Goal: Contribute content: Contribute content

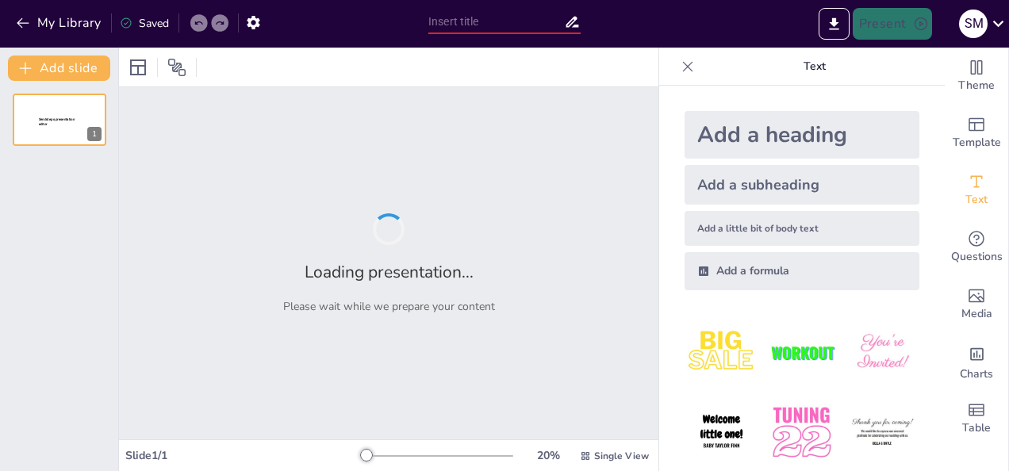
type input "¿Cuánto sabes sobre la educación de personas adultas?"
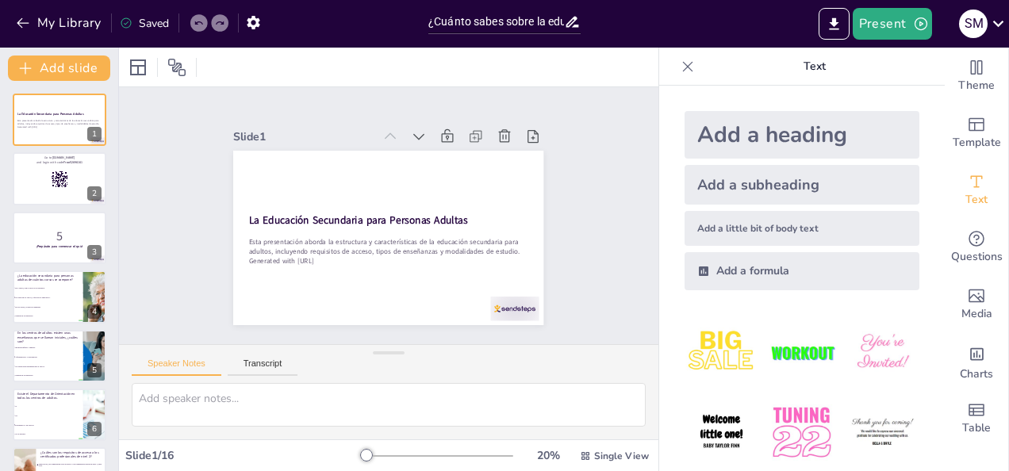
checkbox input "true"
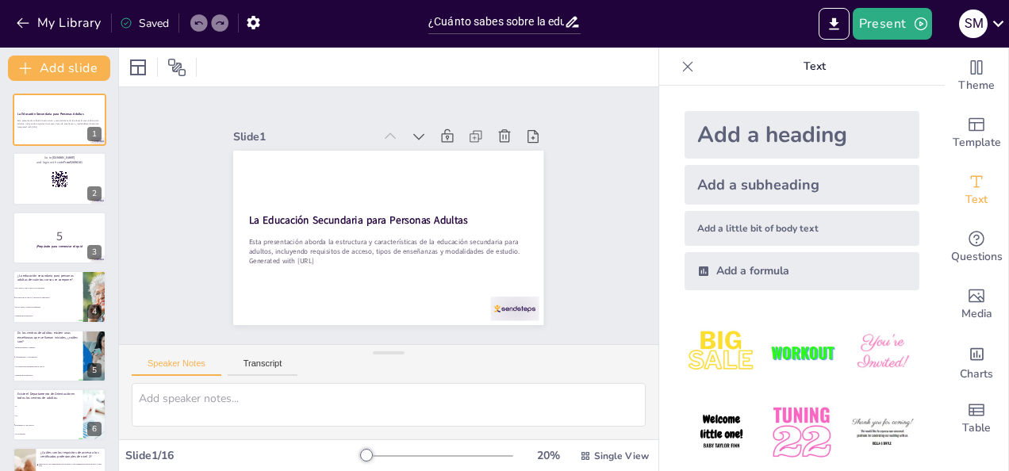
checkbox input "true"
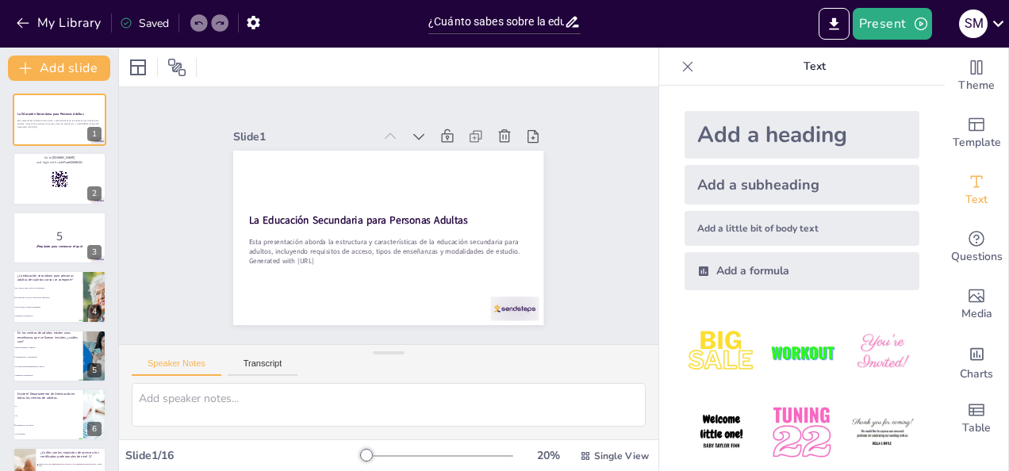
checkbox input "true"
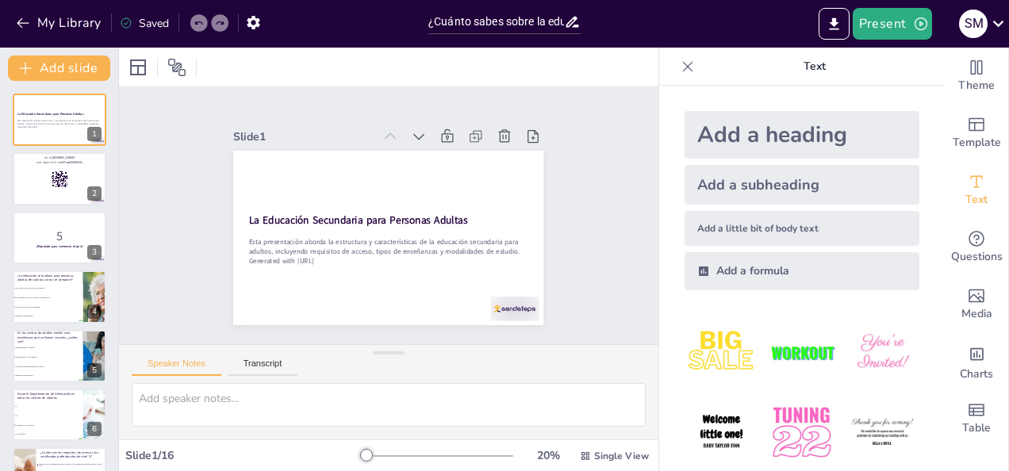
checkbox input "true"
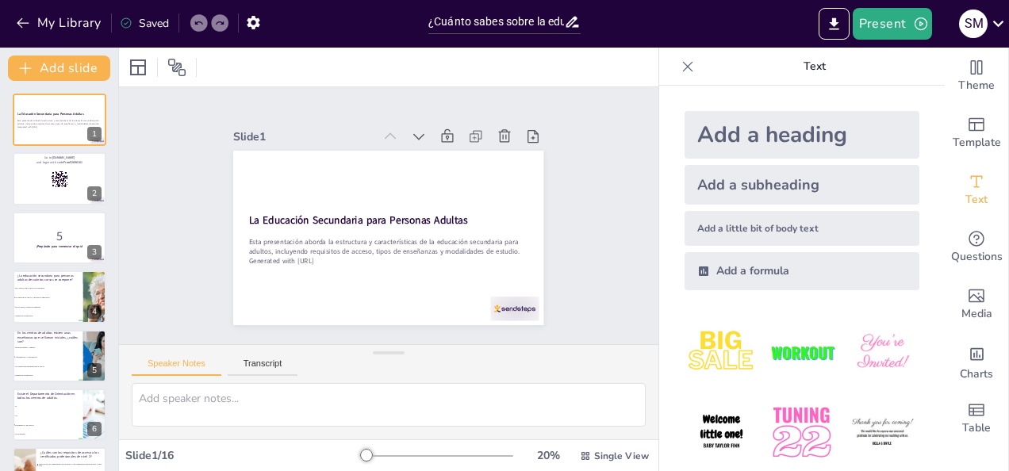
checkbox input "true"
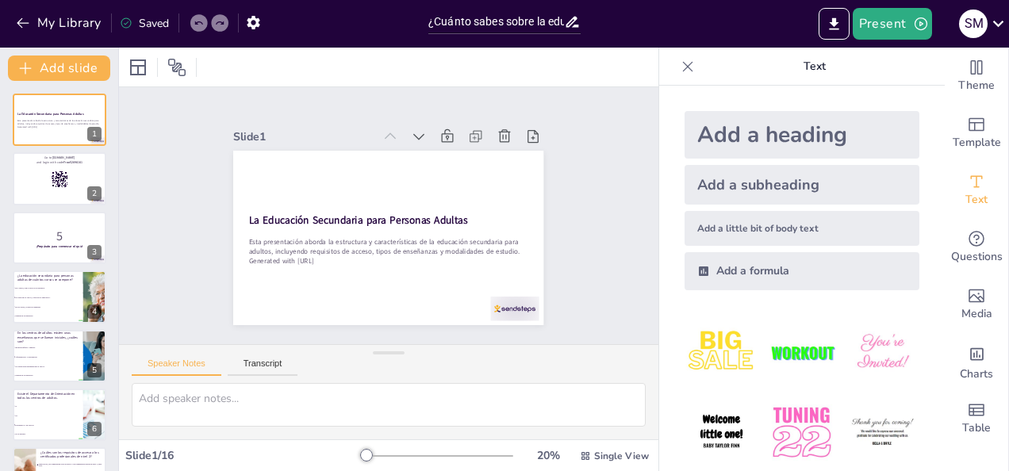
checkbox input "true"
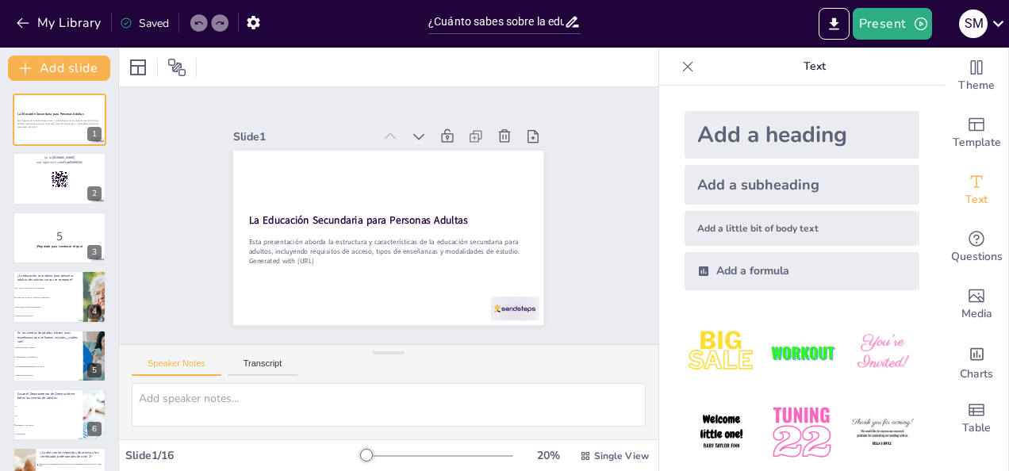
checkbox input "true"
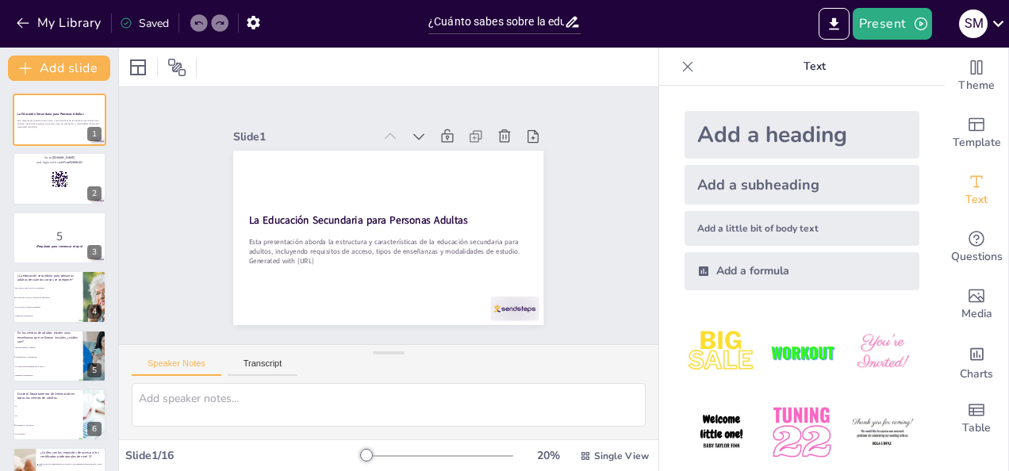
checkbox input "true"
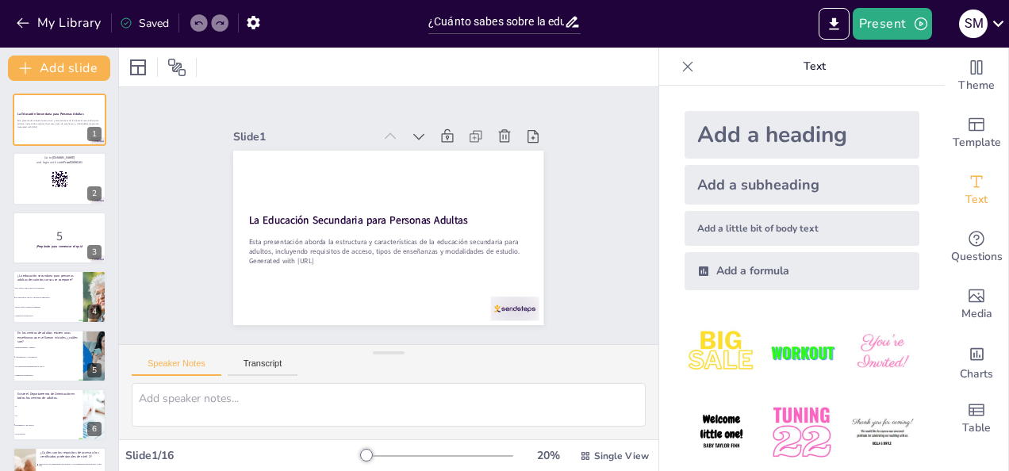
checkbox input "true"
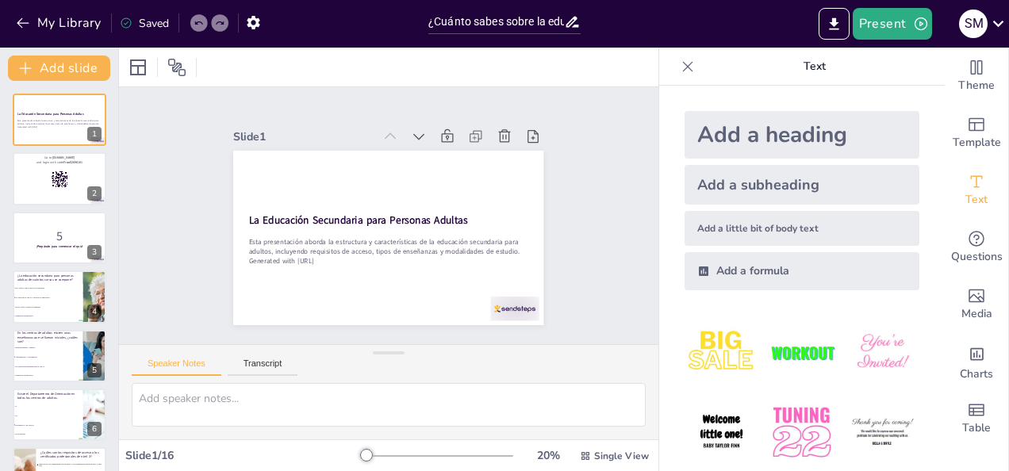
checkbox input "true"
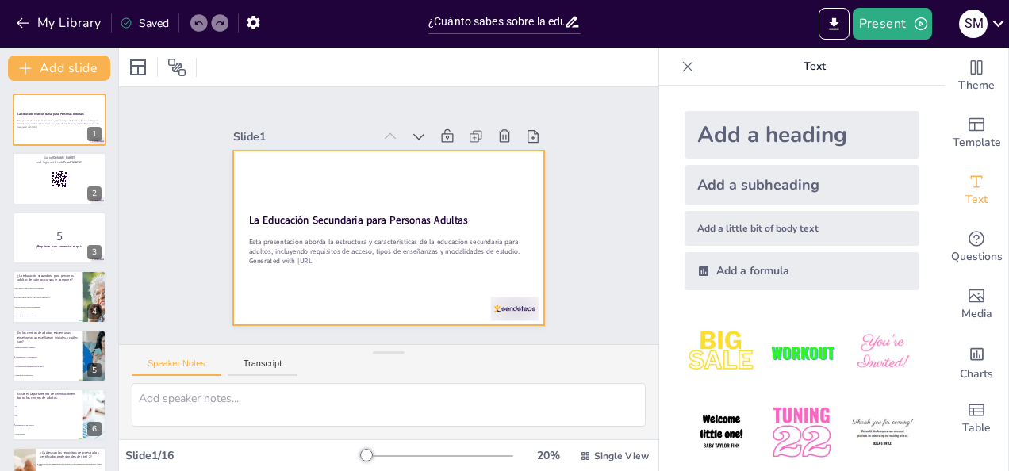
checkbox input "true"
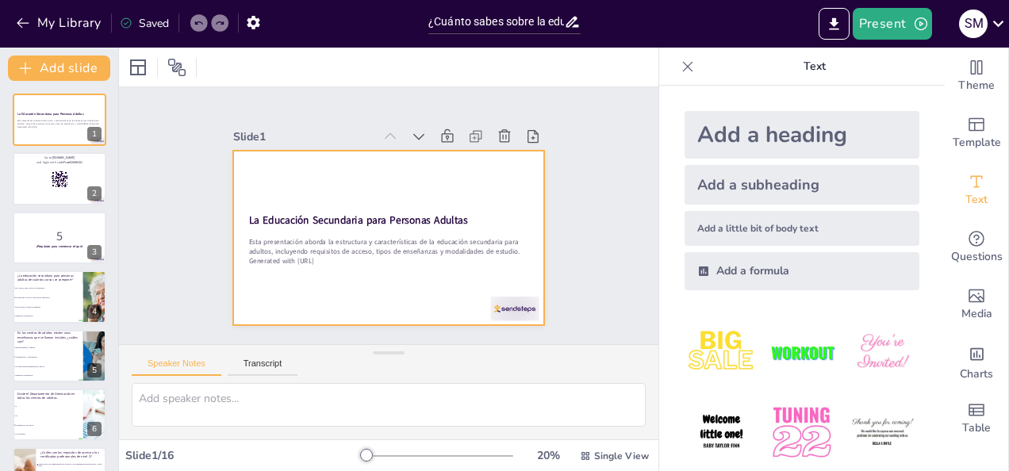
checkbox input "true"
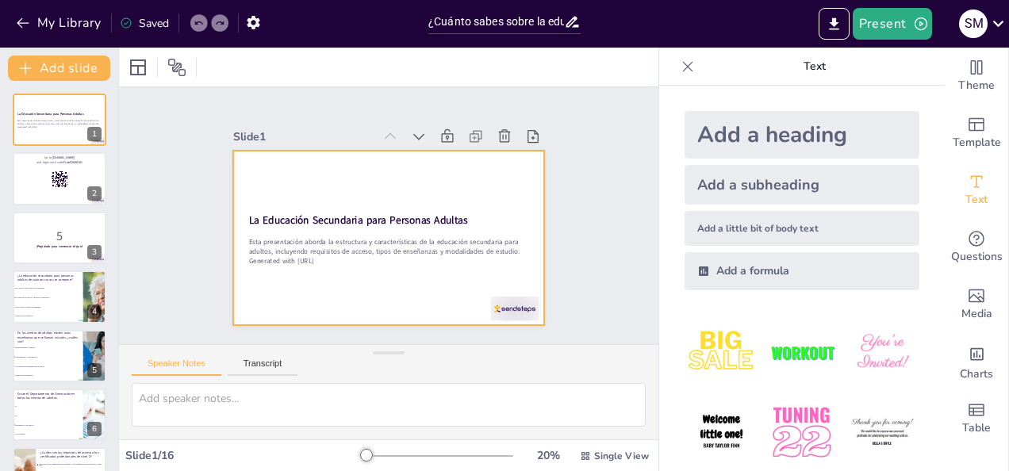
checkbox input "true"
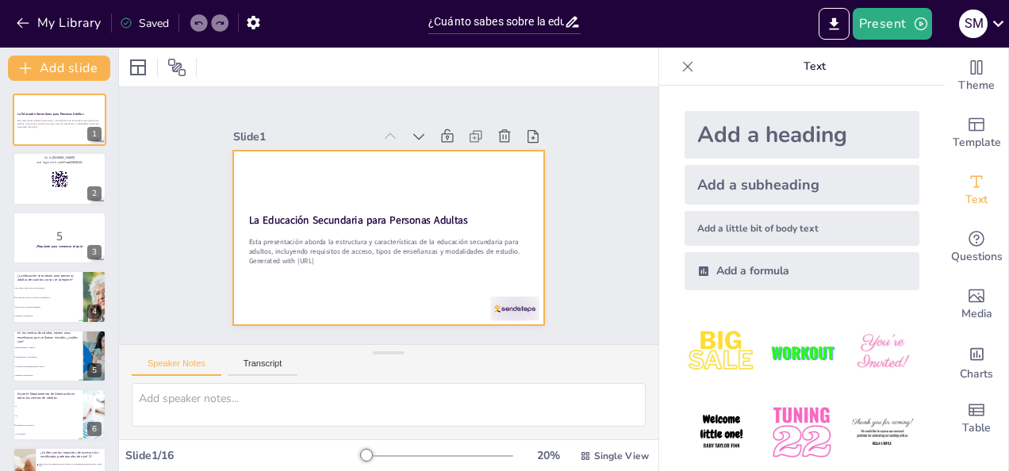
checkbox input "true"
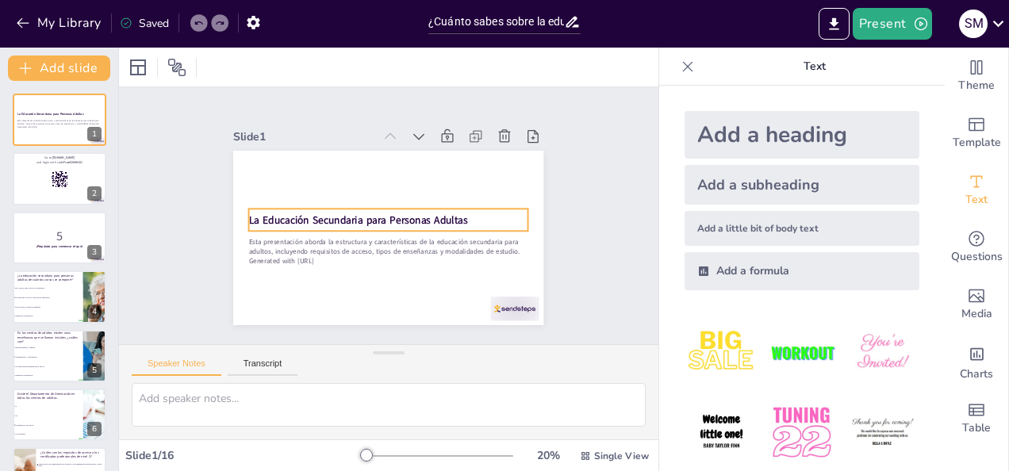
checkbox input "true"
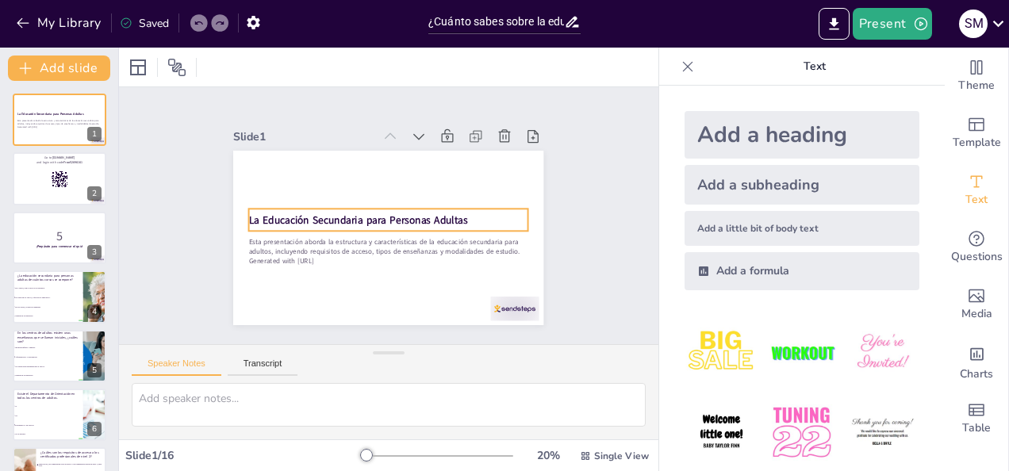
checkbox input "true"
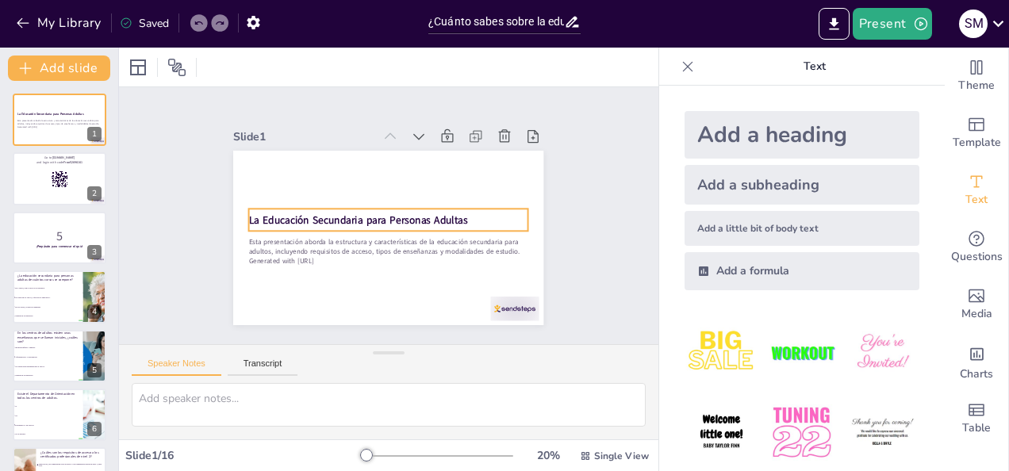
checkbox input "true"
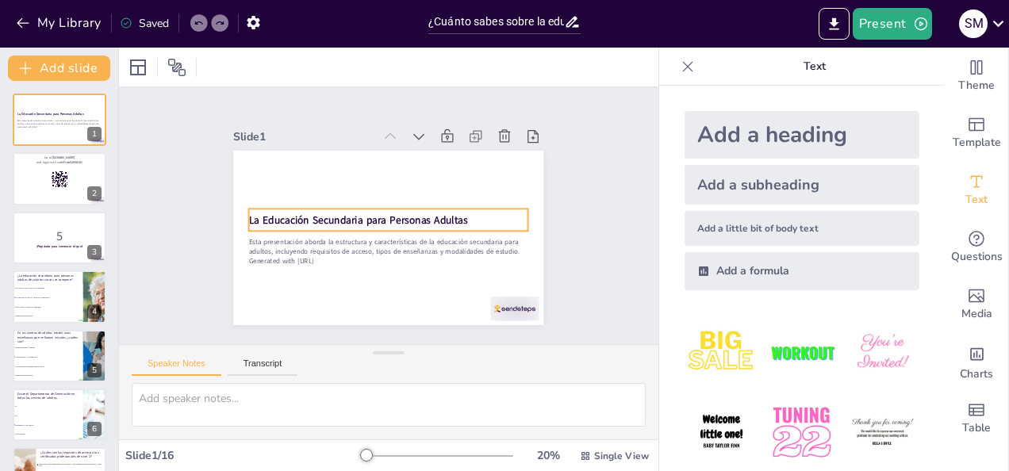
checkbox input "true"
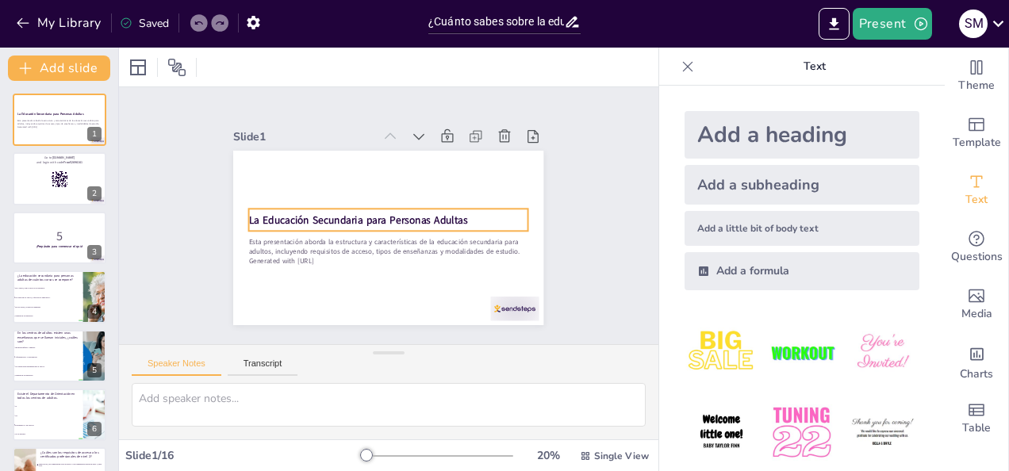
checkbox input "true"
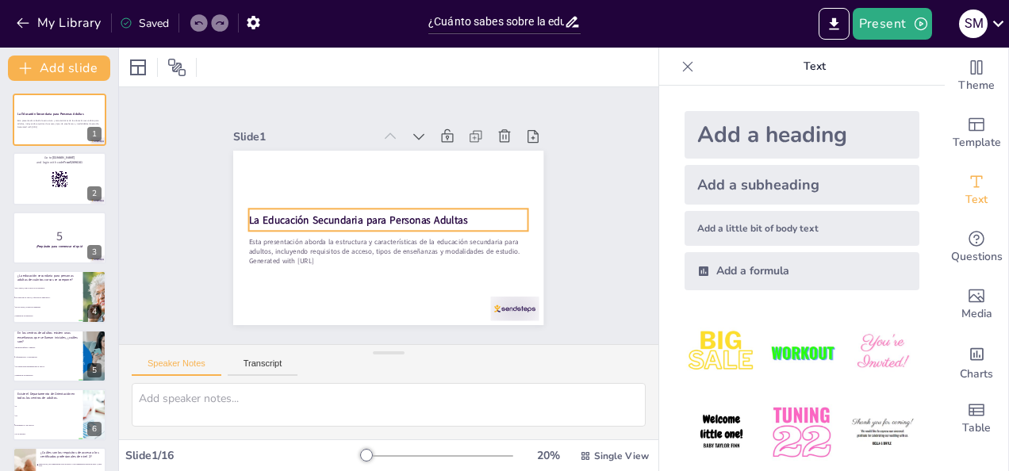
checkbox input "true"
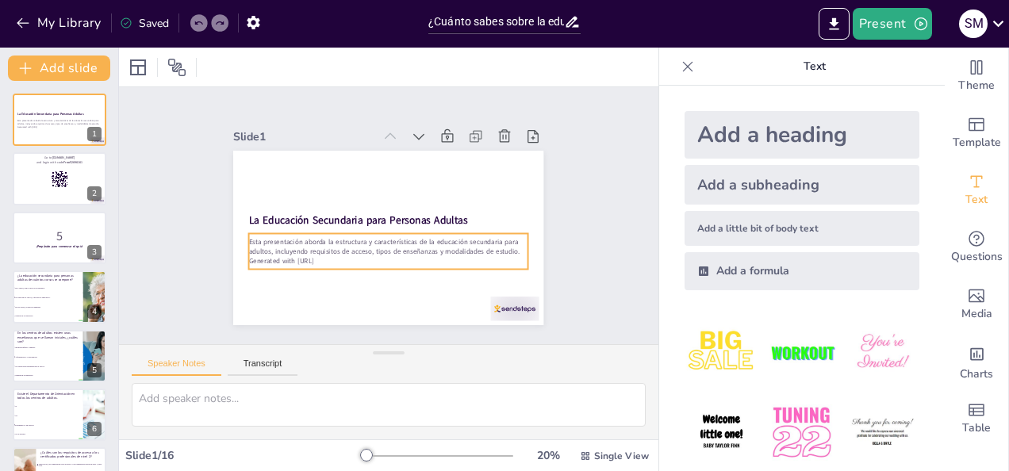
checkbox input "true"
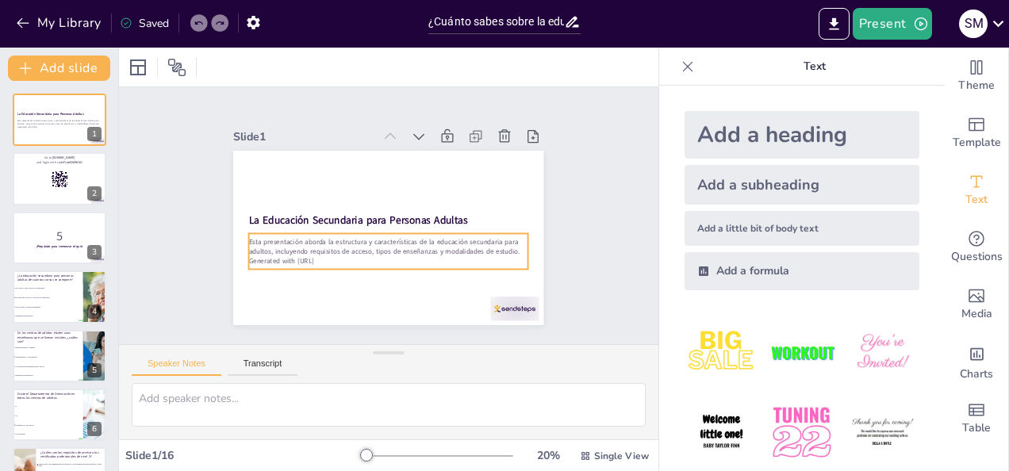
checkbox input "true"
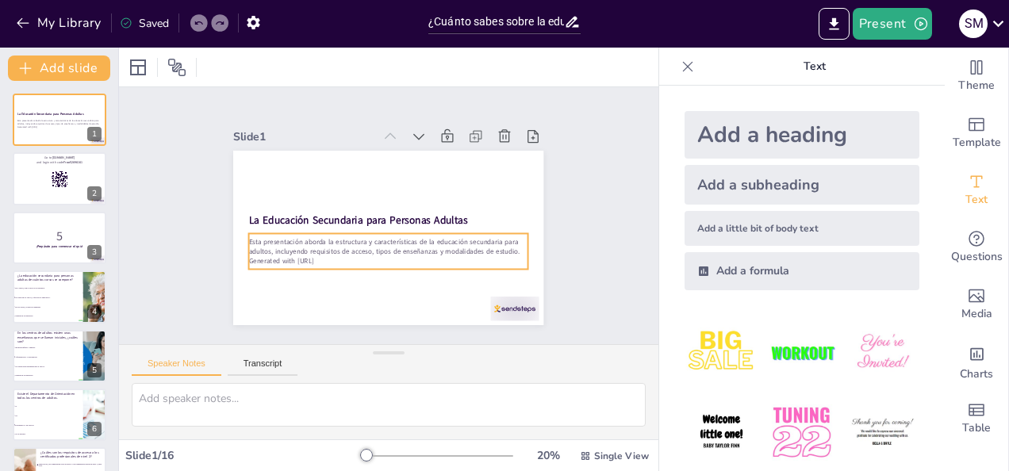
checkbox input "true"
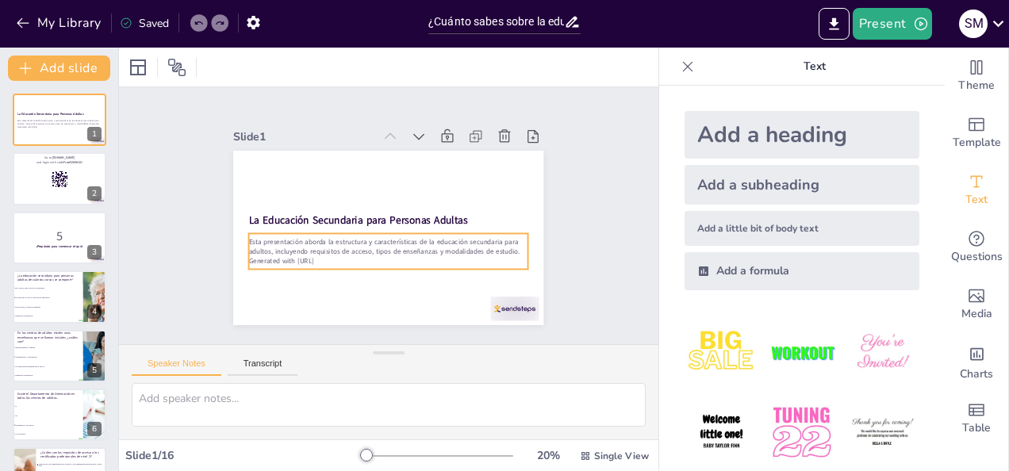
checkbox input "true"
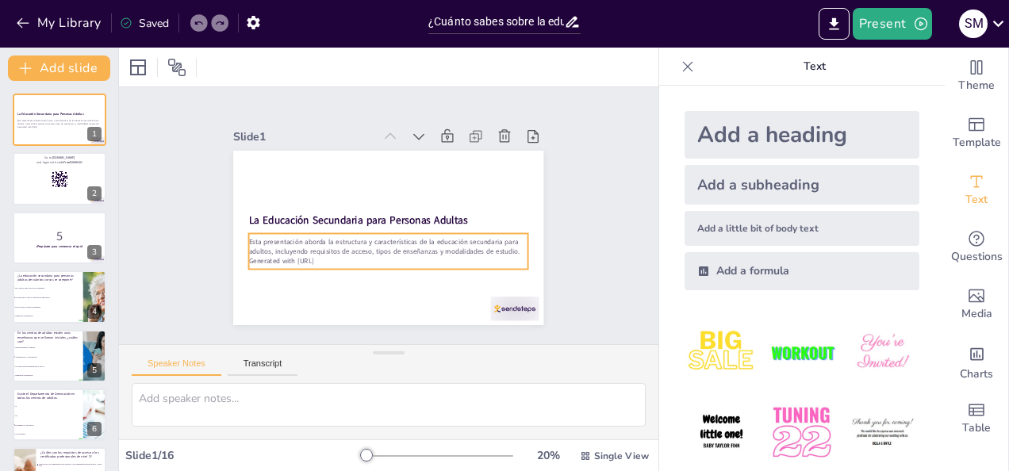
checkbox input "true"
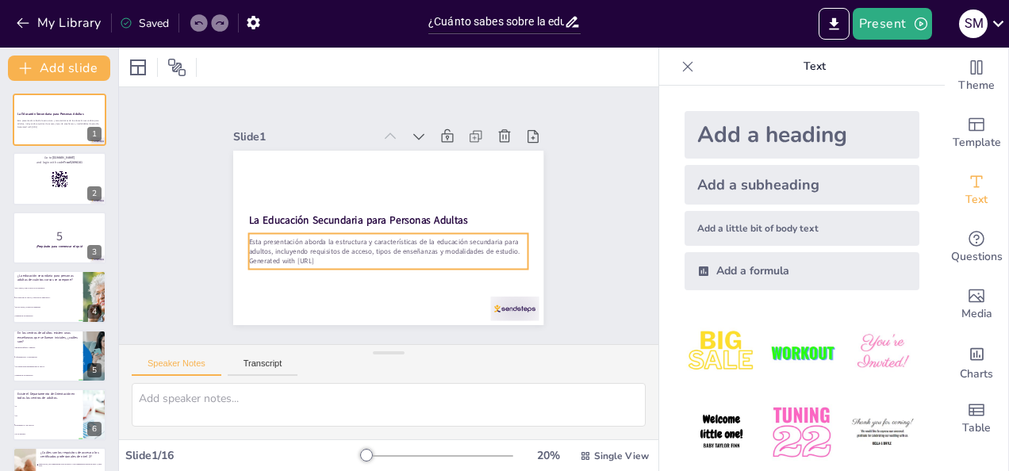
checkbox input "true"
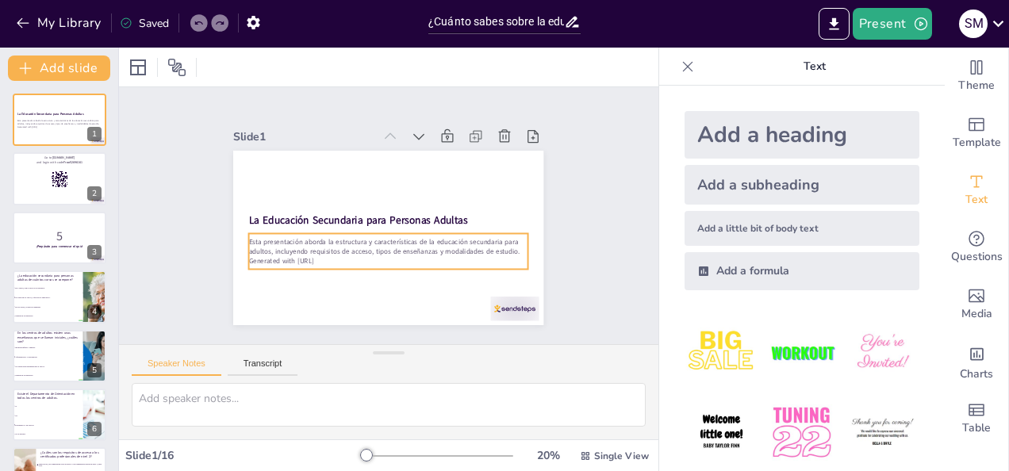
checkbox input "true"
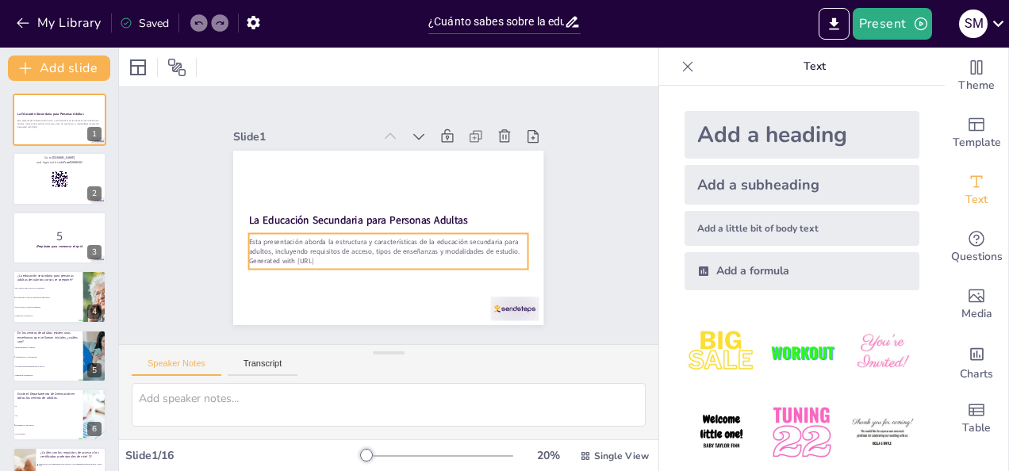
checkbox input "true"
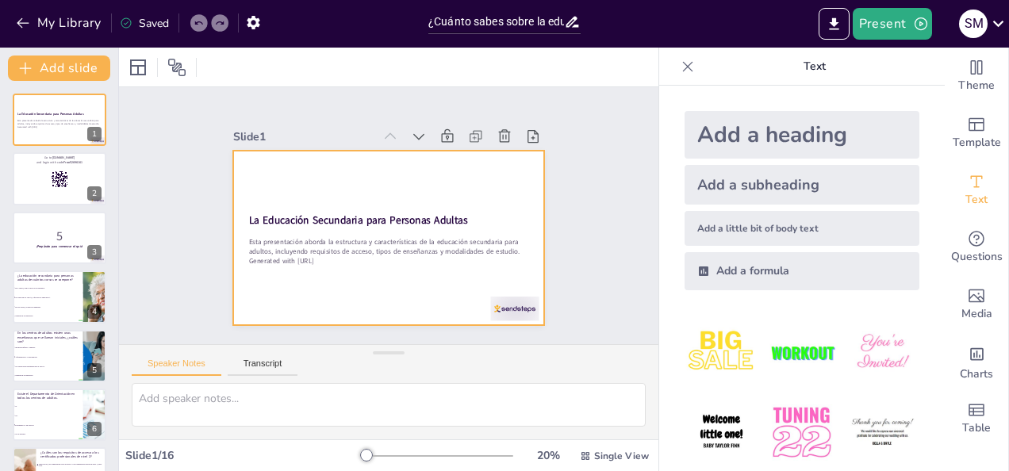
checkbox input "true"
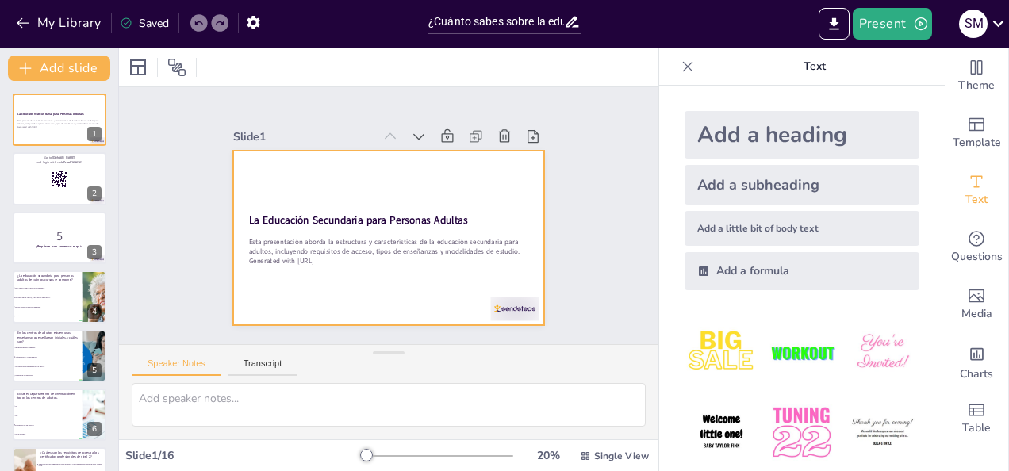
checkbox input "true"
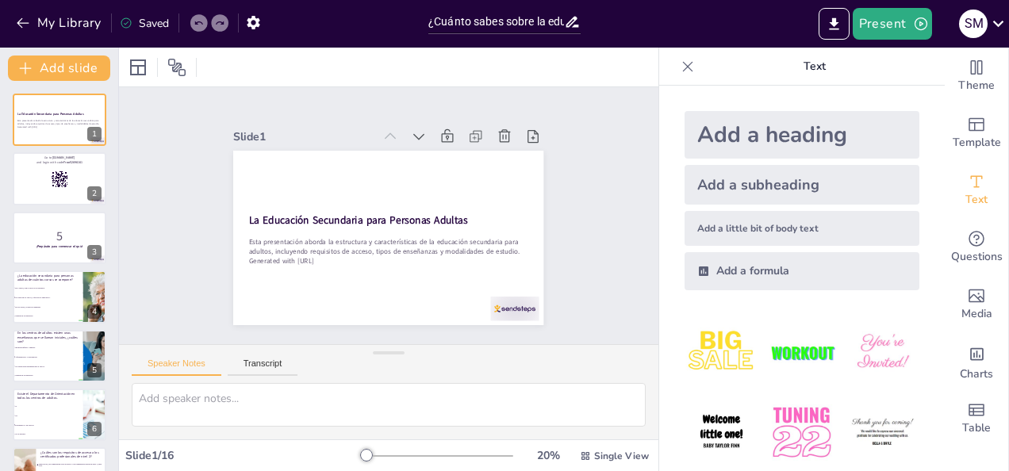
checkbox input "true"
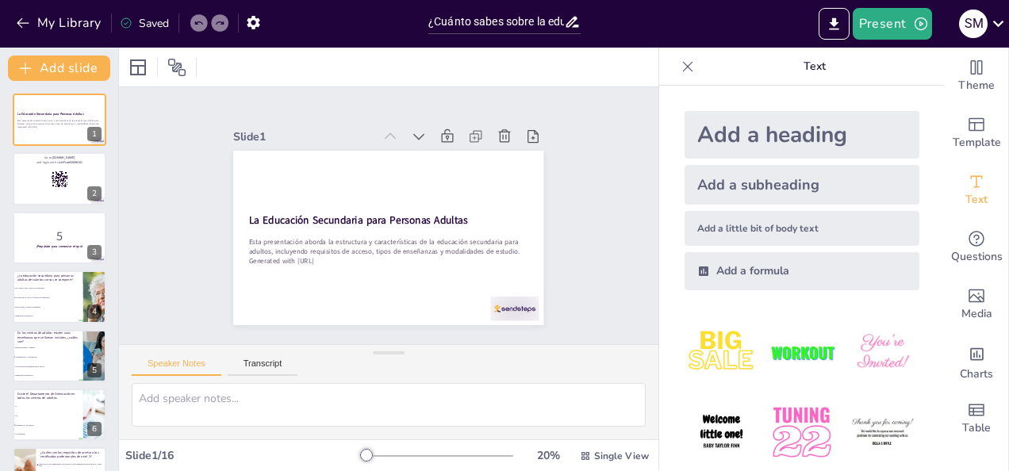
checkbox input "true"
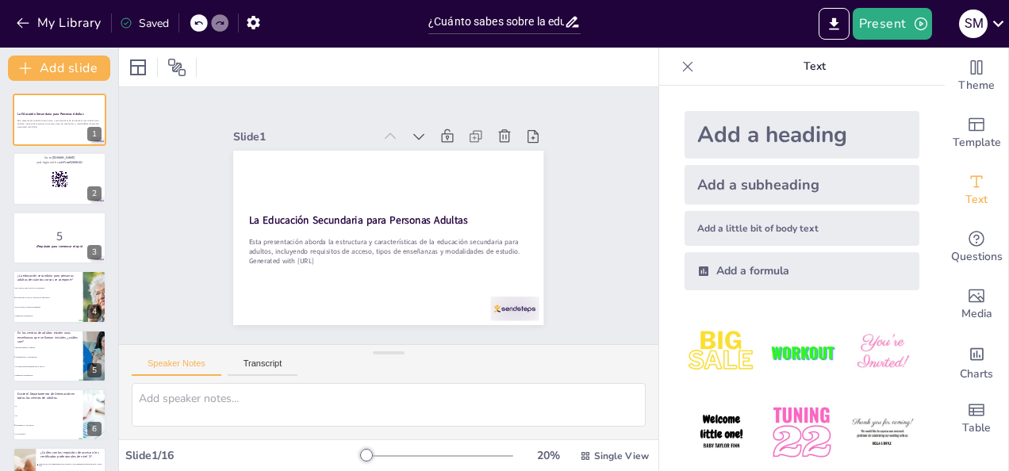
checkbox input "true"
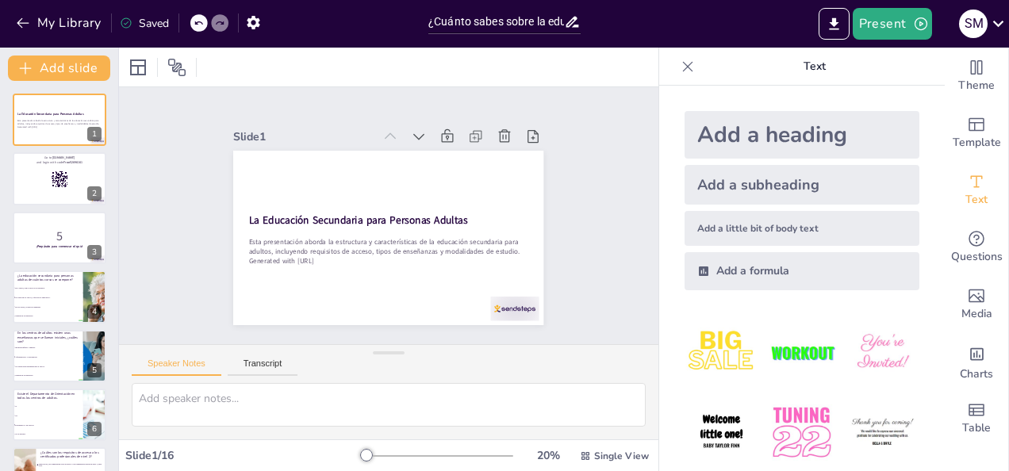
checkbox input "true"
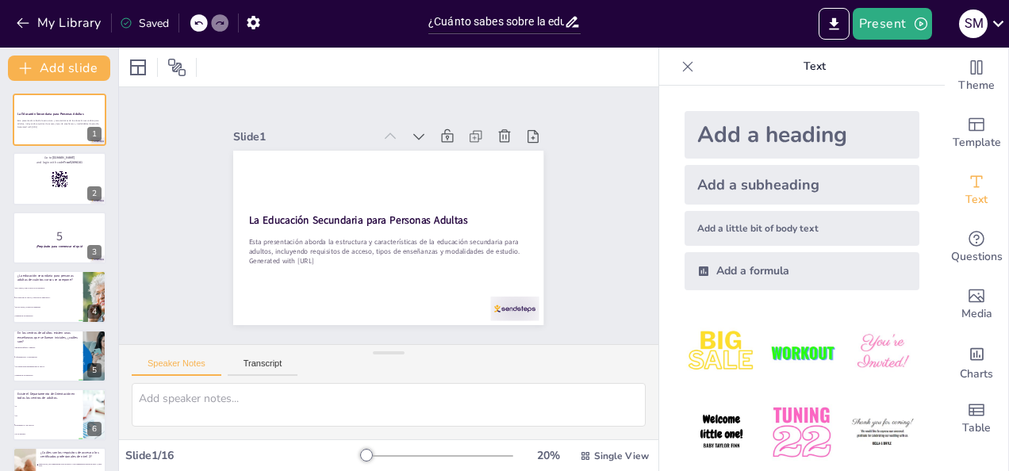
checkbox input "true"
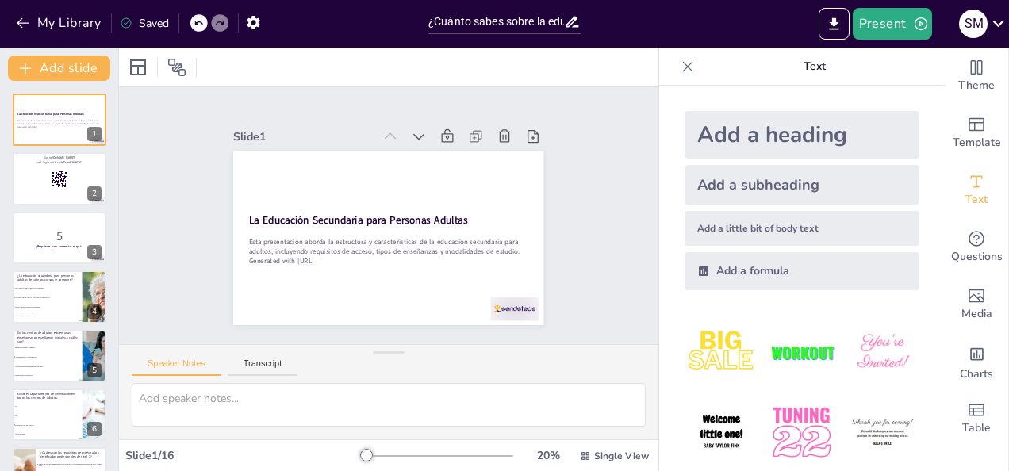
checkbox input "true"
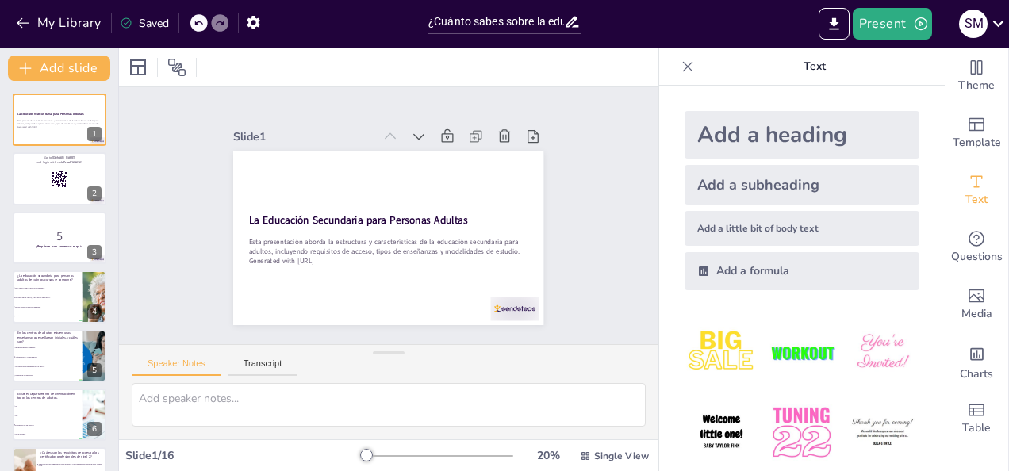
checkbox input "true"
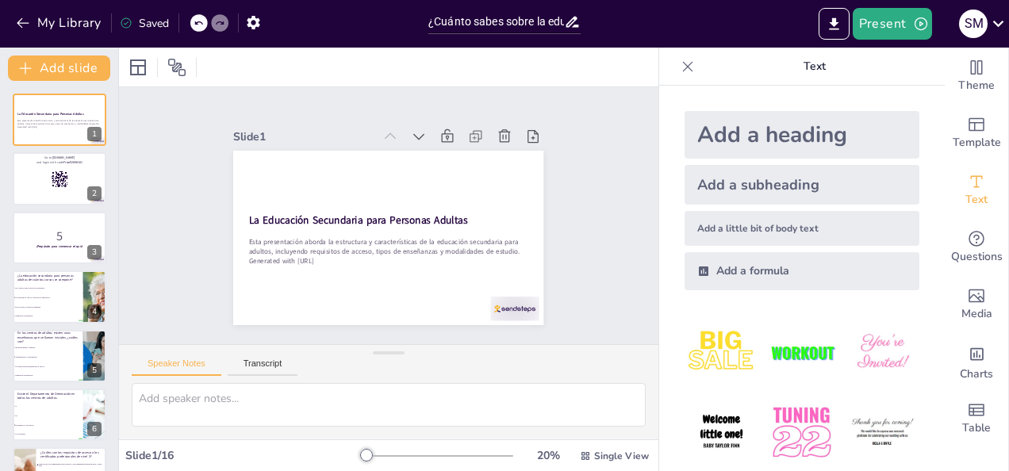
checkbox input "true"
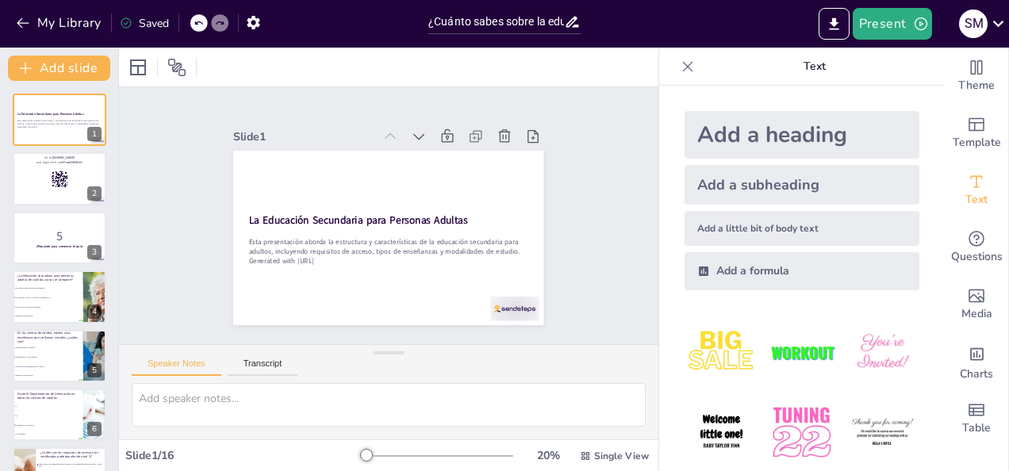
checkbox input "true"
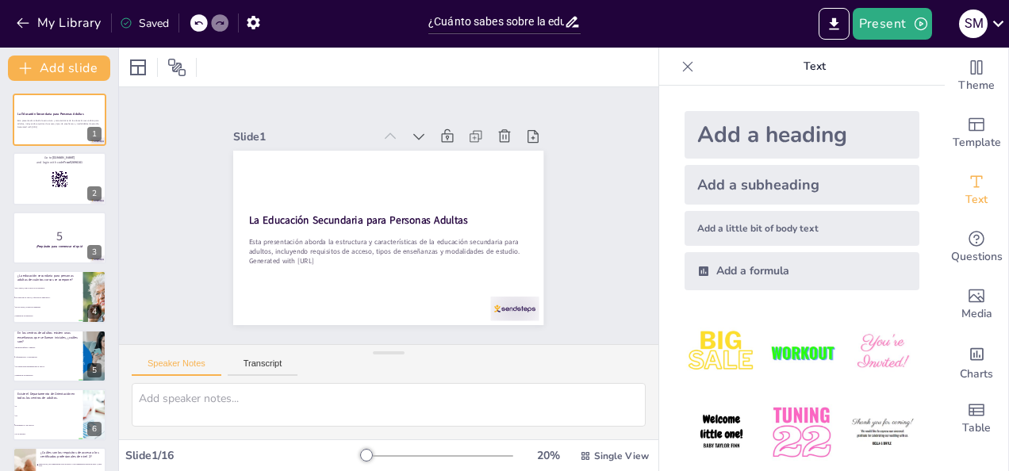
checkbox input "true"
click at [57, 190] on div at bounding box center [59, 179] width 95 height 54
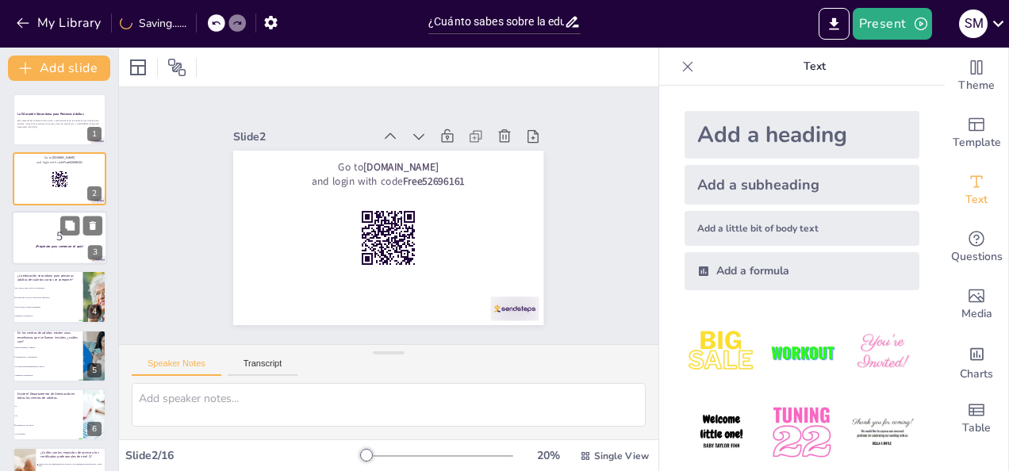
click at [59, 236] on p "5" at bounding box center [60, 235] width 86 height 17
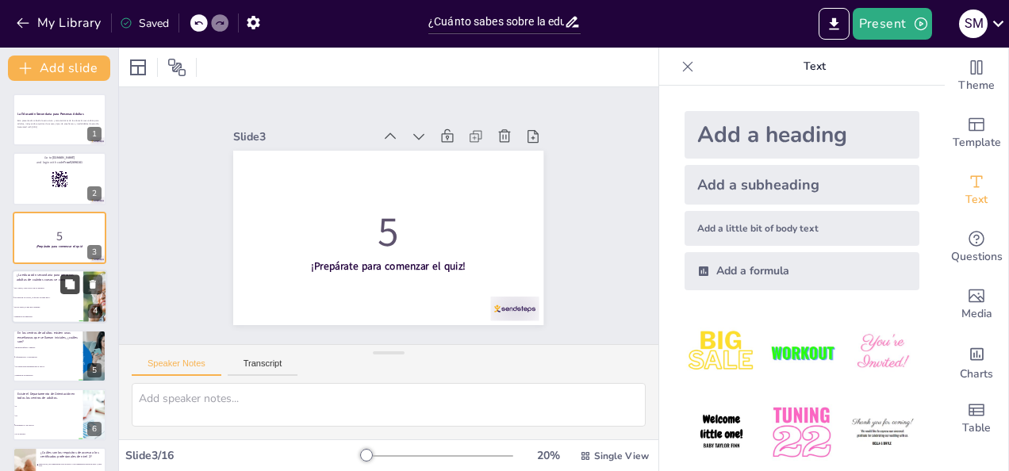
click at [66, 292] on button at bounding box center [69, 284] width 19 height 19
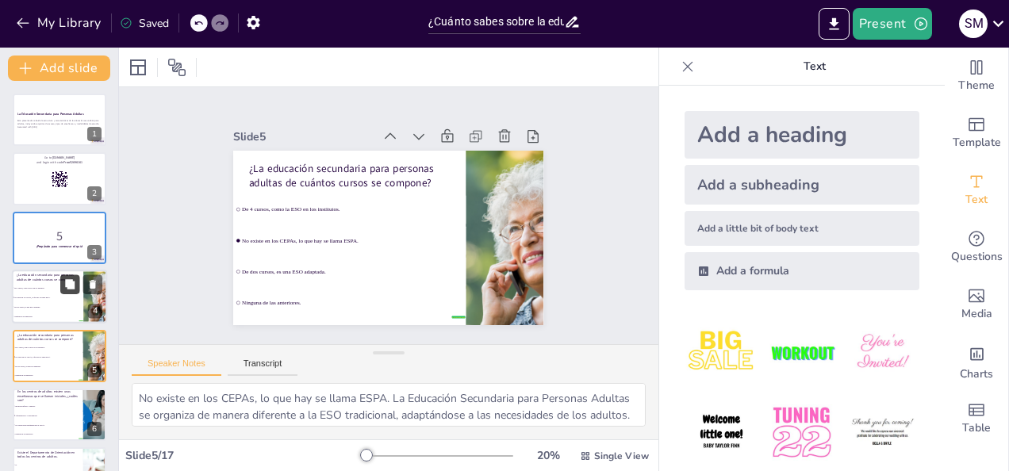
scroll to position [79, 0]
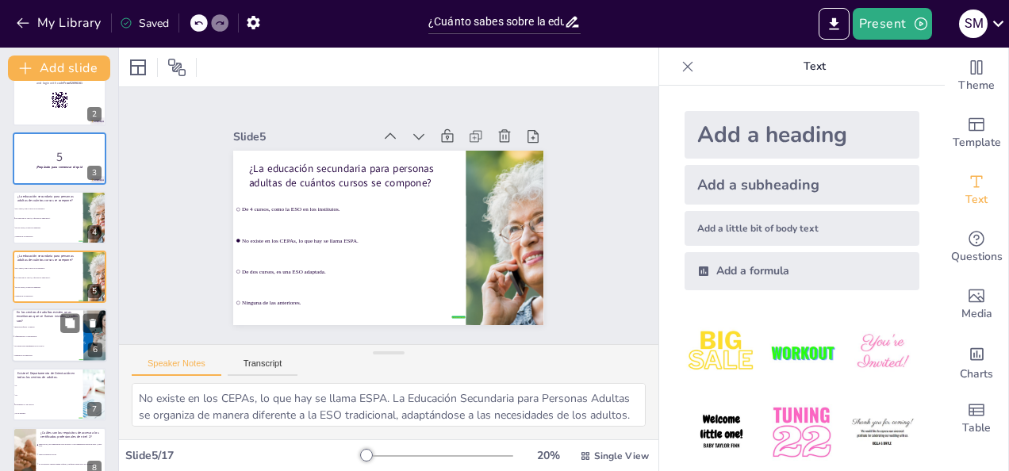
click at [60, 329] on li "Iniciación inferior y superior." at bounding box center [47, 327] width 71 height 10
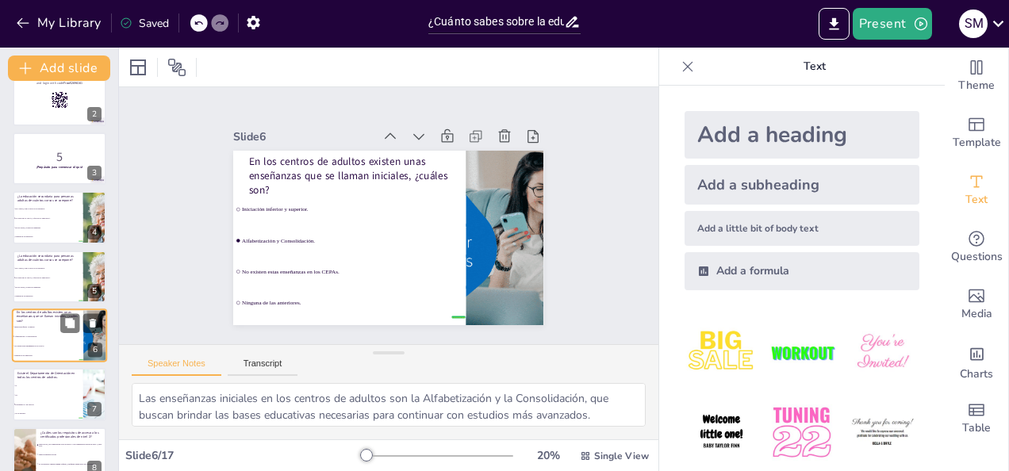
scroll to position [139, 0]
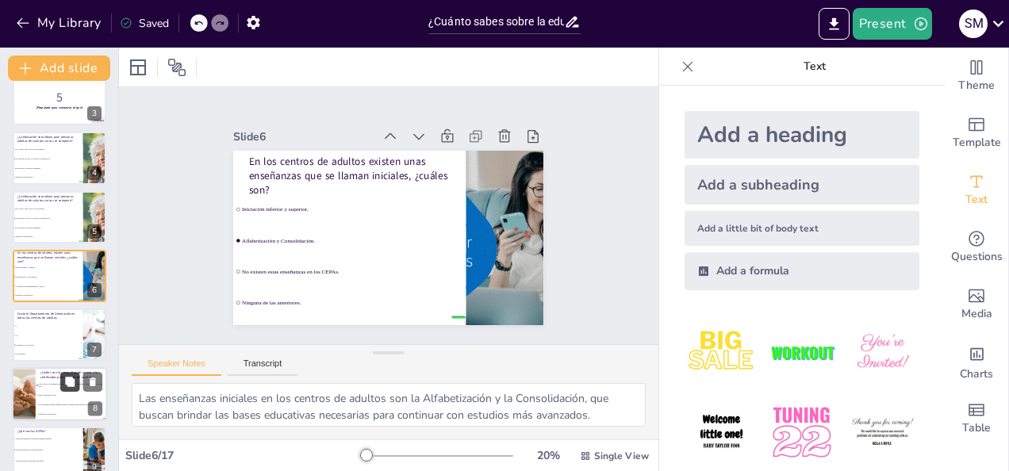
click at [67, 381] on icon at bounding box center [70, 382] width 10 height 10
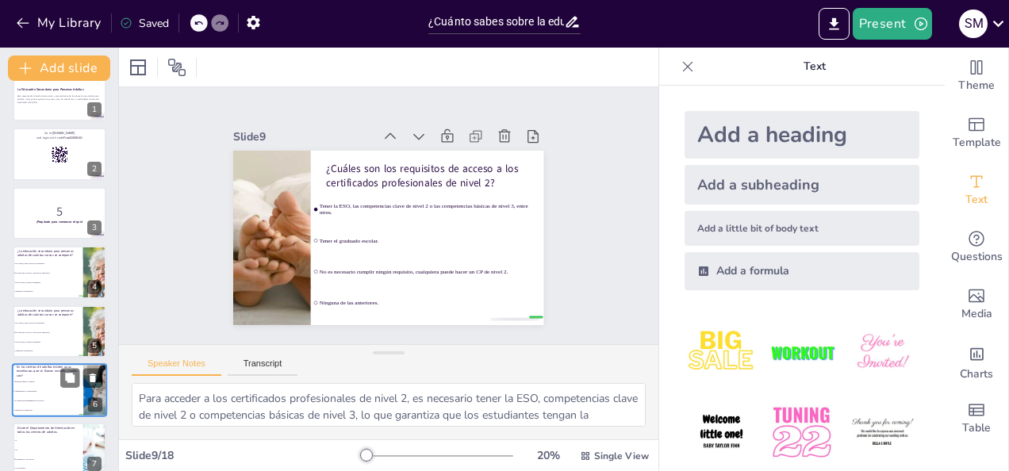
scroll to position [0, 0]
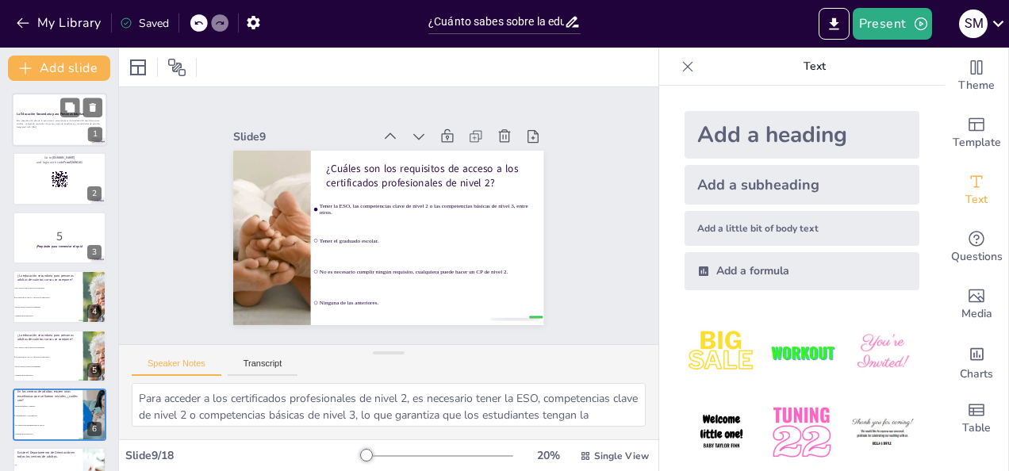
click at [49, 106] on div at bounding box center [59, 120] width 95 height 54
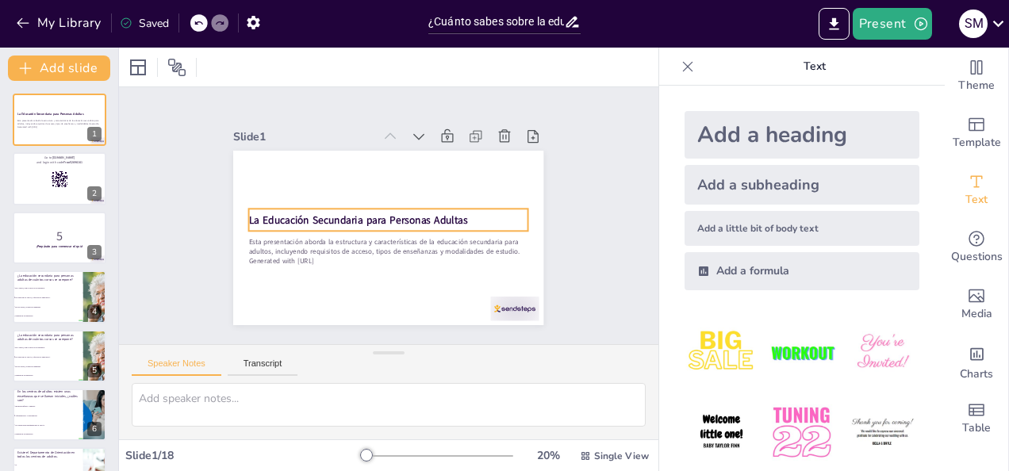
click at [444, 214] on strong "La Educación Secundaria para Personas Adultas" at bounding box center [361, 204] width 197 height 121
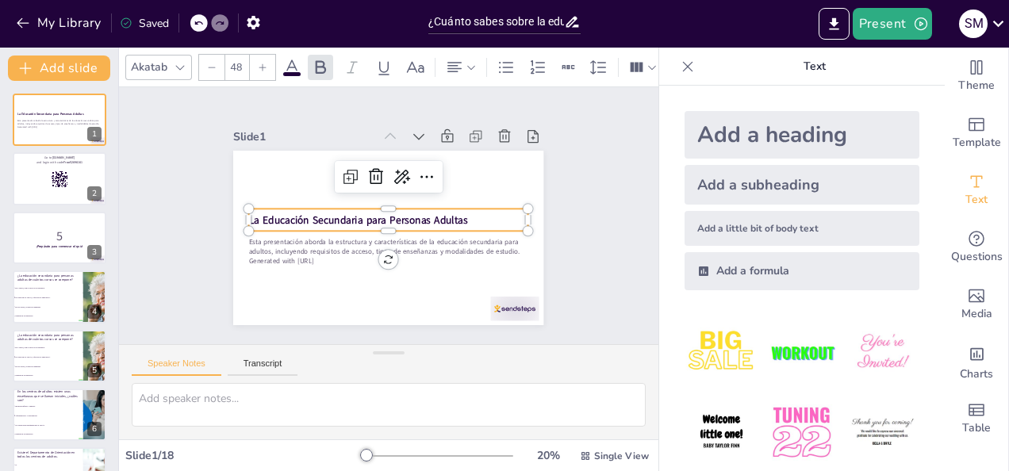
click at [734, 422] on img at bounding box center [722, 433] width 74 height 74
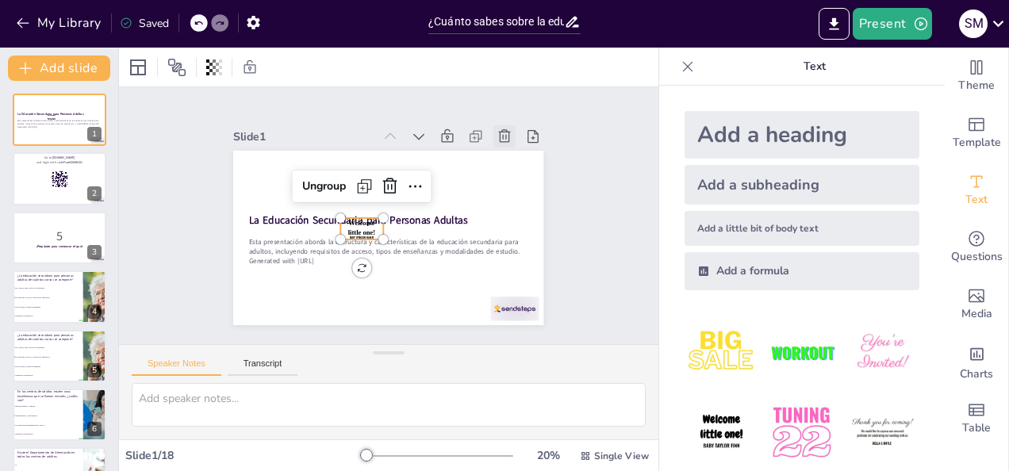
click at [505, 265] on icon at bounding box center [515, 275] width 21 height 21
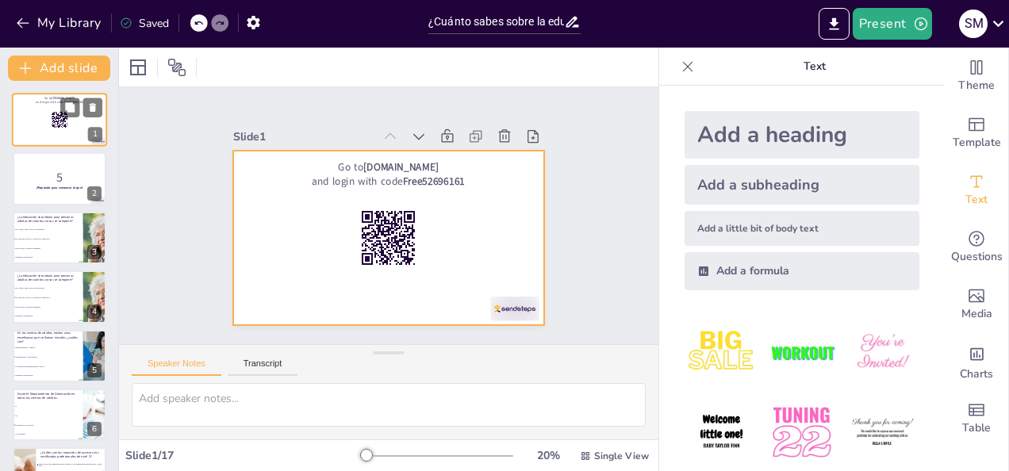
click at [37, 124] on div at bounding box center [59, 120] width 95 height 54
click at [45, 114] on div at bounding box center [59, 120] width 95 height 54
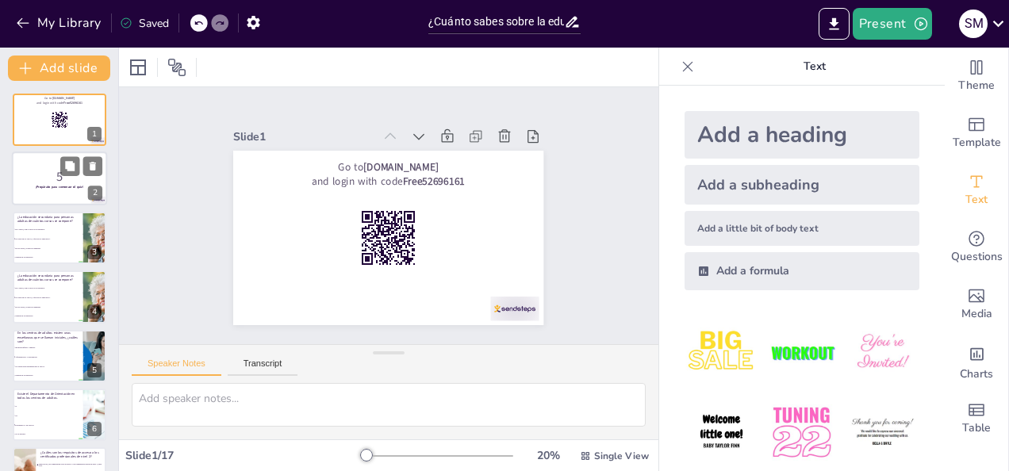
click at [44, 172] on p "5" at bounding box center [60, 176] width 86 height 17
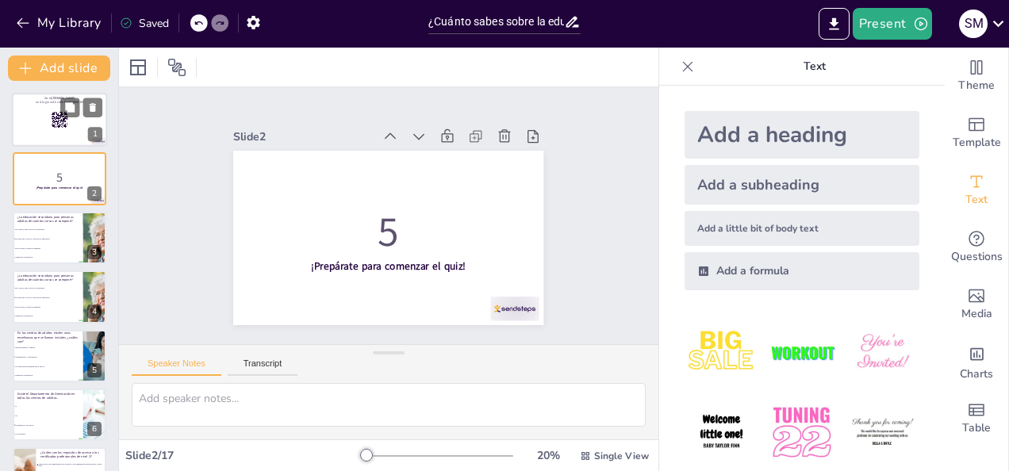
click at [44, 125] on div at bounding box center [59, 120] width 95 height 54
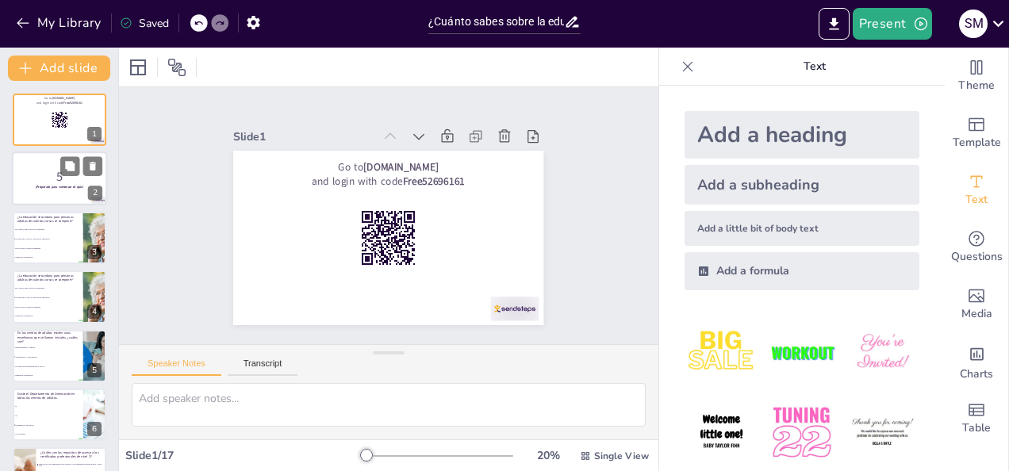
click at [65, 193] on div at bounding box center [59, 179] width 95 height 54
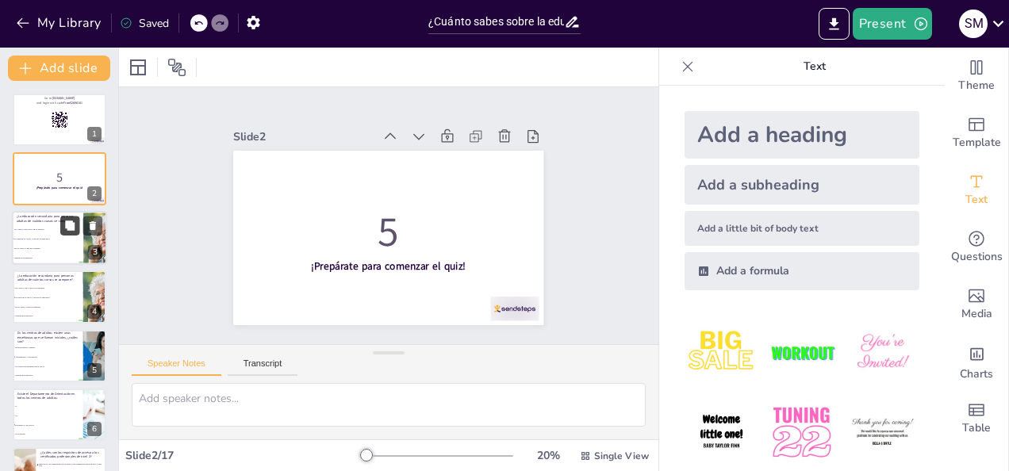
click at [63, 232] on button at bounding box center [69, 225] width 19 height 19
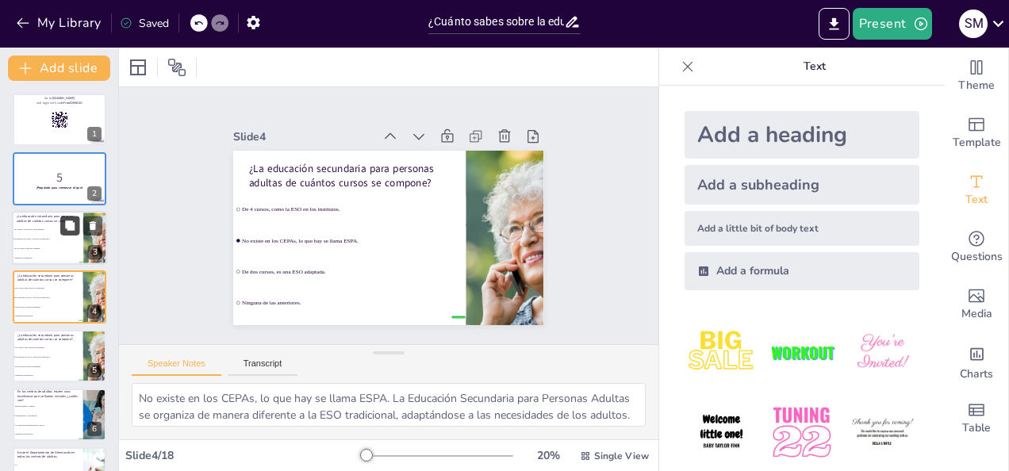
scroll to position [21, 0]
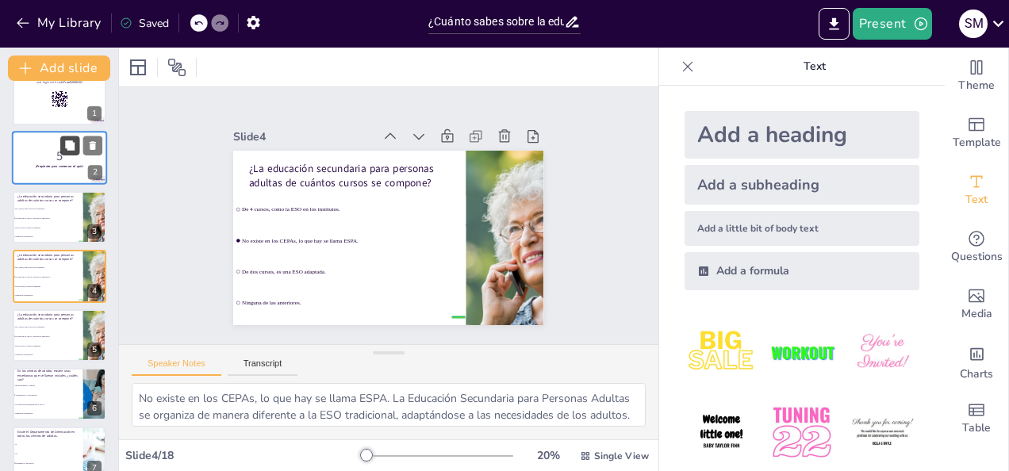
click at [70, 150] on icon at bounding box center [70, 146] width 10 height 10
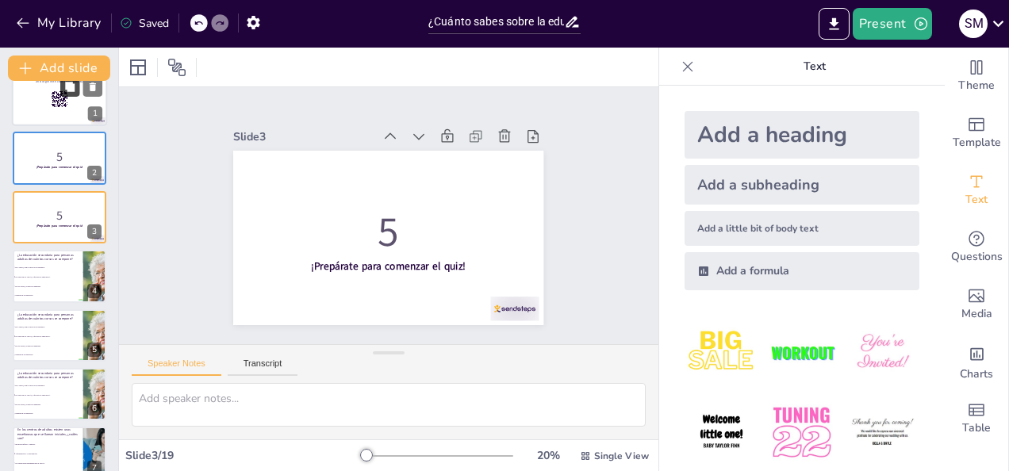
scroll to position [0, 0]
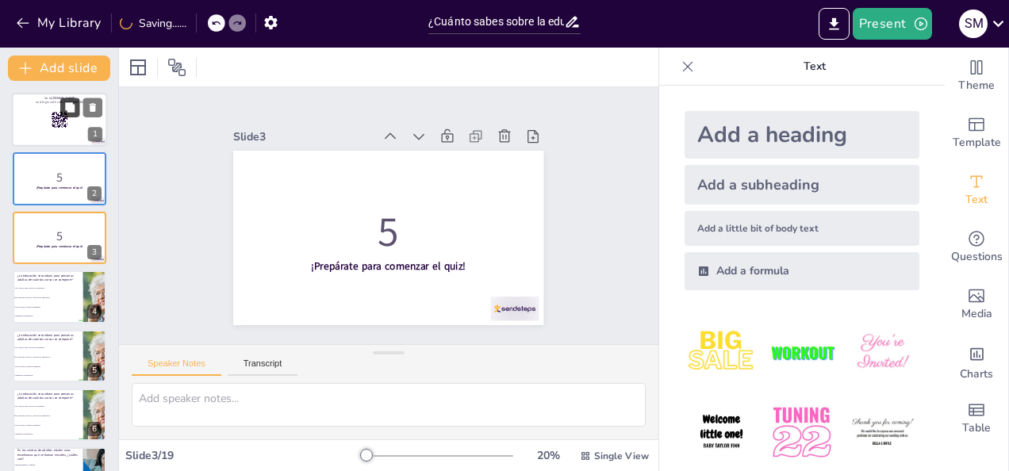
click at [65, 108] on icon at bounding box center [69, 107] width 11 height 11
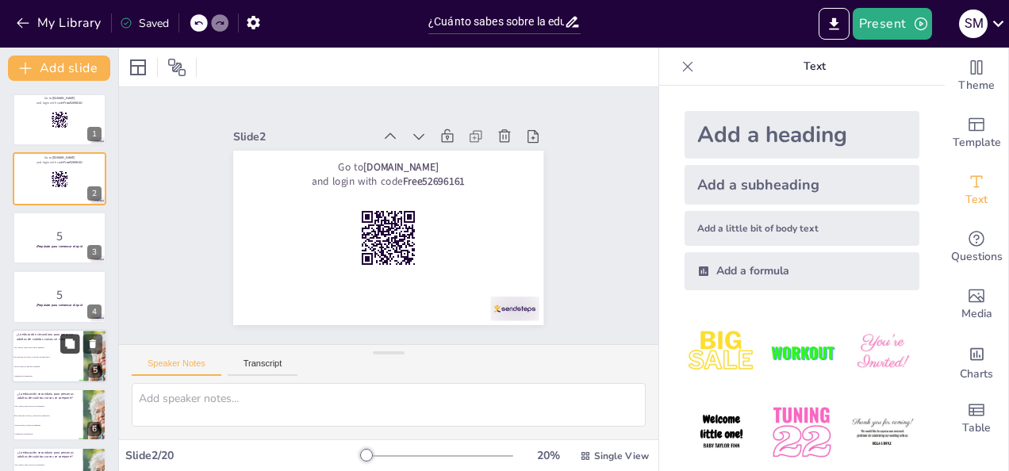
click at [71, 351] on button at bounding box center [69, 343] width 19 height 19
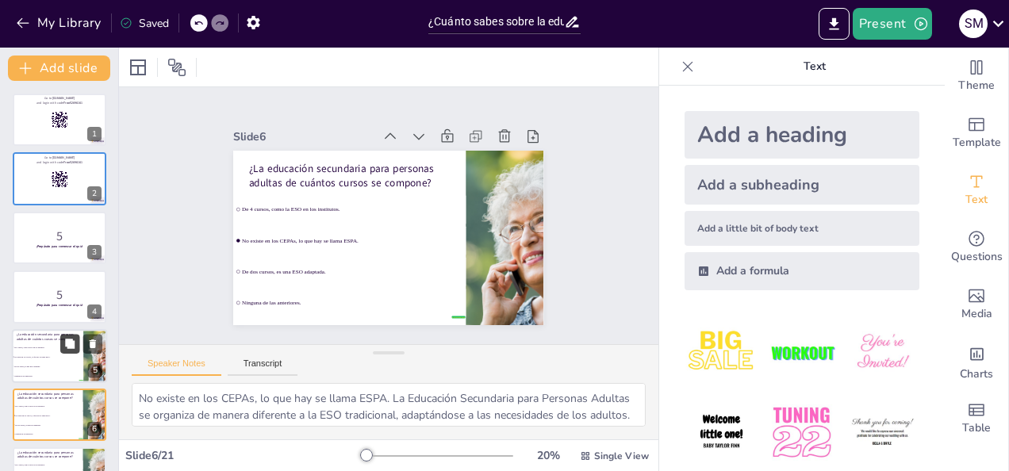
scroll to position [139, 0]
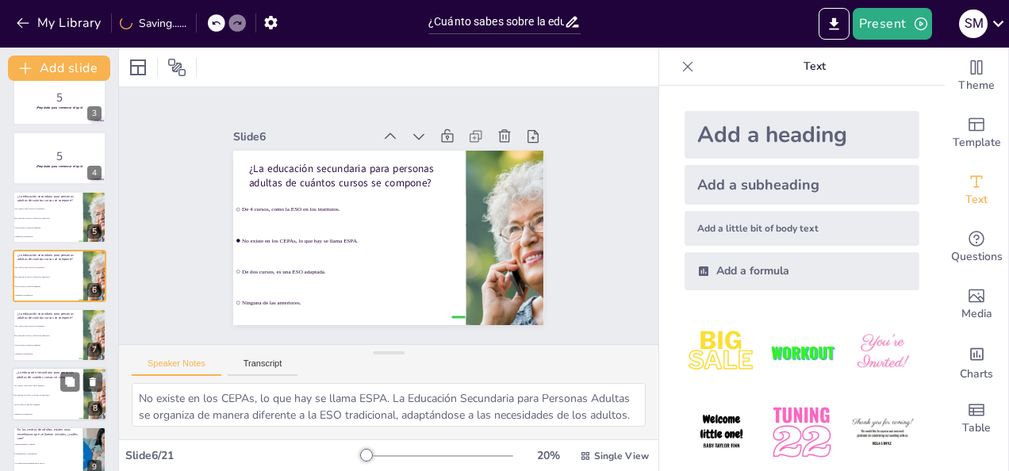
click at [71, 399] on li "No existe en los CEPAs, lo que hay se llama ESPA." at bounding box center [47, 395] width 71 height 10
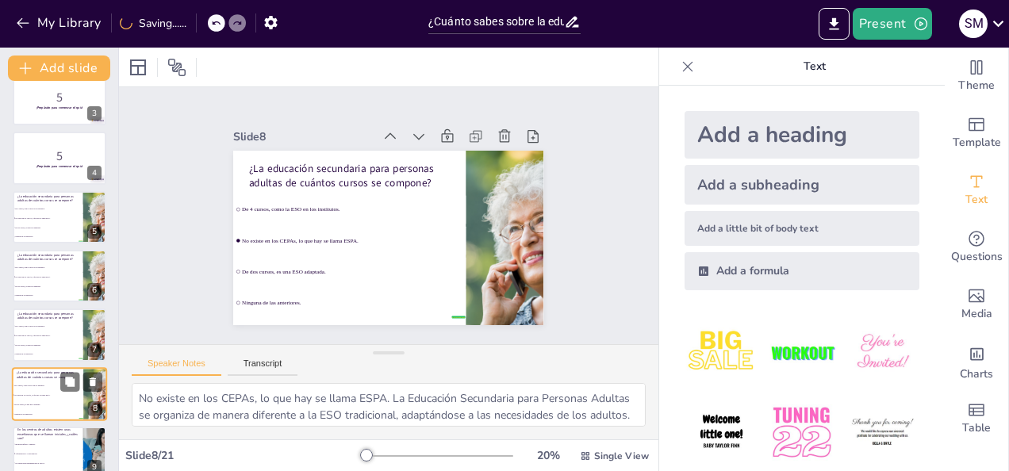
scroll to position [257, 0]
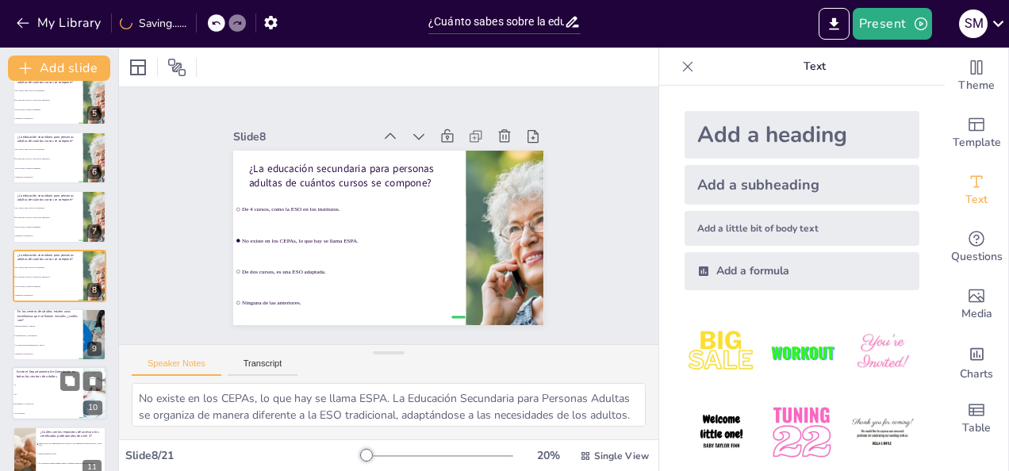
click at [69, 413] on span "No se necesita." at bounding box center [48, 414] width 68 height 2
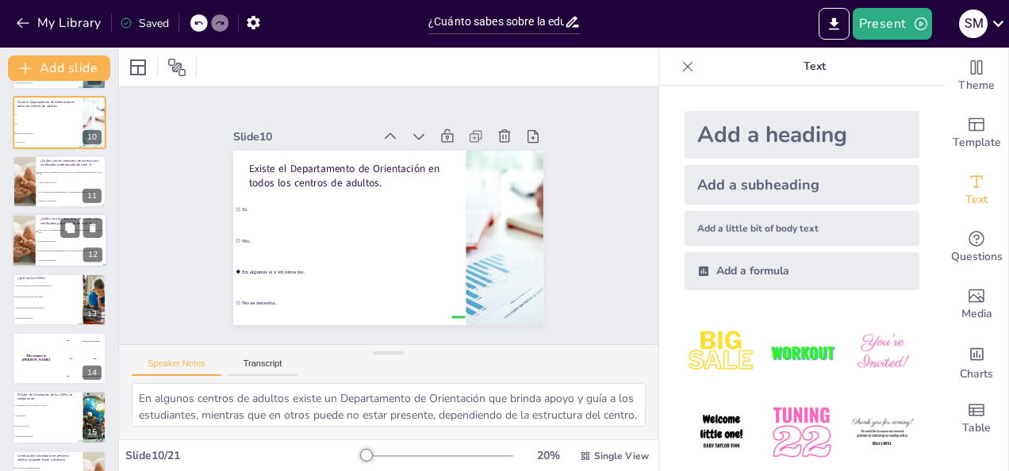
scroll to position [533, 0]
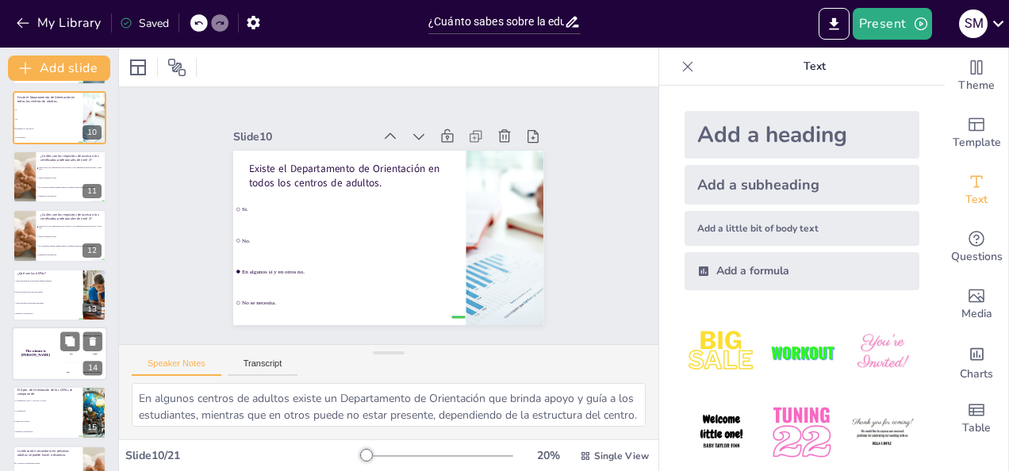
click at [52, 361] on div "The winner is [PERSON_NAME]" at bounding box center [36, 354] width 48 height 54
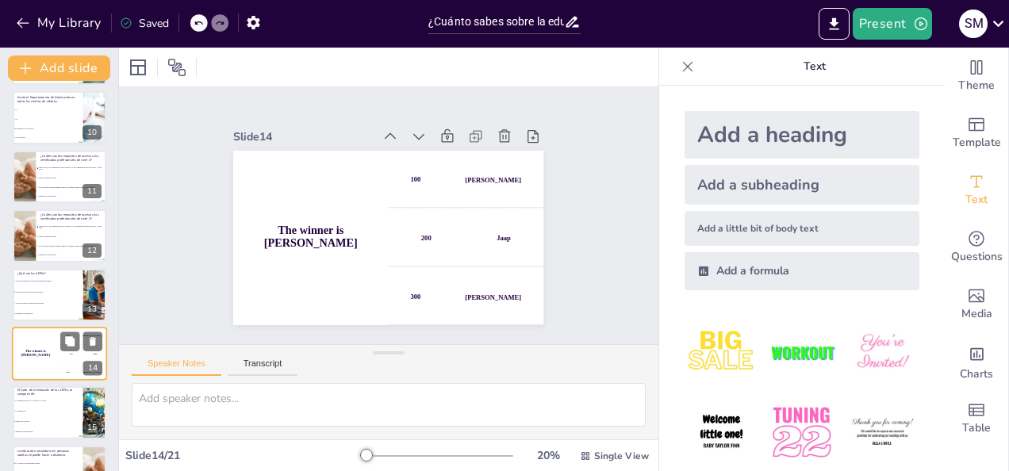
scroll to position [611, 0]
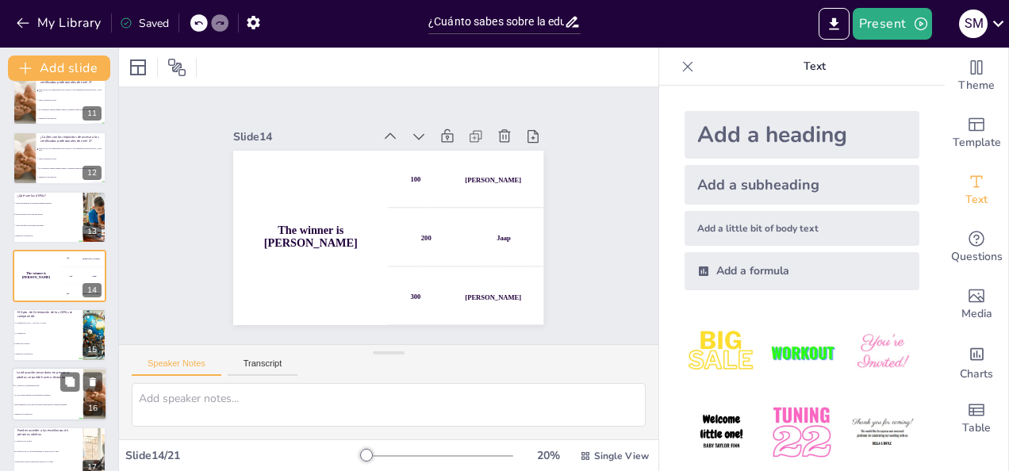
click at [46, 394] on span "No, no se puede impartir esta enseñanza a distancia." at bounding box center [48, 395] width 68 height 2
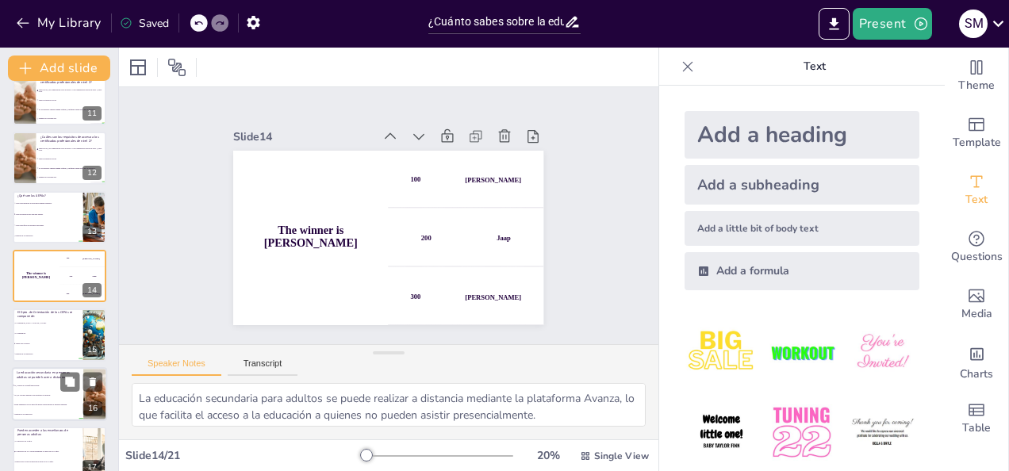
scroll to position [728, 0]
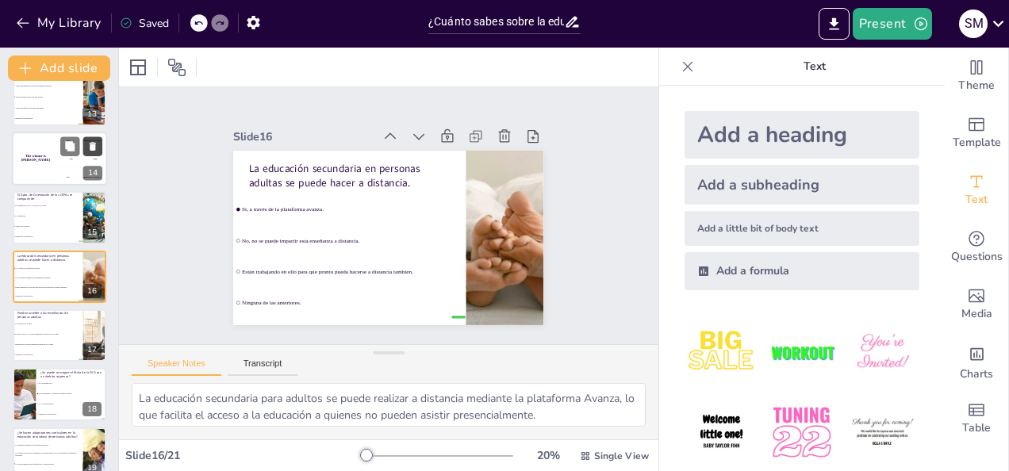
click at [96, 146] on icon at bounding box center [92, 145] width 11 height 11
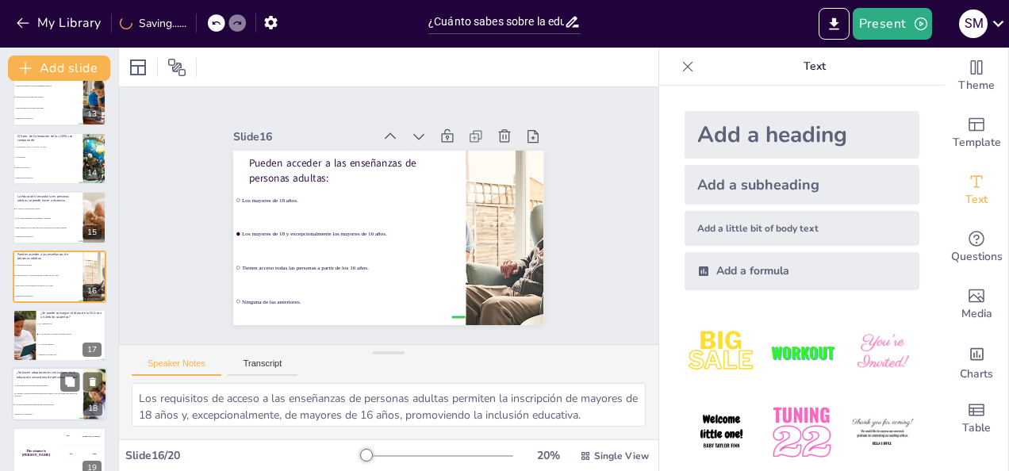
click at [57, 382] on li "Sí, igual que se hacen en otras etapas educativas." at bounding box center [47, 387] width 71 height 10
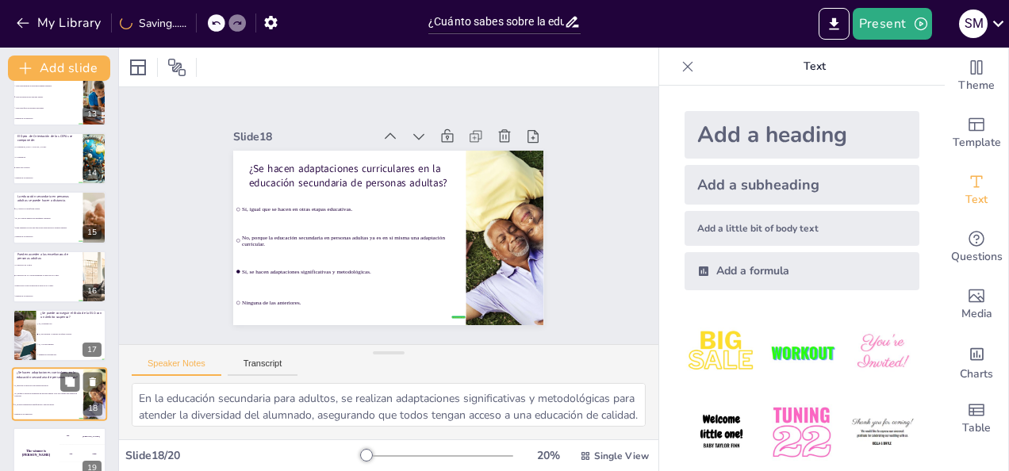
scroll to position [809, 0]
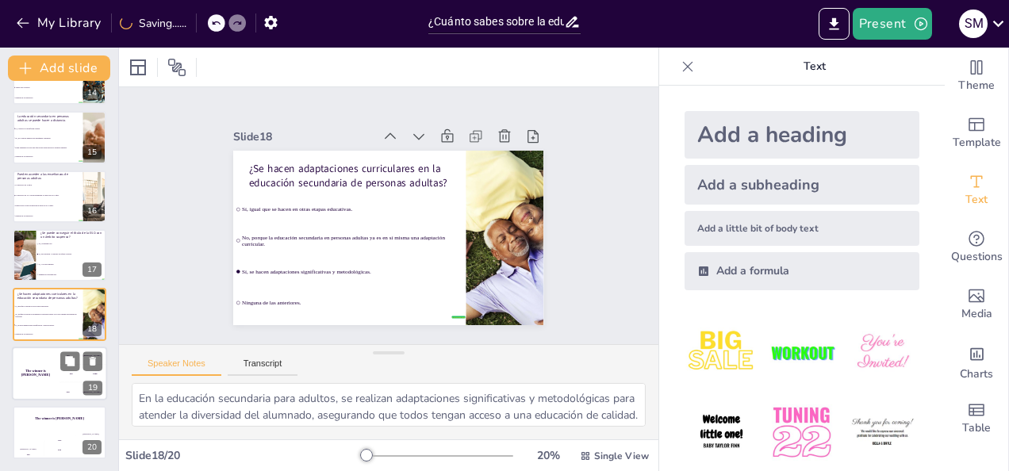
click at [40, 375] on h4 "The winner is [PERSON_NAME]" at bounding box center [36, 373] width 48 height 8
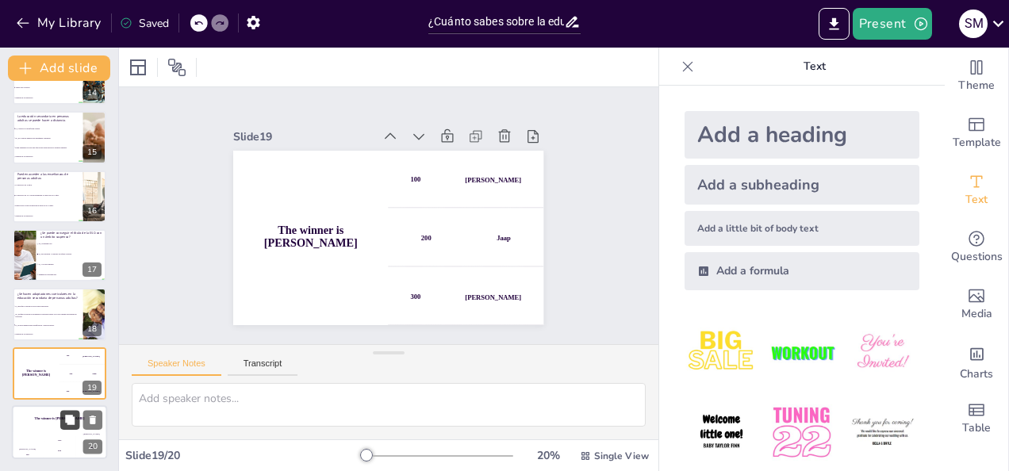
click at [73, 415] on icon at bounding box center [69, 420] width 11 height 11
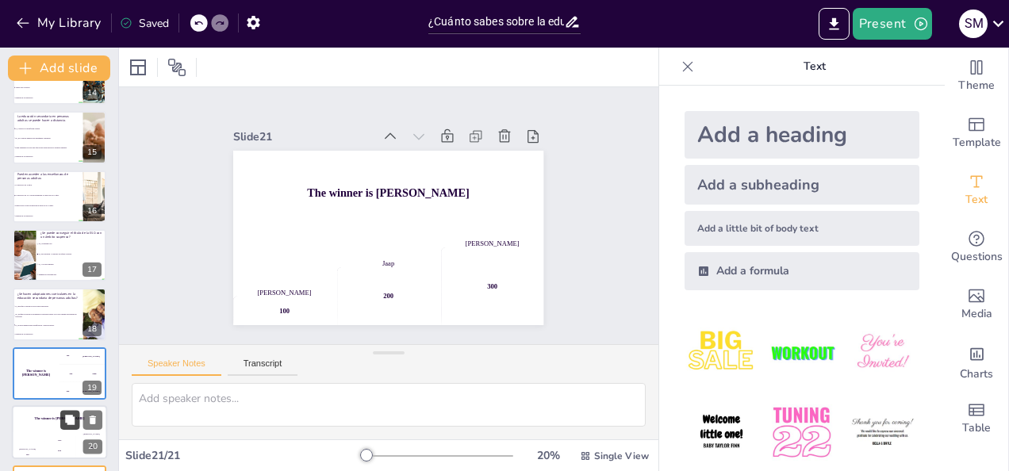
scroll to position [868, 0]
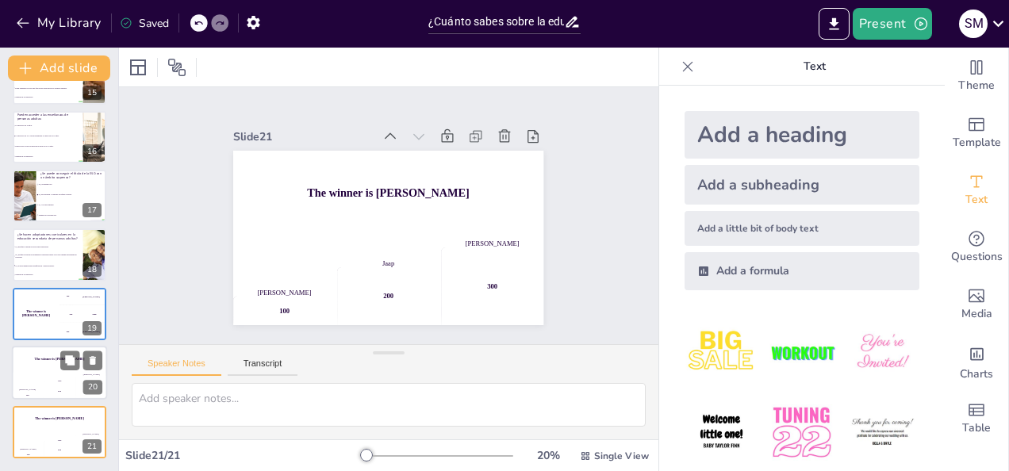
click at [60, 371] on div "The winner is [PERSON_NAME]" at bounding box center [59, 359] width 95 height 27
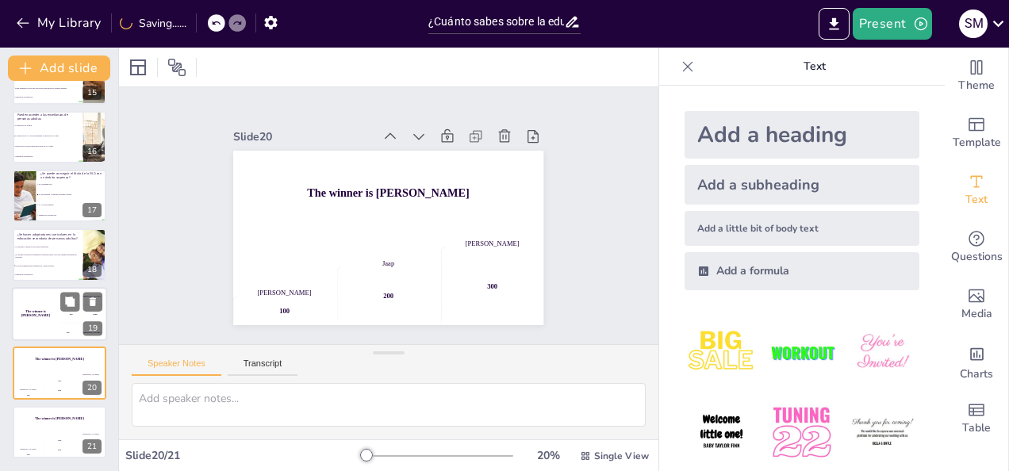
click at [54, 314] on h4 "The winner is [PERSON_NAME]" at bounding box center [36, 313] width 48 height 8
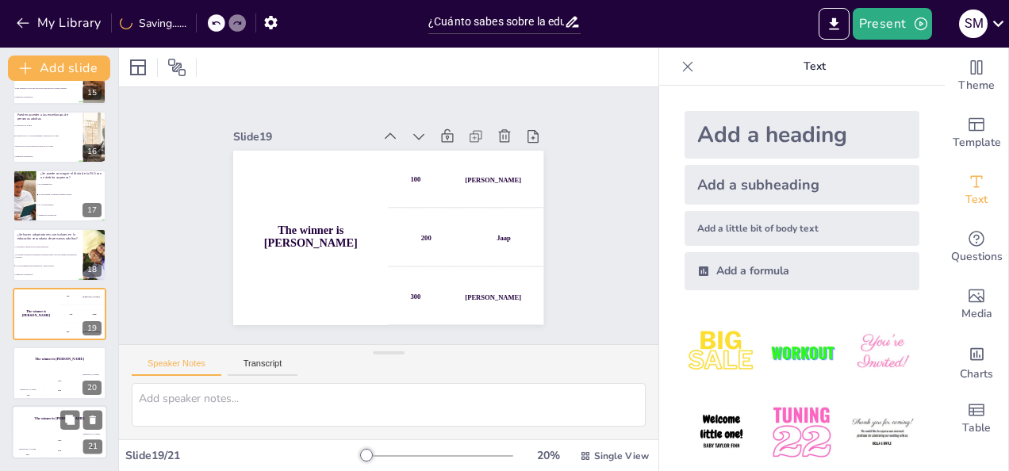
click at [54, 435] on div "Jaap 200" at bounding box center [60, 445] width 32 height 27
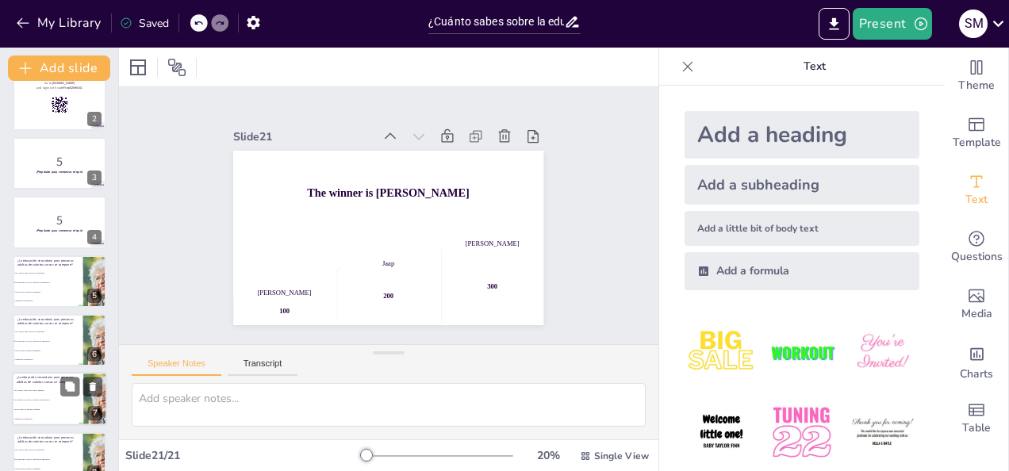
scroll to position [0, 0]
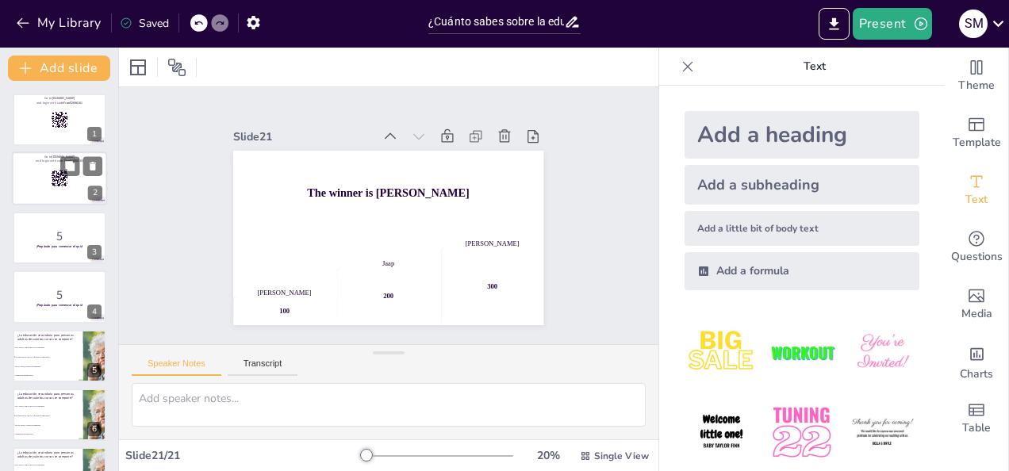
click at [42, 183] on div at bounding box center [59, 179] width 95 height 54
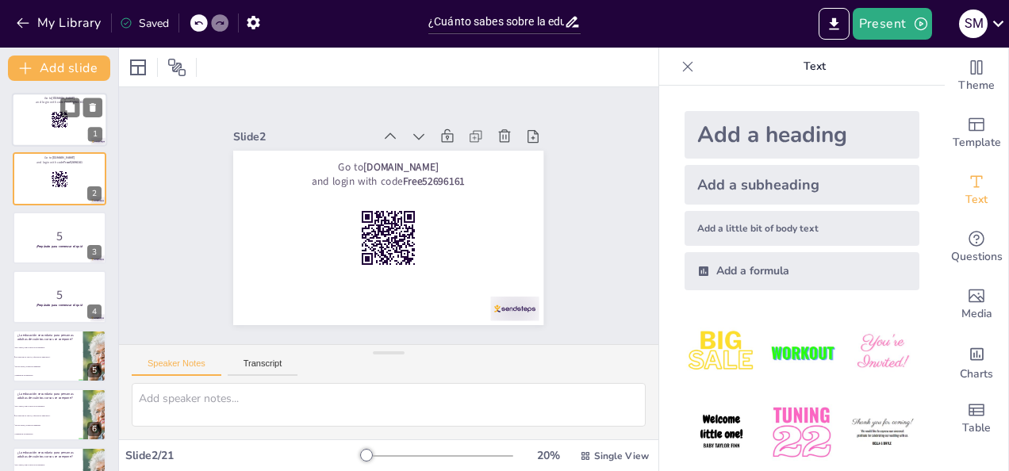
click at [38, 116] on div at bounding box center [59, 120] width 95 height 54
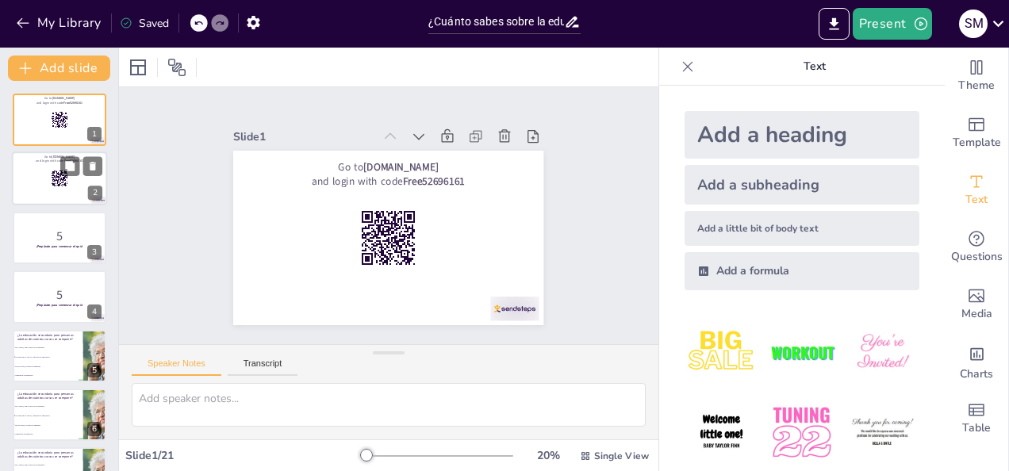
click at [60, 192] on div at bounding box center [59, 179] width 95 height 54
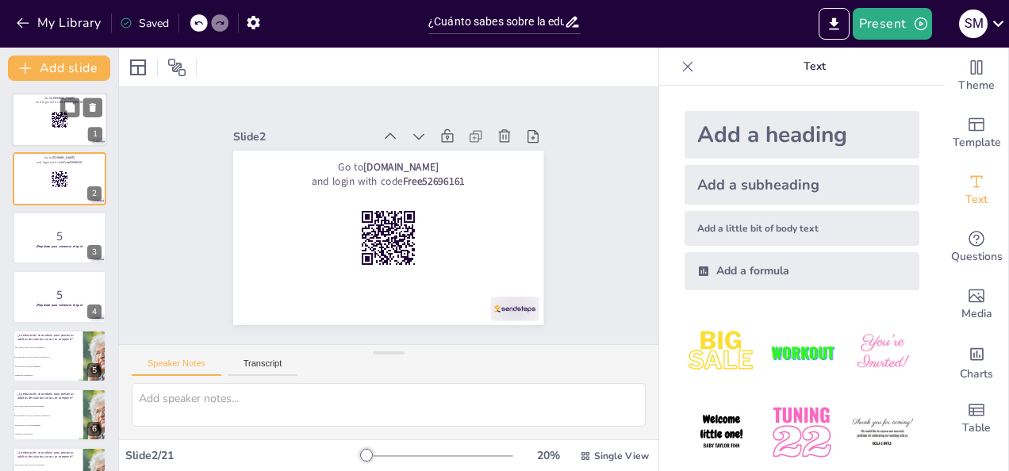
click at [51, 130] on div at bounding box center [59, 120] width 95 height 54
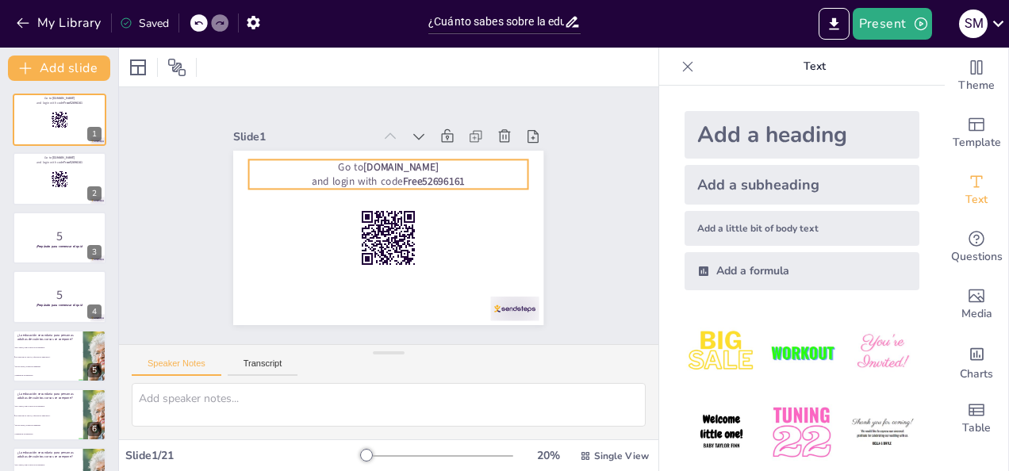
click at [394, 163] on strong "[DOMAIN_NAME]" at bounding box center [428, 184] width 69 height 56
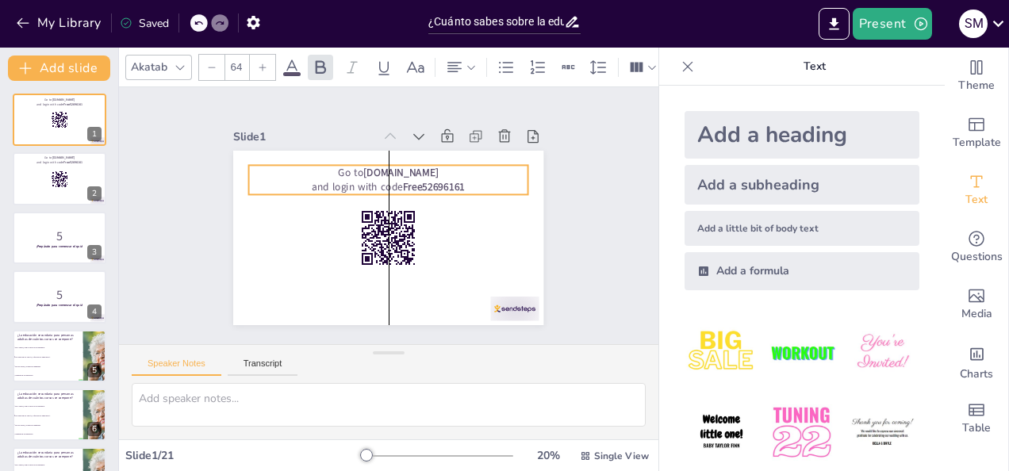
click at [461, 178] on p "and login with code Free52696161" at bounding box center [403, 191] width 249 height 152
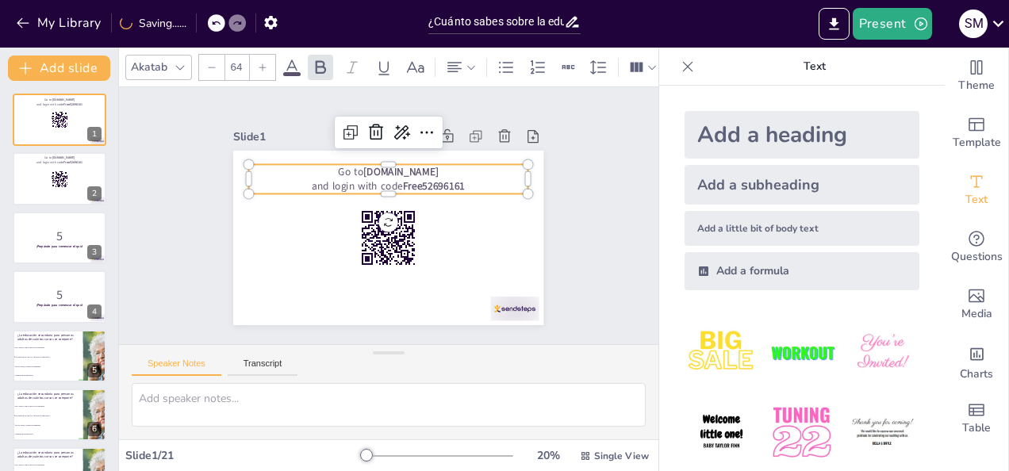
click at [690, 148] on div "Add a heading" at bounding box center [802, 135] width 235 height 48
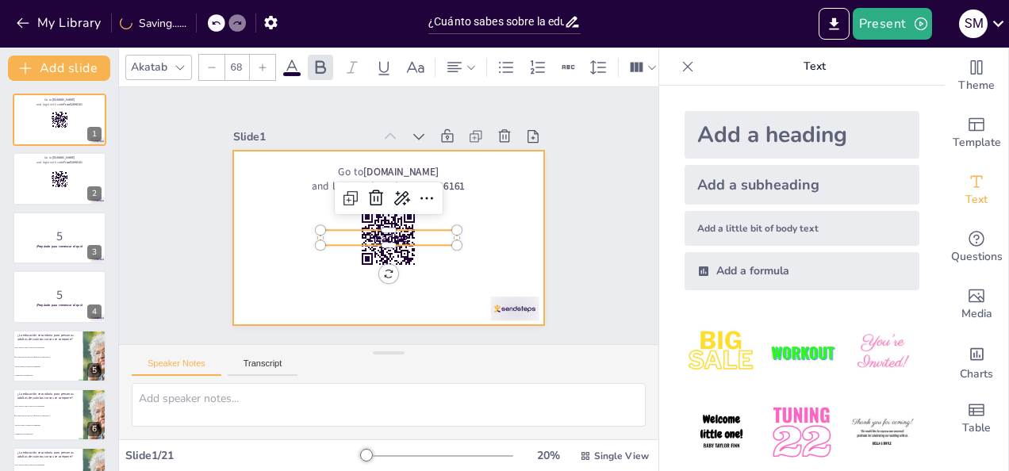
click at [448, 188] on strong "Free52696161" at bounding box center [442, 207] width 63 height 38
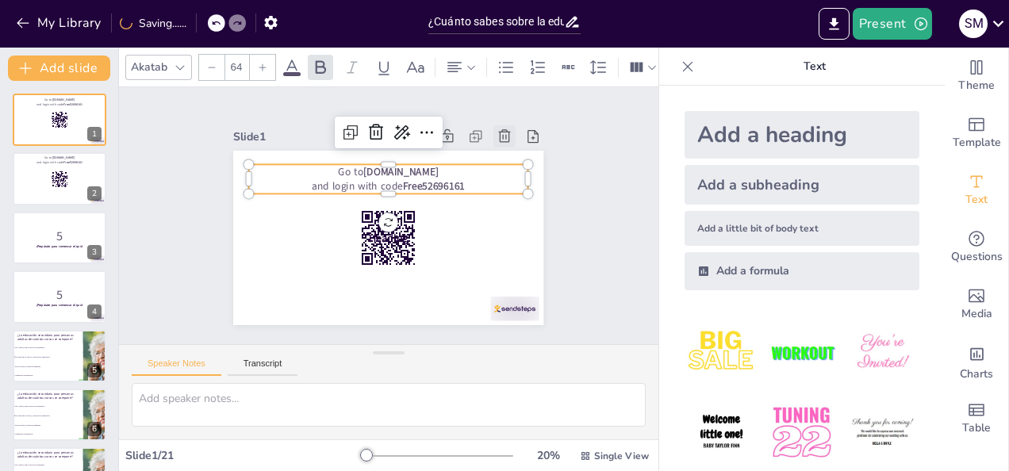
click at [517, 194] on icon at bounding box center [527, 204] width 21 height 21
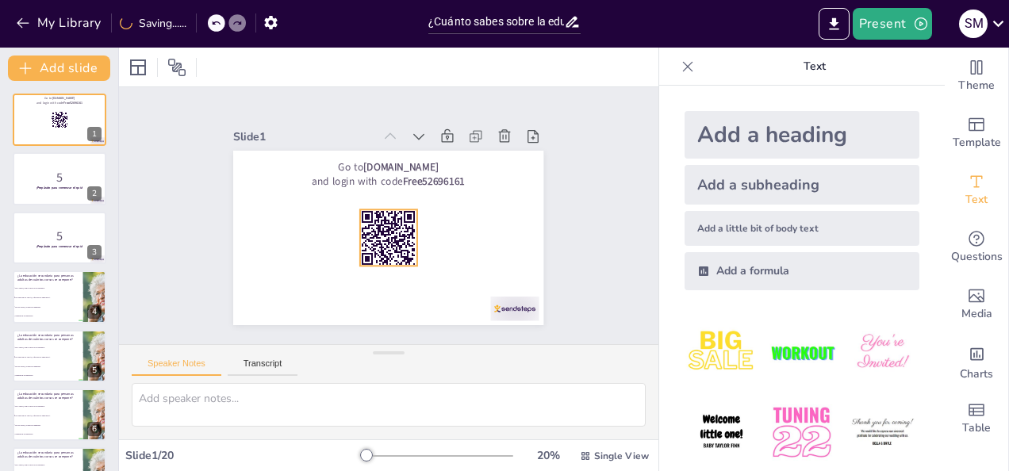
click at [363, 221] on rect at bounding box center [361, 218] width 5 height 6
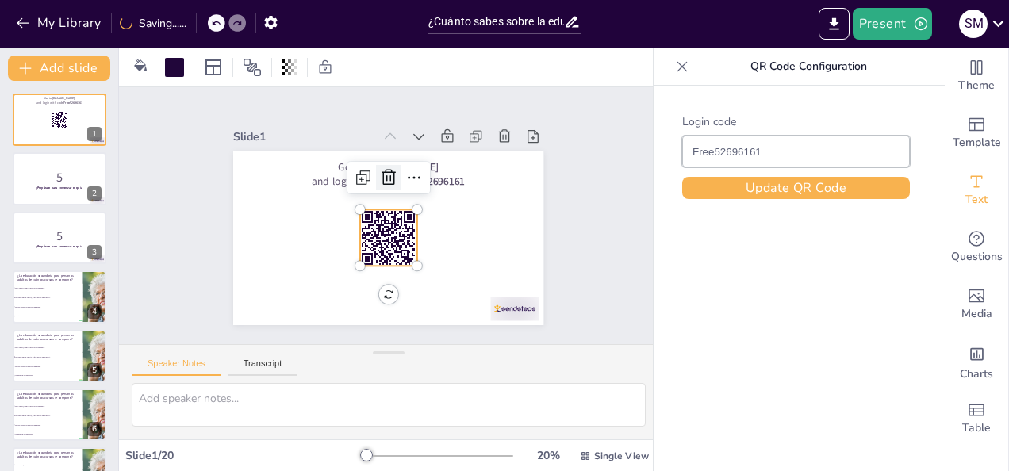
click at [417, 206] on icon at bounding box center [426, 215] width 19 height 19
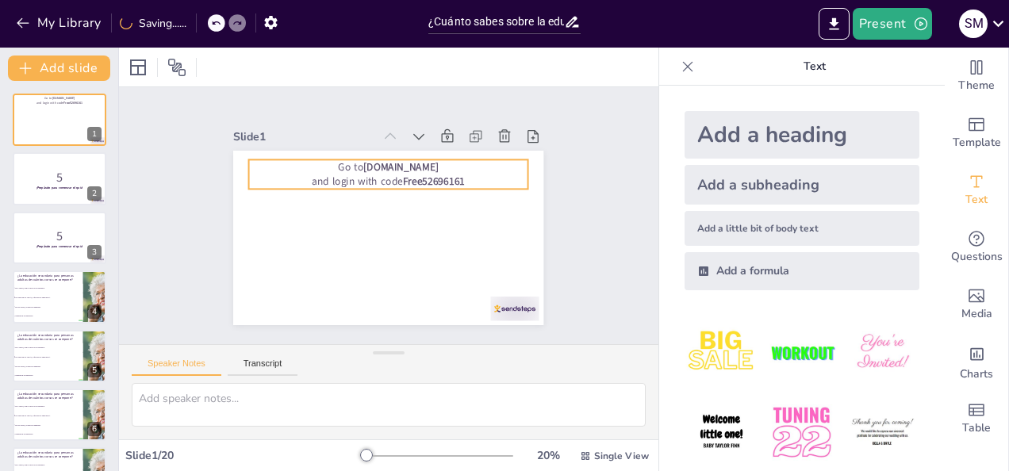
click at [409, 179] on strong "Free52696161" at bounding box center [440, 192] width 63 height 27
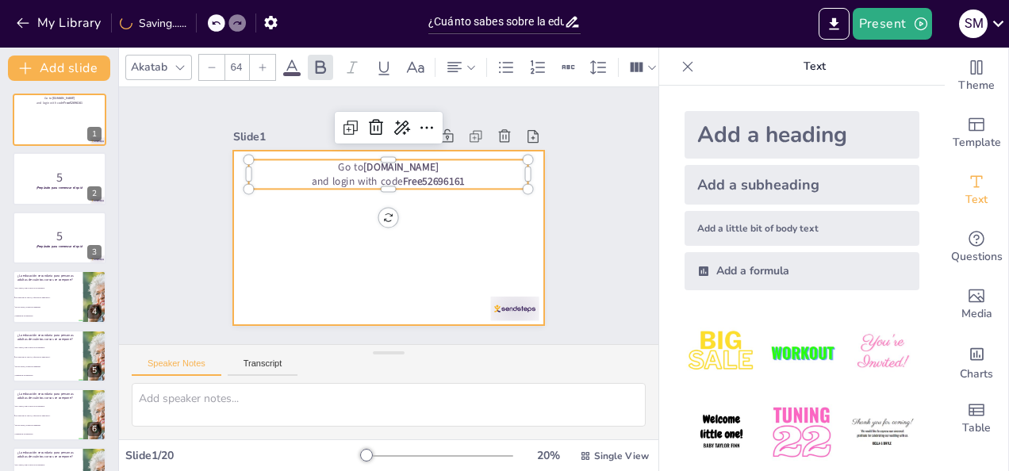
click at [469, 204] on div at bounding box center [381, 237] width 349 height 262
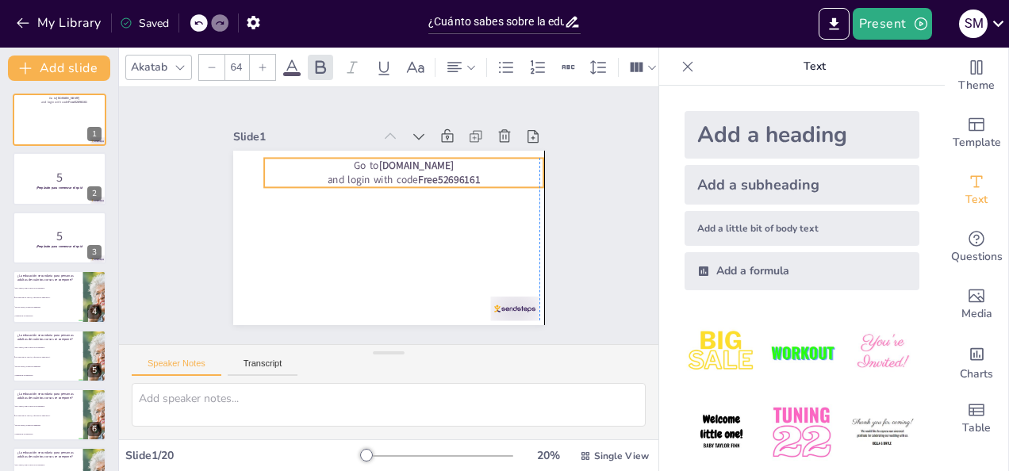
drag, startPoint x: 449, startPoint y: 165, endPoint x: 460, endPoint y: 163, distance: 11.2
click at [460, 163] on p "Go to [DOMAIN_NAME]" at bounding box center [430, 184] width 235 height 176
click at [741, 142] on div "Add a heading" at bounding box center [802, 135] width 235 height 48
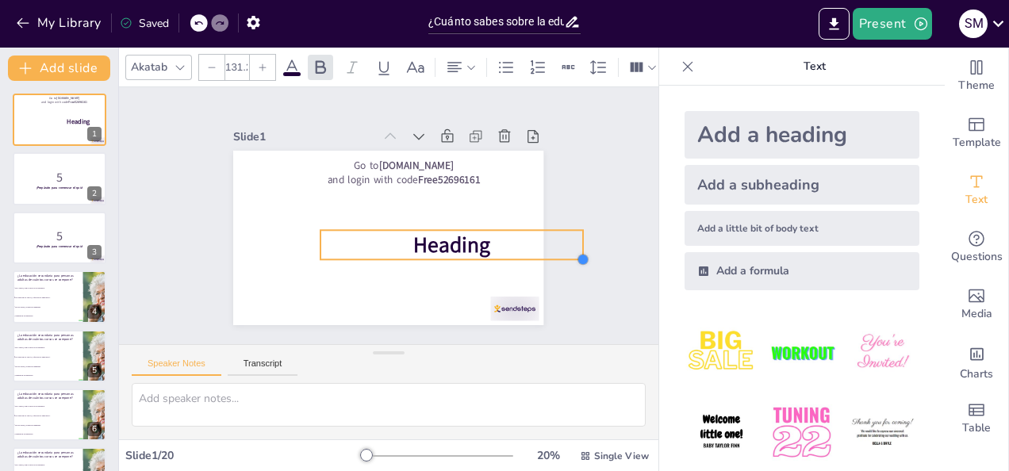
drag, startPoint x: 446, startPoint y: 241, endPoint x: 478, endPoint y: 256, distance: 34.8
click at [478, 256] on div "Go to [DOMAIN_NAME] and login with code Free52696161 Heading" at bounding box center [378, 235] width 356 height 306
click at [476, 238] on span "Heading" at bounding box center [444, 258] width 81 height 44
click at [489, 238] on p "Heading" at bounding box center [444, 257] width 263 height 83
click at [487, 243] on p "Heading" at bounding box center [409, 282] width 198 height 214
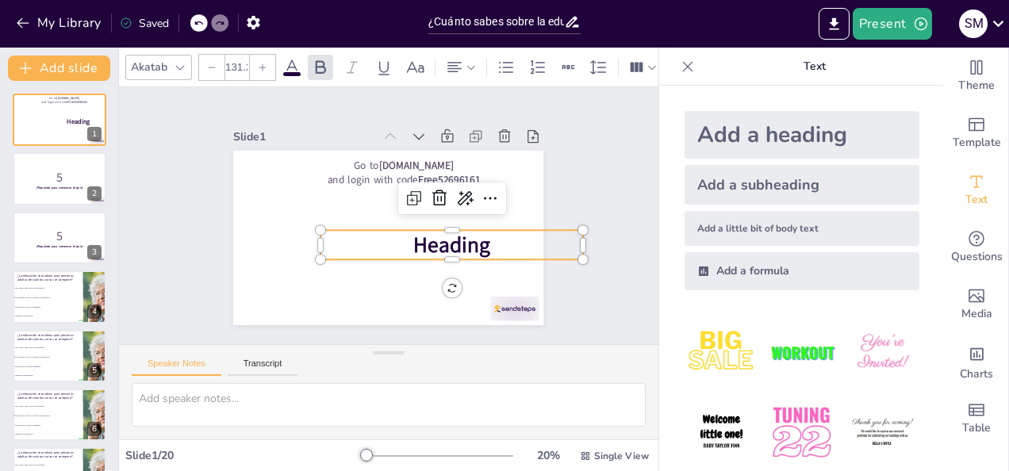
click at [487, 246] on p "Heading" at bounding box center [429, 272] width 242 height 157
click at [487, 246] on p "Heading" at bounding box center [439, 264] width 259 height 110
click at [479, 243] on p "Heading" at bounding box center [439, 264] width 259 height 110
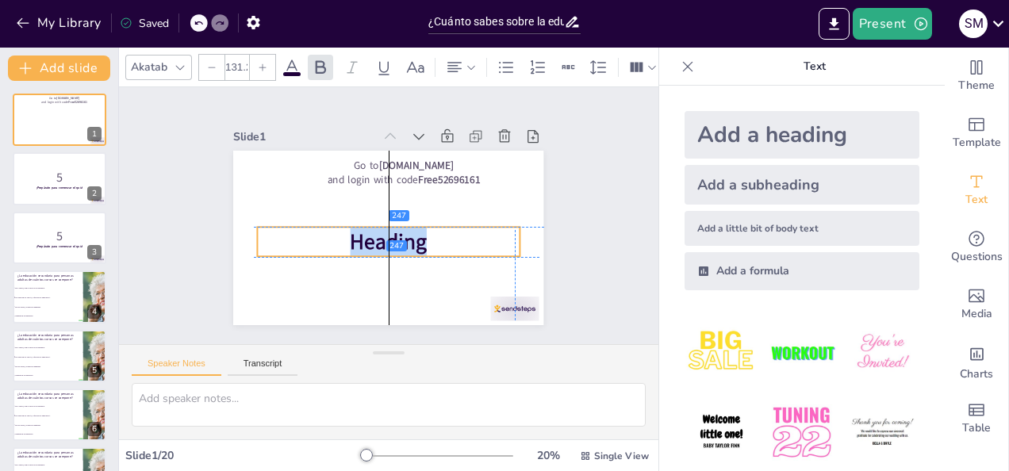
click at [391, 243] on p "Heading" at bounding box center [362, 217] width 57 height 263
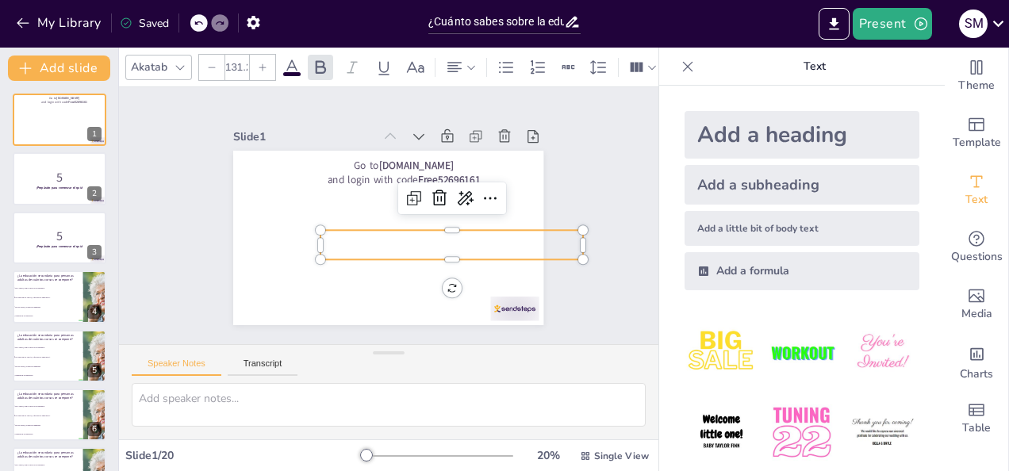
click at [417, 243] on p at bounding box center [429, 272] width 242 height 157
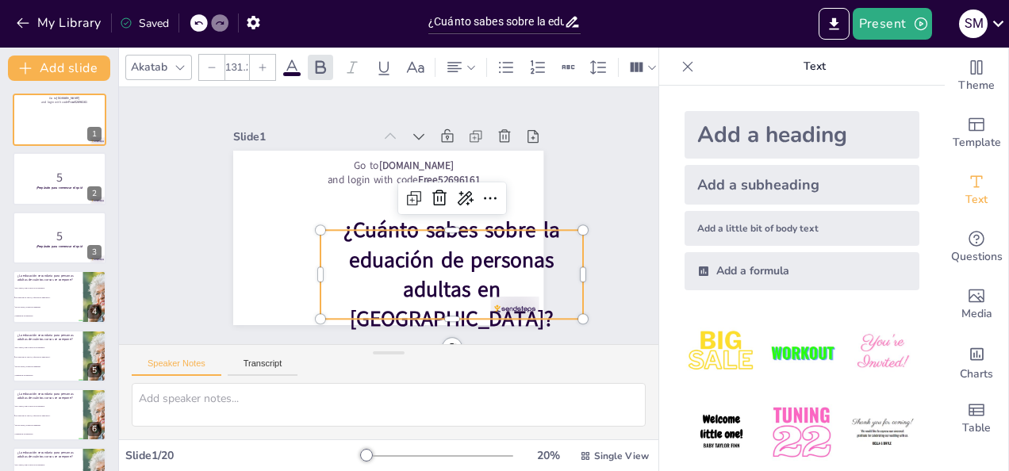
click at [579, 192] on div "Slide 1 Go to [DOMAIN_NAME] and login with code Free52696161 ¿Cuánto sabes sobr…" at bounding box center [389, 216] width 596 height 493
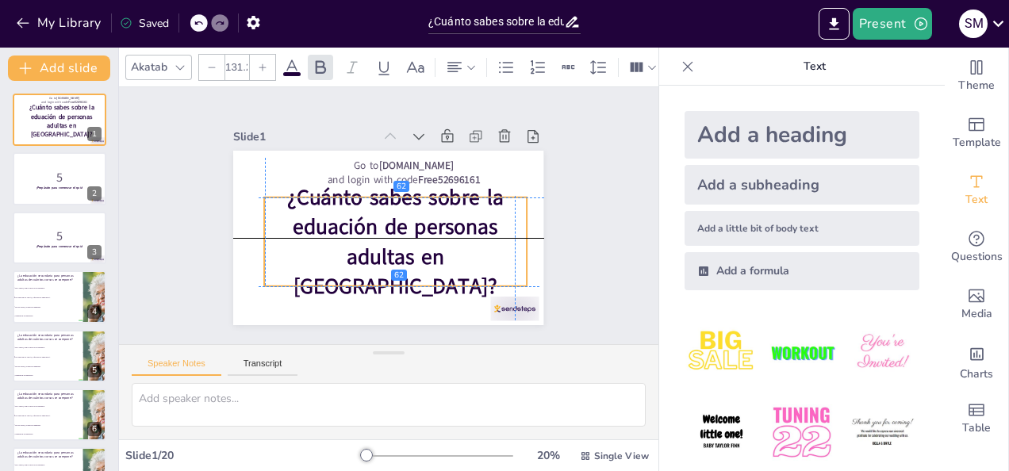
drag, startPoint x: 502, startPoint y: 245, endPoint x: 454, endPoint y: 216, distance: 55.9
click at [454, 216] on span "¿Cuánto sabes sobre la eduación de personas adultas en [GEOGRAPHIC_DATA]?" at bounding box center [387, 241] width 240 height 194
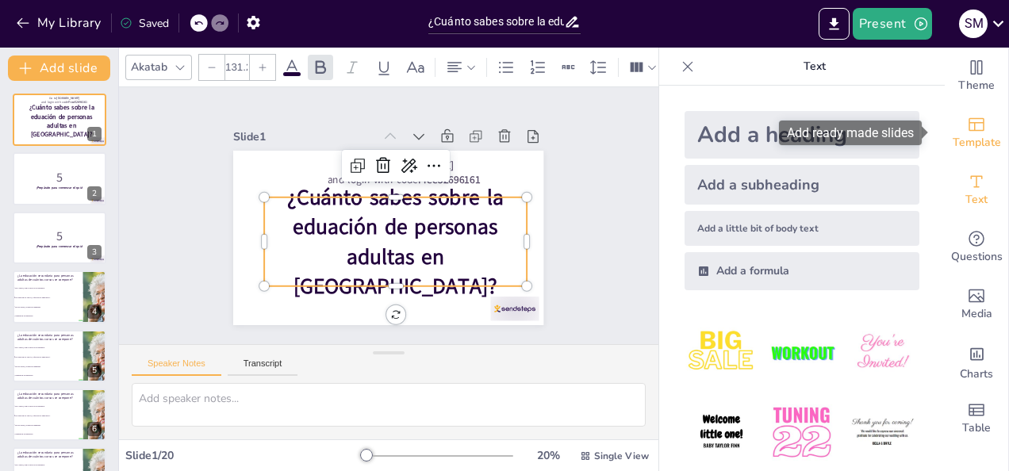
click at [950, 129] on div "Template" at bounding box center [976, 133] width 63 height 57
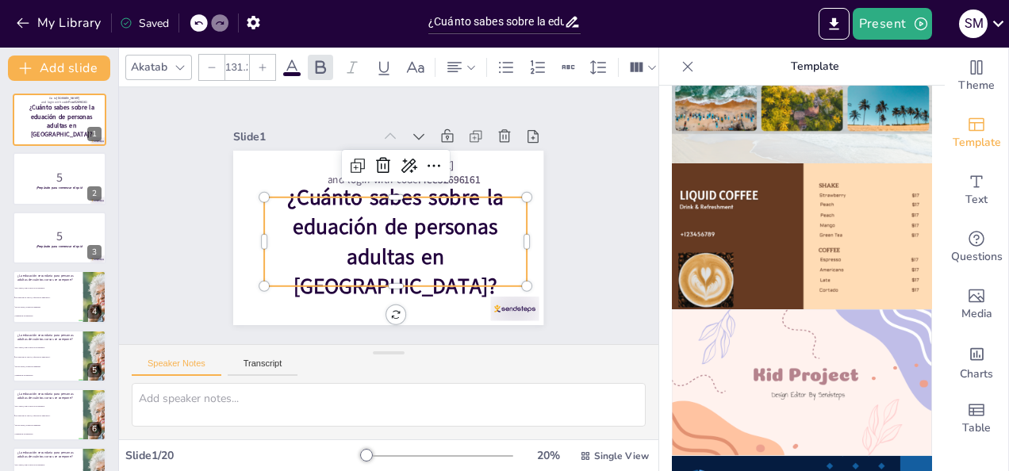
scroll to position [1032, 0]
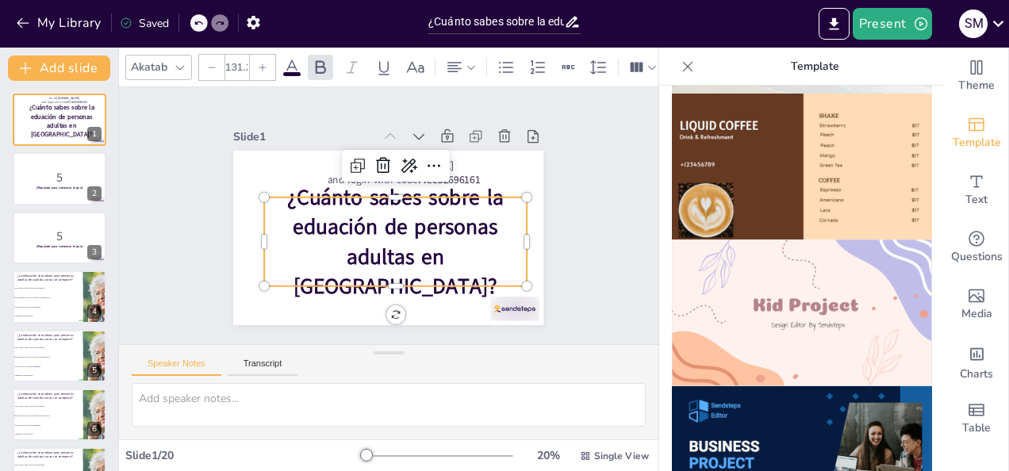
click at [798, 273] on img at bounding box center [802, 313] width 260 height 147
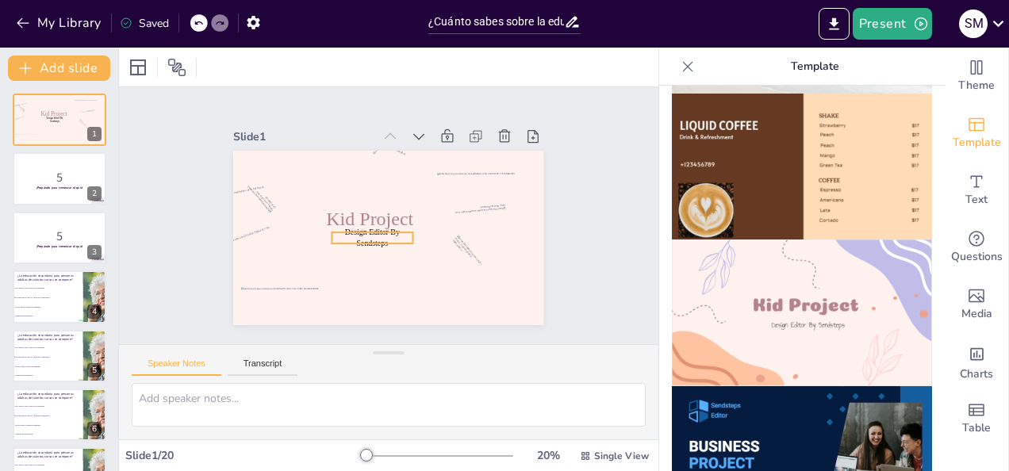
click at [356, 236] on span "Design Editor By Sendsteps" at bounding box center [368, 230] width 55 height 33
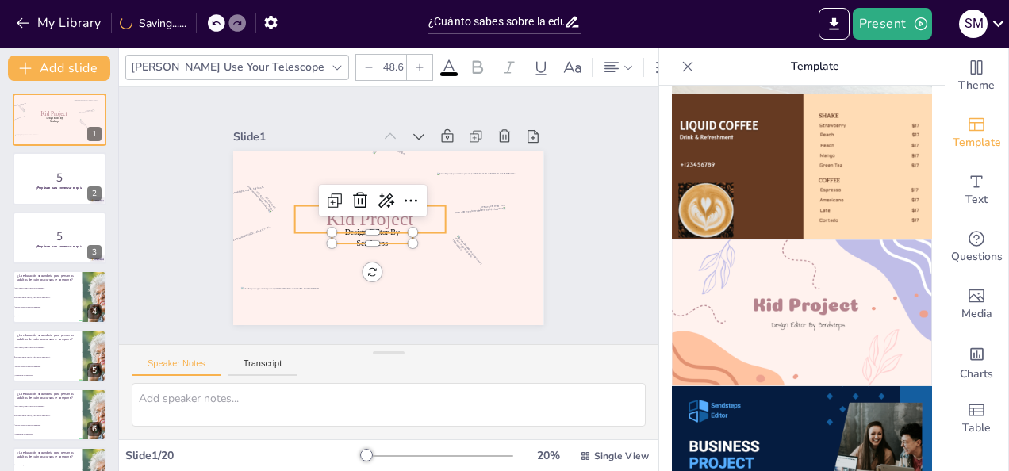
click at [400, 219] on span "Kid Project" at bounding box center [371, 207] width 83 height 68
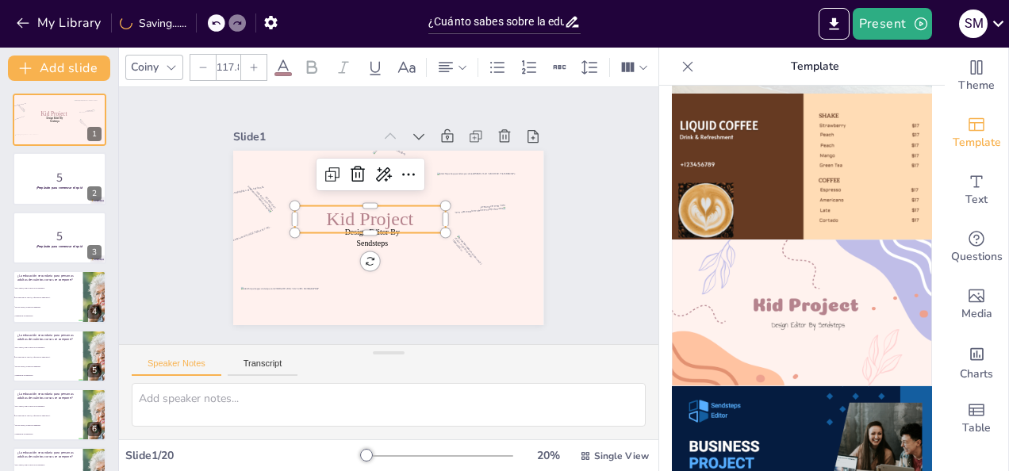
click at [171, 62] on icon at bounding box center [171, 67] width 13 height 13
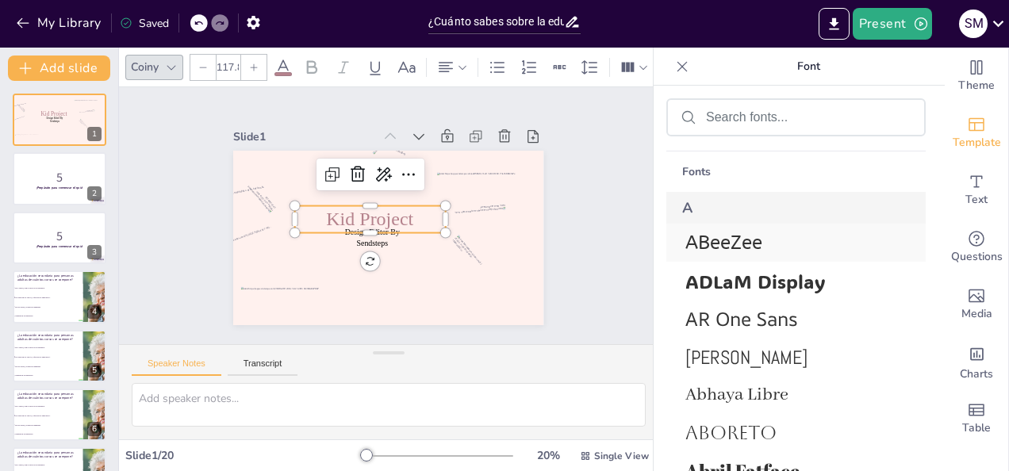
scroll to position [635, 0]
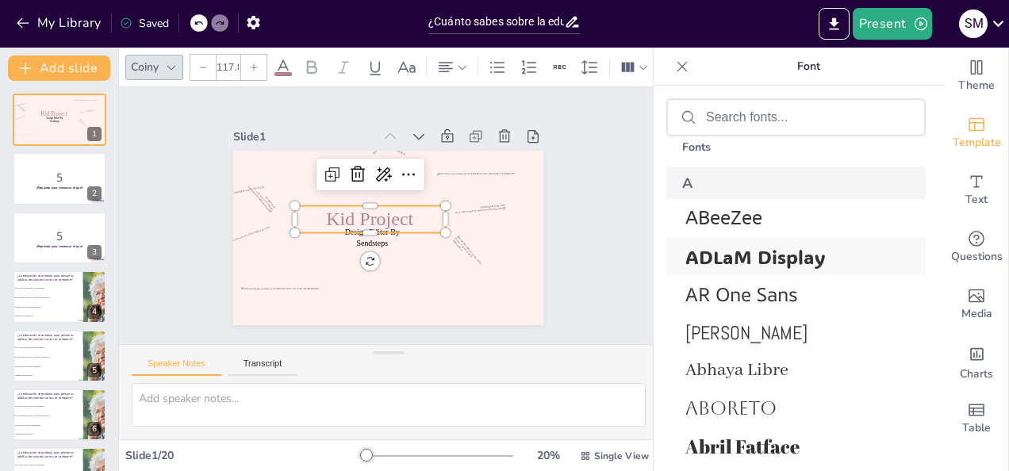
click at [745, 258] on span "ADLaM Display" at bounding box center [793, 256] width 215 height 25
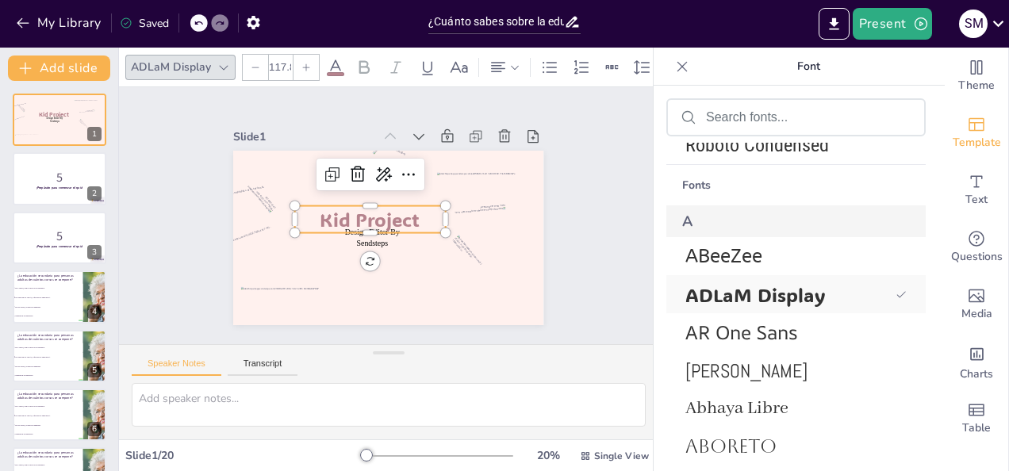
scroll to position [673, 0]
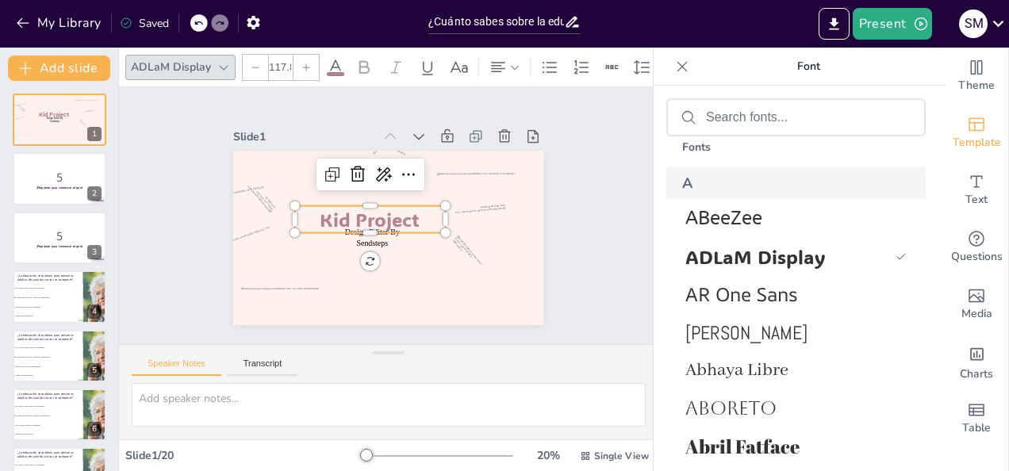
click at [411, 215] on p "Kid Project" at bounding box center [371, 212] width 148 height 86
click at [411, 215] on p "Kid Project" at bounding box center [370, 214] width 152 height 57
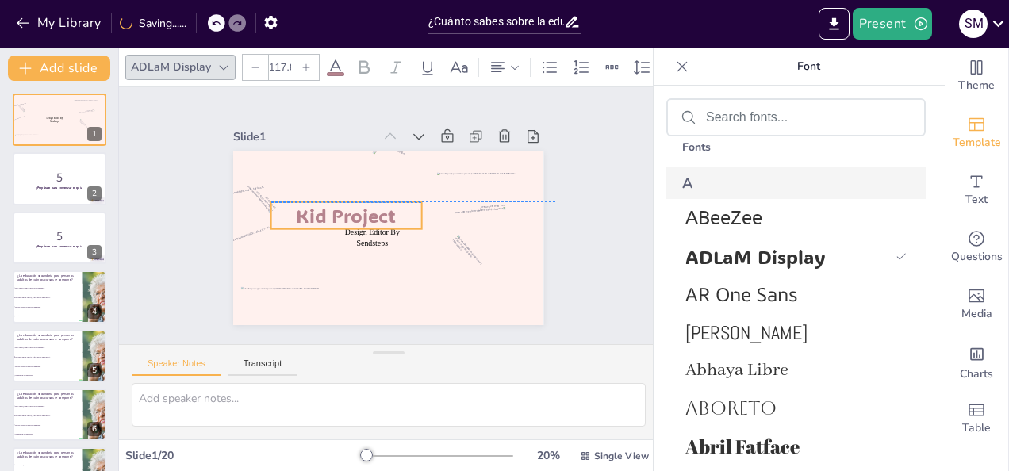
drag, startPoint x: 343, startPoint y: 213, endPoint x: 387, endPoint y: 204, distance: 45.4
click at [387, 204] on p "Kid Project" at bounding box center [420, 188] width 129 height 121
click at [387, 204] on p "Kid Project" at bounding box center [354, 194] width 144 height 98
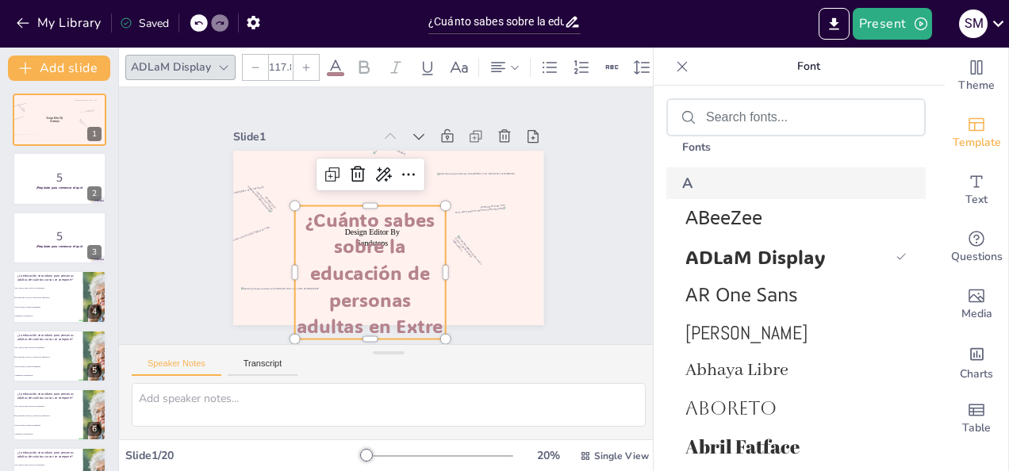
scroll to position [27, 0]
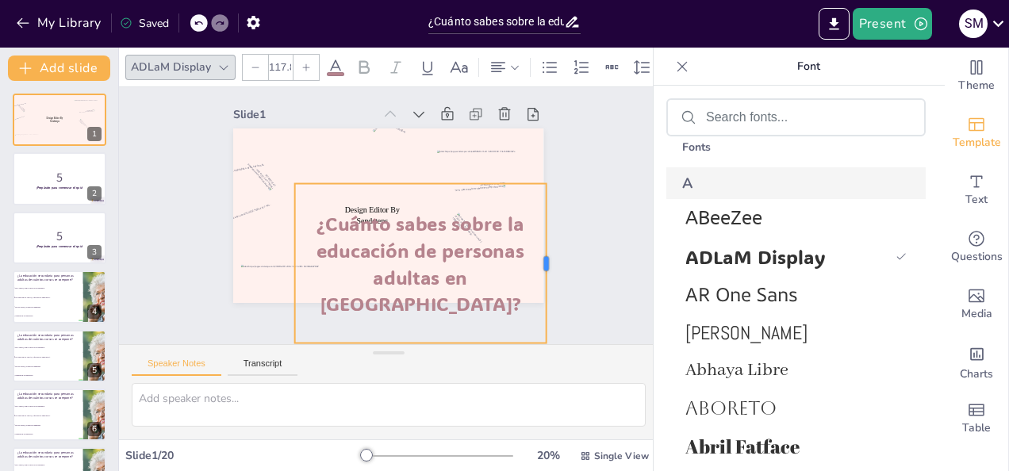
drag, startPoint x: 436, startPoint y: 255, endPoint x: 537, endPoint y: 255, distance: 100.8
click at [537, 255] on div at bounding box center [519, 327] width 77 height 152
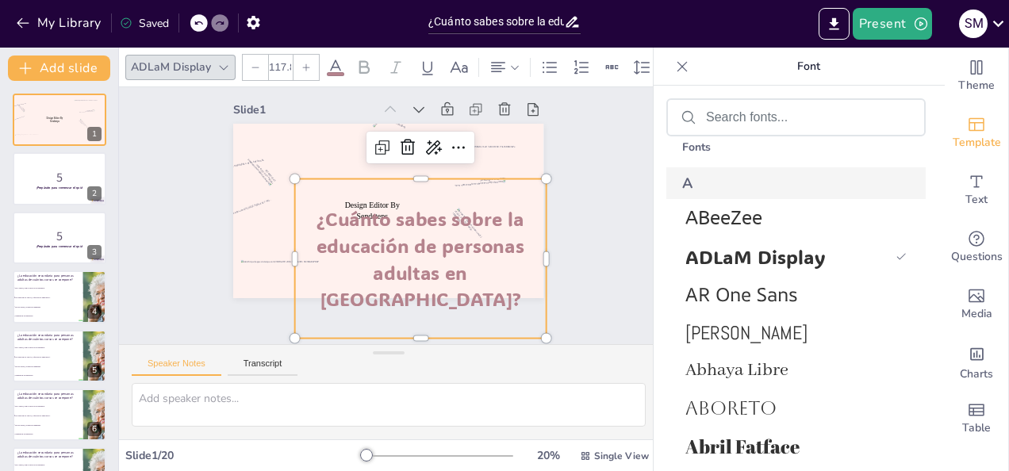
click at [395, 202] on div "¿Cuánto sabes sobre la educación de personas adultas en [GEOGRAPHIC_DATA]?" at bounding box center [384, 269] width 294 height 286
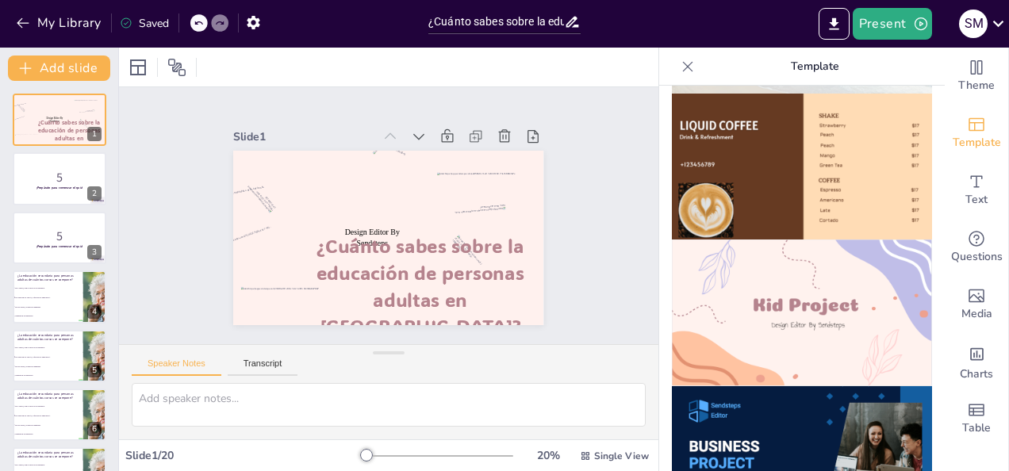
scroll to position [0, 0]
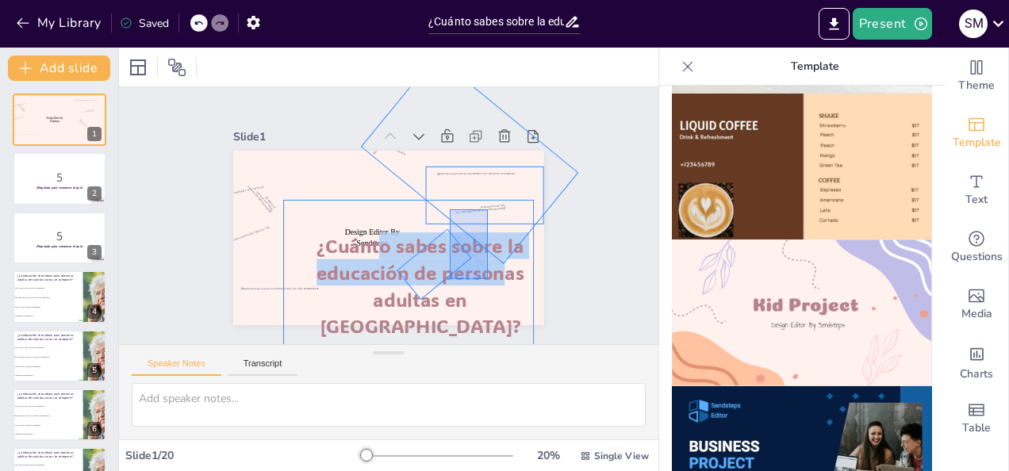
drag, startPoint x: 488, startPoint y: 279, endPoint x: 450, endPoint y: 209, distance: 79.5
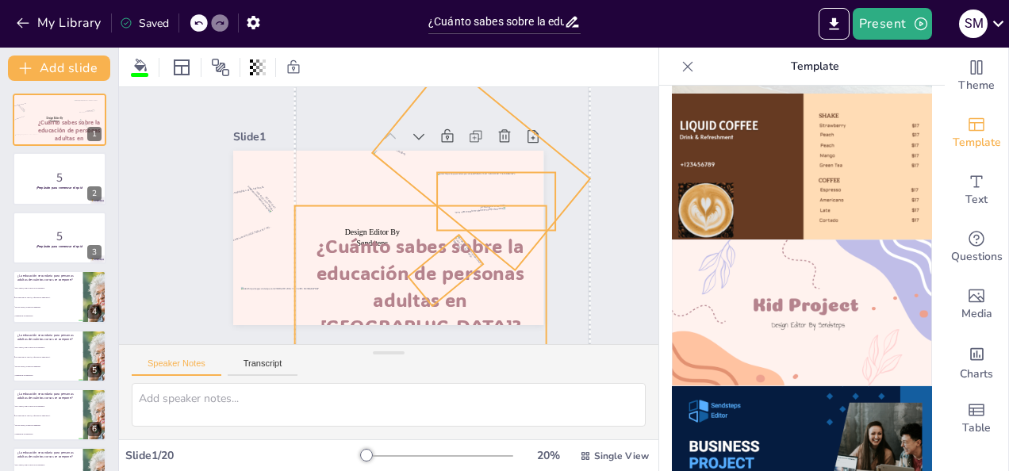
click at [584, 248] on div "Slide 1 Design Editor By Sendsteps ¿Cuánto sabes sobre la educación de personas…" at bounding box center [388, 216] width 573 height 552
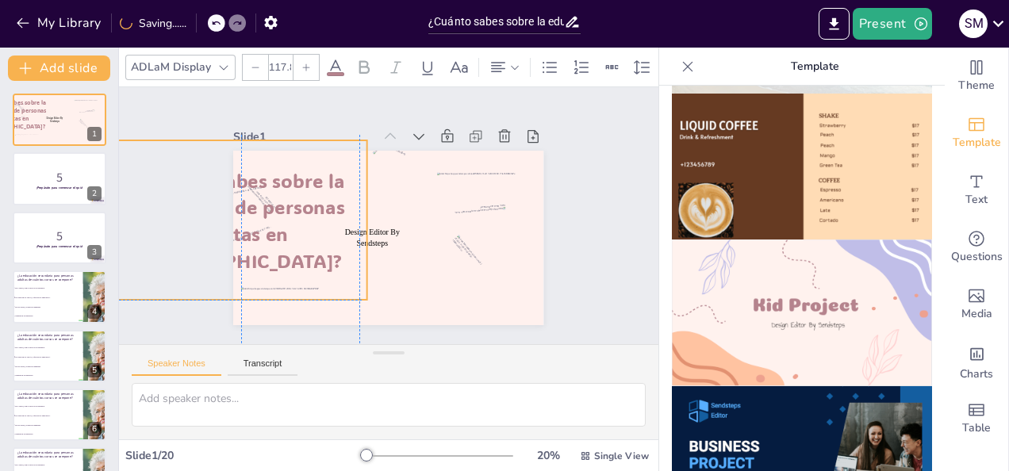
drag, startPoint x: 480, startPoint y: 264, endPoint x: 296, endPoint y: 193, distance: 197.5
click at [296, 193] on span "¿Cuánto sabes sobre la educación de personas adultas en [GEOGRAPHIC_DATA]?" at bounding box center [248, 174] width 227 height 163
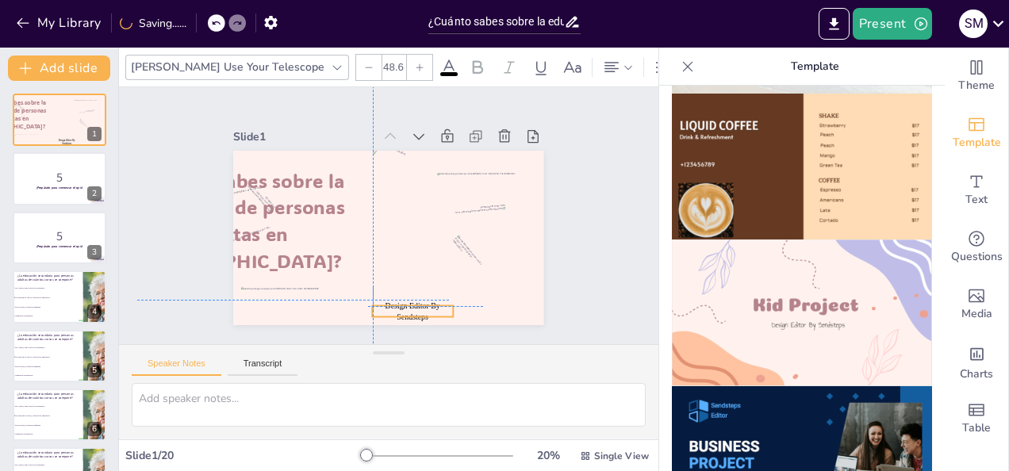
drag, startPoint x: 382, startPoint y: 235, endPoint x: 418, endPoint y: 303, distance: 77.0
click at [418, 303] on p "Design Editor By Sendsteps" at bounding box center [392, 314] width 83 height 38
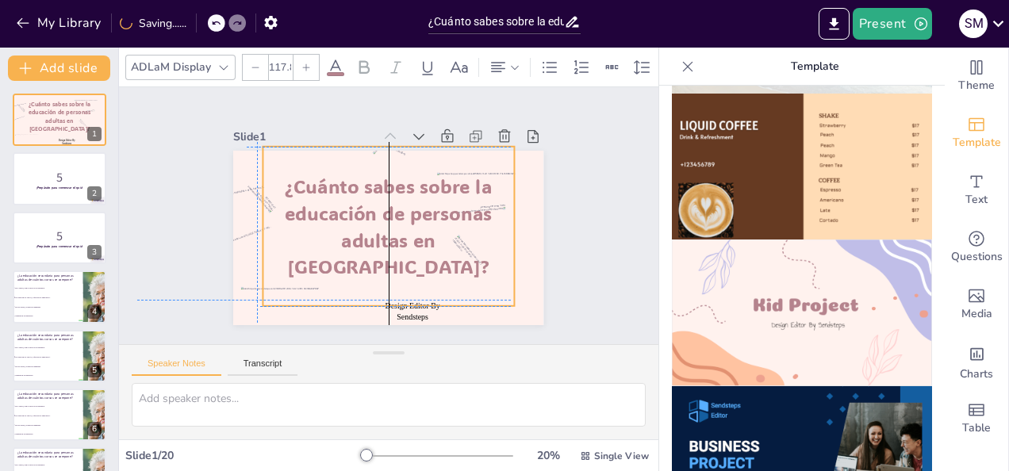
drag, startPoint x: 370, startPoint y: 213, endPoint x: 436, endPoint y: 214, distance: 66.7
click at [436, 214] on span "¿Cuánto sabes sobre la educación de personas adultas en [GEOGRAPHIC_DATA]?" at bounding box center [384, 224] width 229 height 193
click at [326, 63] on icon at bounding box center [335, 67] width 19 height 19
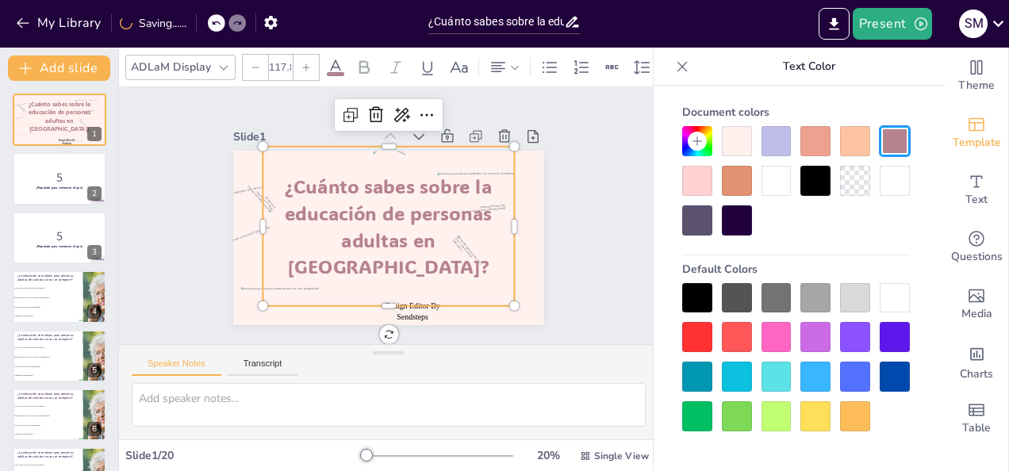
click at [695, 298] on div at bounding box center [697, 298] width 30 height 30
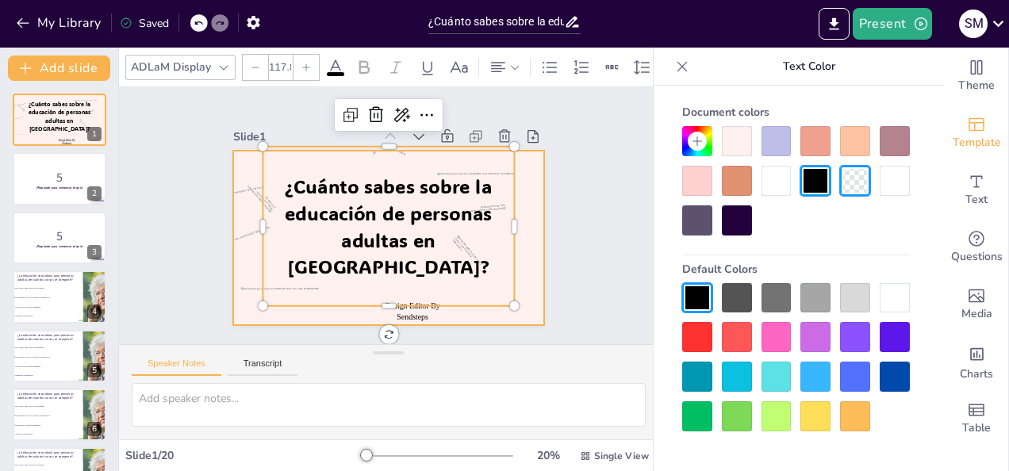
click at [520, 268] on div at bounding box center [381, 237] width 349 height 262
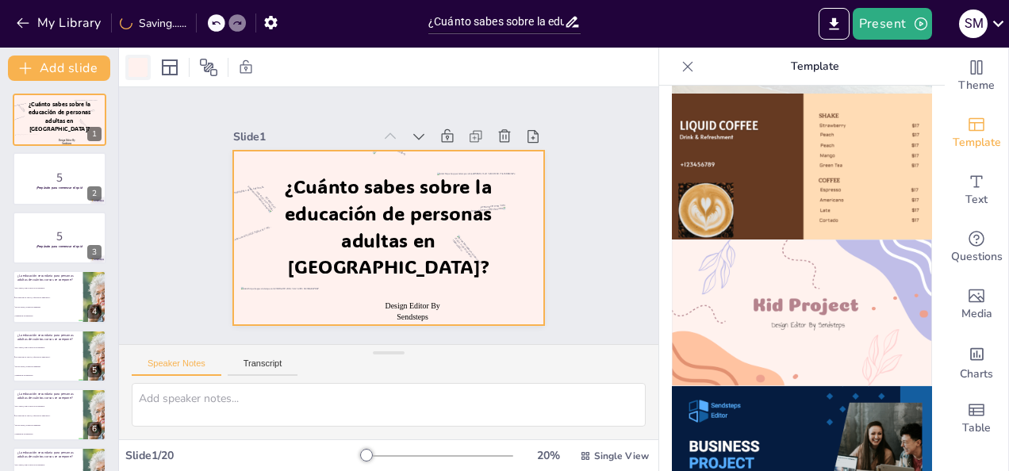
click at [140, 70] on div at bounding box center [138, 67] width 19 height 19
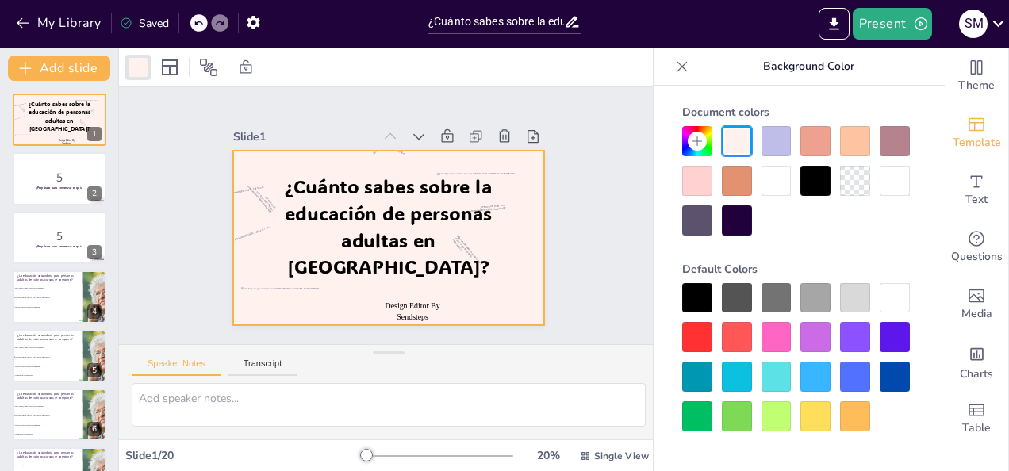
click at [778, 408] on div at bounding box center [777, 417] width 30 height 30
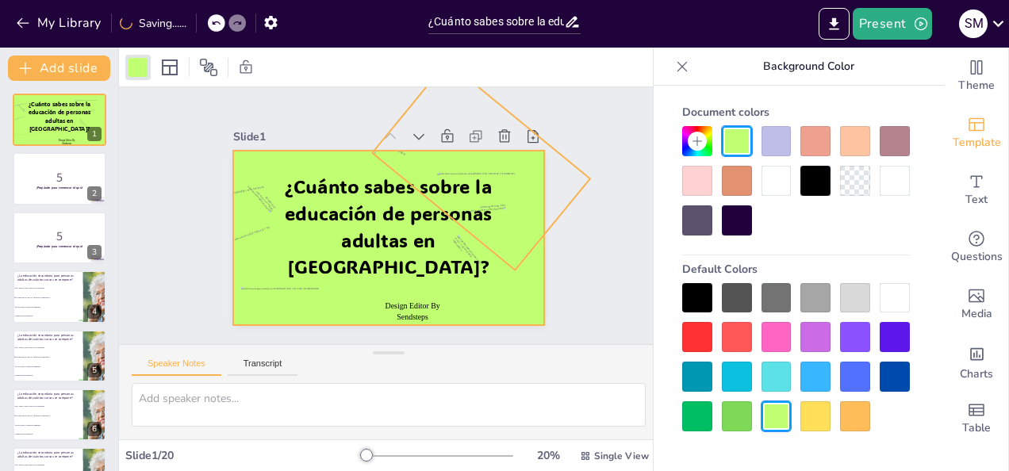
click at [507, 159] on div at bounding box center [492, 196] width 199 height 219
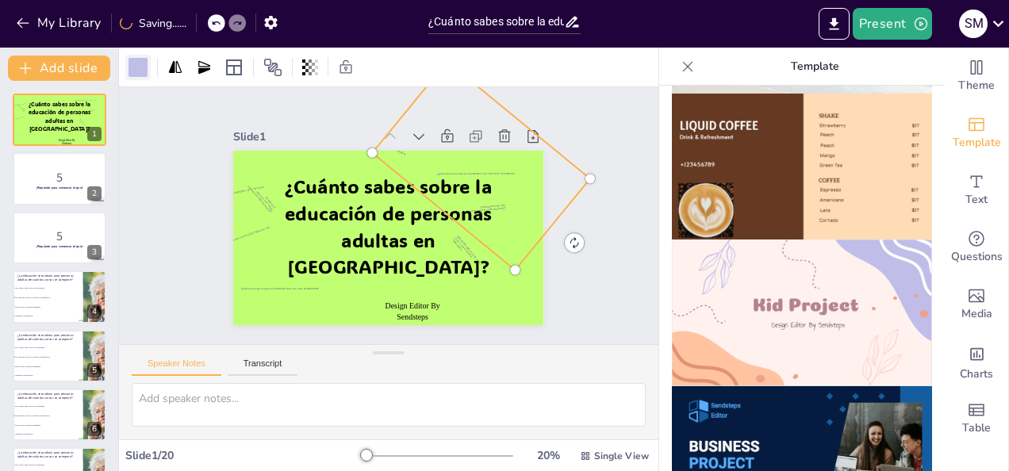
click at [138, 64] on div at bounding box center [138, 67] width 19 height 19
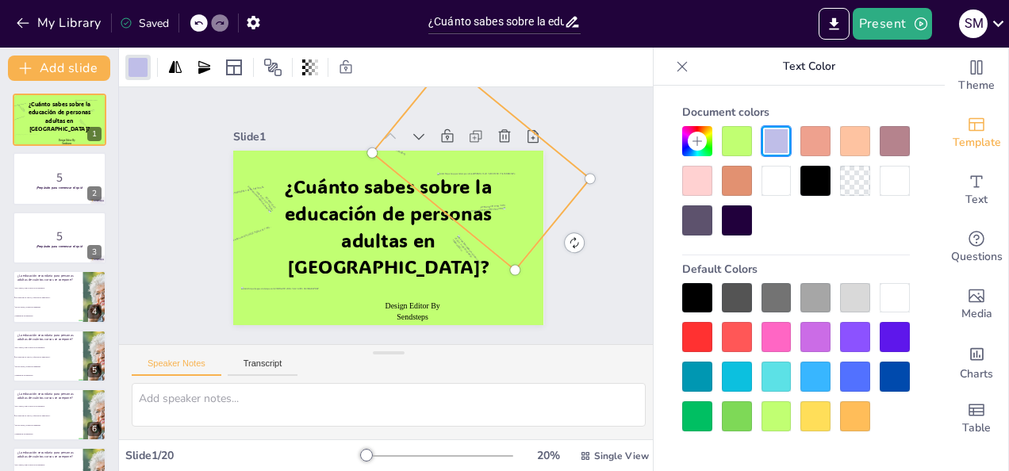
click at [794, 376] on div at bounding box center [796, 357] width 228 height 148
click at [790, 379] on div at bounding box center [777, 377] width 30 height 30
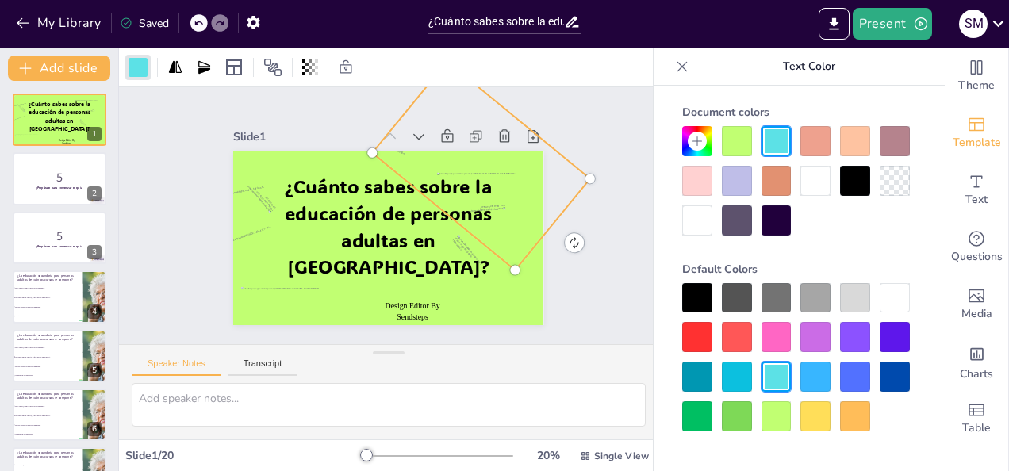
click at [700, 181] on div at bounding box center [697, 181] width 30 height 30
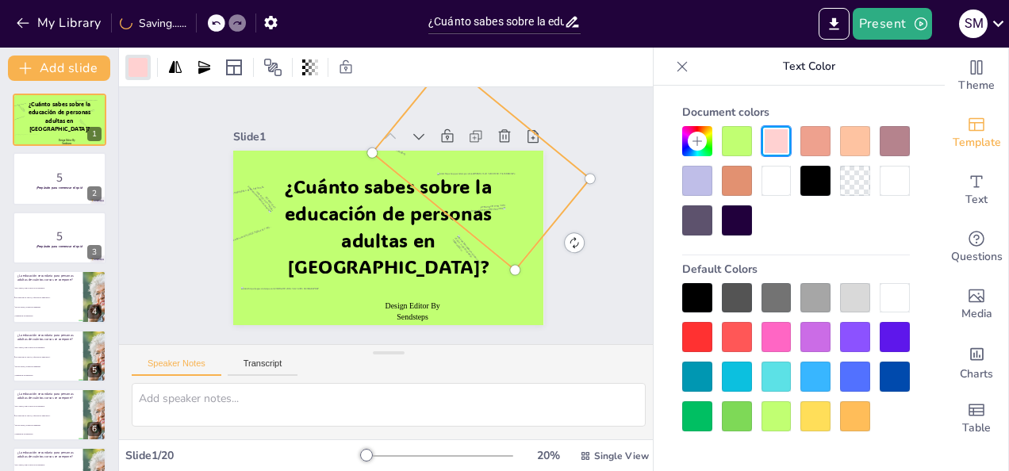
click at [774, 343] on div at bounding box center [777, 337] width 30 height 30
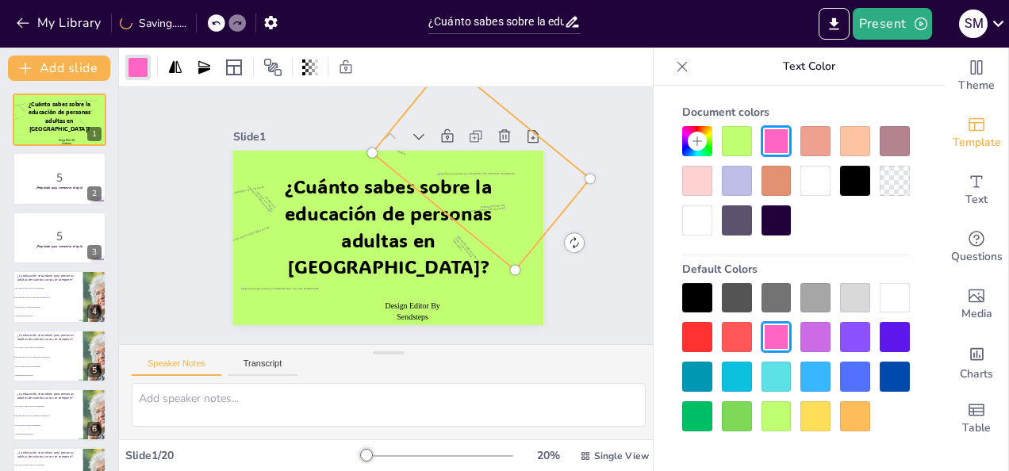
click at [824, 373] on div at bounding box center [816, 377] width 30 height 30
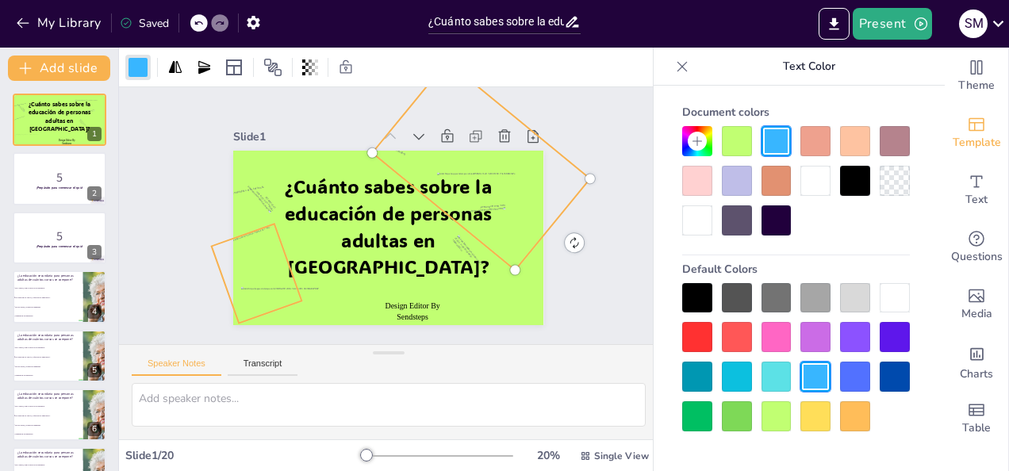
click at [237, 247] on div at bounding box center [245, 229] width 69 height 83
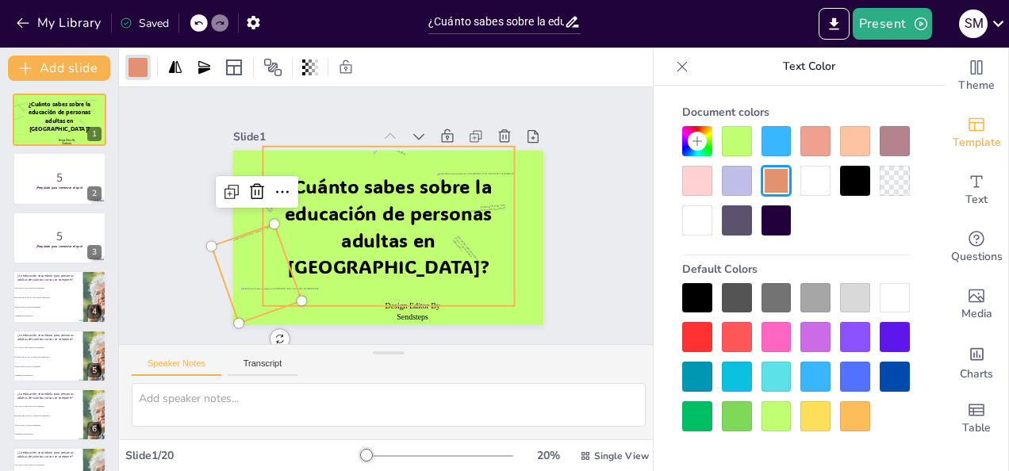
click at [305, 279] on div "¿Cuánto sabes sobre la educación de personas adultas en [GEOGRAPHIC_DATA]?" at bounding box center [387, 226] width 279 height 209
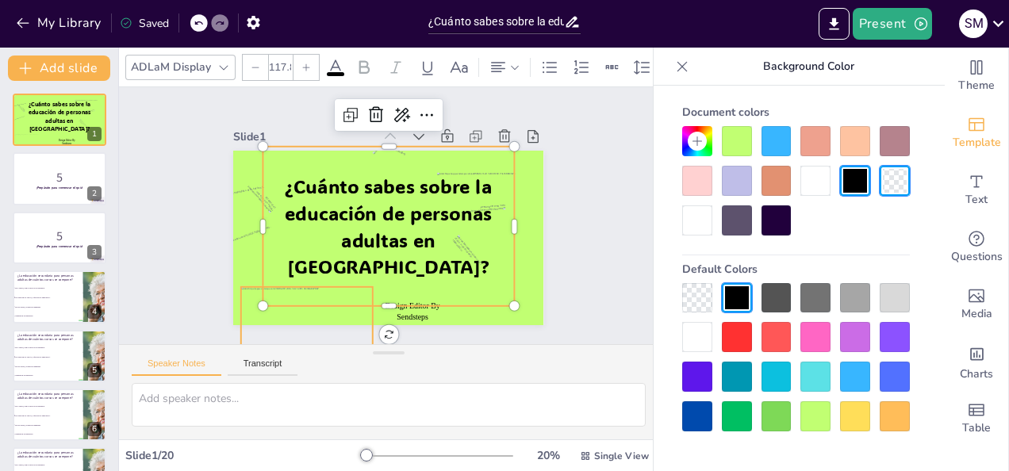
click at [329, 308] on div at bounding box center [267, 264] width 146 height 121
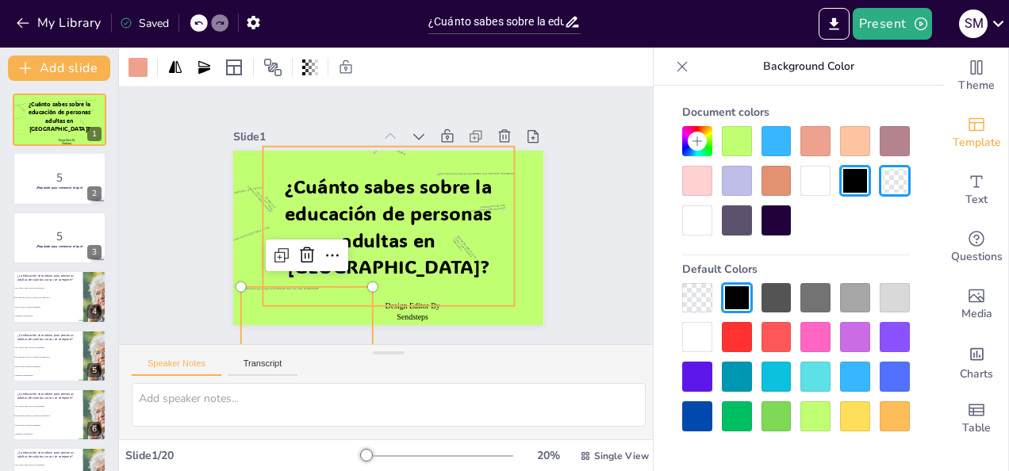
click at [288, 271] on div "¿Cuánto sabes sobre la educación de personas adultas en [GEOGRAPHIC_DATA]?" at bounding box center [377, 219] width 229 height 288
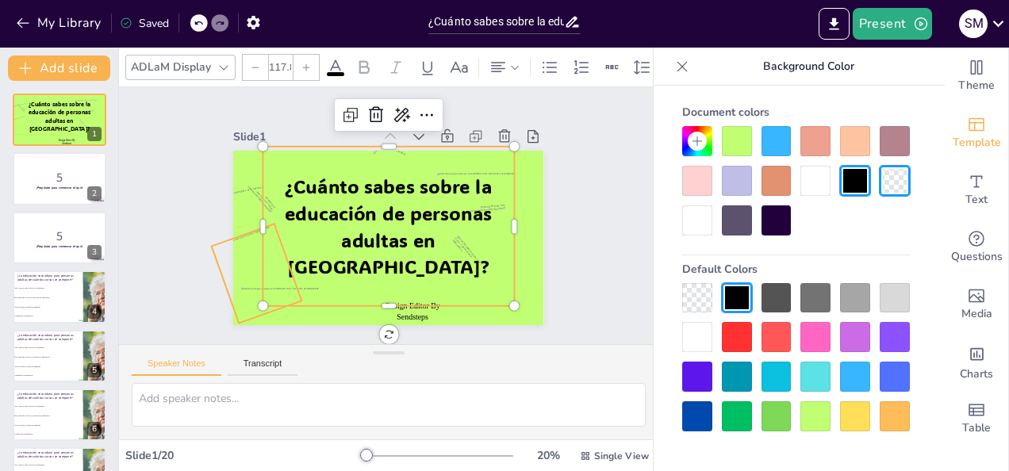
click at [234, 250] on div at bounding box center [245, 229] width 69 height 83
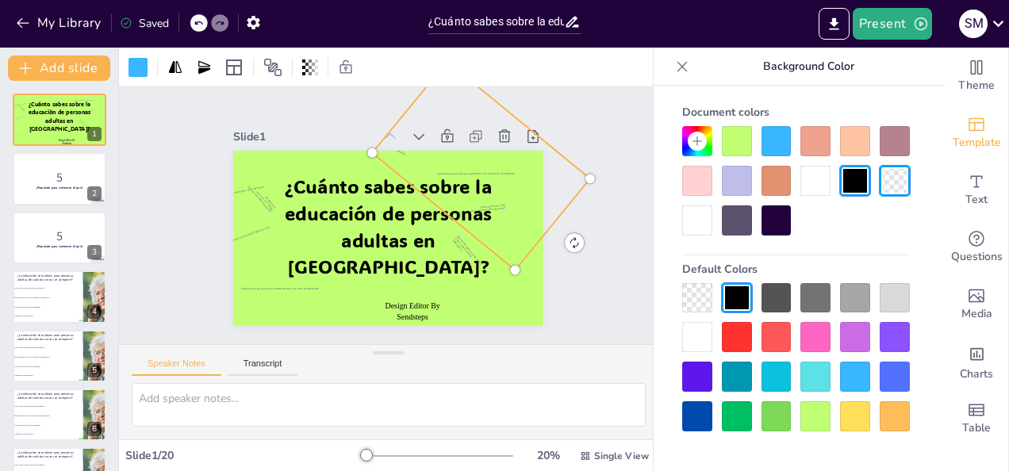
click at [516, 160] on div at bounding box center [492, 196] width 199 height 219
click at [740, 183] on div at bounding box center [737, 181] width 30 height 30
click at [511, 164] on div at bounding box center [494, 208] width 188 height 218
click at [733, 182] on div at bounding box center [737, 181] width 30 height 30
click at [734, 182] on div at bounding box center [737, 181] width 30 height 30
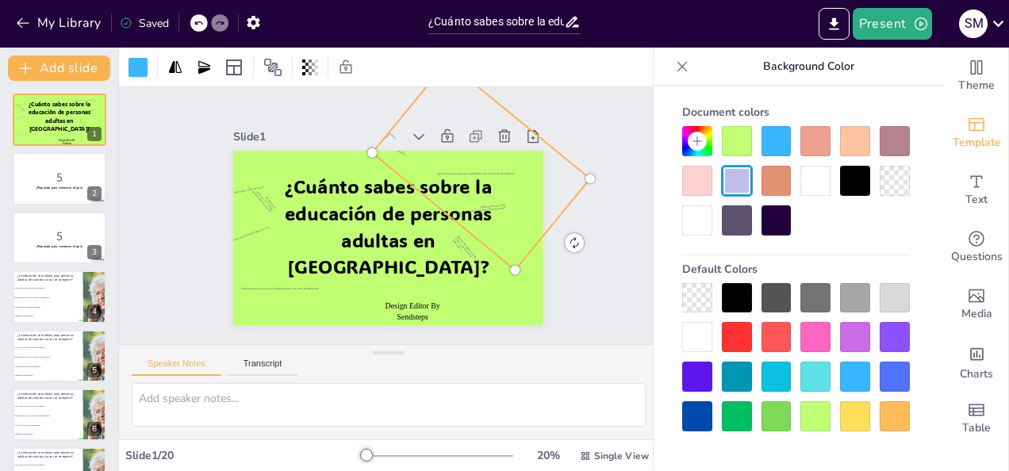
click at [734, 182] on div at bounding box center [737, 181] width 30 height 30
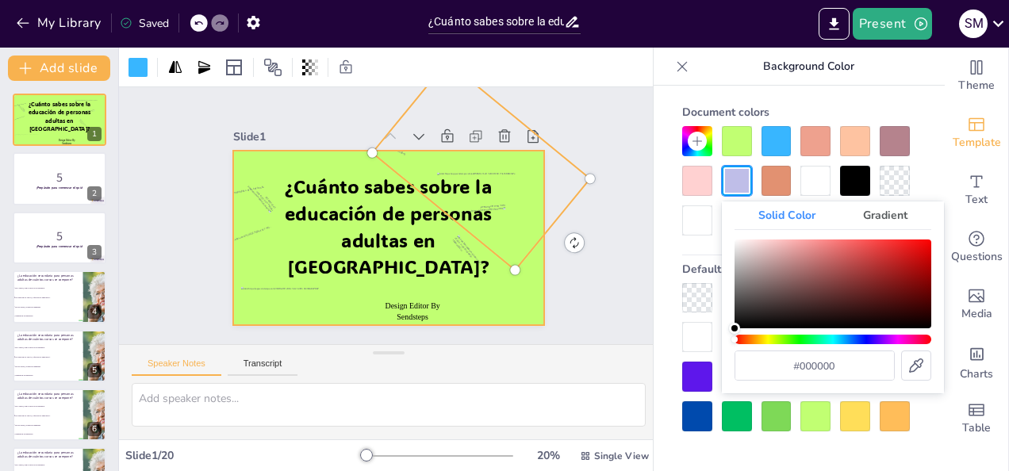
click at [511, 289] on div at bounding box center [379, 237] width 355 height 286
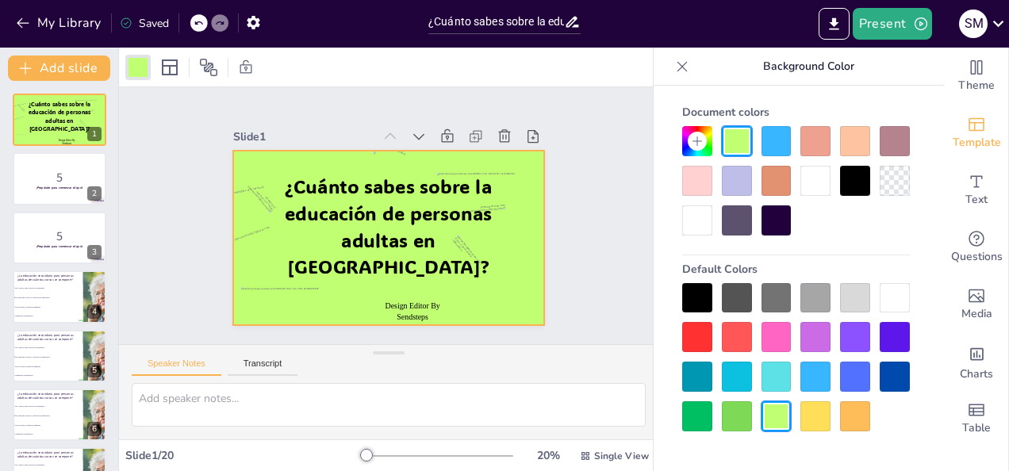
click at [736, 181] on div at bounding box center [737, 181] width 30 height 30
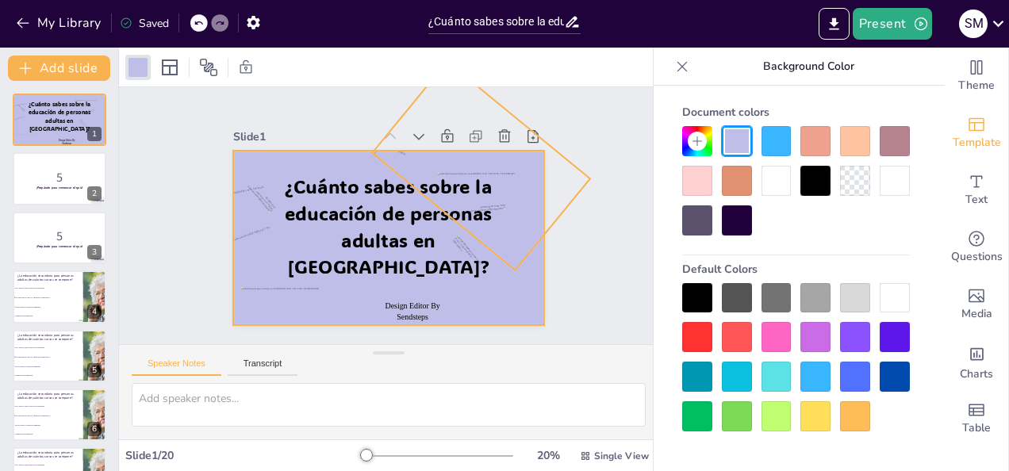
click at [509, 156] on div at bounding box center [489, 187] width 207 height 218
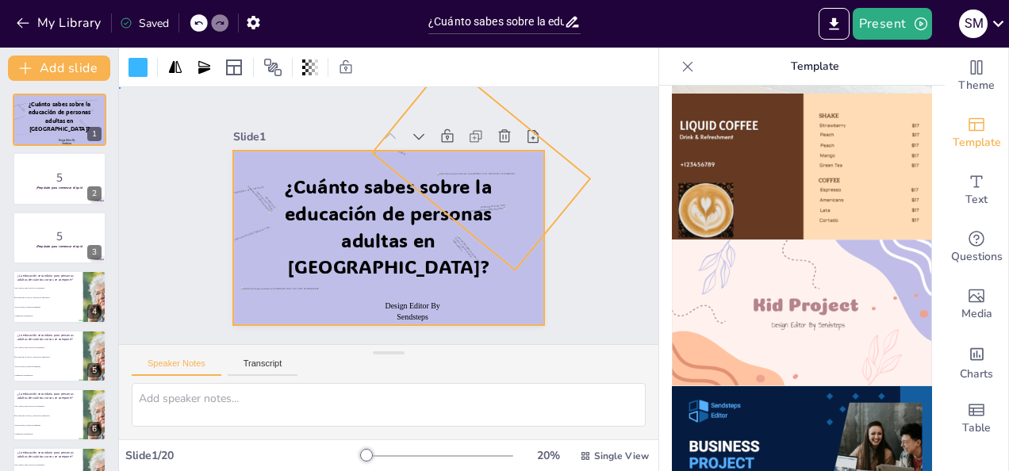
click at [516, 303] on div at bounding box center [379, 237] width 355 height 286
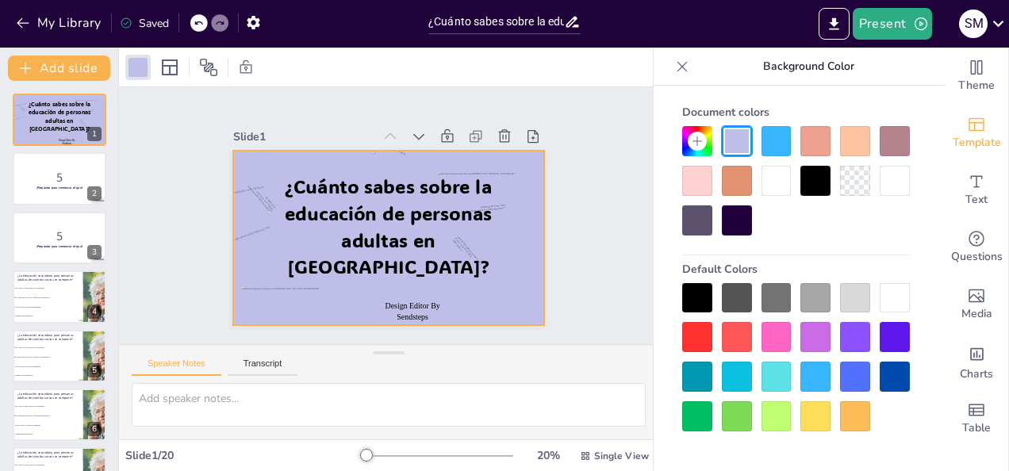
click at [694, 181] on div at bounding box center [697, 181] width 30 height 30
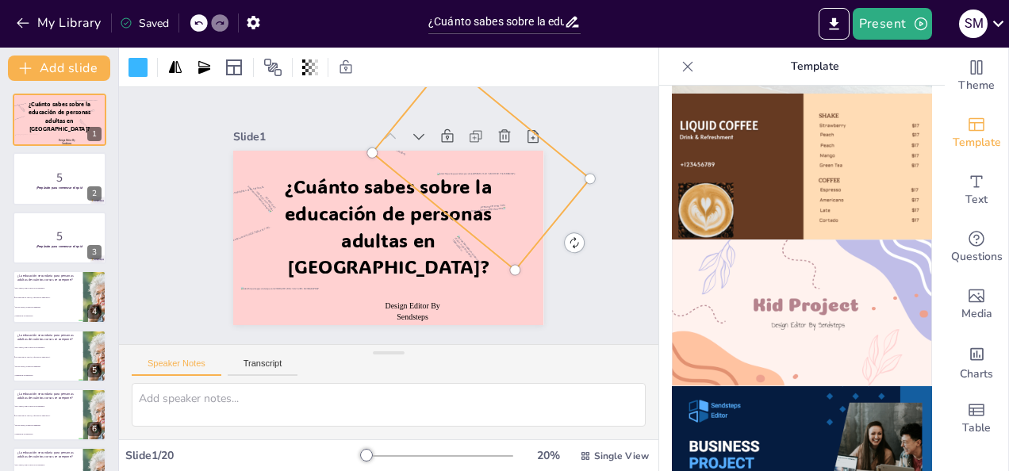
click at [509, 154] on div at bounding box center [491, 240] width 144 height 201
click at [509, 154] on div at bounding box center [494, 208] width 188 height 218
click at [144, 65] on div at bounding box center [138, 67] width 19 height 19
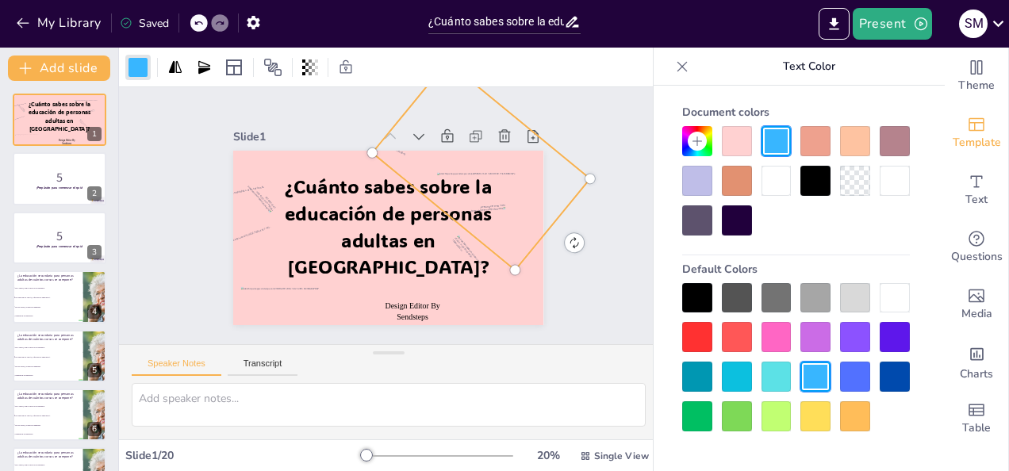
click at [816, 419] on div at bounding box center [816, 417] width 30 height 30
click at [779, 419] on div at bounding box center [777, 417] width 30 height 30
click at [741, 379] on div at bounding box center [737, 377] width 30 height 30
click at [768, 379] on div at bounding box center [777, 377] width 30 height 30
click at [703, 188] on div at bounding box center [697, 181] width 30 height 30
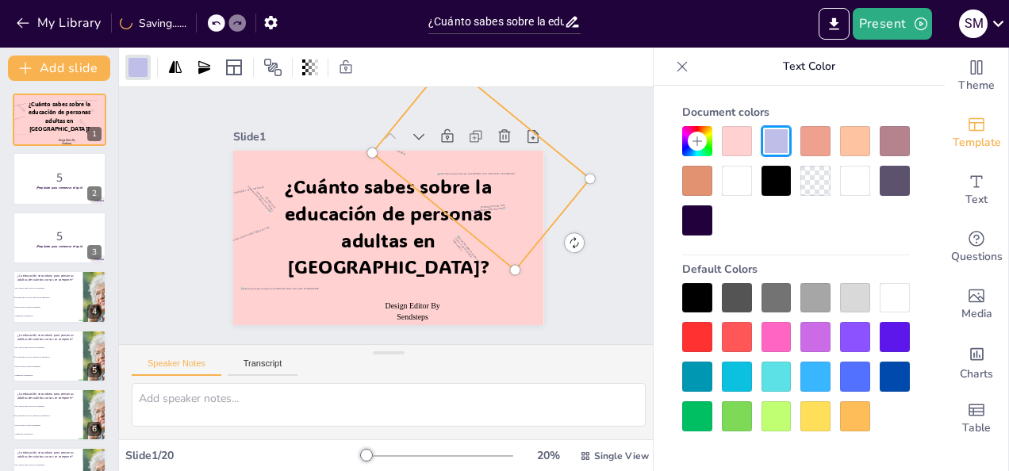
click at [571, 311] on div "Slide 1 Design Editor By Sendsteps ¿Cuánto sabes sobre la educación de personas…" at bounding box center [389, 216] width 448 height 332
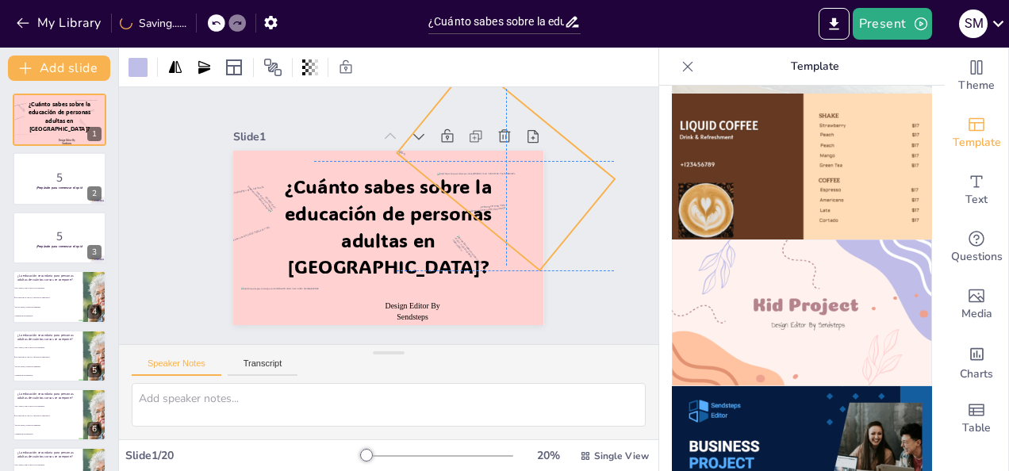
drag, startPoint x: 507, startPoint y: 233, endPoint x: 531, endPoint y: 228, distance: 24.3
click at [531, 228] on div at bounding box center [510, 178] width 213 height 214
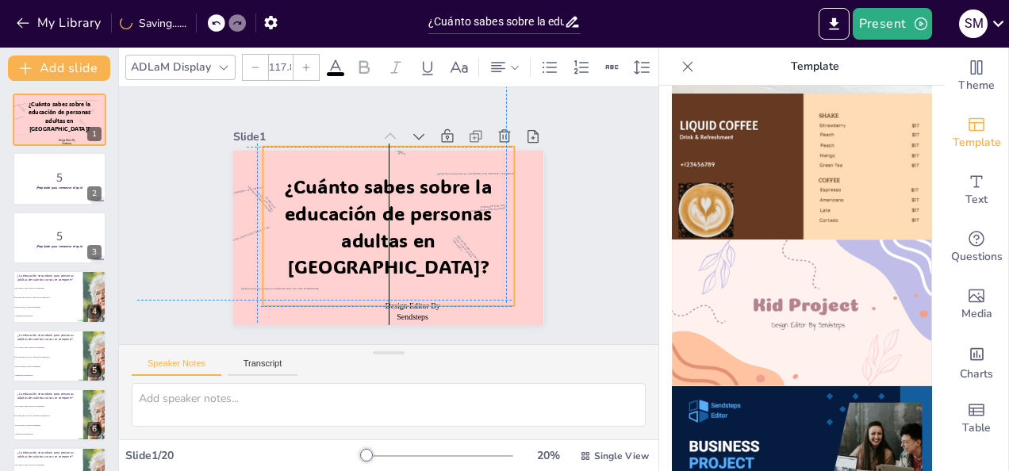
click at [459, 241] on span "¿Cuánto sabes sobre la educación de personas adultas en [GEOGRAPHIC_DATA]?" at bounding box center [387, 225] width 221 height 145
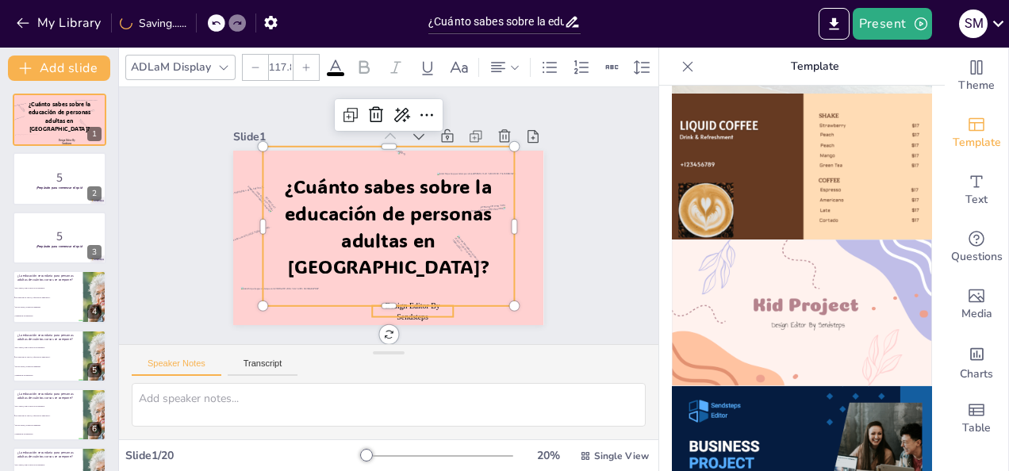
click at [417, 307] on p "Design Editor By Sendsteps" at bounding box center [381, 314] width 83 height 46
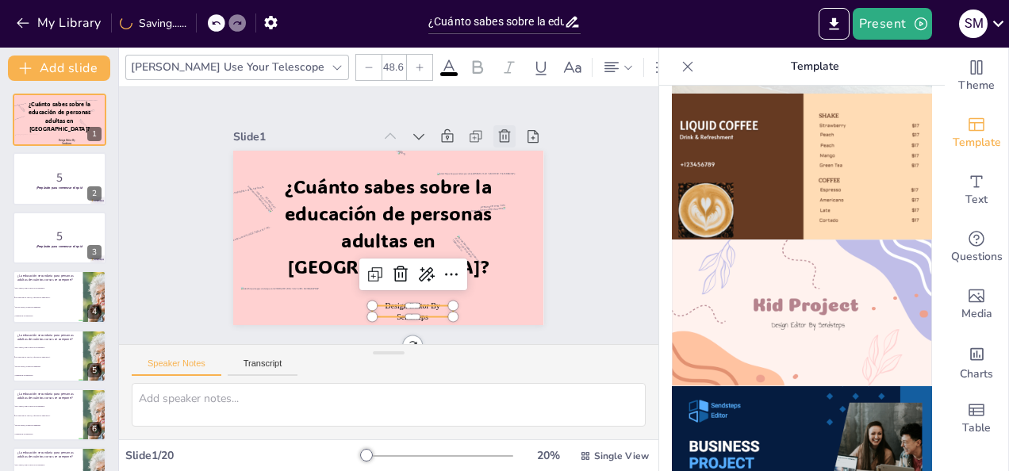
click at [517, 194] on icon at bounding box center [527, 204] width 21 height 21
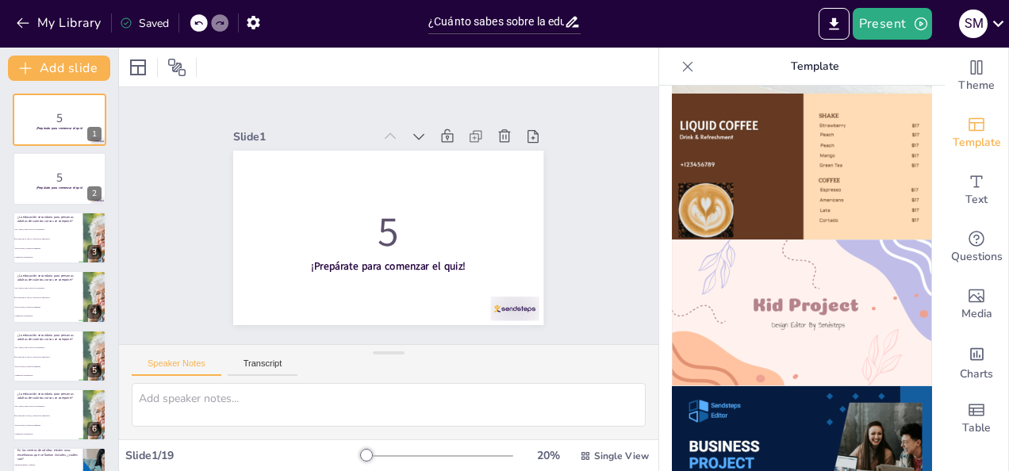
click at [199, 29] on div at bounding box center [198, 22] width 17 height 17
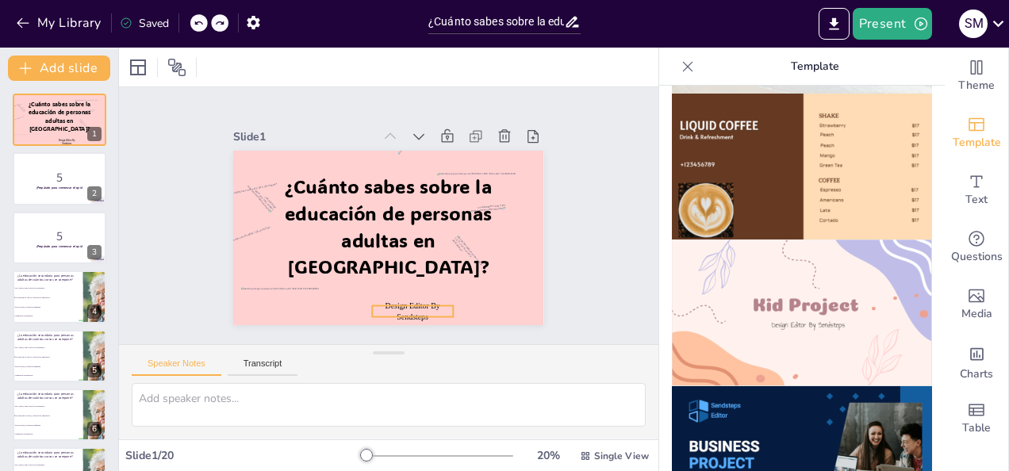
click at [324, 294] on span "Design Editor By Sendsteps" at bounding box center [307, 266] width 33 height 55
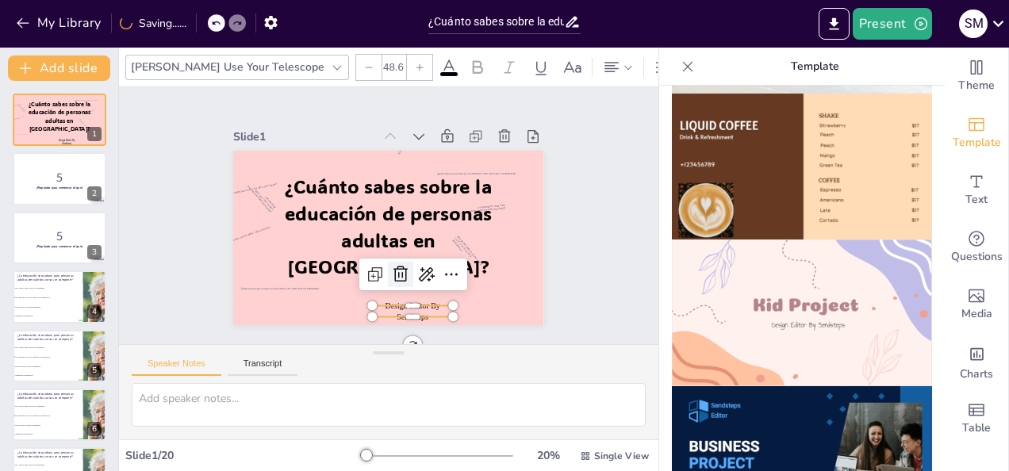
click at [386, 266] on icon at bounding box center [387, 275] width 17 height 18
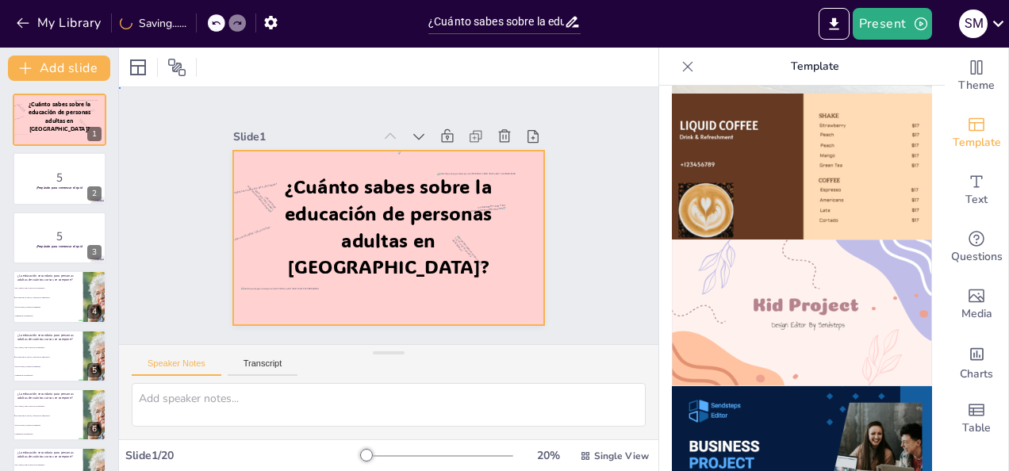
click at [460, 304] on div at bounding box center [376, 234] width 354 height 324
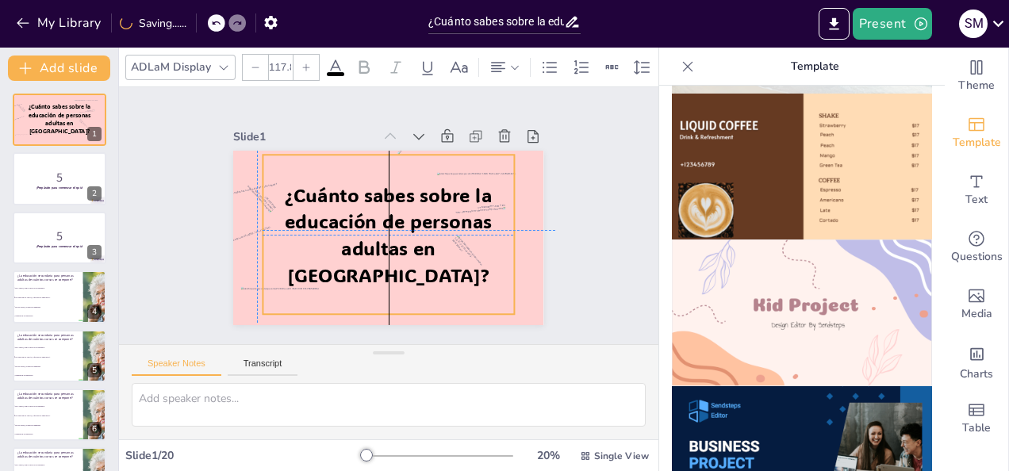
click at [412, 252] on span "¿Cuánto sabes sobre la educación de personas adultas en [GEOGRAPHIC_DATA]?" at bounding box center [388, 235] width 207 height 105
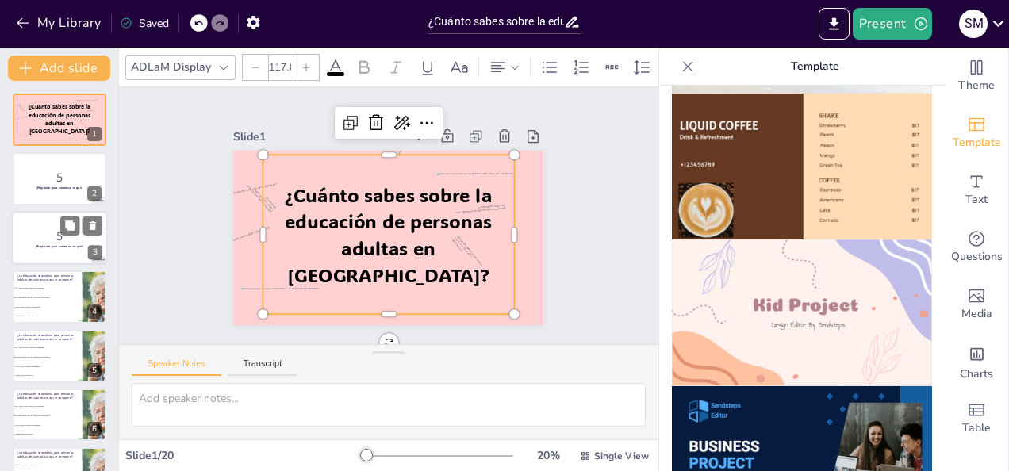
click at [56, 236] on p "5" at bounding box center [60, 235] width 86 height 17
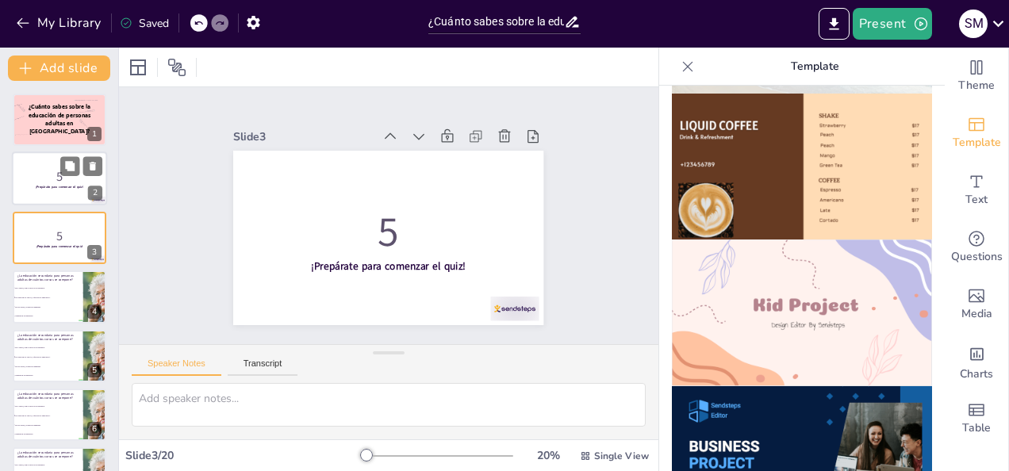
click at [48, 177] on p "5" at bounding box center [60, 176] width 86 height 17
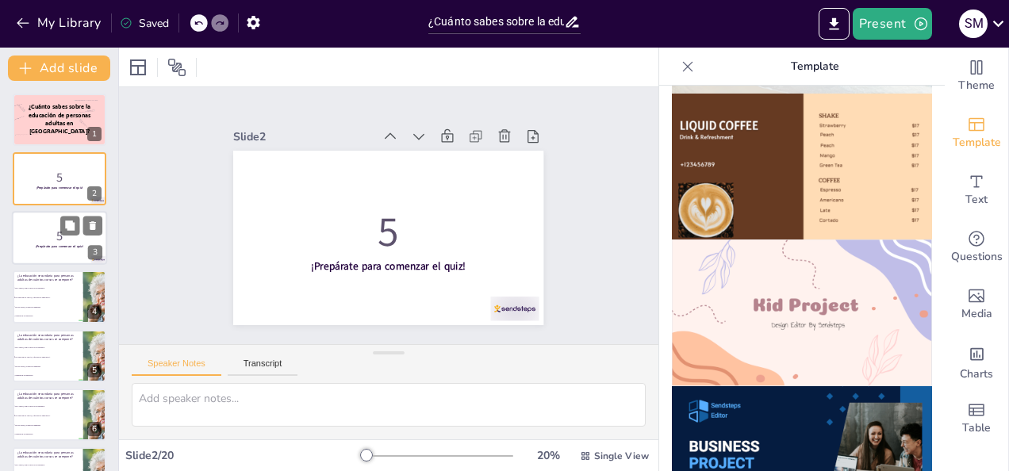
click at [68, 241] on p "5" at bounding box center [60, 235] width 86 height 17
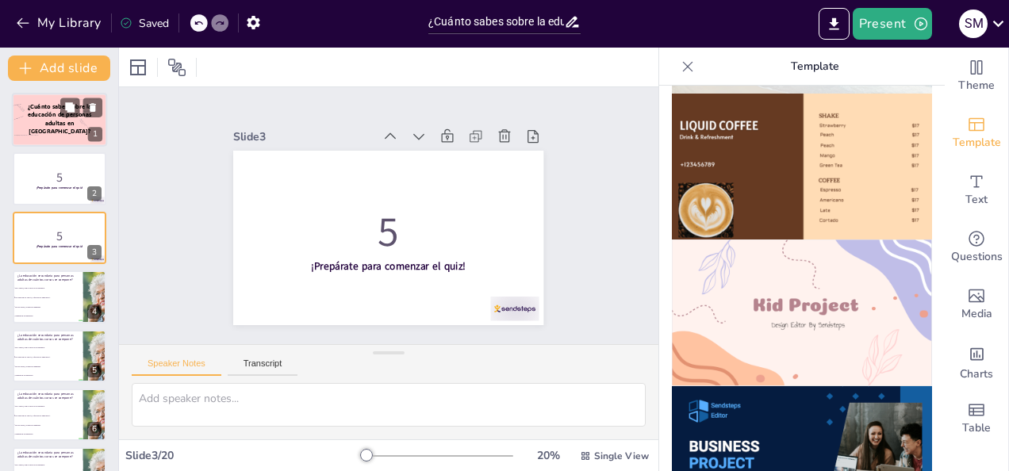
click at [54, 134] on div "¿Cuánto sabes sobre la educación de personas adultas en [GEOGRAPHIC_DATA]?" at bounding box center [59, 118] width 77 height 49
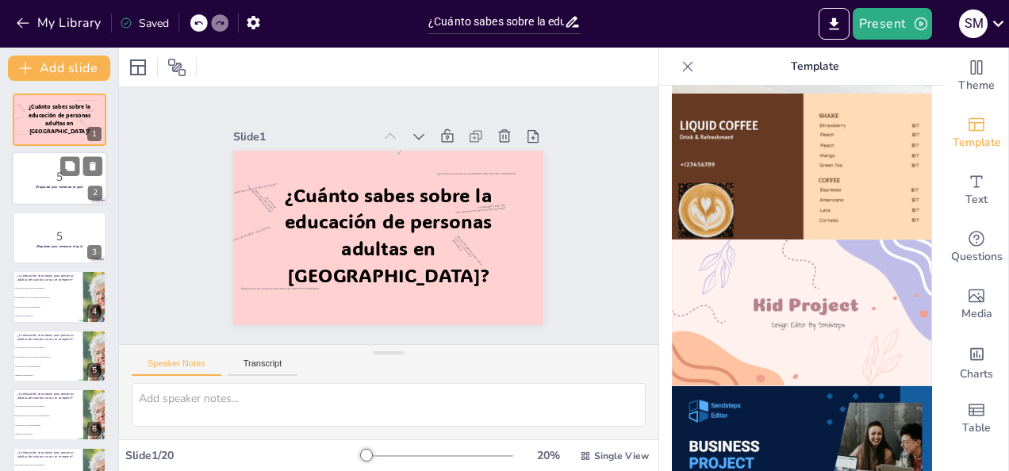
click at [54, 177] on p "5" at bounding box center [60, 176] width 86 height 17
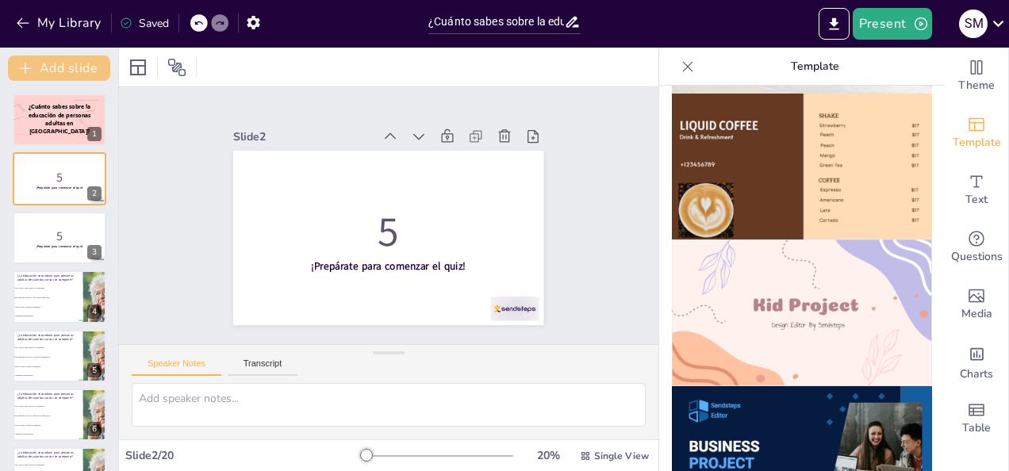
click at [63, 64] on button "Add slide" at bounding box center [59, 68] width 102 height 25
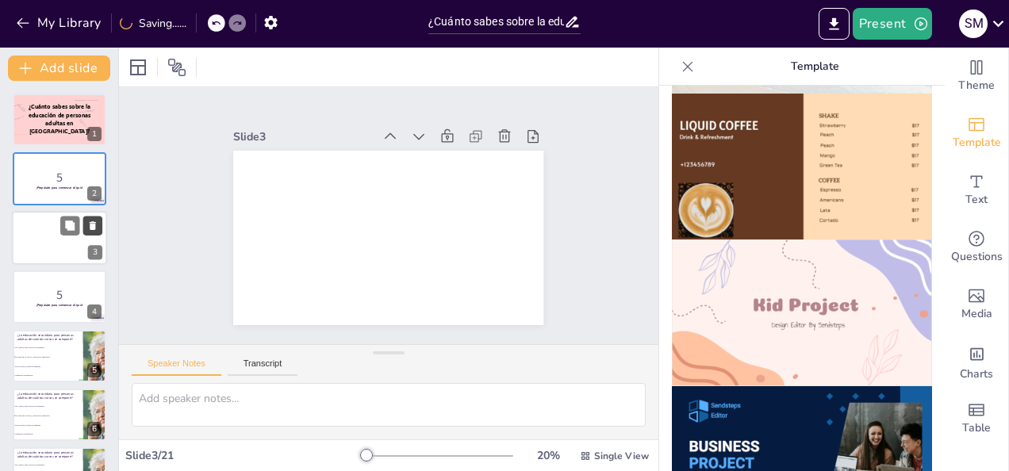
click at [98, 227] on button at bounding box center [92, 225] width 19 height 19
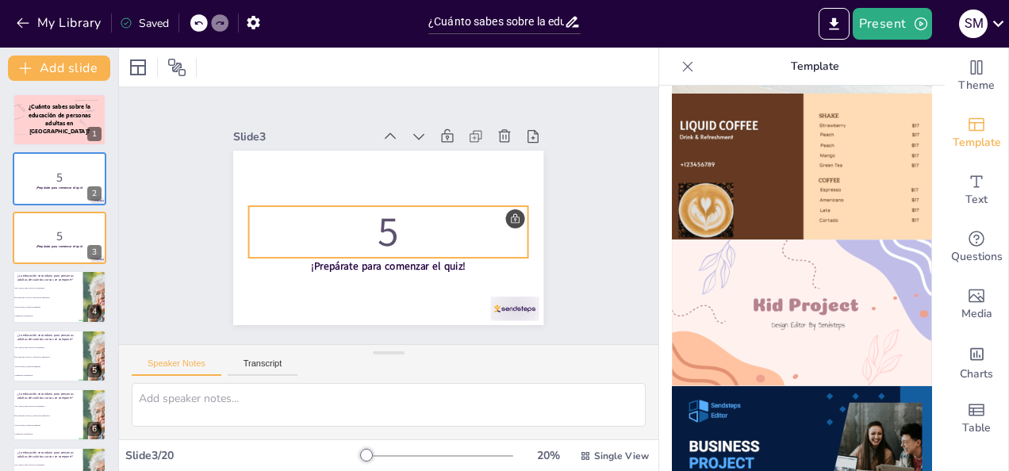
click at [406, 229] on p "5" at bounding box center [382, 231] width 279 height 167
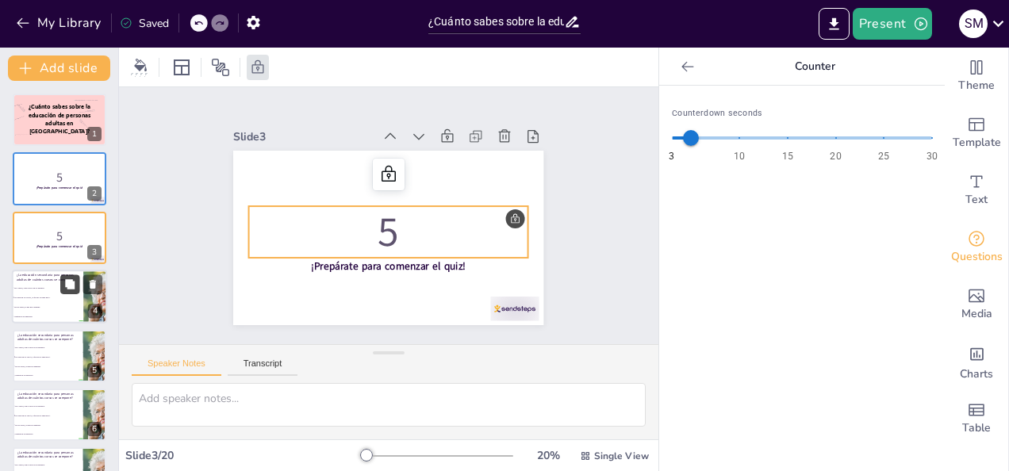
click at [67, 279] on icon at bounding box center [69, 284] width 11 height 11
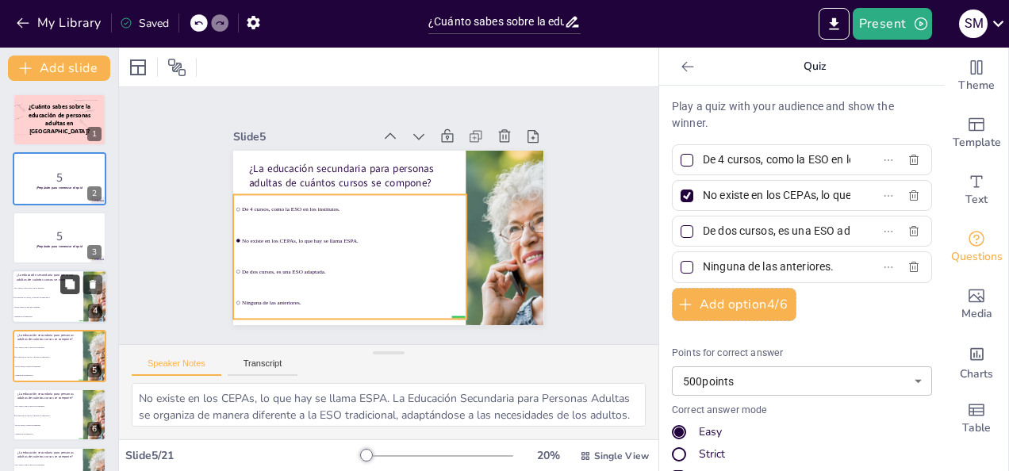
scroll to position [79, 0]
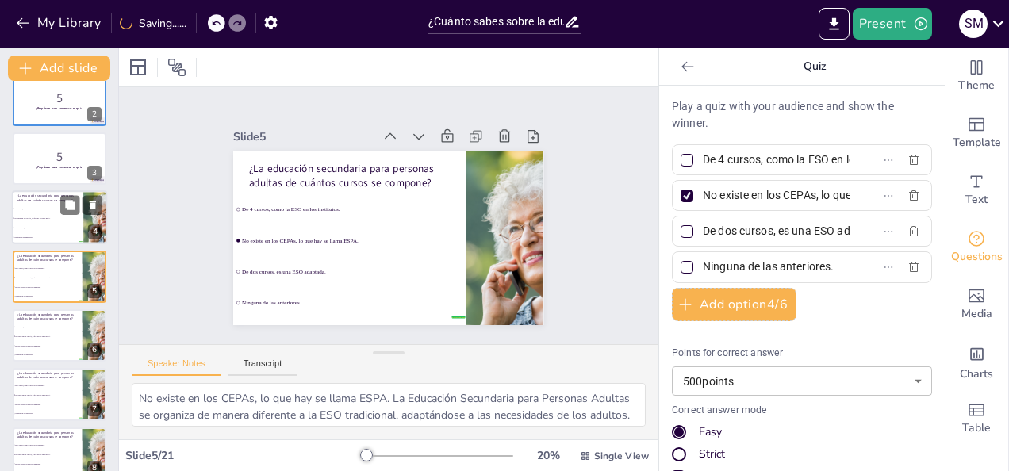
click at [57, 209] on span "De 4 cursos, como la ESO en los institutos." at bounding box center [48, 209] width 68 height 2
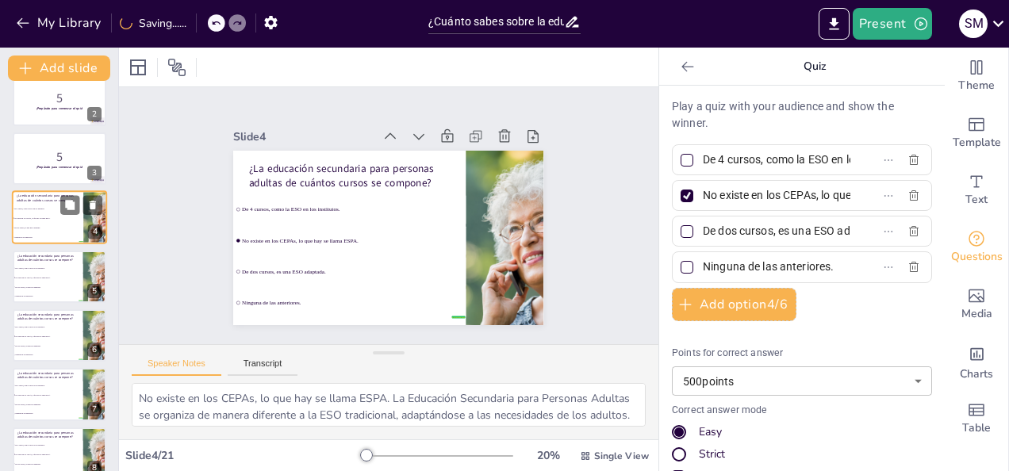
scroll to position [21, 0]
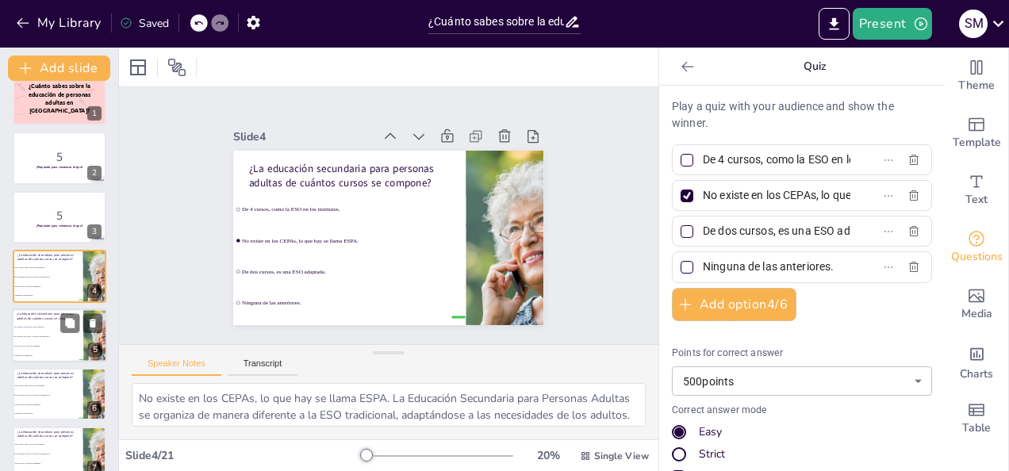
click at [59, 330] on li "De 4 cursos, como la ESO en los institutos." at bounding box center [47, 327] width 71 height 10
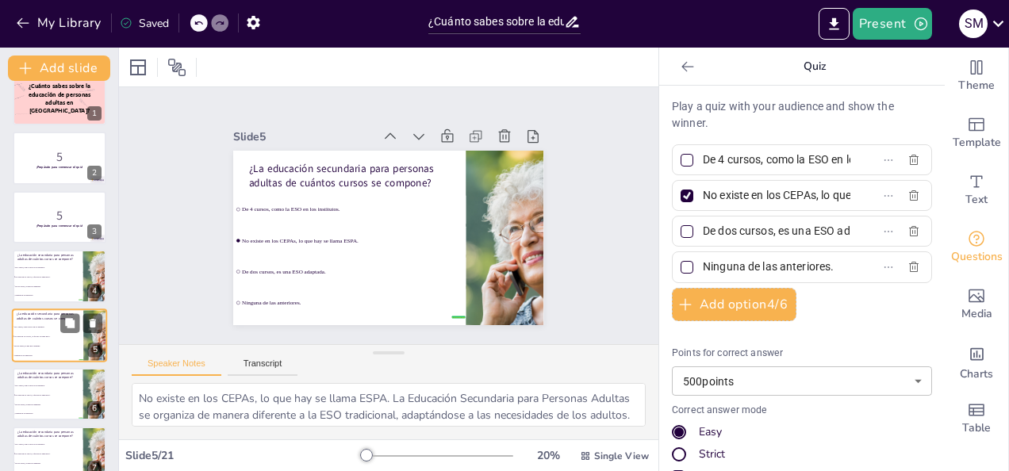
scroll to position [79, 0]
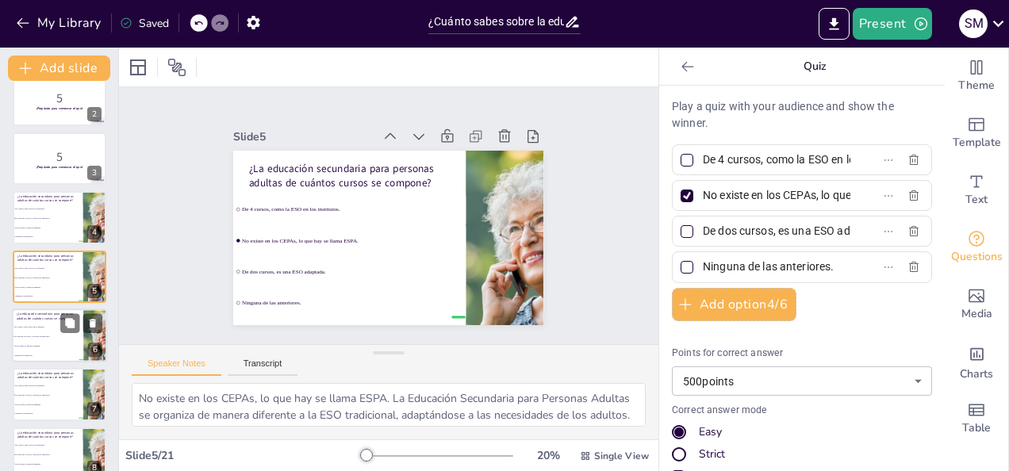
click at [51, 349] on li "De dos cursos, es una ESO adaptada." at bounding box center [47, 346] width 71 height 10
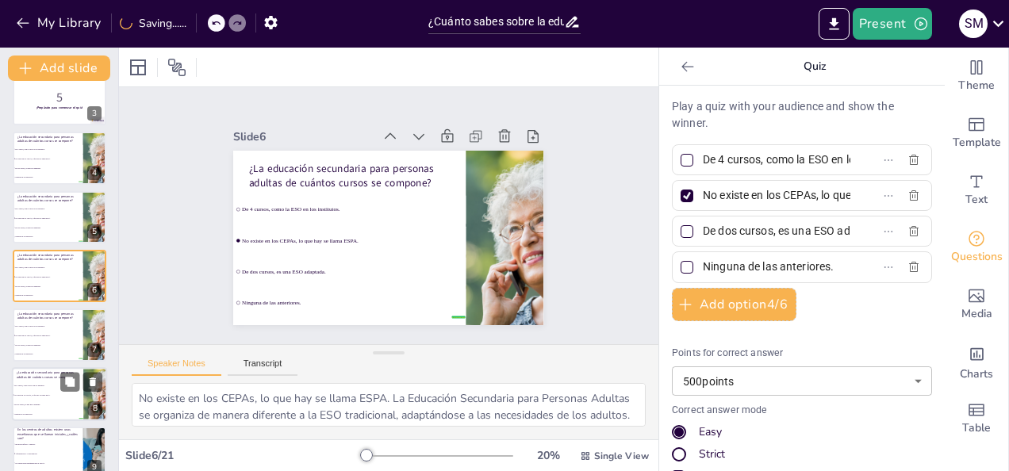
click at [49, 376] on p "¿La educación secundaria para personas adultas de cuántos cursos se compone?" at bounding box center [48, 375] width 62 height 9
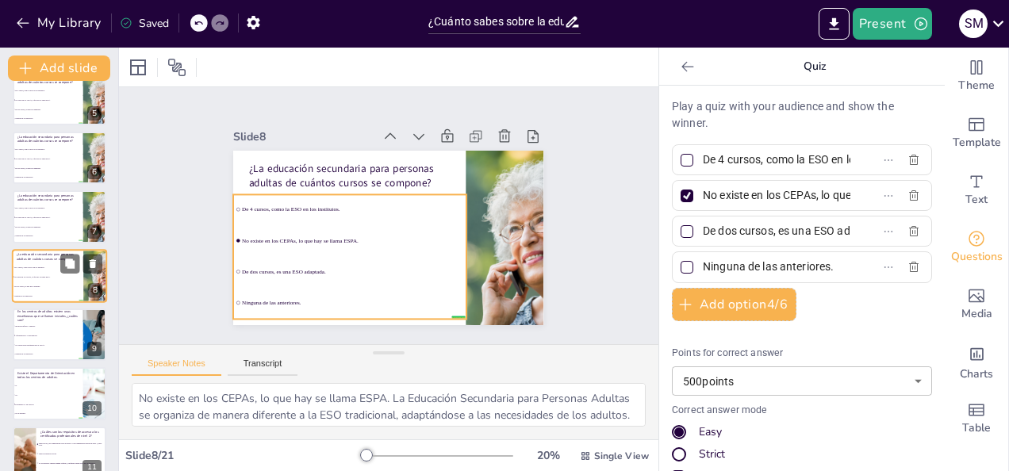
scroll to position [336, 0]
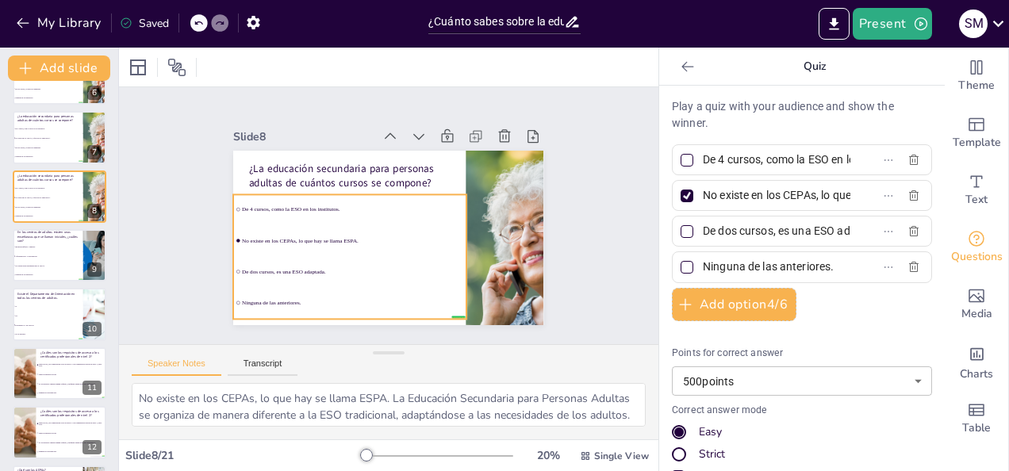
click at [340, 271] on li "De dos cursos, es una ESO adaptada." at bounding box center [339, 263] width 234 height 78
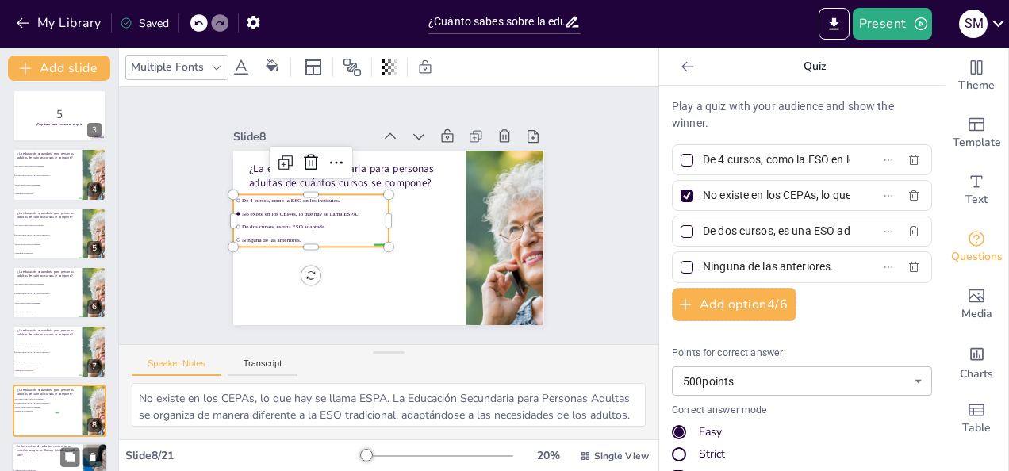
scroll to position [0, 0]
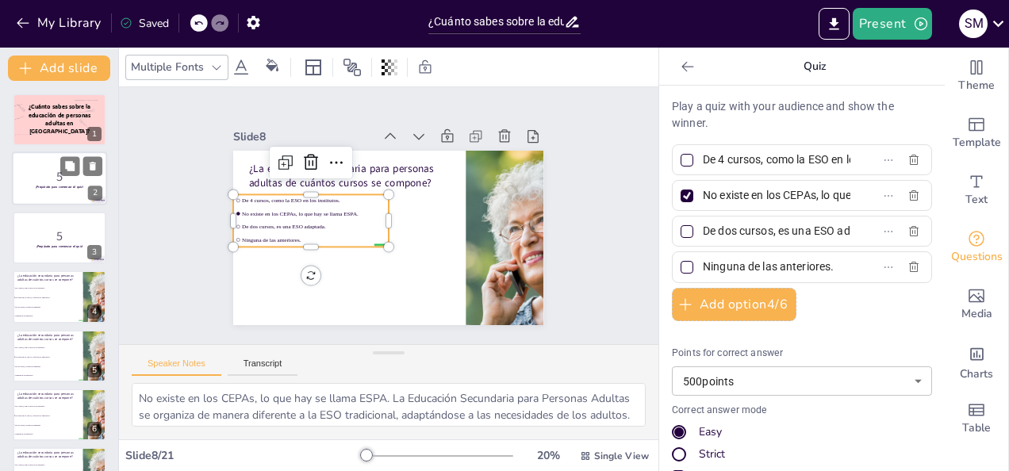
click at [75, 194] on div at bounding box center [59, 179] width 95 height 54
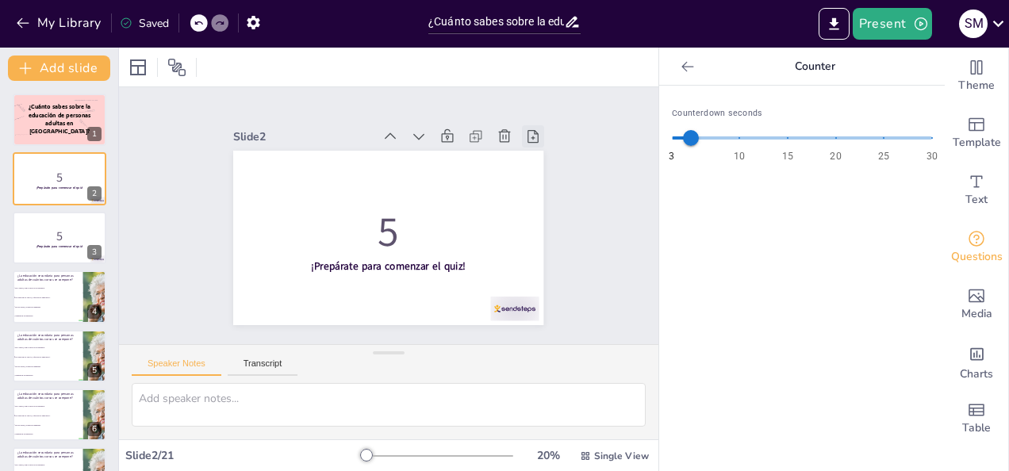
click at [542, 191] on icon at bounding box center [552, 201] width 21 height 21
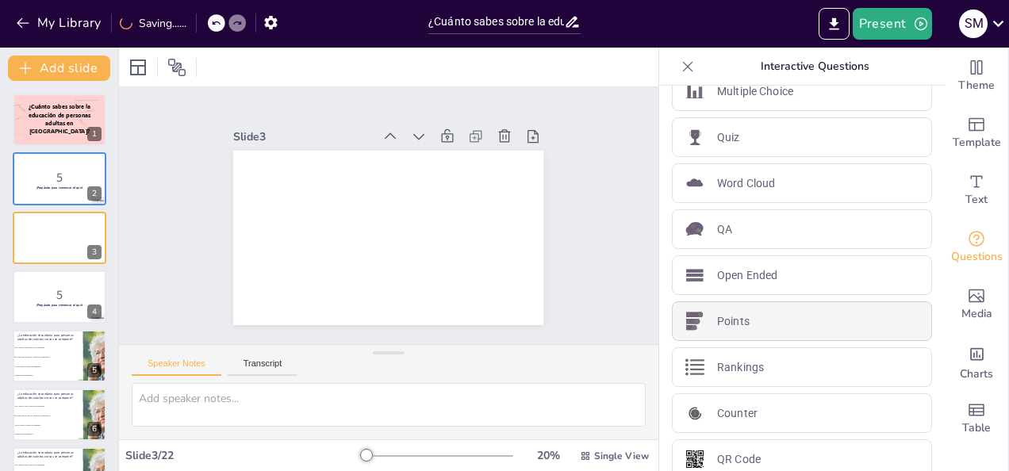
scroll to position [43, 0]
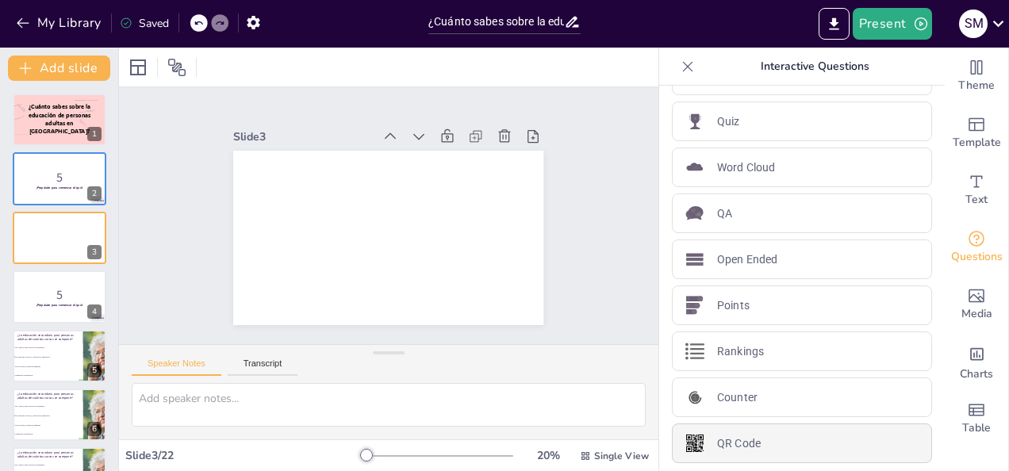
click at [749, 439] on div "QR Code" at bounding box center [802, 444] width 260 height 40
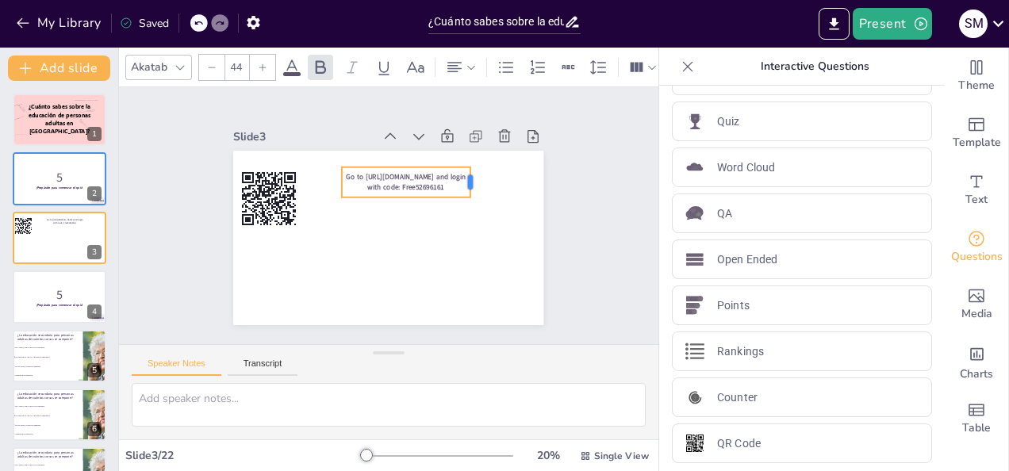
drag, startPoint x: 424, startPoint y: 175, endPoint x: 459, endPoint y: 175, distance: 34.9
click at [471, 205] on div at bounding box center [483, 221] width 24 height 33
drag, startPoint x: 327, startPoint y: 177, endPoint x: 287, endPoint y: 172, distance: 40.0
click at [306, 163] on div at bounding box center [318, 147] width 24 height 33
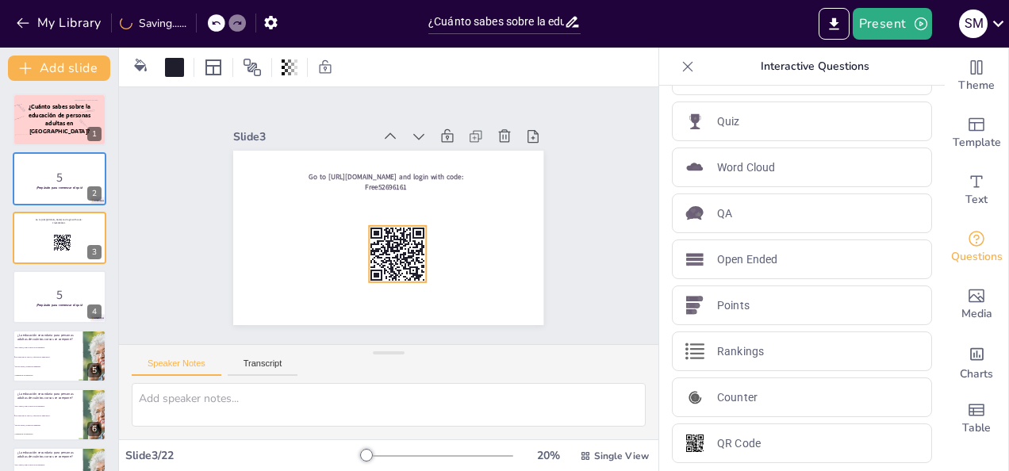
drag, startPoint x: 253, startPoint y: 198, endPoint x: 382, endPoint y: 254, distance: 140.0
click at [382, 254] on icon at bounding box center [381, 254] width 75 height 75
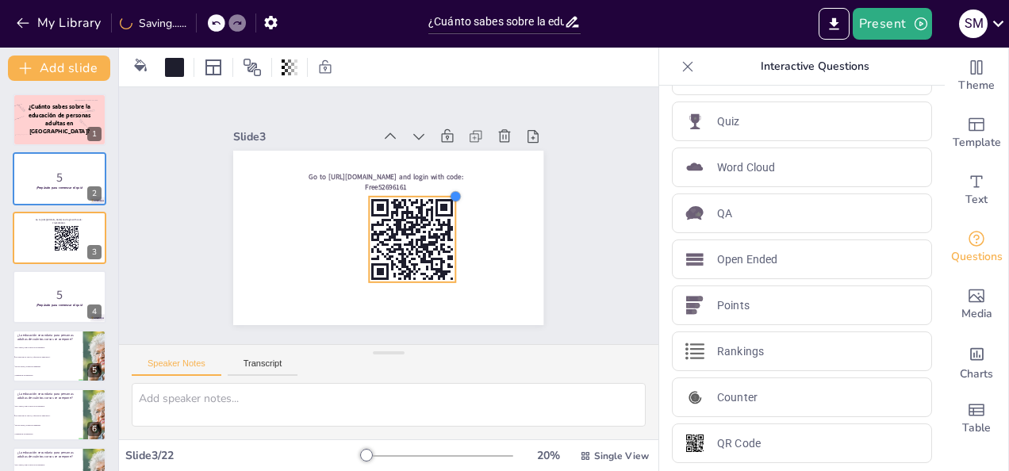
click at [449, 211] on div "Go to [URL][DOMAIN_NAME] and login with code: Free52696161" at bounding box center [384, 237] width 340 height 235
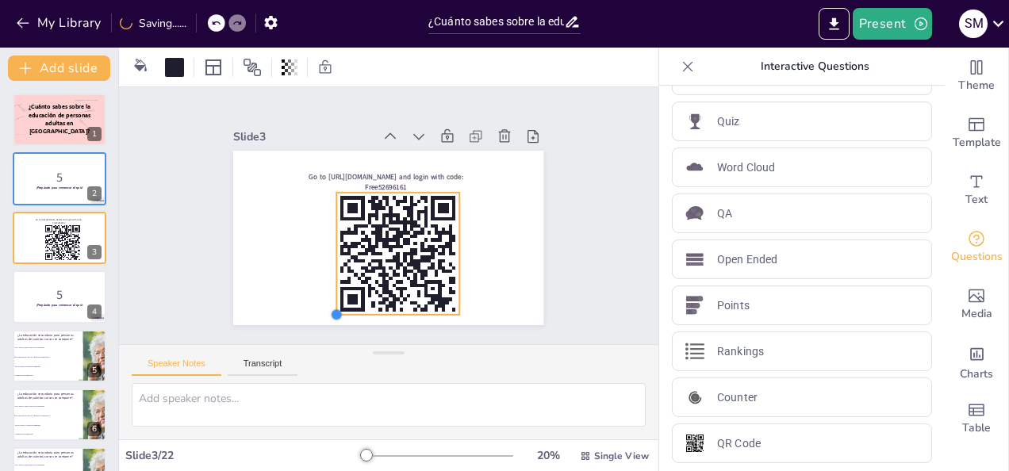
click at [327, 296] on div "Go to [URL][DOMAIN_NAME] and login with code: Free52696161" at bounding box center [384, 238] width 340 height 236
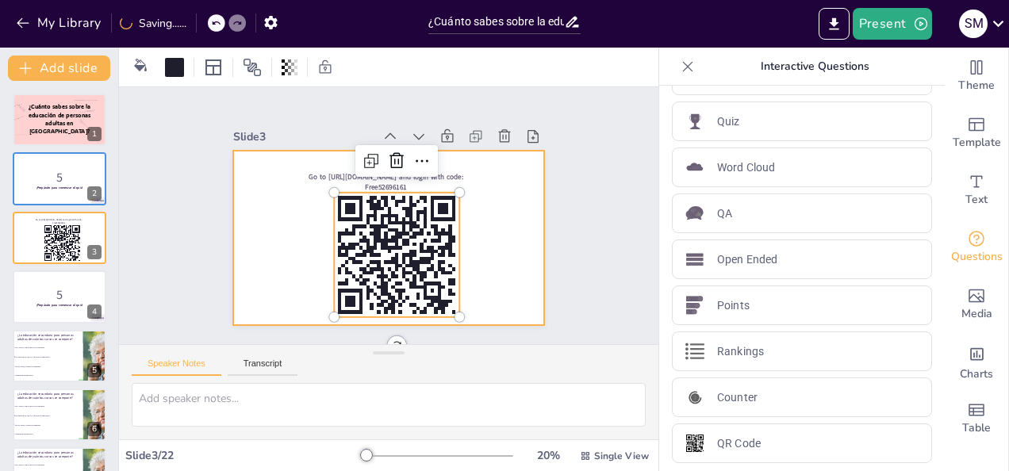
click at [482, 256] on div at bounding box center [381, 237] width 349 height 262
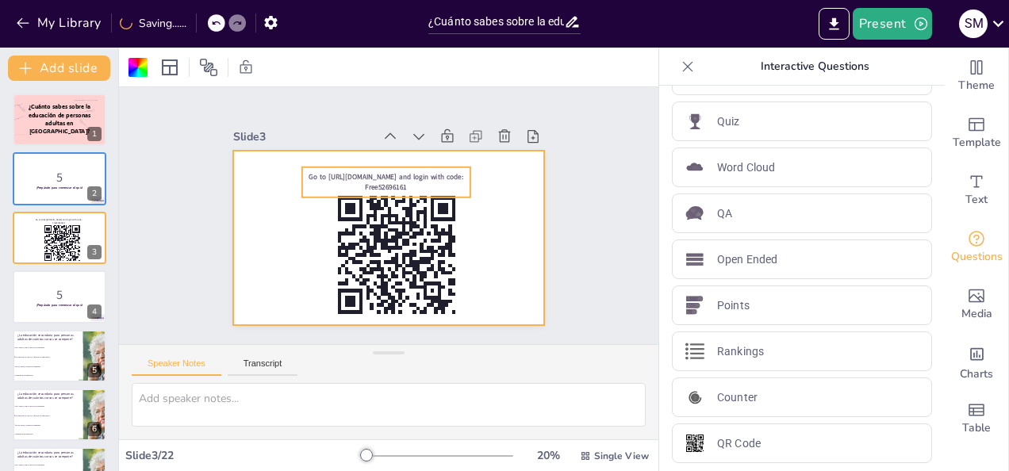
click at [403, 171] on span "Go to [URL][DOMAIN_NAME] and login with code: Free52696161" at bounding box center [394, 176] width 153 height 41
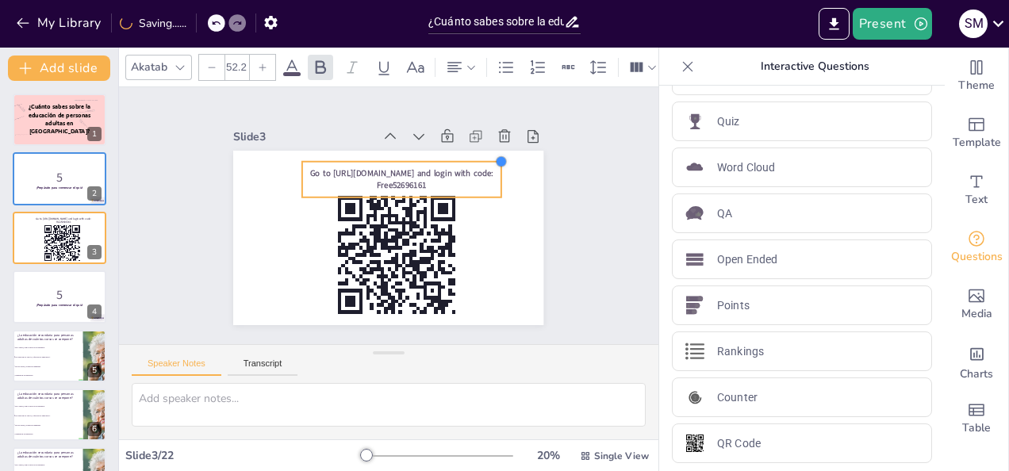
click at [467, 152] on div "Go to [URL][DOMAIN_NAME] and login with code: Free52696161" at bounding box center [384, 237] width 340 height 235
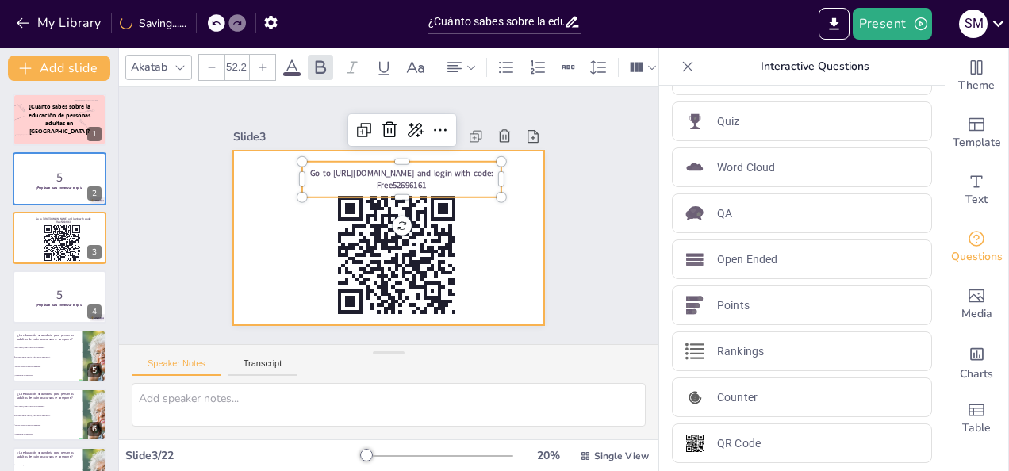
click at [490, 221] on div at bounding box center [384, 238] width 340 height 236
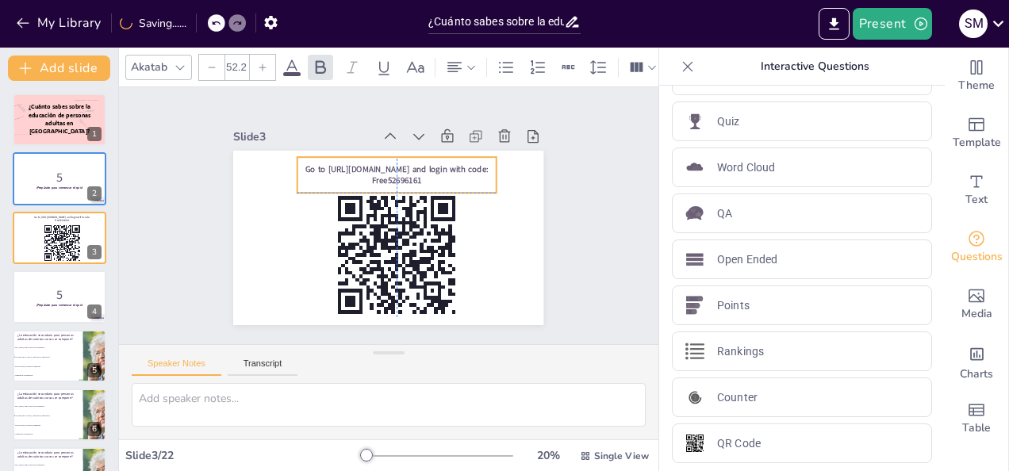
click at [425, 173] on p "Go to [URL][DOMAIN_NAME] and login with code: Free52696161" at bounding box center [402, 176] width 200 height 44
click at [310, 160] on span "Go to [URL][DOMAIN_NAME] and login with code: Free52696161" at bounding box center [401, 173] width 183 height 36
click at [313, 163] on span "Go to [URL][DOMAIN_NAME] and login with code: Free52696161" at bounding box center [401, 173] width 183 height 36
click at [337, 164] on span "Go to [URL][DOMAIN_NAME] and login with code: Free52696161" at bounding box center [419, 180] width 164 height 102
click at [322, 163] on span "Go to [URL][DOMAIN_NAME] and login with code: Free52696161" at bounding box center [411, 173] width 178 height 67
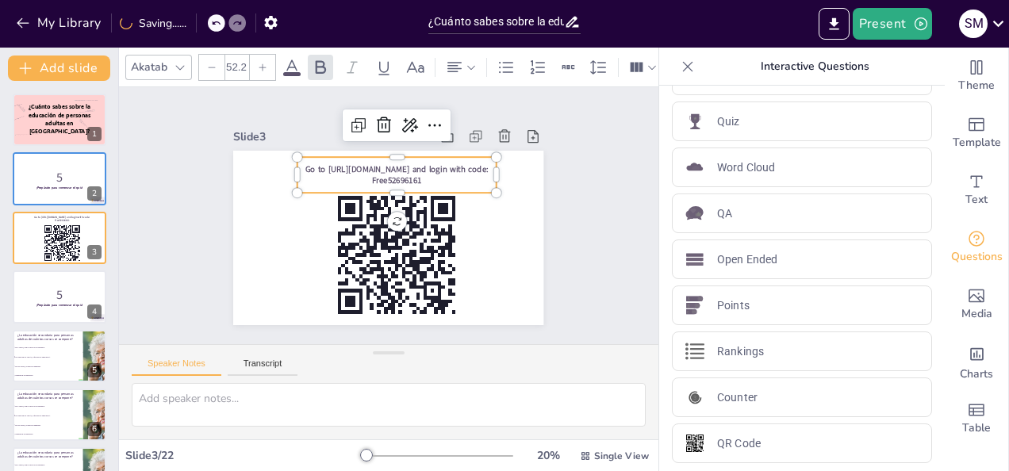
click at [317, 163] on span "Go to [URL][DOMAIN_NAME] and login with code: Free52696161" at bounding box center [407, 171] width 182 height 49
drag, startPoint x: 317, startPoint y: 163, endPoint x: 306, endPoint y: 165, distance: 11.4
click at [314, 165] on span "Go to [URL][DOMAIN_NAME] and login with code: Free52696161" at bounding box center [403, 170] width 178 height 67
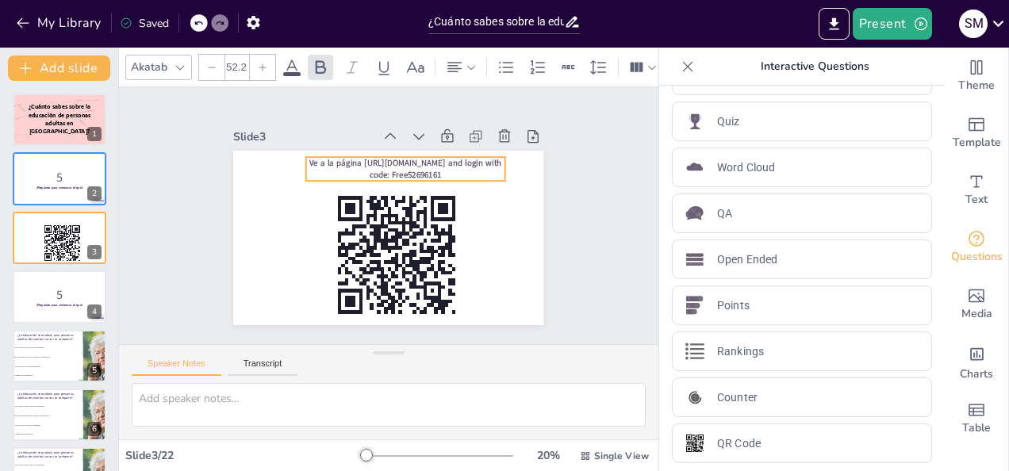
drag, startPoint x: 441, startPoint y: 159, endPoint x: 450, endPoint y: 159, distance: 8.7
click at [450, 159] on span "Ve a la página [URL][DOMAIN_NAME] and login with code: Free52696161" at bounding box center [416, 168] width 190 height 52
click at [450, 159] on span "Ve a la página [URL][DOMAIN_NAME] and login with code: Free52696161" at bounding box center [426, 174] width 181 height 89
drag, startPoint x: 469, startPoint y: 159, endPoint x: 458, endPoint y: 160, distance: 11.2
click at [458, 160] on span "Ve a la página [URL][DOMAIN_NAME] and login with code: Free52696161" at bounding box center [397, 170] width 193 height 23
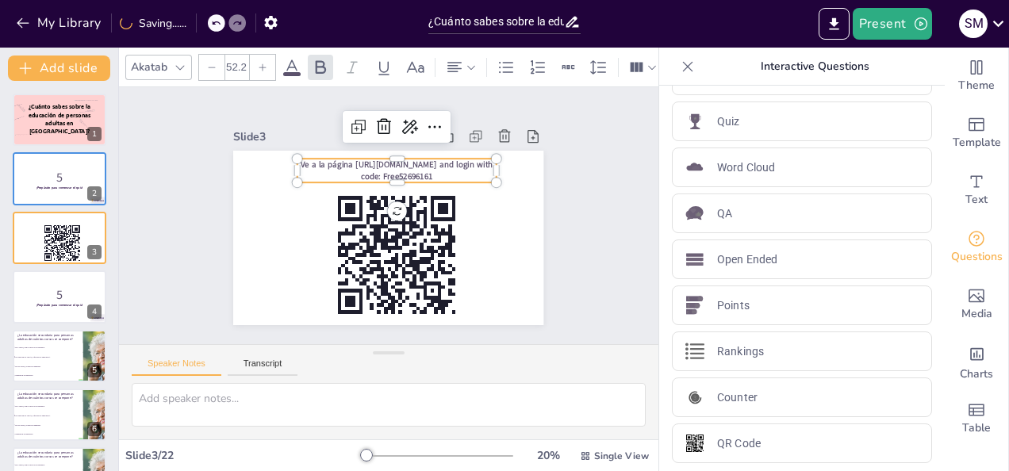
click at [455, 163] on span "Ve a la página [URL][DOMAIN_NAME] and login with code: Free52696161" at bounding box center [407, 168] width 190 height 52
click at [349, 171] on span "Ve a la página [URL][DOMAIN_NAME] and login with code: Free52696161" at bounding box center [422, 175] width 172 height 106
click at [365, 173] on span "Ve a la página [URL][DOMAIN_NAME] and login with code: Free52696161" at bounding box center [407, 168] width 190 height 52
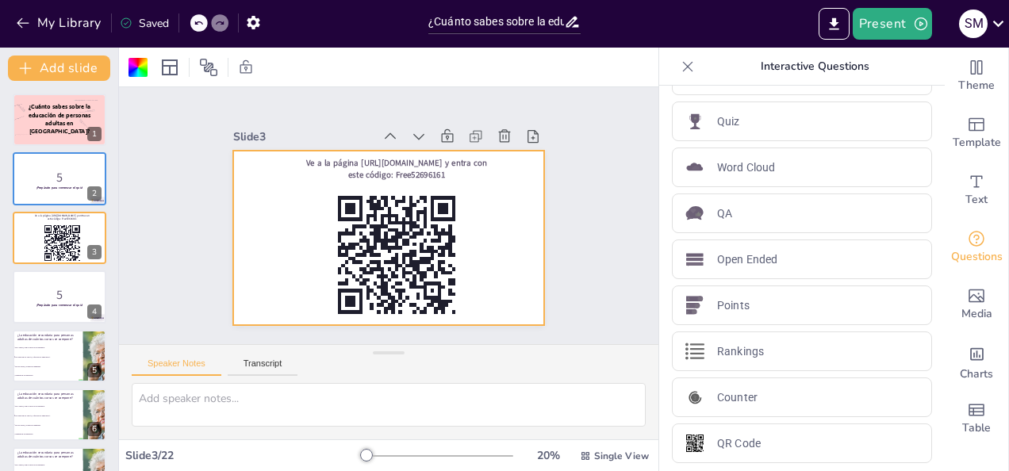
click at [506, 225] on div at bounding box center [381, 237] width 349 height 262
click at [143, 68] on div at bounding box center [138, 67] width 19 height 19
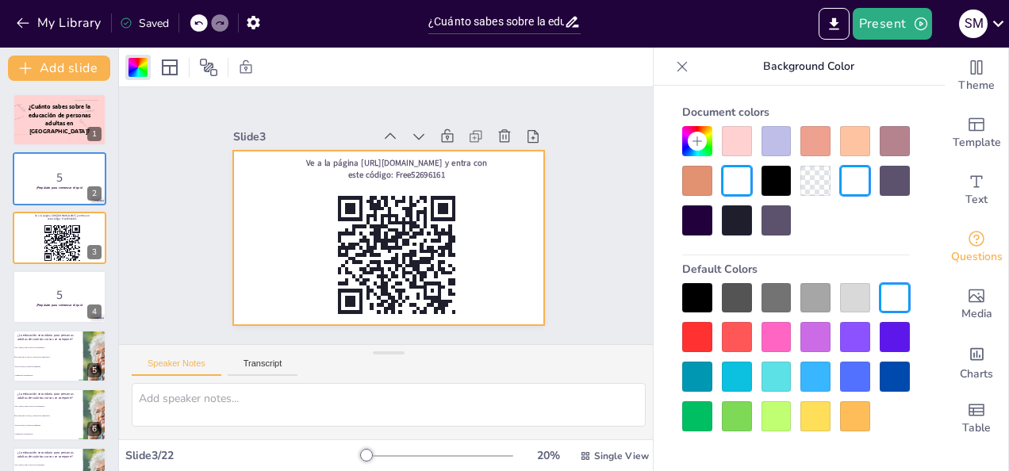
click at [778, 381] on div at bounding box center [777, 377] width 30 height 30
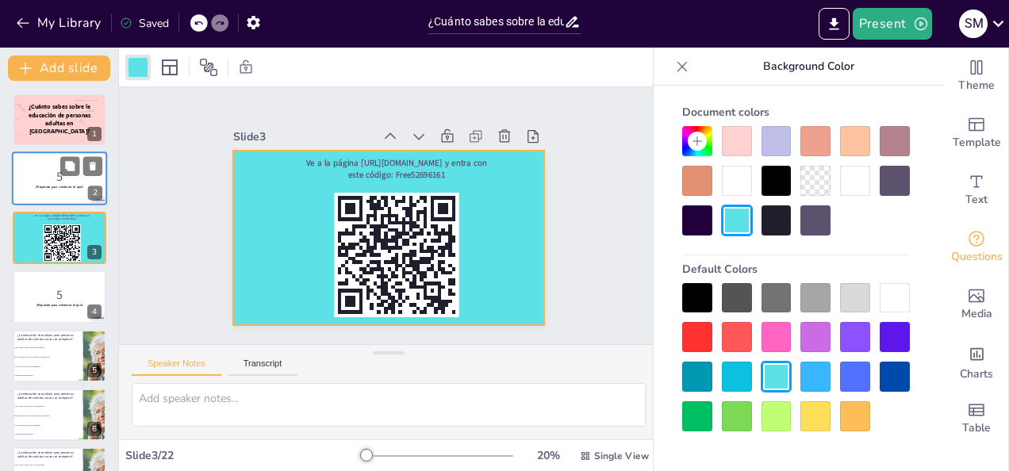
click at [65, 176] on button at bounding box center [69, 166] width 19 height 19
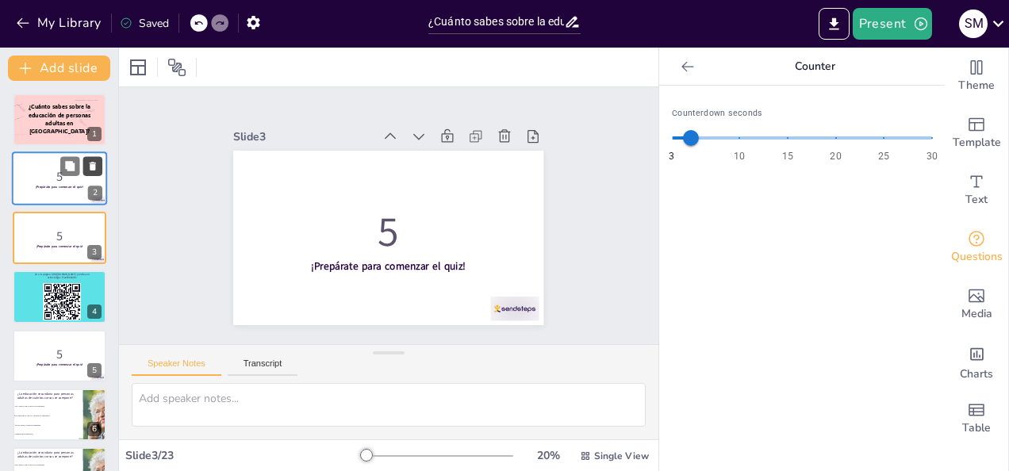
click at [92, 167] on icon at bounding box center [93, 167] width 6 height 9
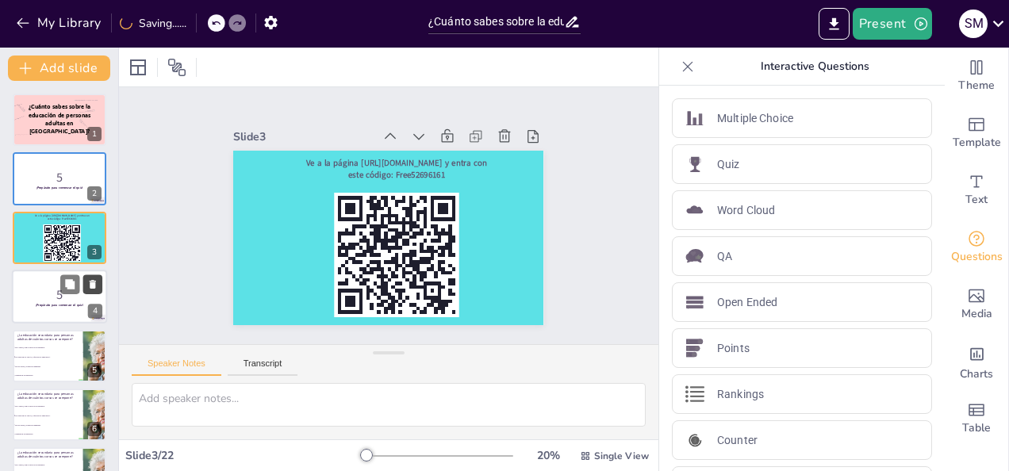
click at [92, 289] on icon at bounding box center [92, 284] width 11 height 11
click at [68, 310] on li "De dos cursos, es una ESO adaptada." at bounding box center [47, 308] width 71 height 10
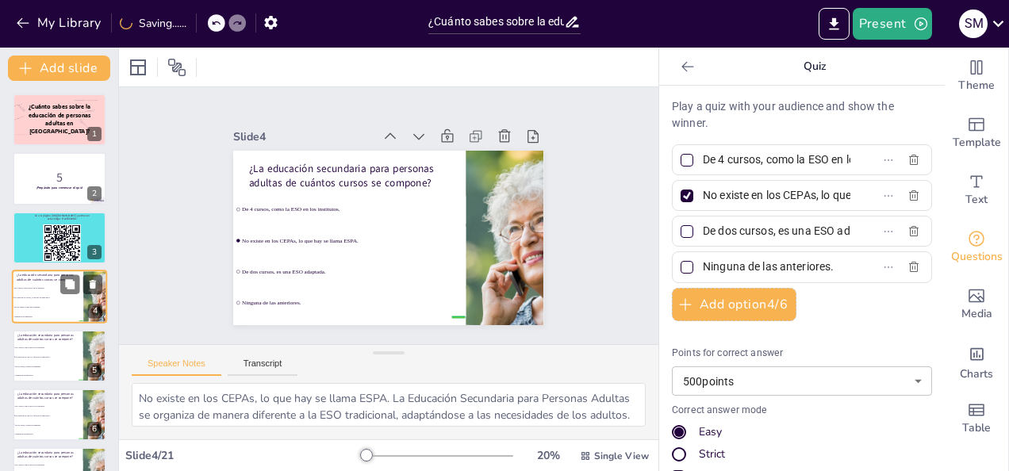
scroll to position [21, 0]
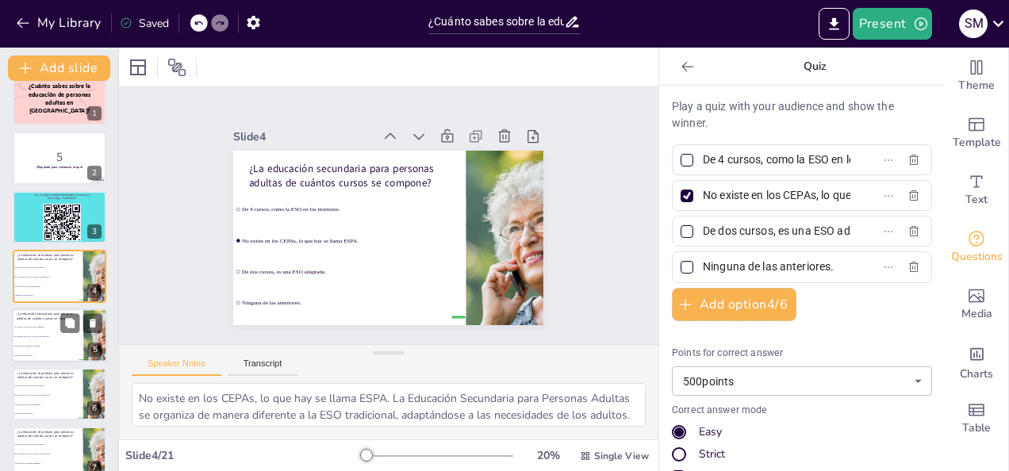
click at [69, 351] on li "Ninguna de las anteriores." at bounding box center [47, 356] width 71 height 10
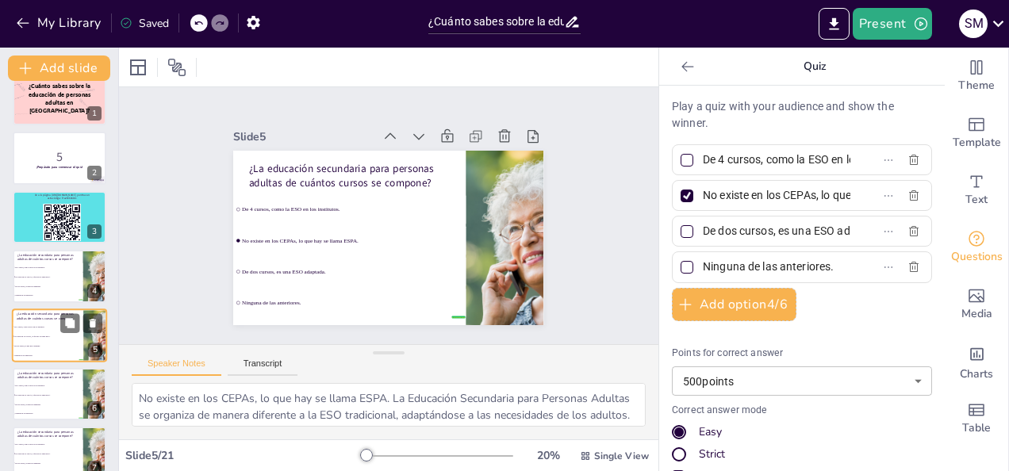
scroll to position [79, 0]
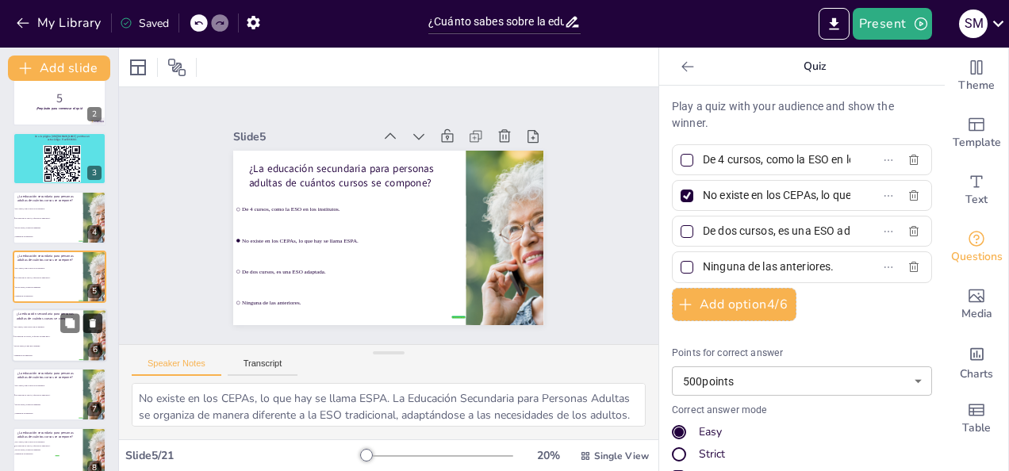
click at [92, 322] on icon at bounding box center [93, 323] width 6 height 9
click at [70, 351] on li "Ninguna de las anteriores." at bounding box center [47, 356] width 71 height 10
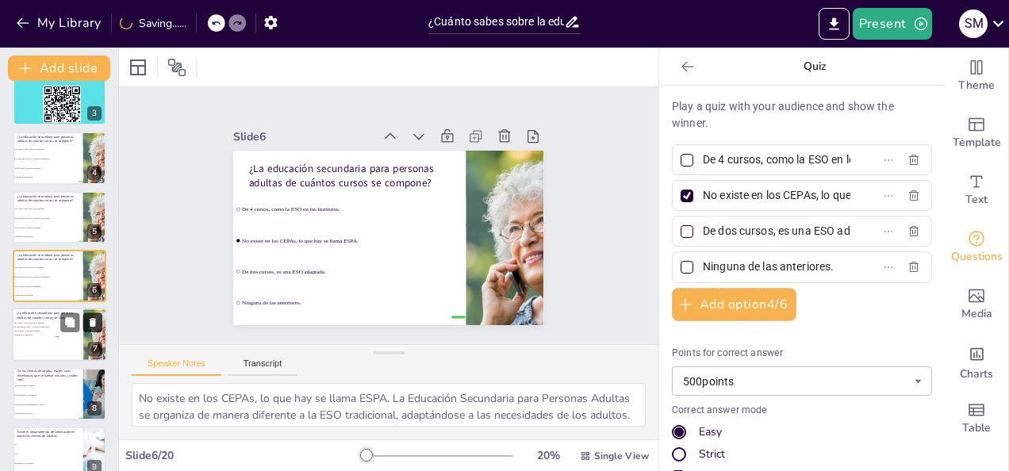
click at [92, 327] on icon at bounding box center [92, 322] width 11 height 11
click at [63, 344] on span "No existen estas enseñanzas en los CEPAs." at bounding box center [48, 345] width 68 height 2
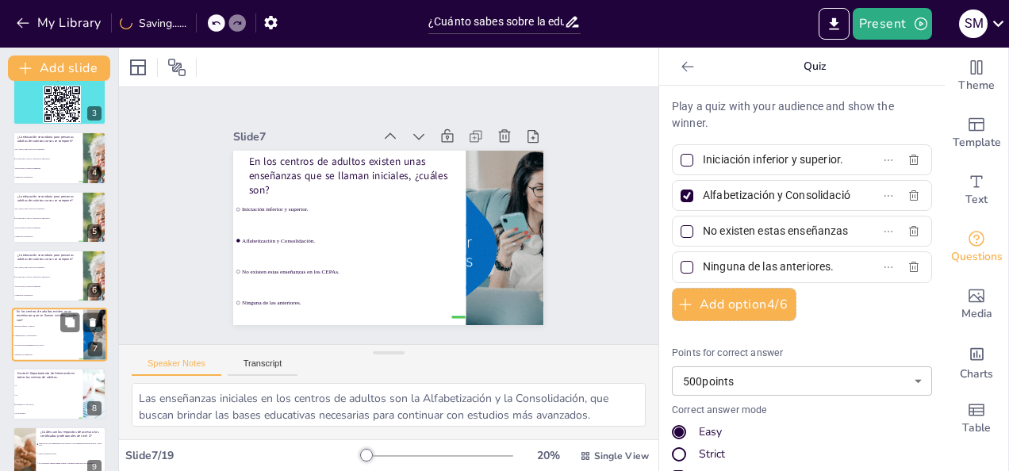
scroll to position [198, 0]
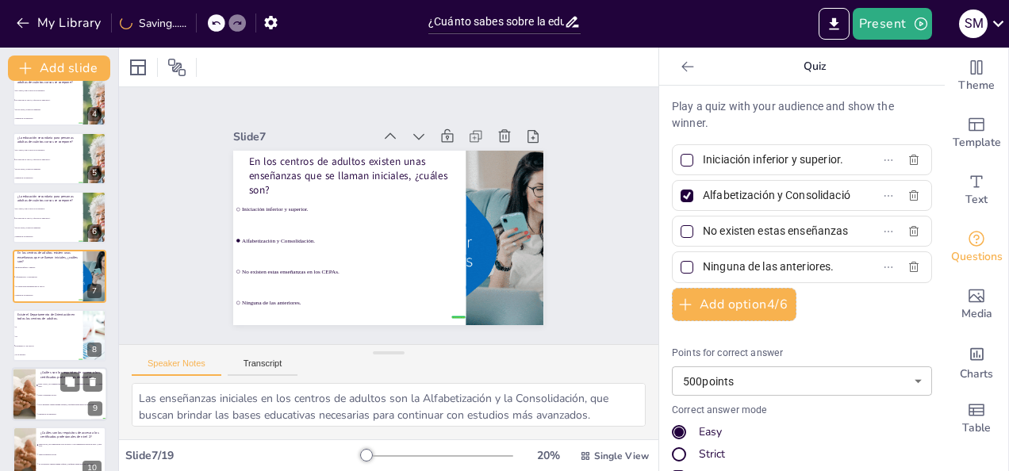
click at [65, 406] on li "No es necesario cumplir ningún requisito, cualquiera puede hacer un CP de nivel…" at bounding box center [71, 406] width 71 height 10
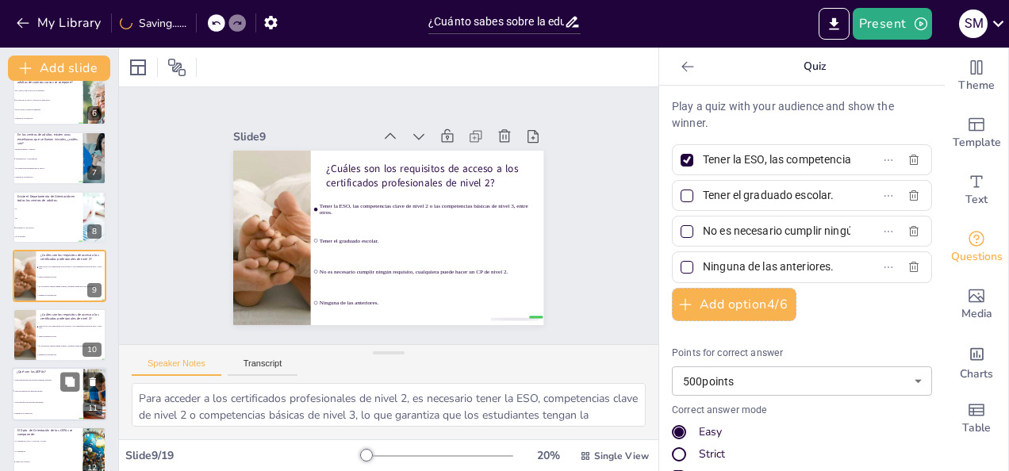
click at [67, 405] on li "Aulas específicas de personas autónomas." at bounding box center [47, 402] width 71 height 11
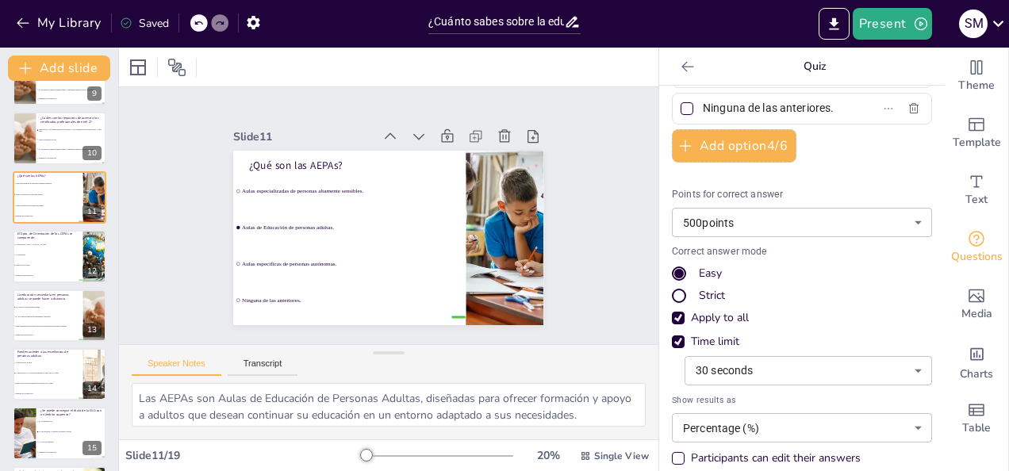
scroll to position [195, 0]
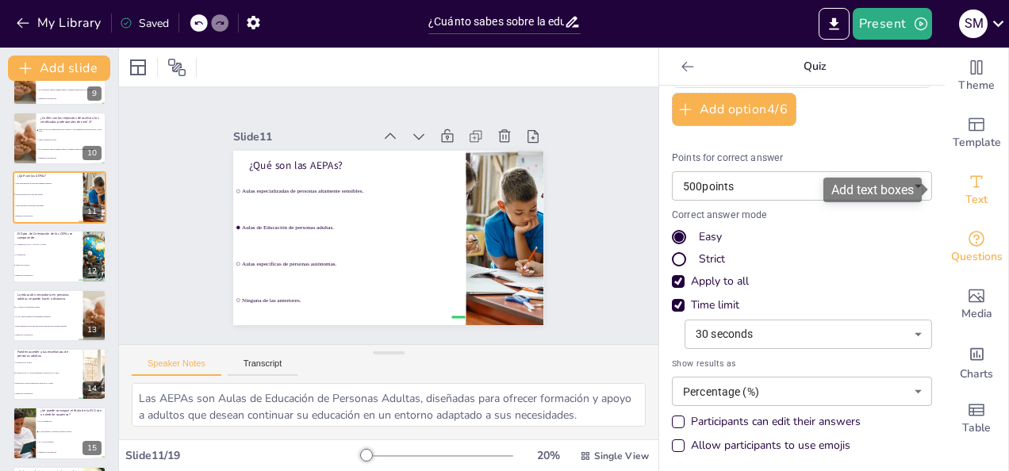
click at [970, 205] on span "Text" at bounding box center [977, 199] width 22 height 17
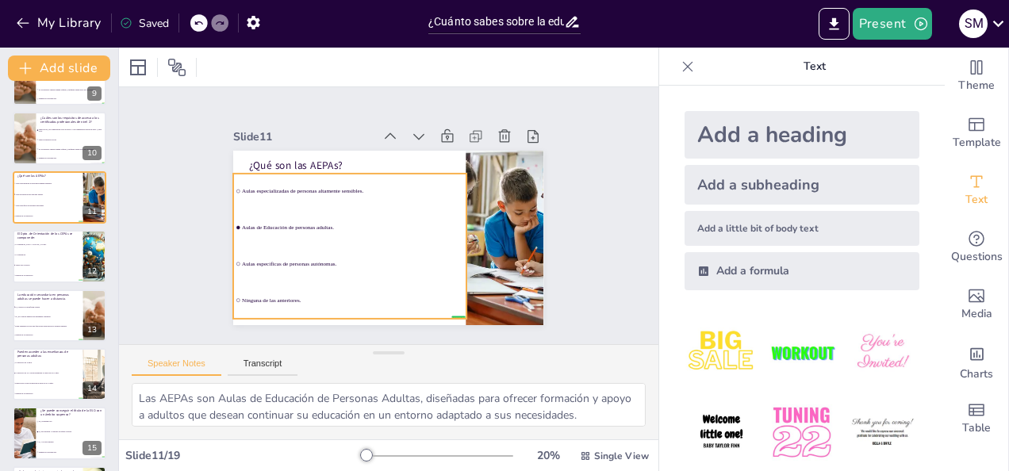
click at [396, 197] on li "Aulas especializadas de personas altamente sensibles." at bounding box center [413, 176] width 35 height 233
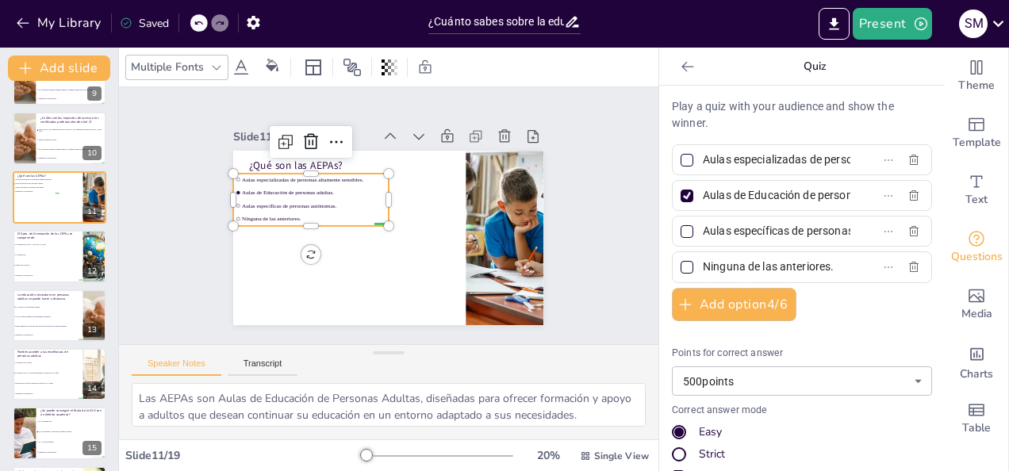
click at [202, 24] on icon at bounding box center [198, 23] width 8 height 4
click at [214, 71] on icon at bounding box center [216, 67] width 13 height 13
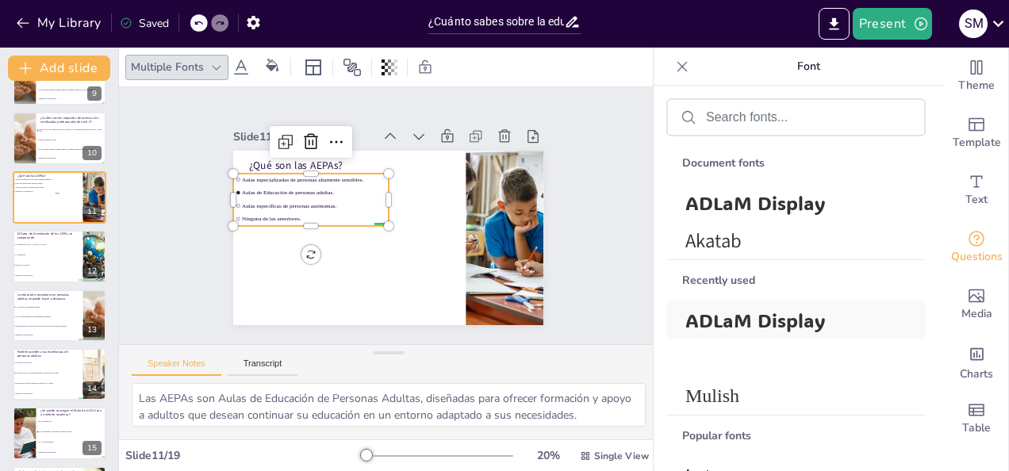
click at [746, 325] on span "ADLaM Display" at bounding box center [793, 320] width 215 height 25
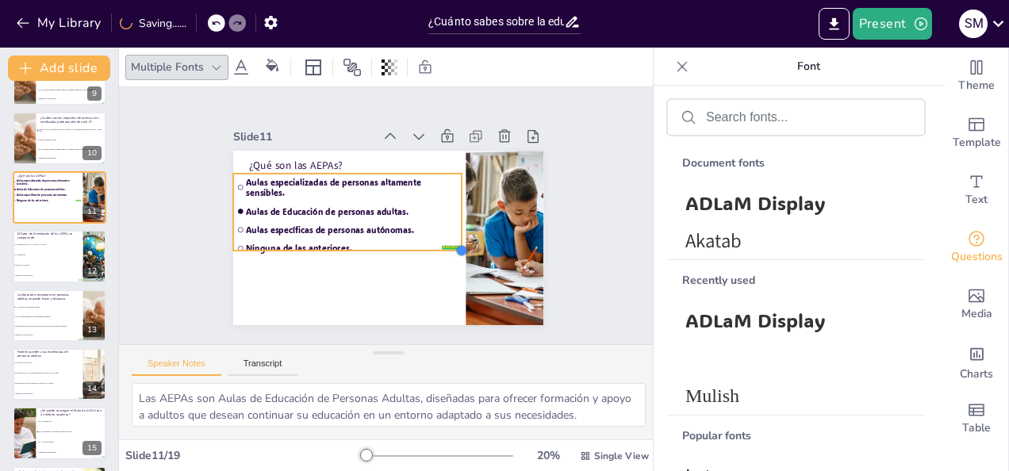
drag, startPoint x: 379, startPoint y: 221, endPoint x: 284, endPoint y: 246, distance: 97.6
click at [284, 246] on div "¿Qué son las AEPAs? false | editor Aulas especializadas de personas altamente s…" at bounding box center [384, 238] width 340 height 236
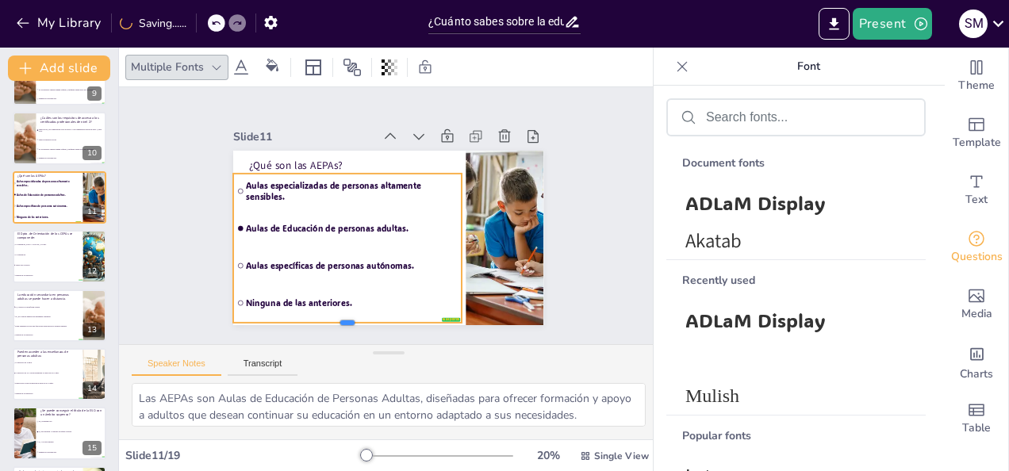
drag, startPoint x: 336, startPoint y: 247, endPoint x: 342, endPoint y: 319, distance: 72.5
click at [342, 319] on div at bounding box center [283, 272] width 178 height 162
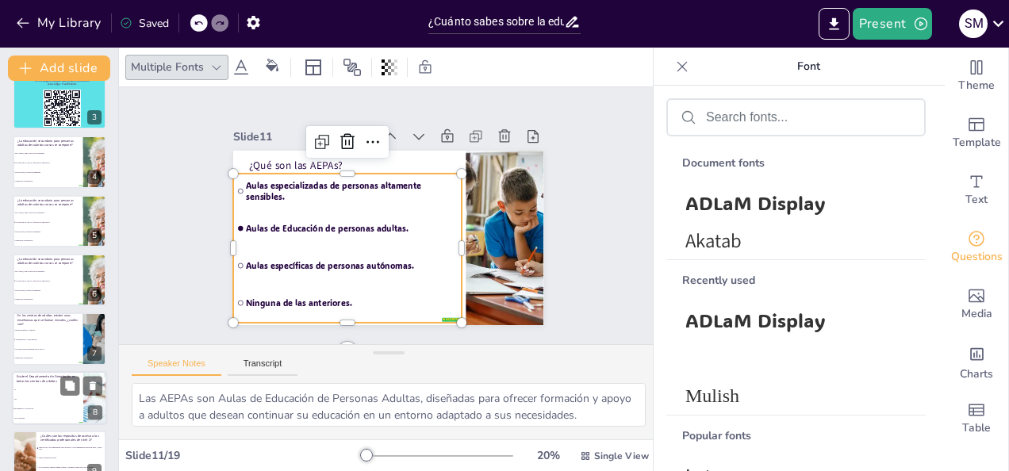
scroll to position [116, 0]
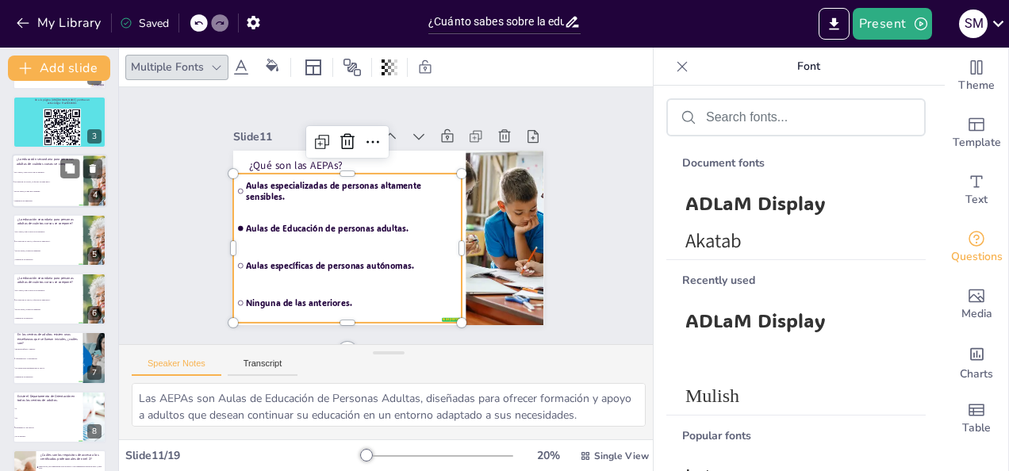
click at [48, 189] on li "De dos cursos, es una ESO adaptada." at bounding box center [47, 192] width 71 height 10
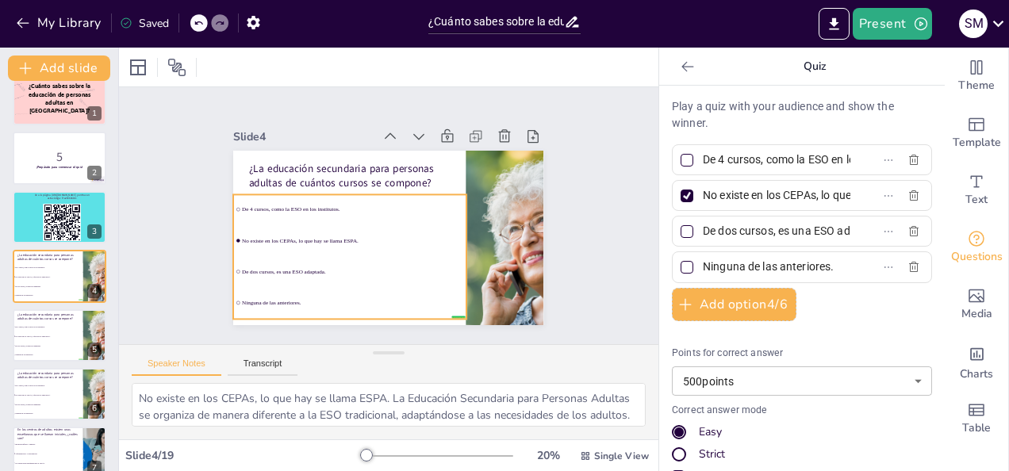
click at [282, 271] on li "De dos cursos, es una ESO adaptada." at bounding box center [330, 251] width 225 height 122
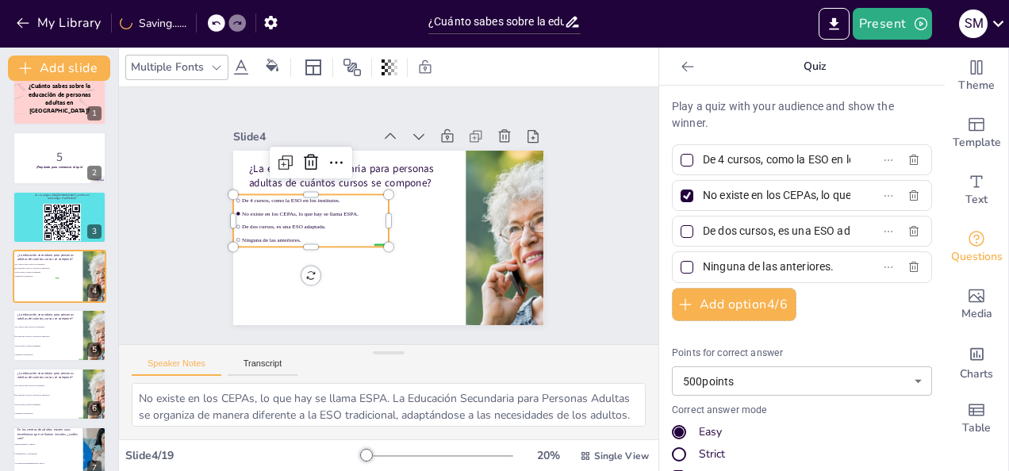
click at [216, 69] on icon at bounding box center [216, 67] width 9 height 5
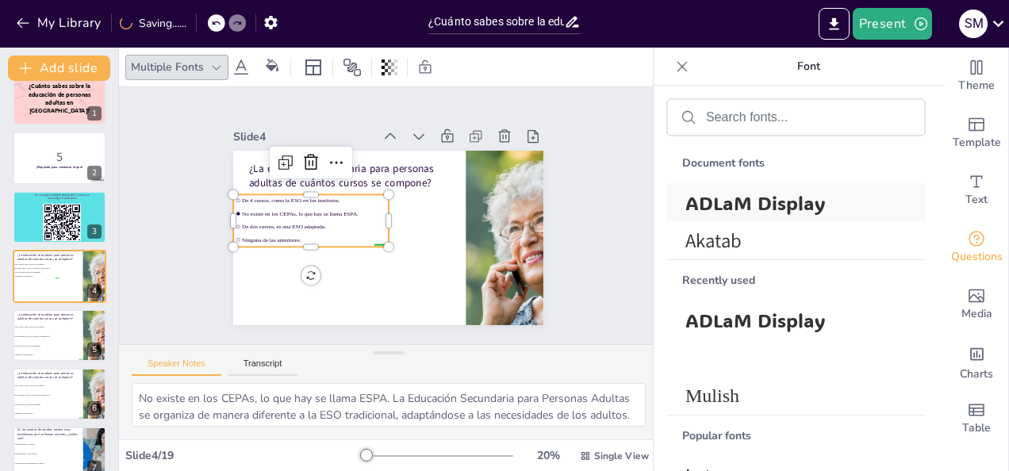
click at [701, 198] on span "ADLaM Display" at bounding box center [793, 202] width 215 height 25
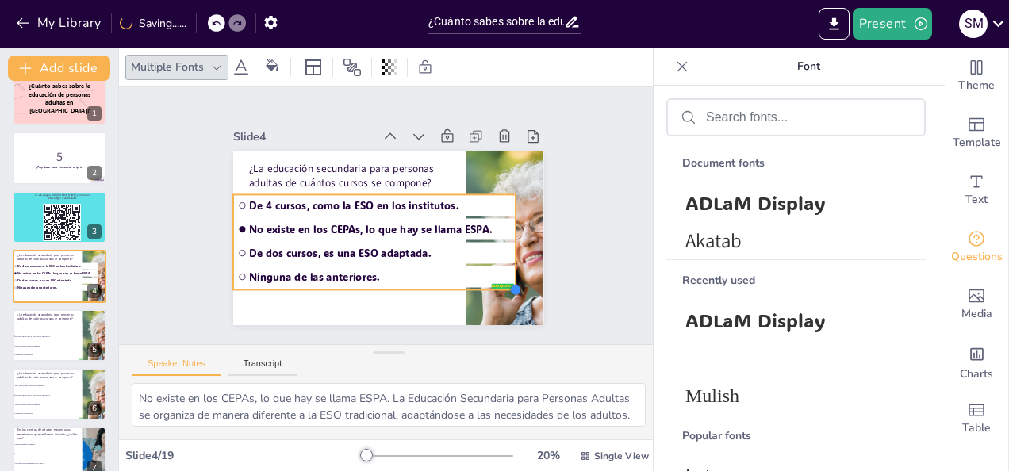
drag, startPoint x: 375, startPoint y: 238, endPoint x: 408, endPoint y: 281, distance: 53.8
click at [408, 281] on div "¿La educación secundaria para personas adultas de cuántos cursos se compone? fa…" at bounding box center [381, 237] width 349 height 262
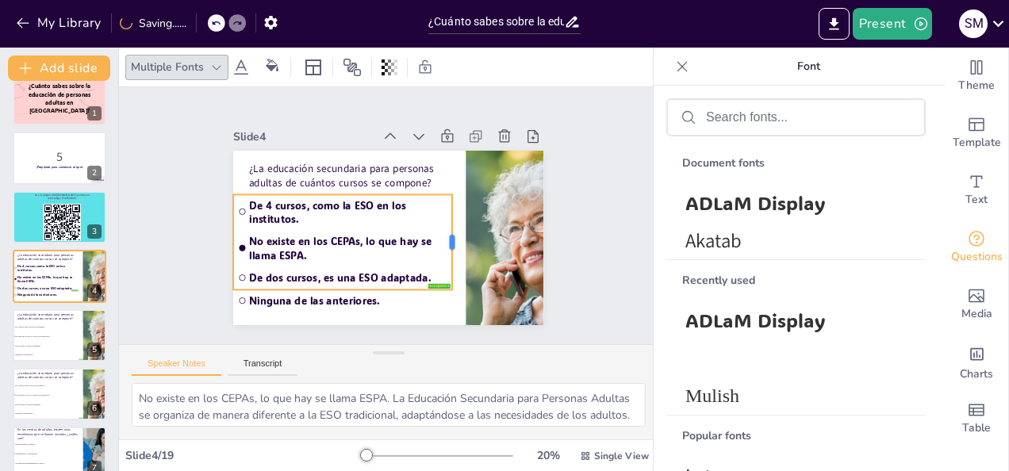
drag, startPoint x: 508, startPoint y: 232, endPoint x: 444, endPoint y: 235, distance: 63.6
click at [444, 235] on div at bounding box center [446, 262] width 41 height 94
click at [363, 294] on span "Ninguna de las anteriores." at bounding box center [339, 296] width 198 height 34
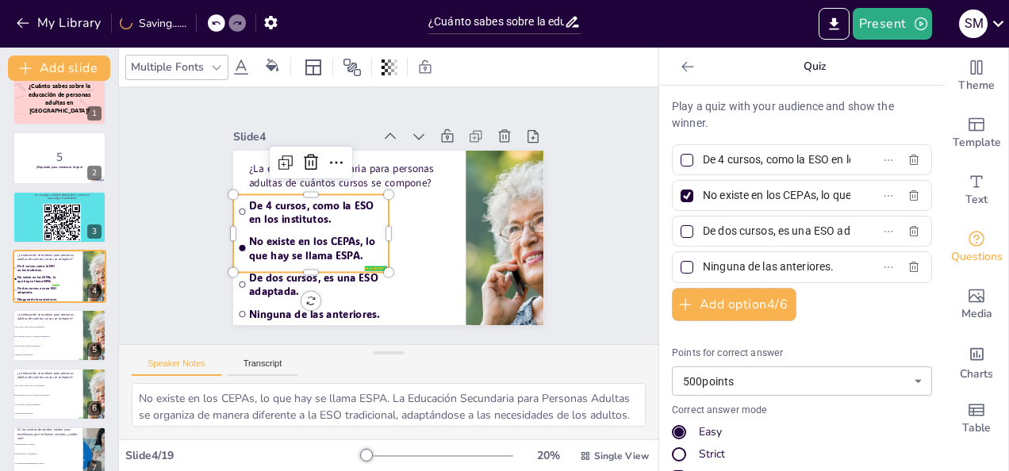
click at [209, 25] on div at bounding box center [216, 22] width 17 height 17
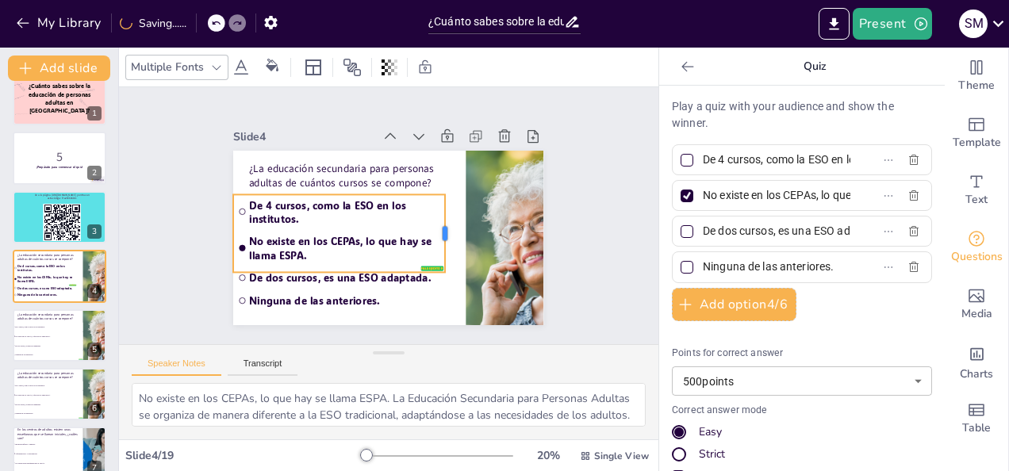
drag, startPoint x: 379, startPoint y: 229, endPoint x: 436, endPoint y: 238, distance: 57.1
click at [436, 238] on div at bounding box center [443, 252] width 36 height 78
click at [373, 296] on span "Ninguna de las anteriores." at bounding box center [315, 276] width 180 height 90
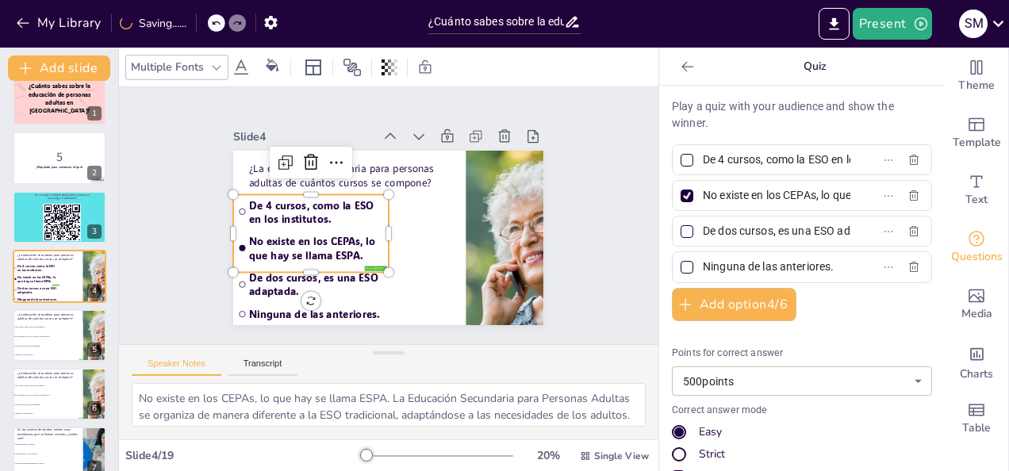
click at [213, 21] on icon at bounding box center [216, 23] width 10 height 10
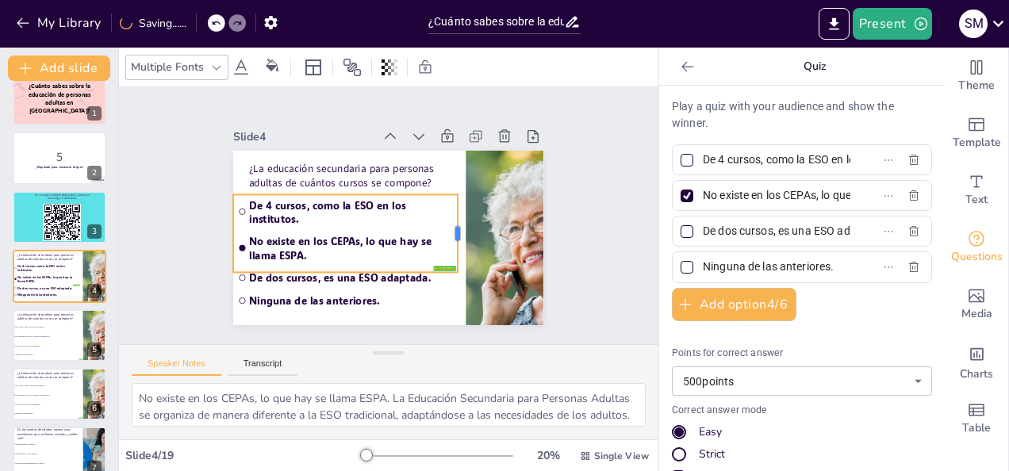
drag, startPoint x: 377, startPoint y: 225, endPoint x: 446, endPoint y: 232, distance: 69.4
click at [446, 232] on div at bounding box center [455, 256] width 36 height 78
click at [370, 201] on span "Ninguna de las anteriores." at bounding box center [359, 128] width 160 height 146
drag, startPoint x: 379, startPoint y: 225, endPoint x: 443, endPoint y: 225, distance: 63.5
click at [443, 225] on div at bounding box center [453, 248] width 29 height 79
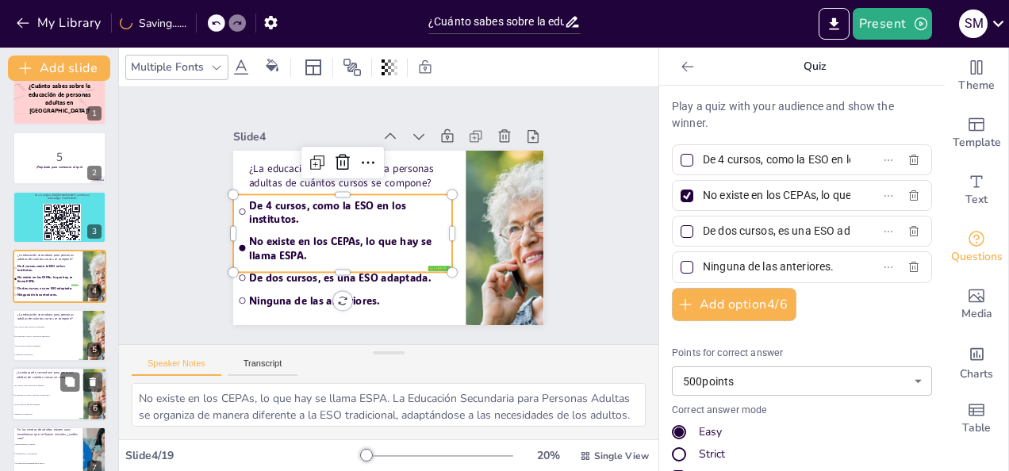
click at [54, 344] on span "De dos cursos, es una ESO adaptada." at bounding box center [48, 345] width 67 height 2
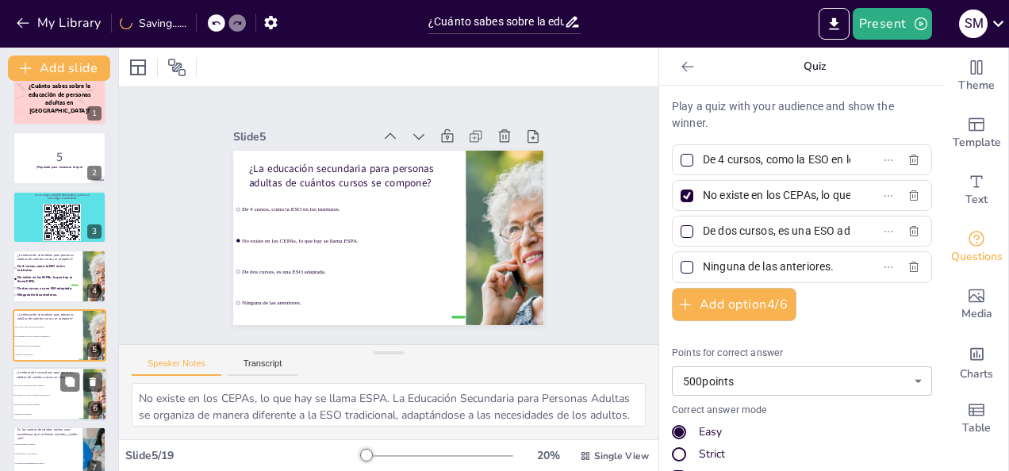
scroll to position [79, 0]
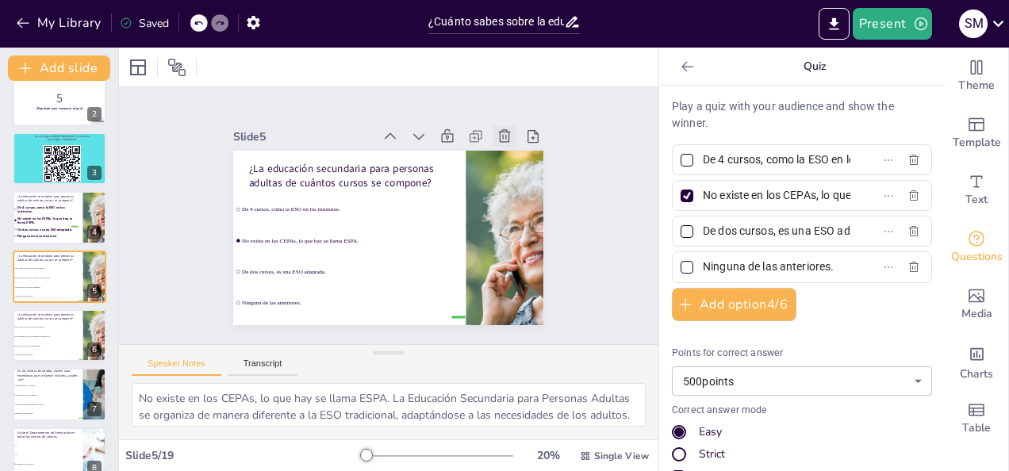
click at [489, 313] on icon at bounding box center [479, 321] width 17 height 17
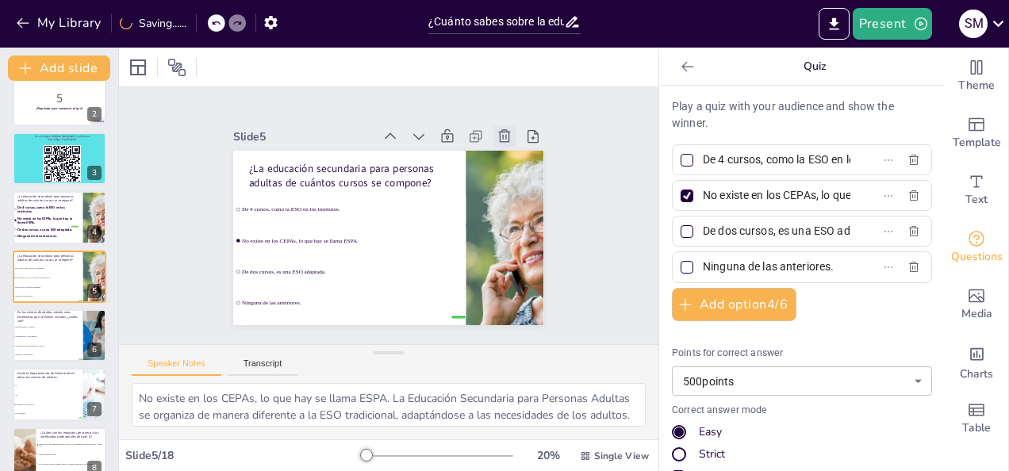
click at [509, 153] on icon at bounding box center [518, 162] width 19 height 19
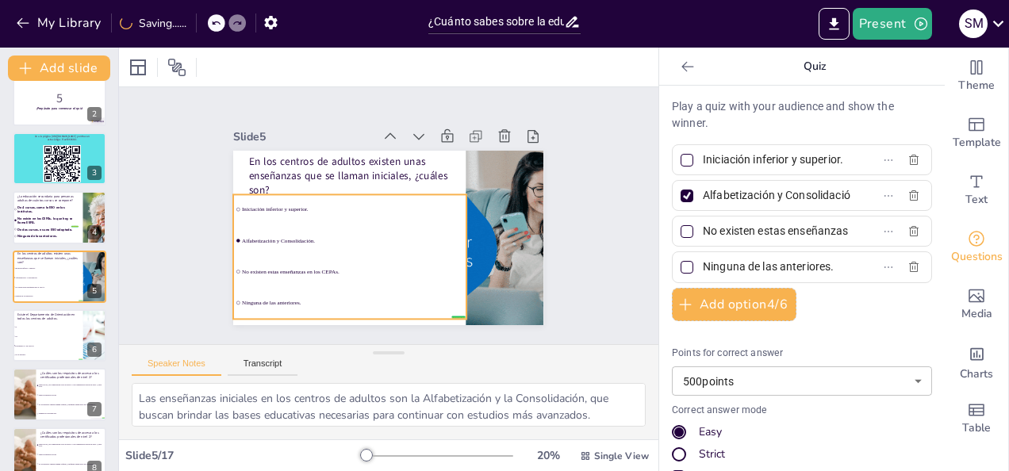
click at [276, 266] on span "No existen estas enseñanzas en los CEPAs." at bounding box center [333, 253] width 205 height 96
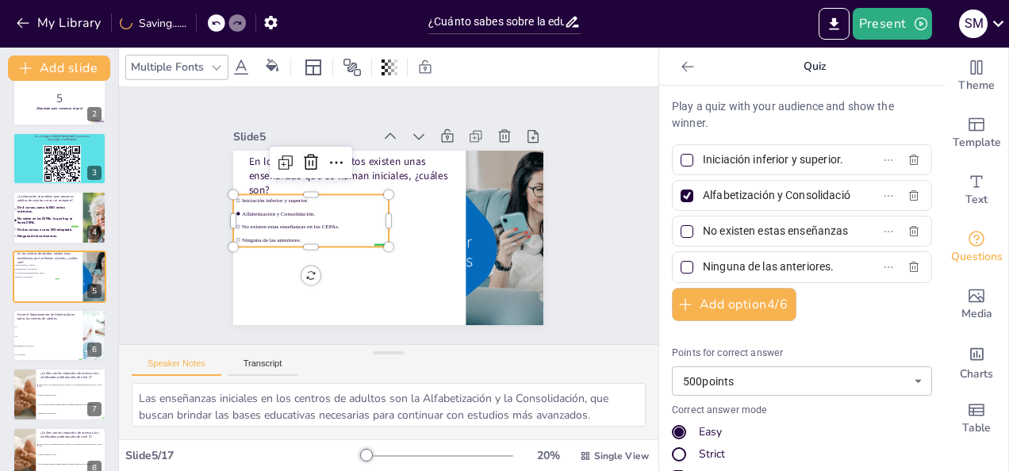
click at [192, 71] on div "Multiple Fonts" at bounding box center [167, 66] width 79 height 21
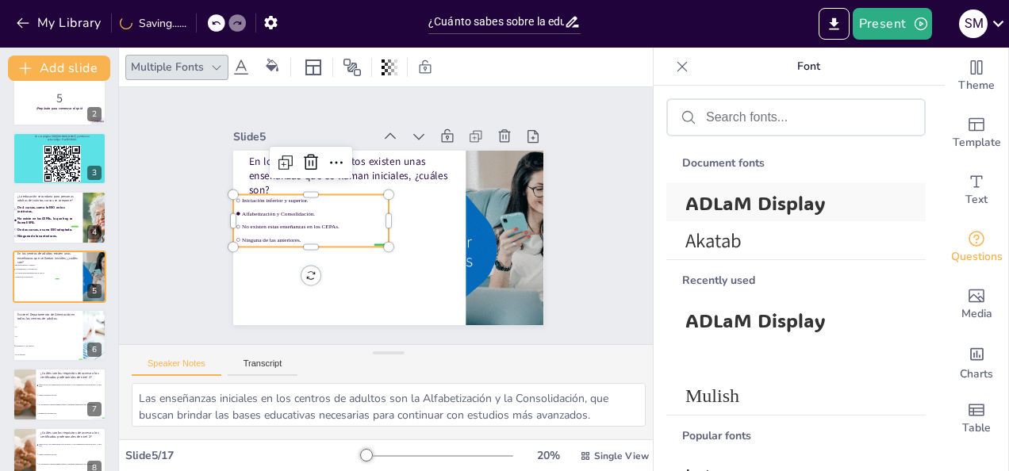
click at [703, 208] on span "ADLaM Display" at bounding box center [793, 202] width 215 height 25
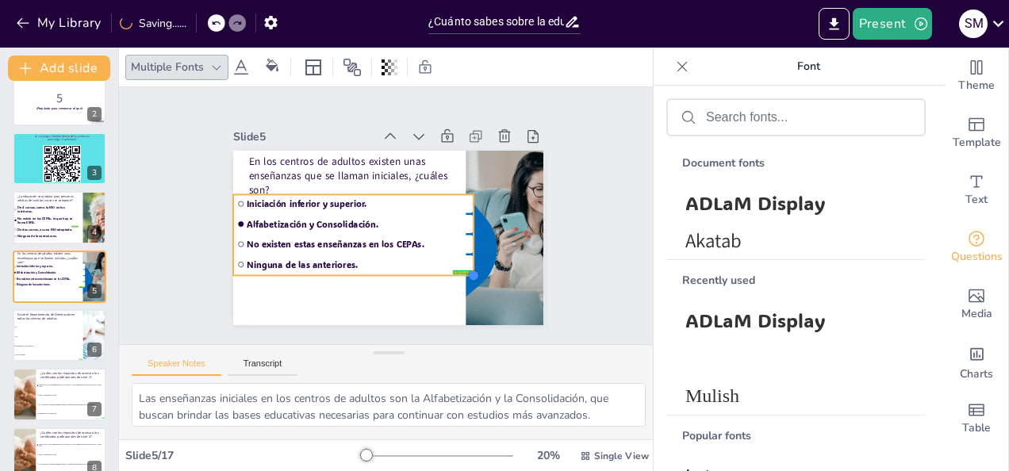
drag, startPoint x: 379, startPoint y: 243, endPoint x: 405, endPoint y: 271, distance: 38.2
click at [405, 271] on div "En los centros de adultos existen unas enseñanzas que se llaman iniciales, ¿cuá…" at bounding box center [381, 237] width 349 height 262
drag, startPoint x: 463, startPoint y: 229, endPoint x: 445, endPoint y: 229, distance: 17.5
click at [445, 229] on div at bounding box center [452, 257] width 37 height 81
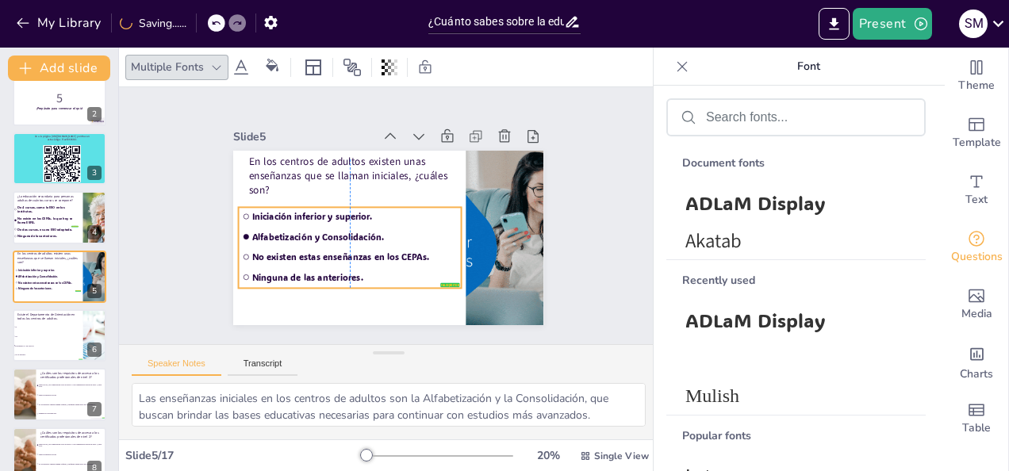
drag, startPoint x: 333, startPoint y: 267, endPoint x: 336, endPoint y: 279, distance: 12.3
click at [336, 279] on li "Ninguna de las anteriores." at bounding box center [333, 262] width 217 height 86
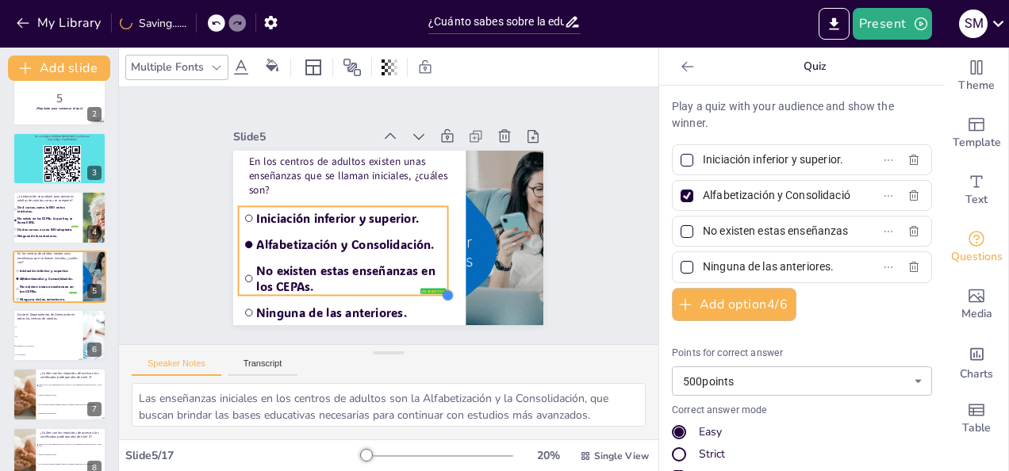
drag, startPoint x: 382, startPoint y: 268, endPoint x: 419, endPoint y: 291, distance: 43.2
click at [419, 291] on div "En los centros de adultos existen unas enseñanzas que se llaman iniciales, ¿cuá…" at bounding box center [381, 237] width 349 height 262
click at [390, 178] on p "En los centros de adultos existen unas enseñanzas que se llaman iniciales, ¿cuá…" at bounding box center [365, 166] width 206 height 104
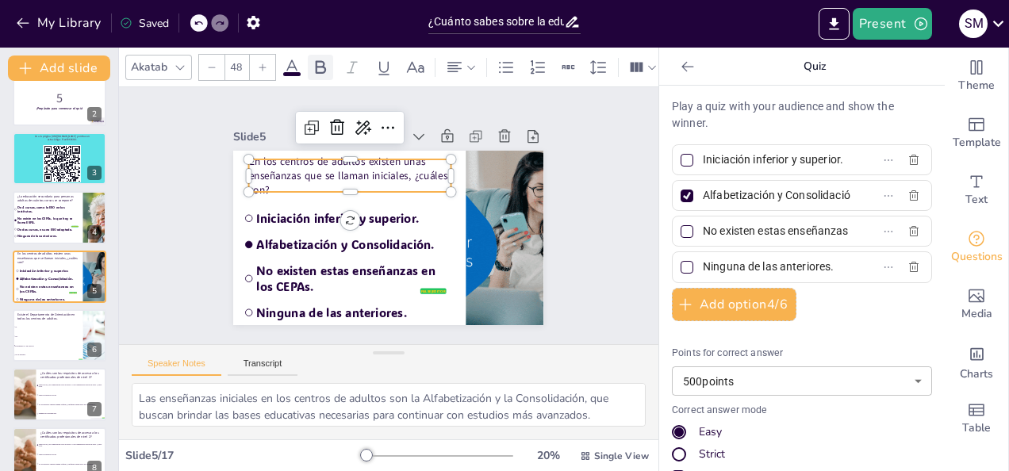
click at [327, 67] on icon at bounding box center [320, 67] width 19 height 19
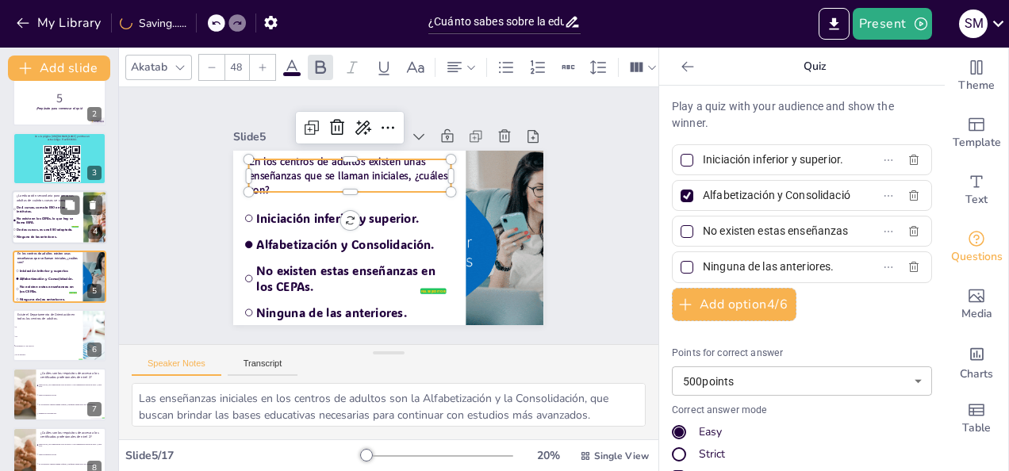
click at [44, 217] on span "No existe en los CEPAs, lo que hay se llama ESPA." at bounding box center [47, 221] width 61 height 8
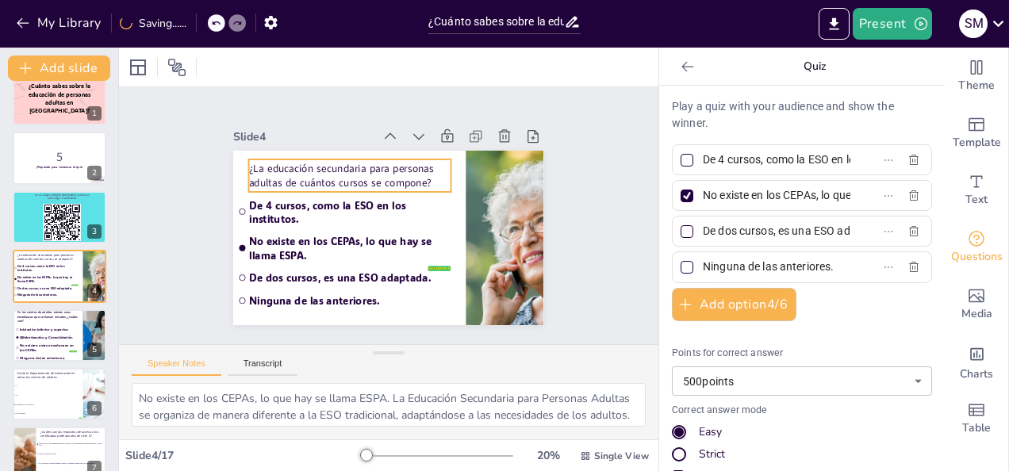
click at [268, 172] on p "¿La educación secundaria para personas adultas de cuántos cursos se compone?" at bounding box center [358, 168] width 203 height 70
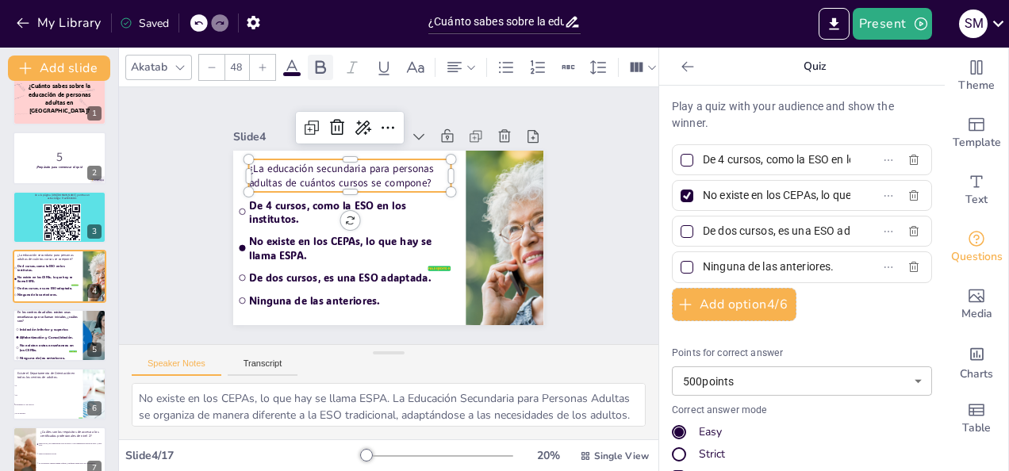
click at [318, 63] on icon at bounding box center [320, 67] width 19 height 19
click at [291, 63] on icon at bounding box center [291, 67] width 19 height 19
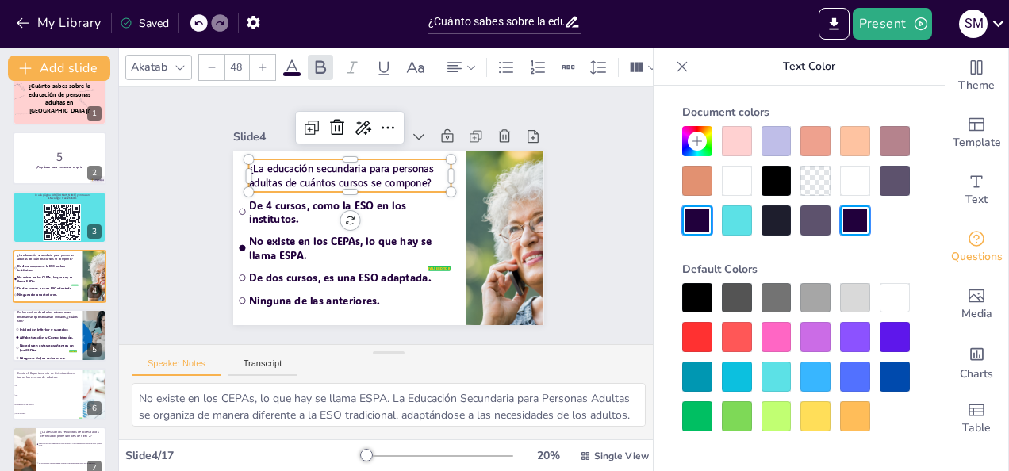
click at [886, 330] on div at bounding box center [895, 337] width 30 height 30
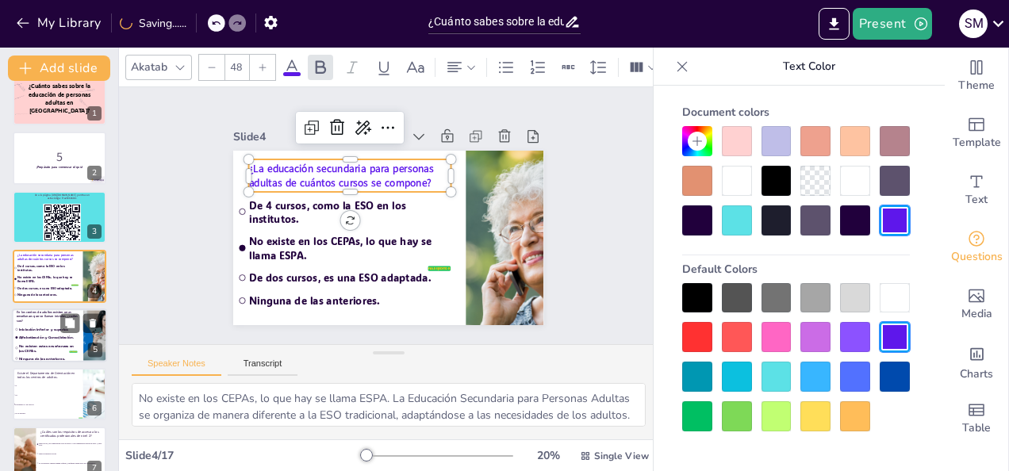
click at [44, 336] on span "Alfabetización y Consolidación." at bounding box center [47, 337] width 57 height 5
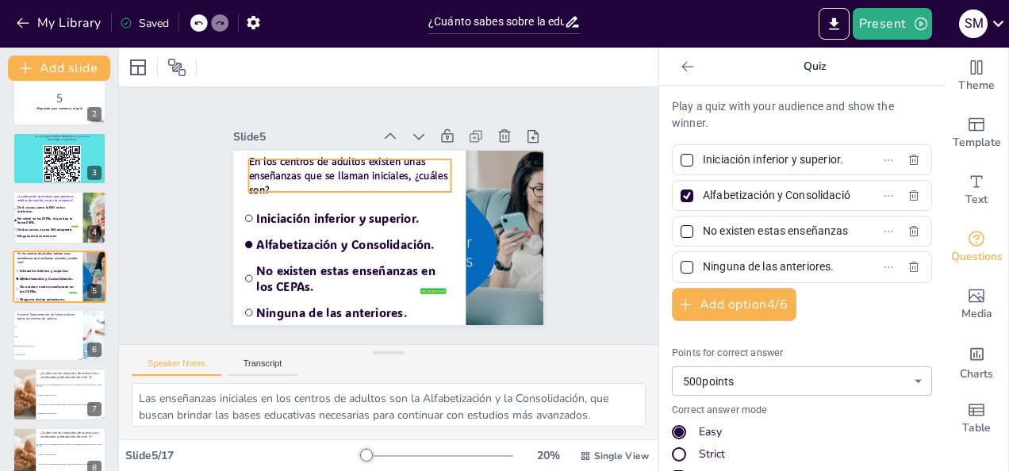
click at [298, 168] on strong "En los centros de adultos existen unas enseñanzas que se llaman iniciales, ¿cuá…" at bounding box center [370, 155] width 186 height 125
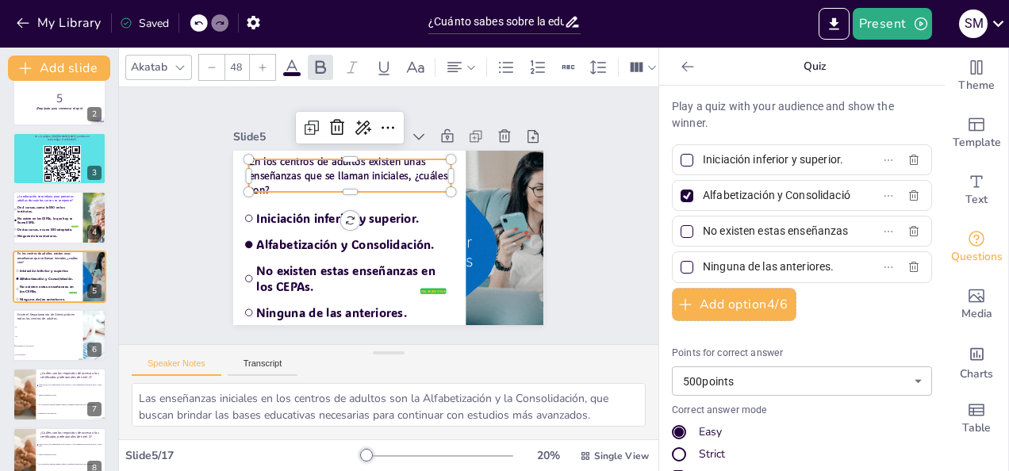
click at [292, 72] on span at bounding box center [291, 74] width 17 height 4
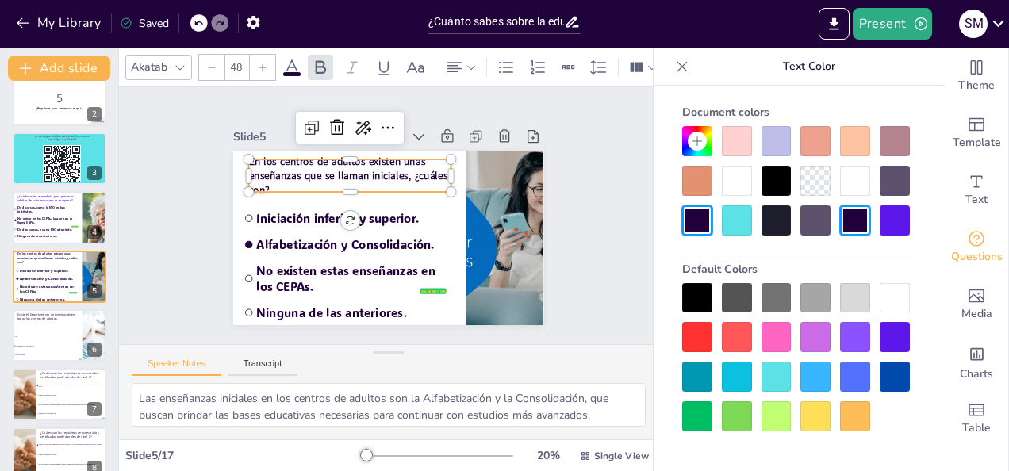
click at [887, 338] on div at bounding box center [895, 337] width 30 height 30
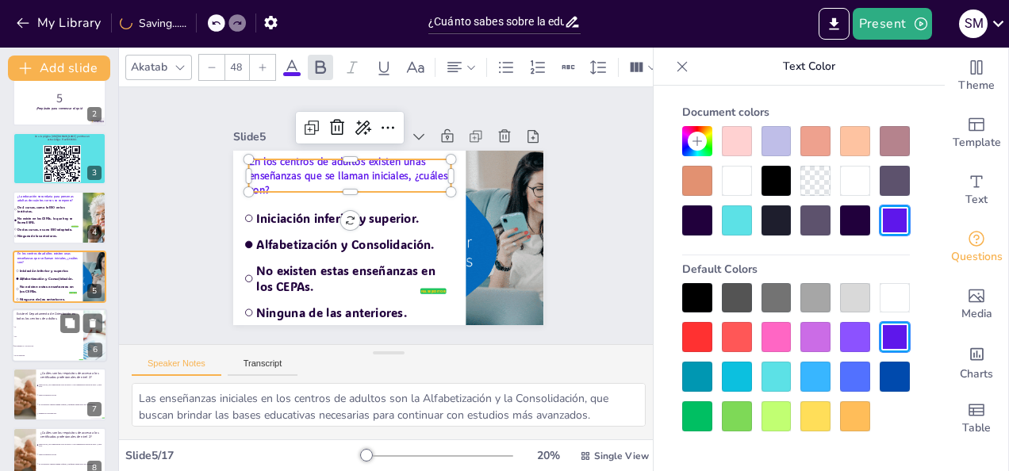
click at [63, 344] on li "En algunos sí y en otros no." at bounding box center [47, 346] width 71 height 10
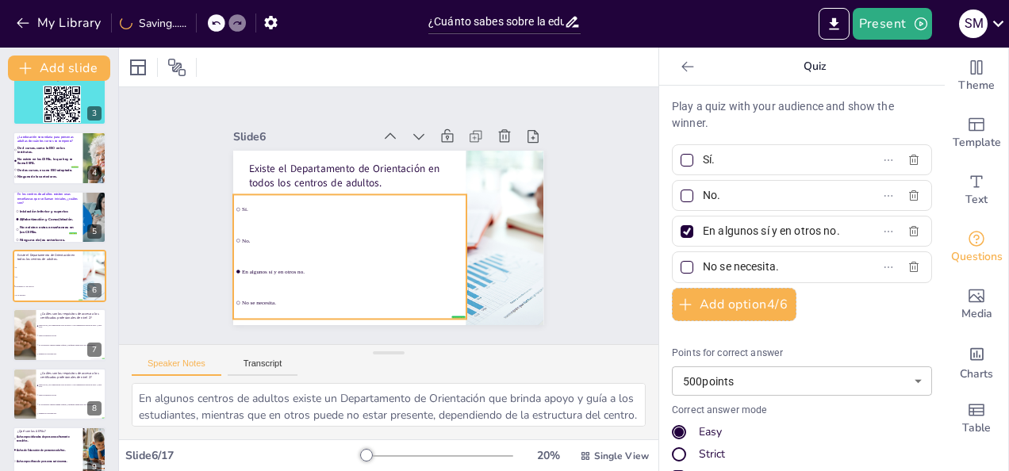
click at [271, 288] on li "No se necesita." at bounding box center [349, 303] width 233 height 30
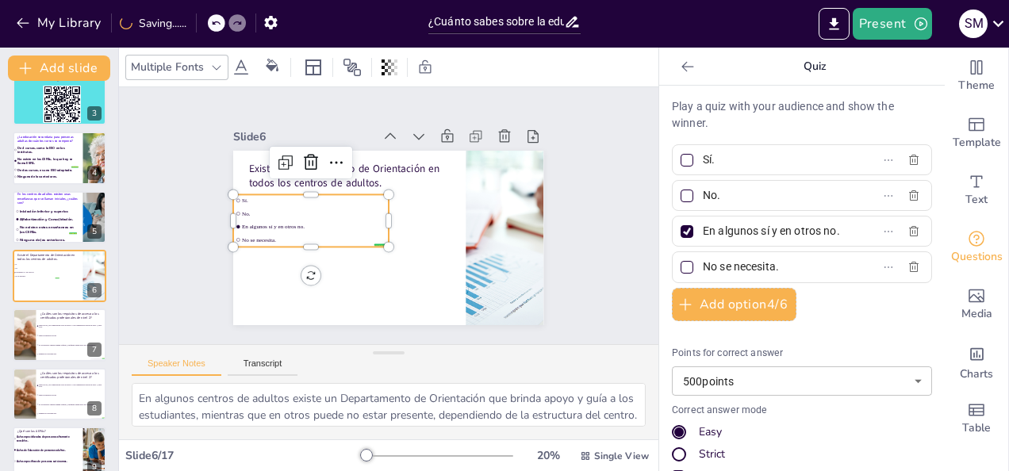
click at [197, 70] on div "Multiple Fonts" at bounding box center [167, 66] width 79 height 21
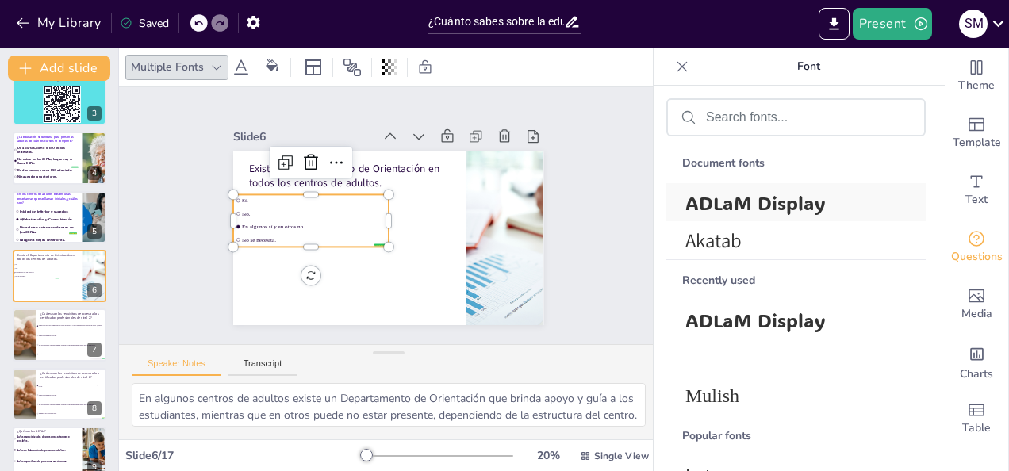
click at [728, 198] on span "ADLaM Display" at bounding box center [793, 202] width 215 height 25
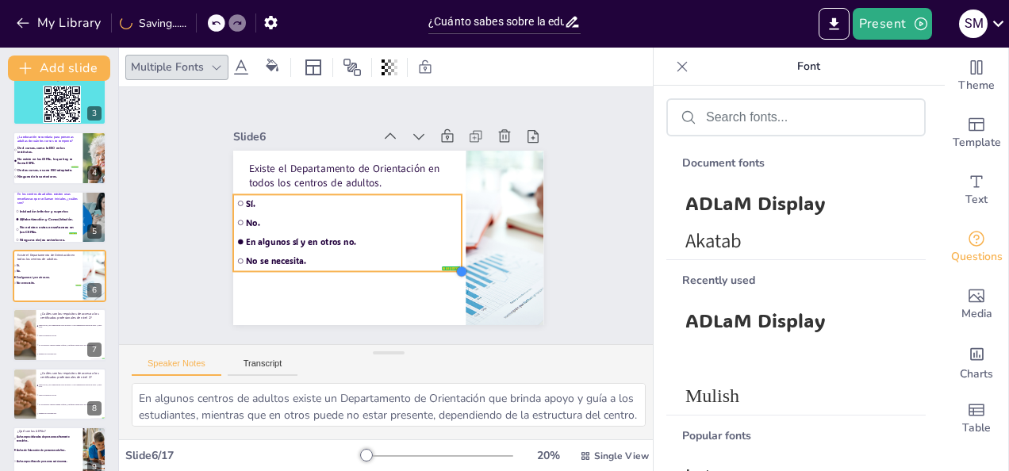
drag, startPoint x: 374, startPoint y: 240, endPoint x: 400, endPoint y: 265, distance: 35.9
click at [400, 265] on div "Existe el Departamento de Orientación en todos los centros de adultos. false | …" at bounding box center [384, 237] width 340 height 235
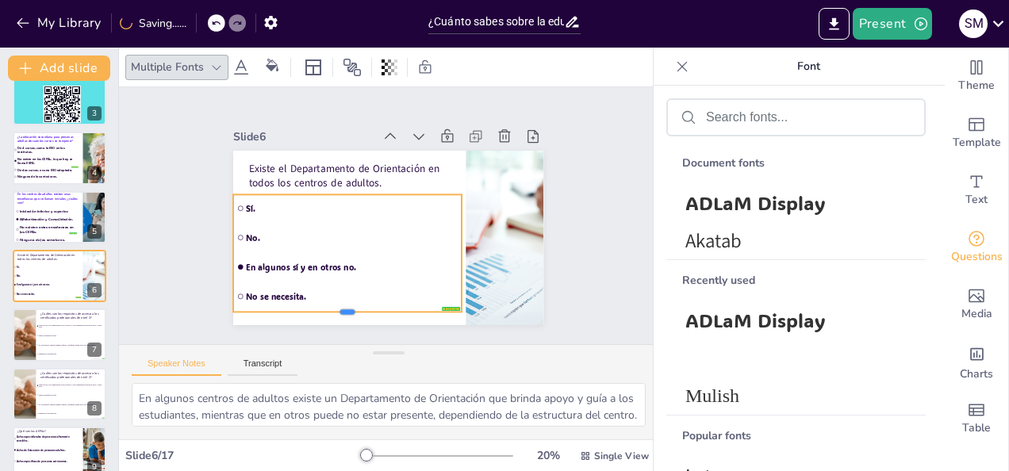
drag, startPoint x: 333, startPoint y: 267, endPoint x: 339, endPoint y: 307, distance: 40.8
click at [339, 307] on div at bounding box center [308, 292] width 213 height 104
click at [362, 179] on p "Existe el Departamento de Orientación en todos los centros de adultos." at bounding box center [404, 161] width 126 height 189
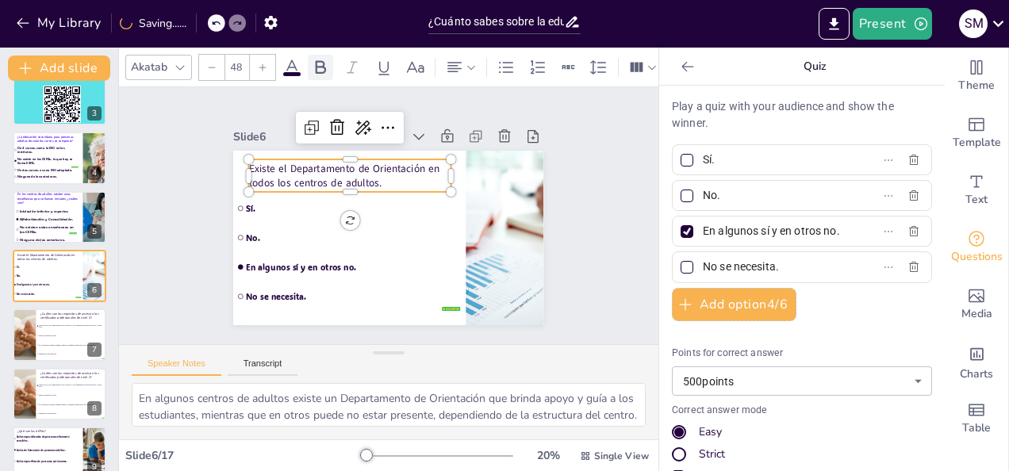
click at [313, 64] on icon at bounding box center [320, 67] width 19 height 19
click at [296, 72] on span at bounding box center [291, 74] width 17 height 4
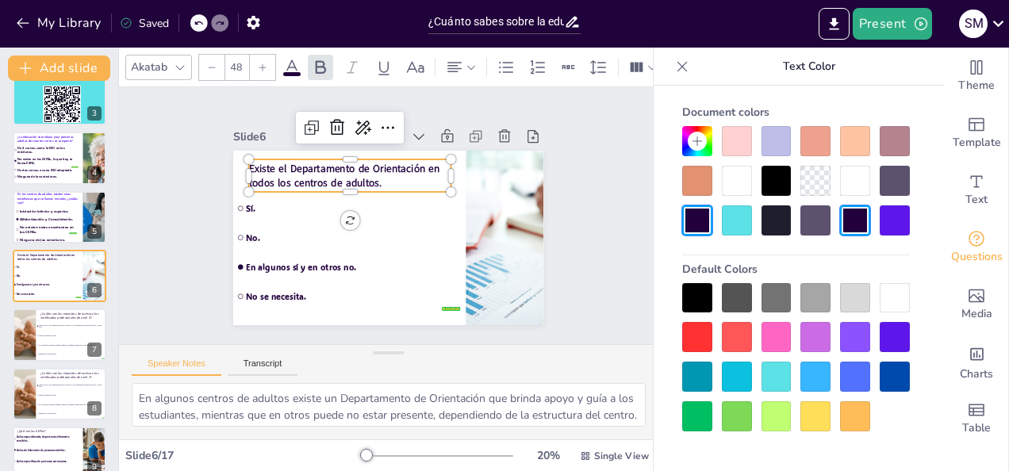
click at [885, 226] on div at bounding box center [895, 221] width 30 height 30
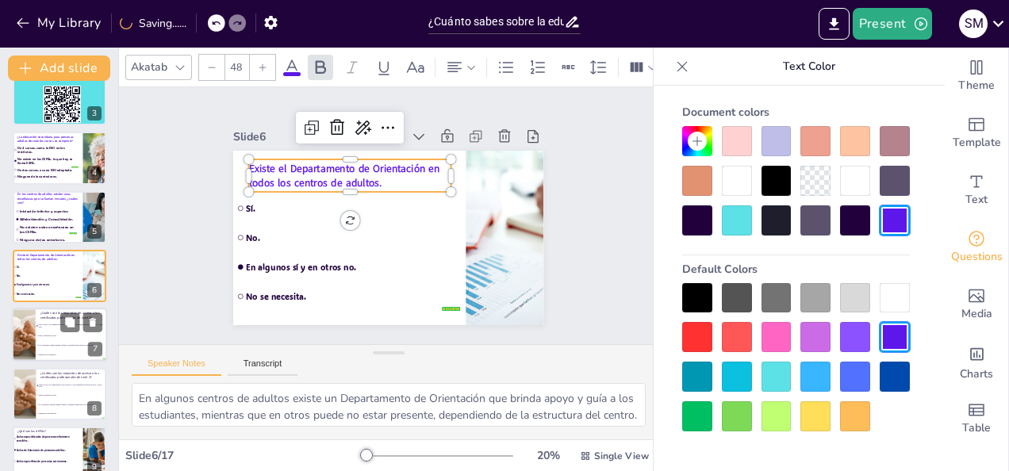
click at [60, 343] on li "No es necesario cumplir ningún requisito, cualquiera puede hacer un CP de nivel…" at bounding box center [71, 346] width 71 height 10
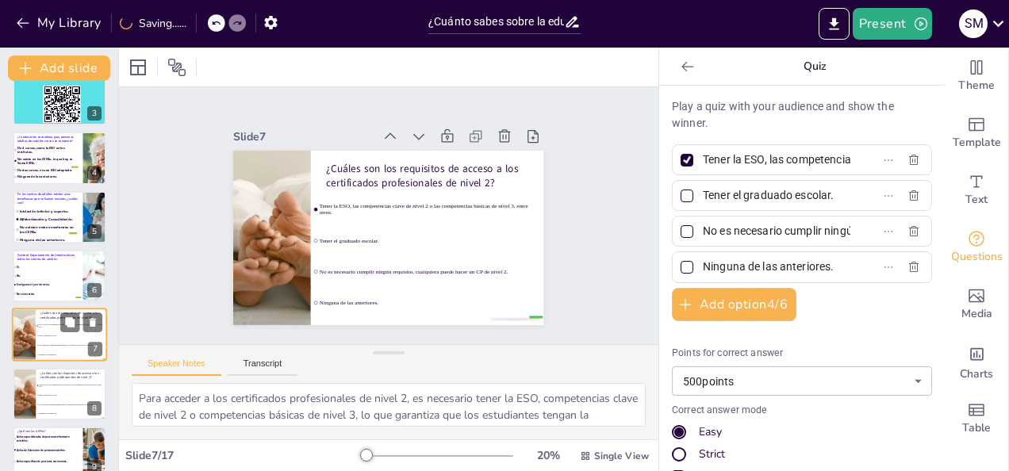
scroll to position [198, 0]
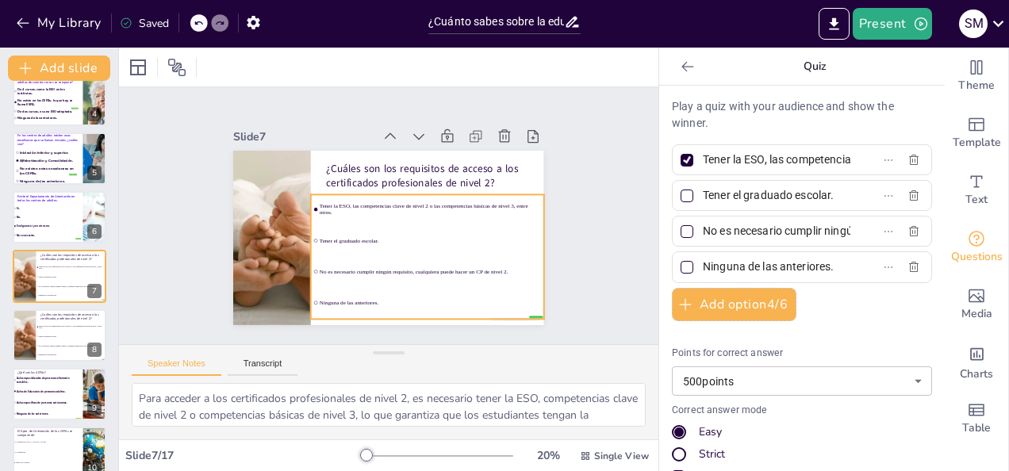
click at [354, 222] on li "Tener el graduado escolar." at bounding box center [422, 248] width 234 height 78
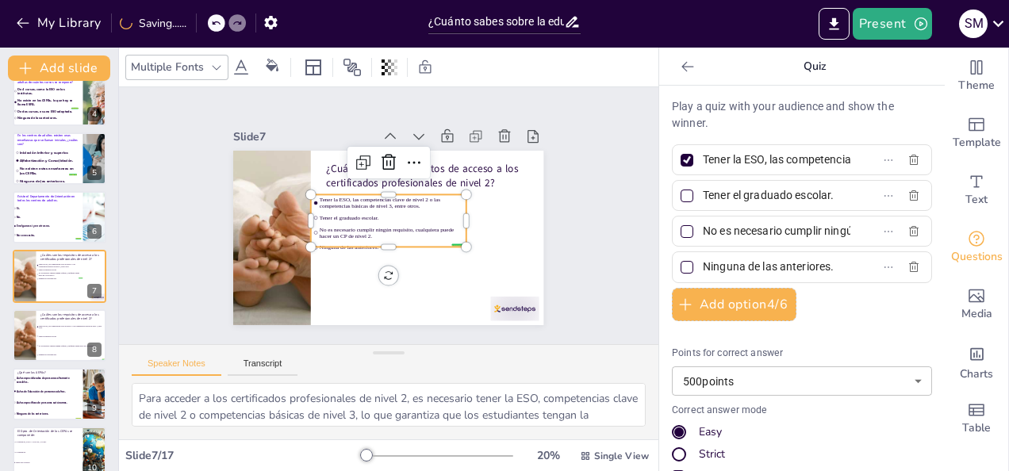
click at [212, 70] on icon at bounding box center [216, 67] width 13 height 13
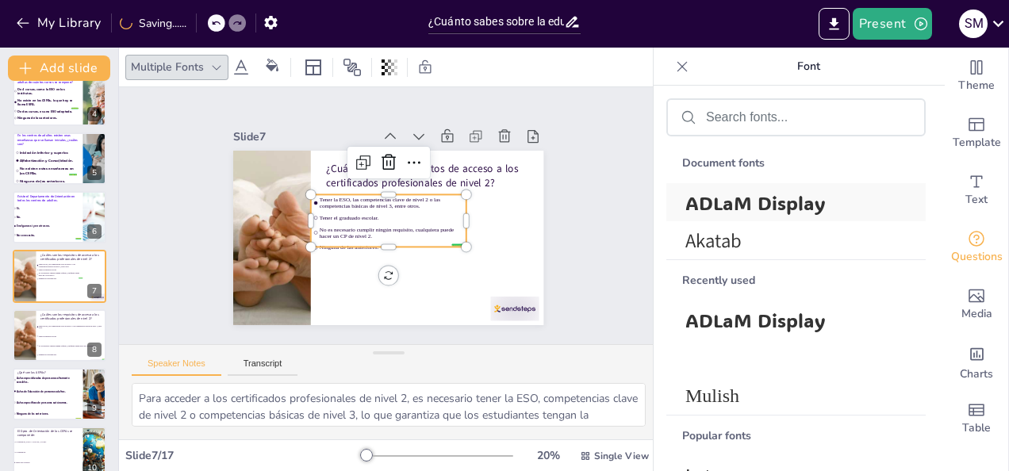
click at [728, 208] on span "ADLaM Display" at bounding box center [793, 202] width 215 height 25
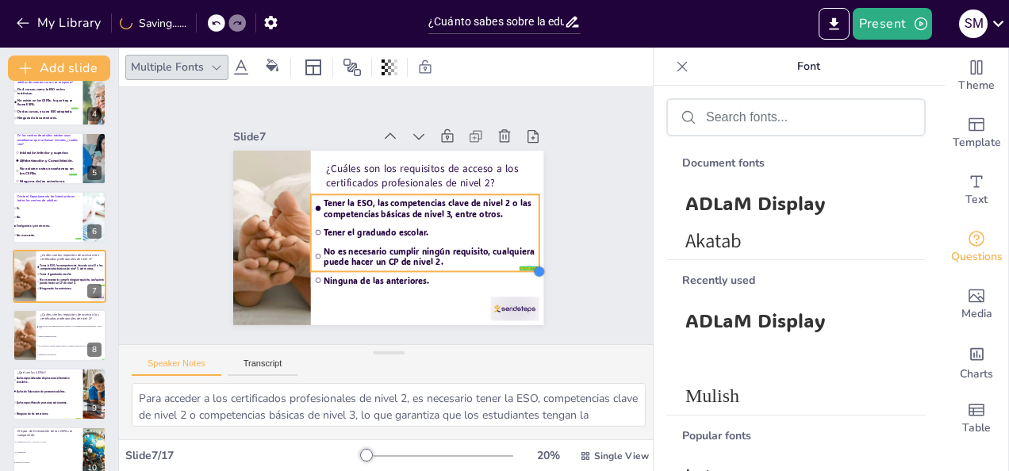
drag, startPoint x: 451, startPoint y: 240, endPoint x: 481, endPoint y: 265, distance: 38.9
click at [481, 265] on div "¿Cuáles son los requisitos de acceso a los certificados profesionales de nivel …" at bounding box center [384, 237] width 340 height 235
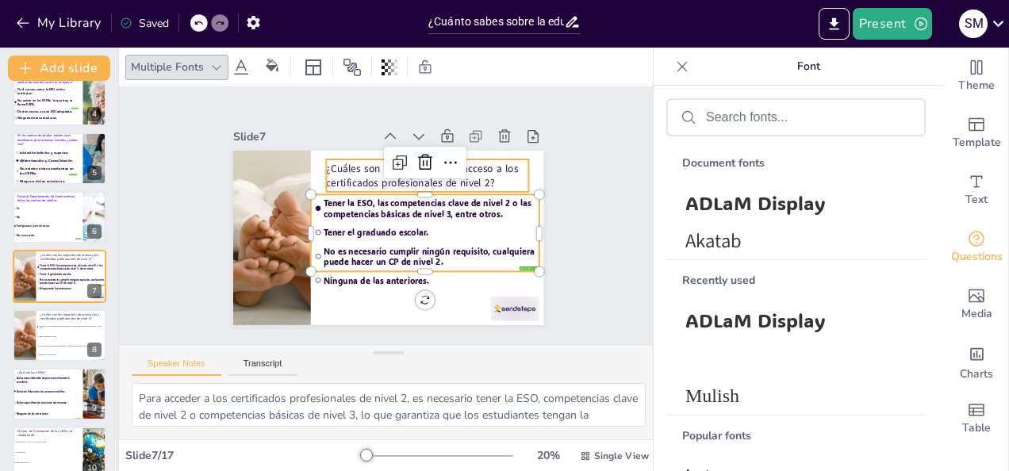
click at [486, 170] on p "¿Cuáles son los requisitos de acceso a los certificados profesionales de nivel …" at bounding box center [442, 200] width 189 height 126
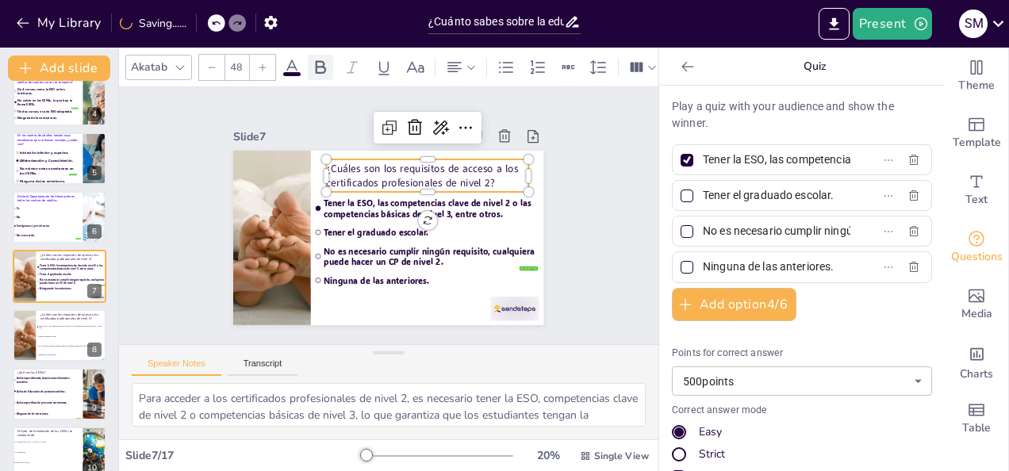
click at [319, 65] on icon at bounding box center [320, 67] width 19 height 19
click at [290, 65] on icon at bounding box center [291, 67] width 19 height 19
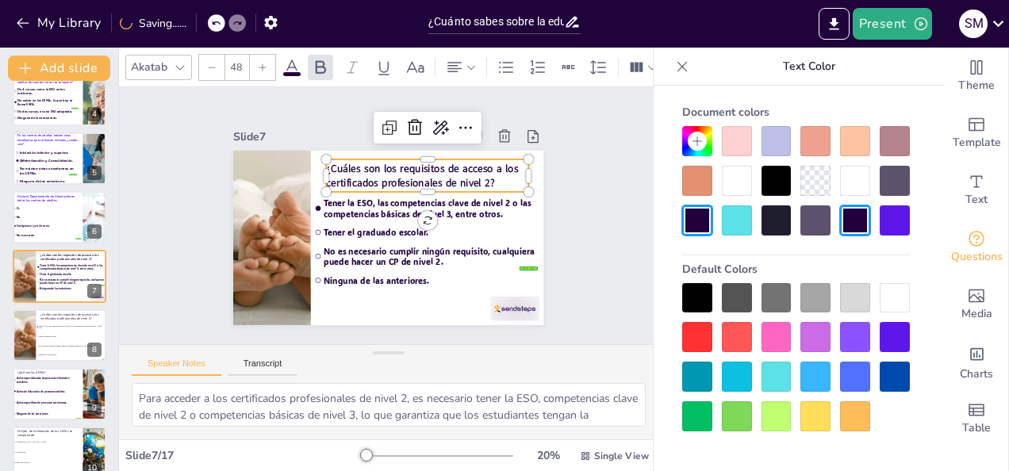
click at [892, 228] on div at bounding box center [895, 221] width 30 height 30
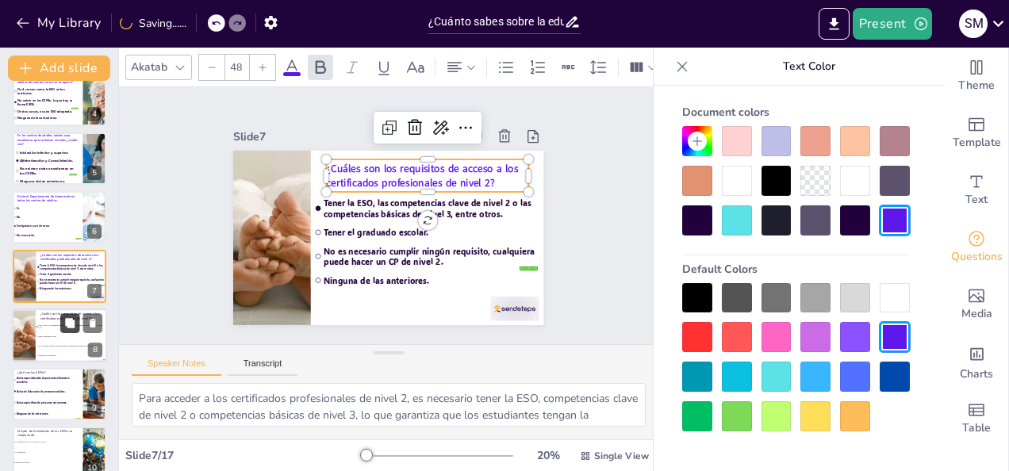
click at [76, 325] on button at bounding box center [69, 322] width 19 height 19
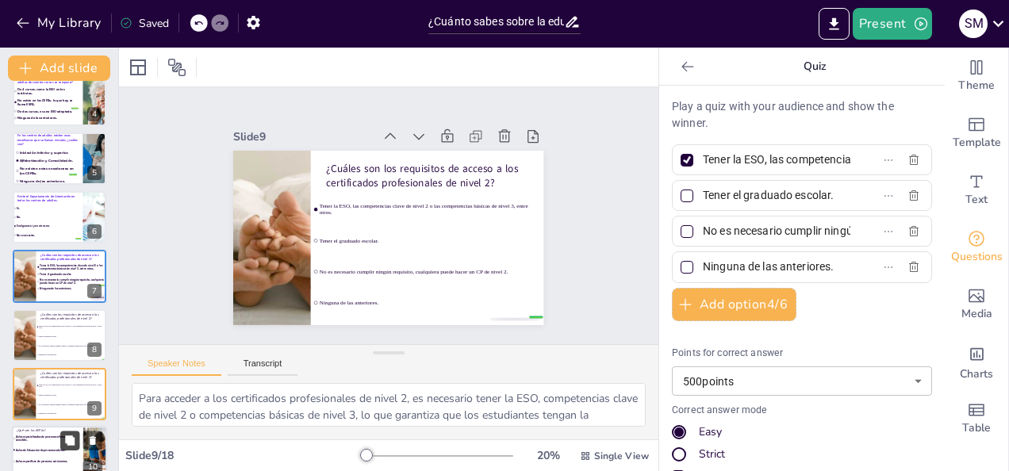
scroll to position [316, 0]
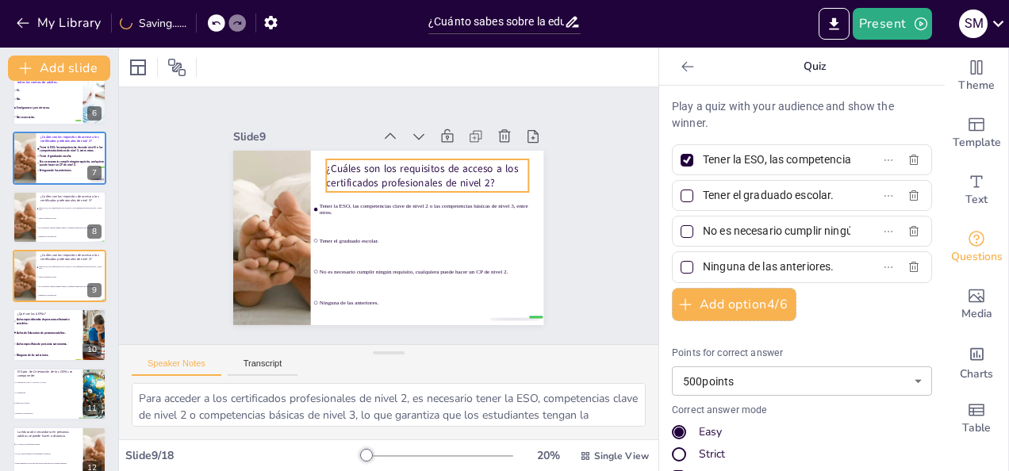
click at [381, 167] on p "¿Cuáles son los requisitos de acceso a los certificados profesionales de nivel …" at bounding box center [441, 194] width 196 height 109
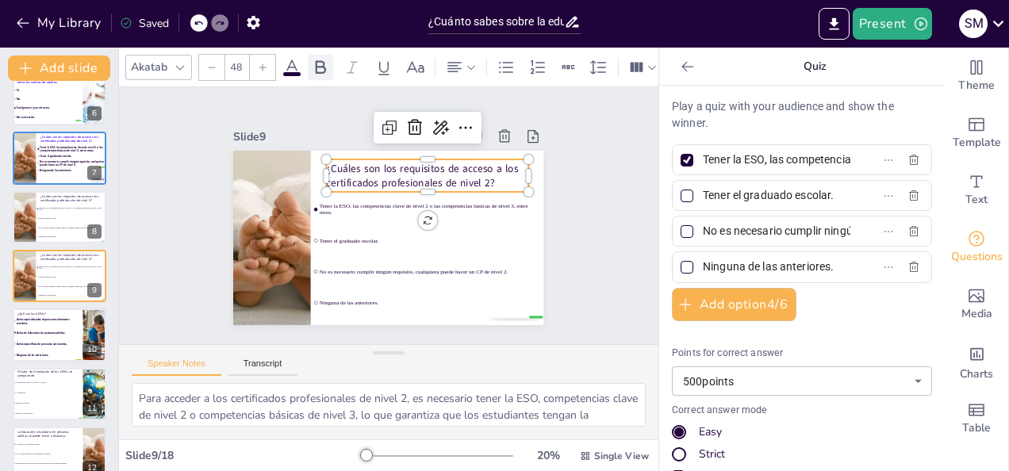
click at [321, 67] on icon at bounding box center [321, 66] width 10 height 13
click at [293, 71] on div "Akatab 48" at bounding box center [527, 67] width 805 height 27
click at [294, 58] on icon at bounding box center [291, 67] width 19 height 19
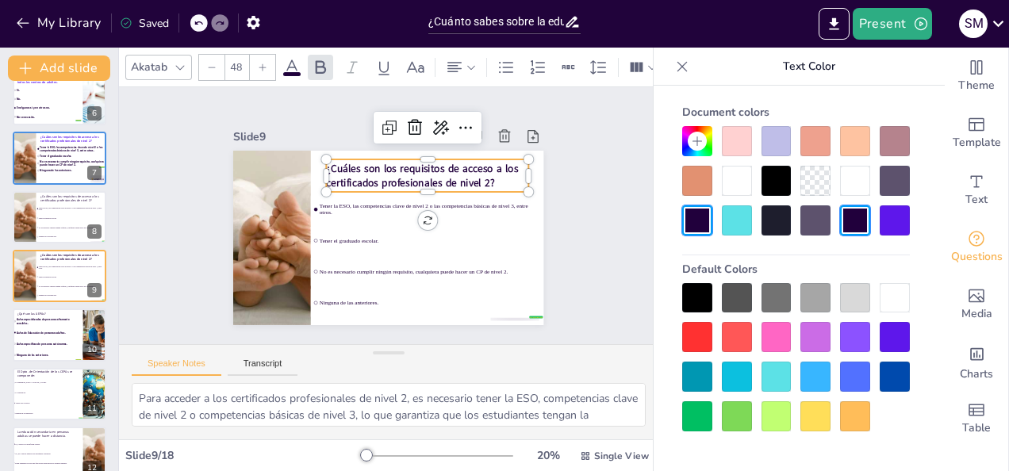
click at [896, 219] on div at bounding box center [895, 221] width 30 height 30
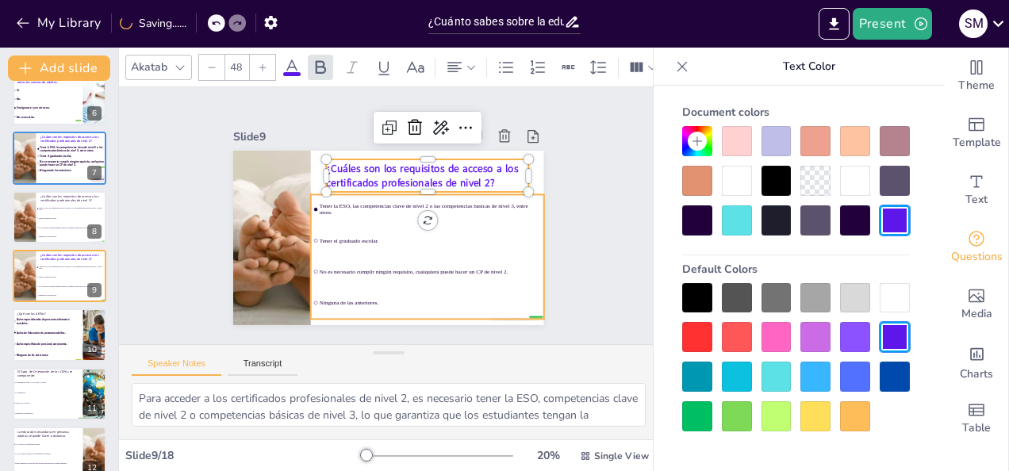
click at [482, 249] on li "Tener el graduado escolar." at bounding box center [414, 255] width 225 height 122
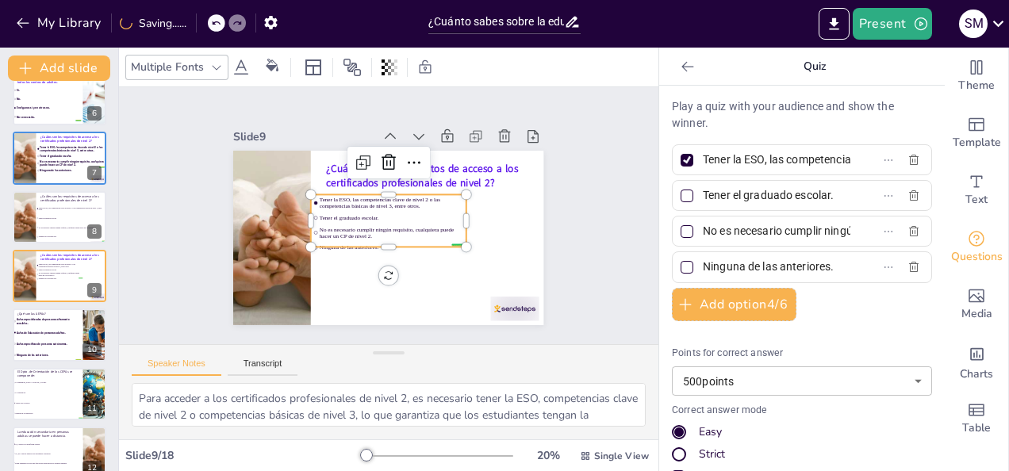
click at [197, 66] on div "Multiple Fonts" at bounding box center [167, 66] width 79 height 21
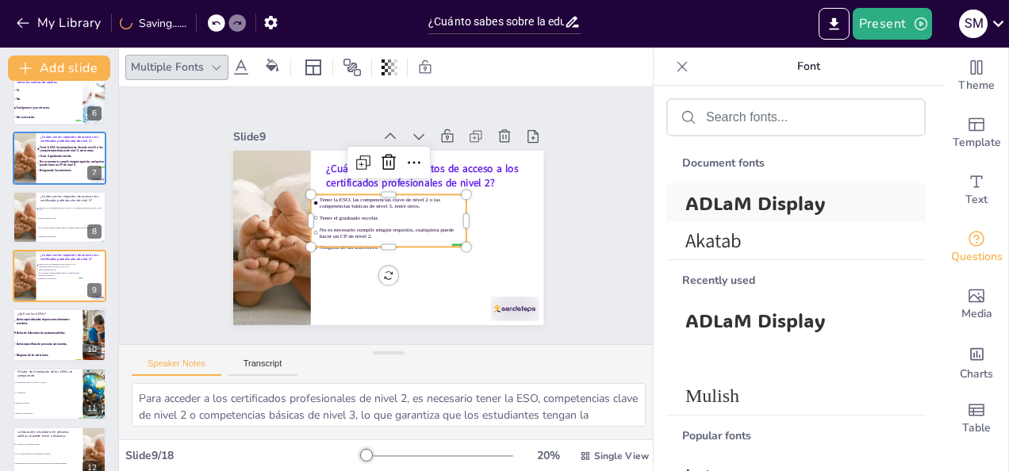
click at [695, 207] on span "ADLaM Display" at bounding box center [793, 202] width 215 height 25
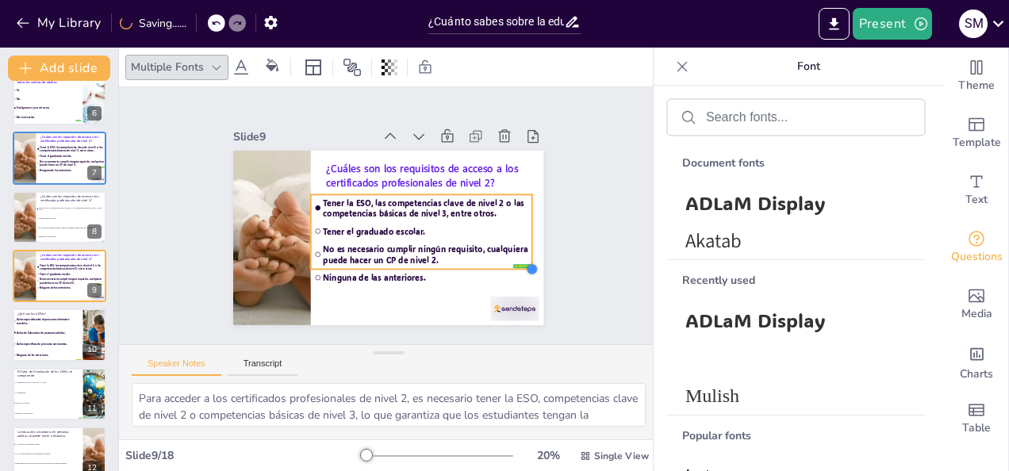
drag, startPoint x: 455, startPoint y: 240, endPoint x: 467, endPoint y: 262, distance: 24.8
click at [467, 262] on div "¿Cuáles son los requisitos de acceso a los certificados profesionales de nivel …" at bounding box center [384, 237] width 340 height 235
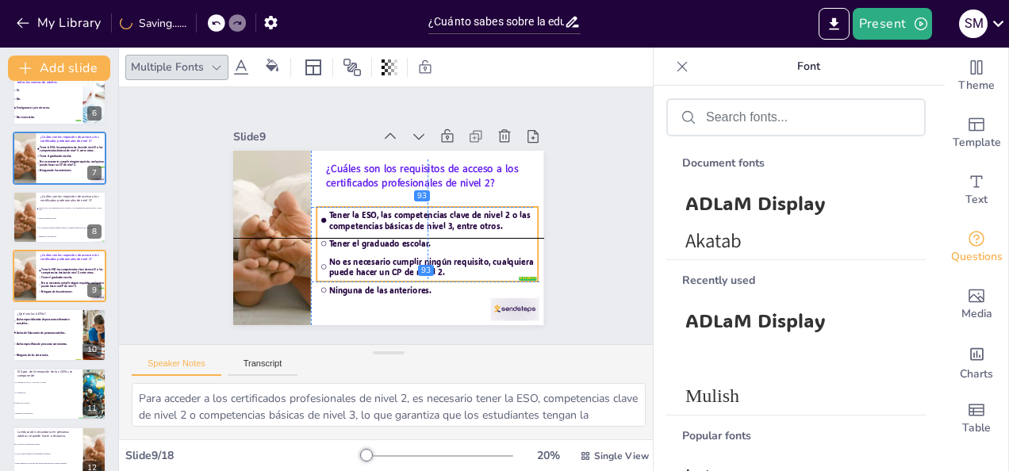
drag, startPoint x: 409, startPoint y: 260, endPoint x: 410, endPoint y: 271, distance: 10.3
click at [410, 271] on li "No es necesario cumplir ningún requisito, cualquiera puede hacer un CP de nivel…" at bounding box center [403, 278] width 213 height 114
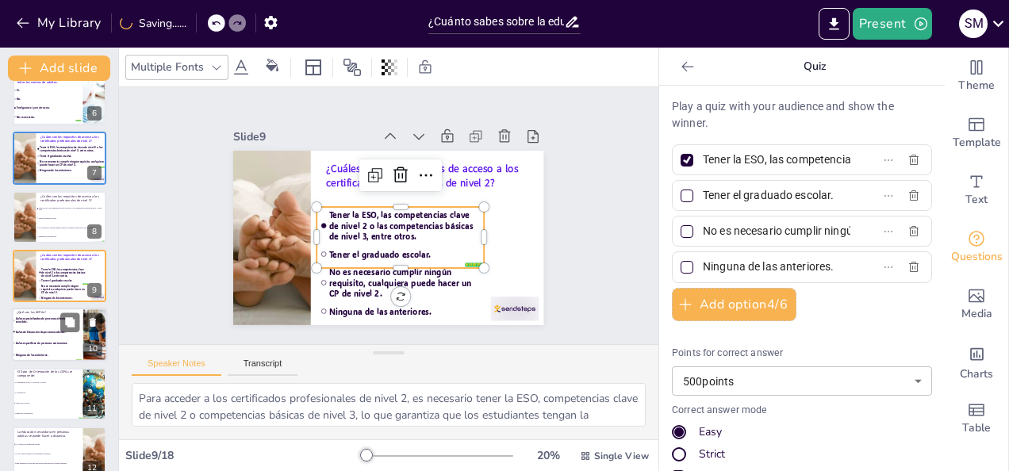
click at [61, 341] on li "Aulas específicas de personas autónomas." at bounding box center [47, 344] width 70 height 11
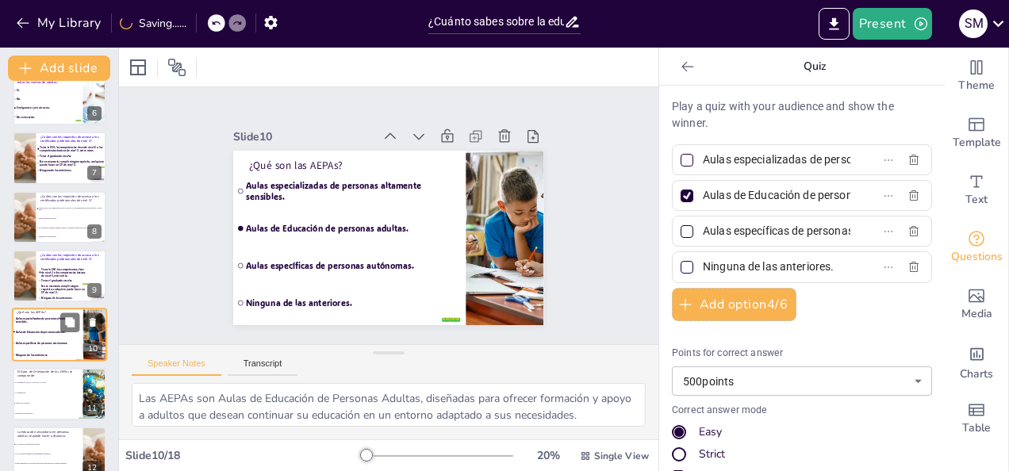
scroll to position [375, 0]
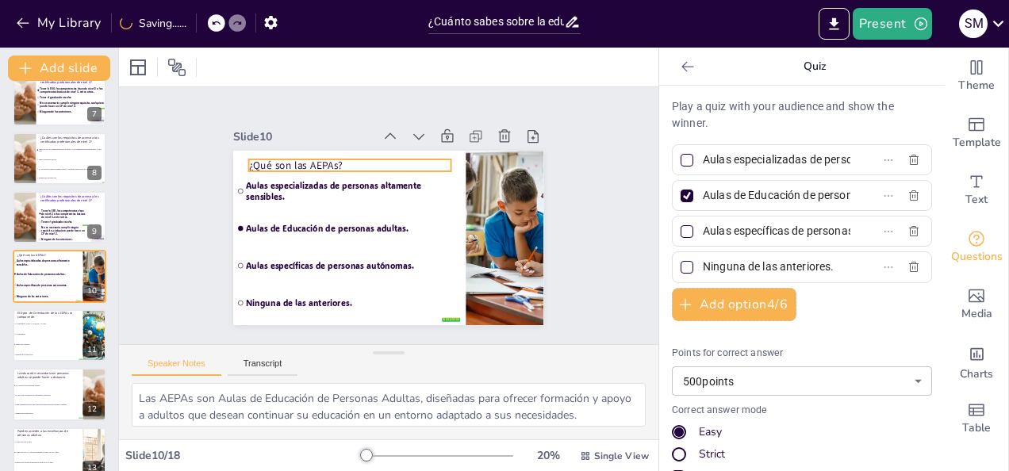
click at [298, 152] on div "¿Qué son las AEPAs? false | editor Aulas especializadas de personas altamente s…" at bounding box center [376, 234] width 354 height 324
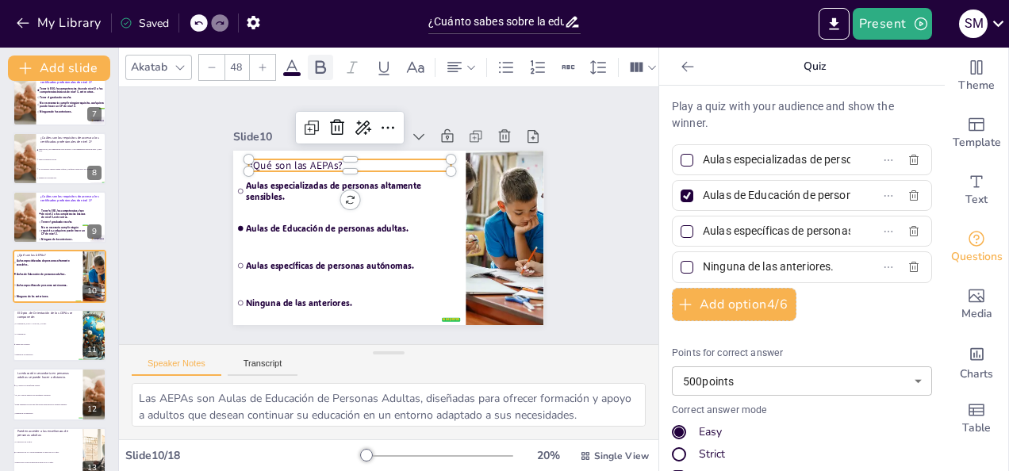
click at [314, 62] on icon at bounding box center [320, 67] width 19 height 19
click at [286, 59] on icon at bounding box center [291, 67] width 19 height 19
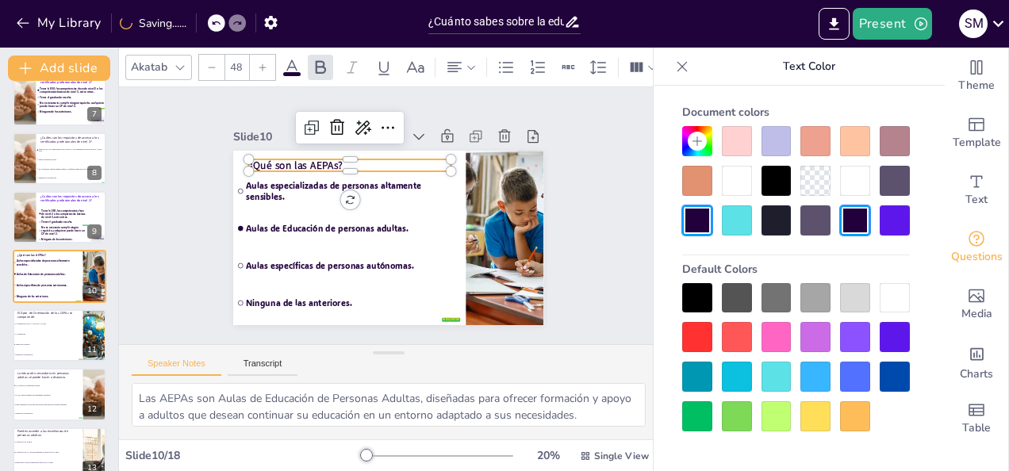
click at [897, 219] on div at bounding box center [895, 221] width 30 height 30
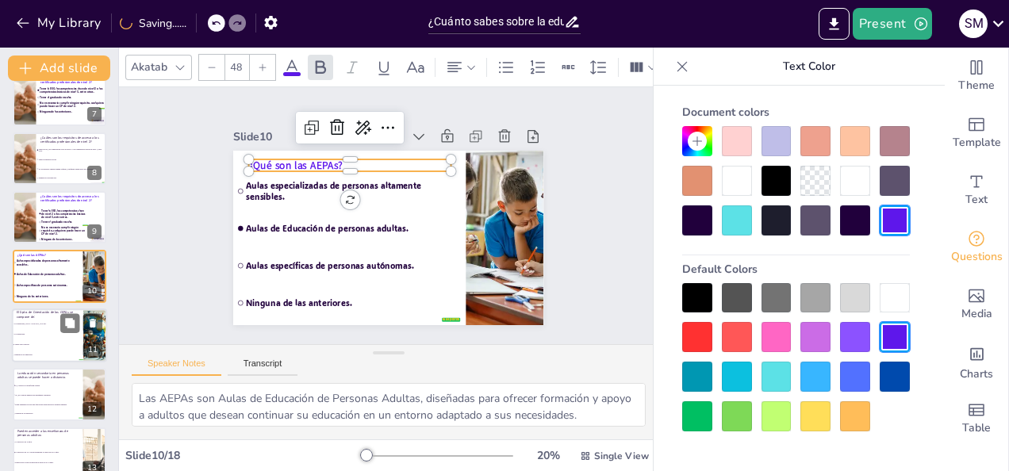
click at [95, 344] on div "11" at bounding box center [92, 350] width 19 height 14
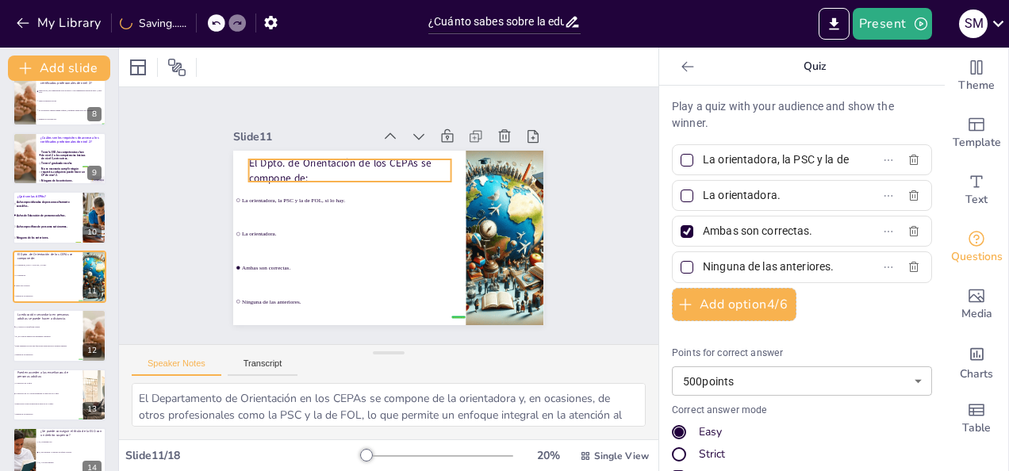
click at [360, 164] on p "El Dpto. de Orientación de los CEPAs se compone de:" at bounding box center [414, 162] width 109 height 196
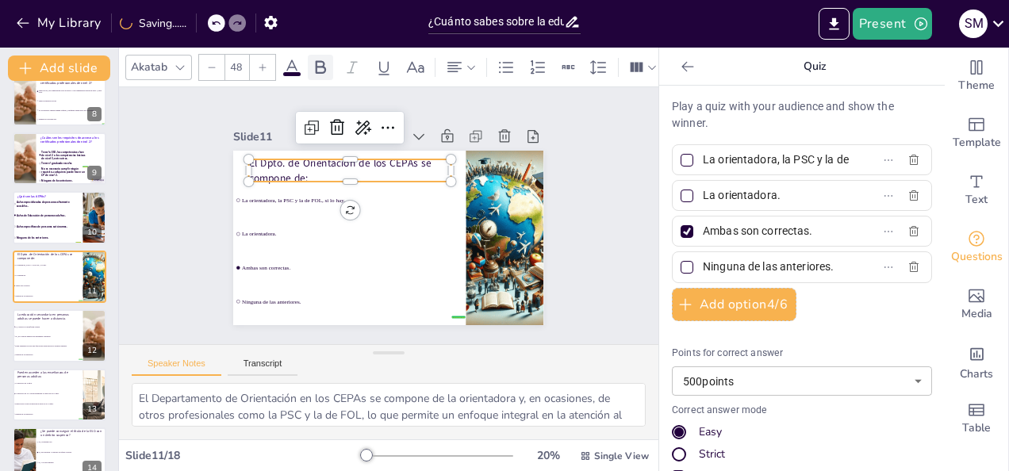
click at [317, 65] on icon at bounding box center [320, 67] width 19 height 19
click at [290, 58] on icon at bounding box center [291, 67] width 19 height 19
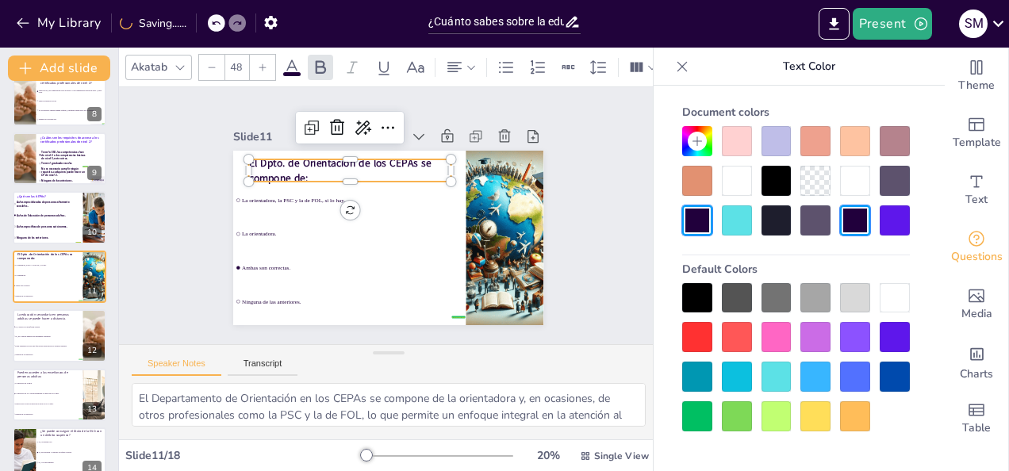
click at [891, 225] on div at bounding box center [895, 221] width 30 height 30
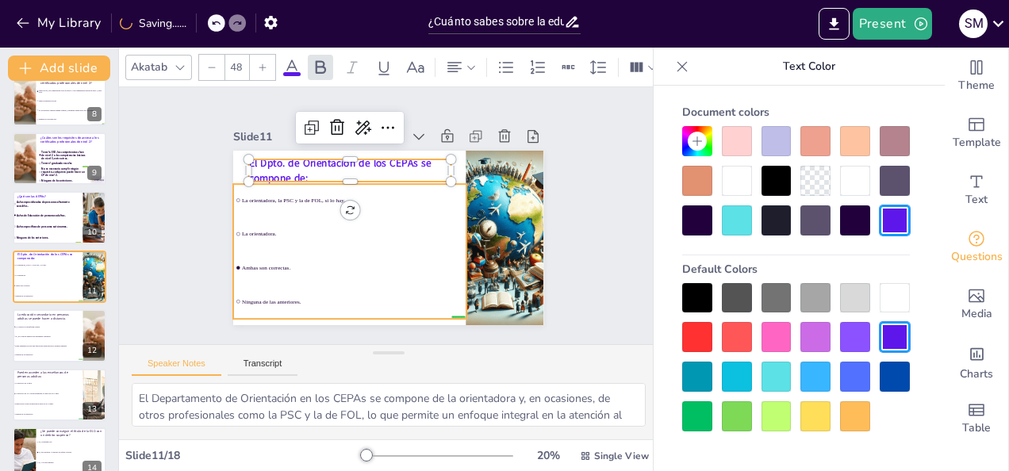
click at [365, 239] on li "La orientadora." at bounding box center [351, 194] width 163 height 207
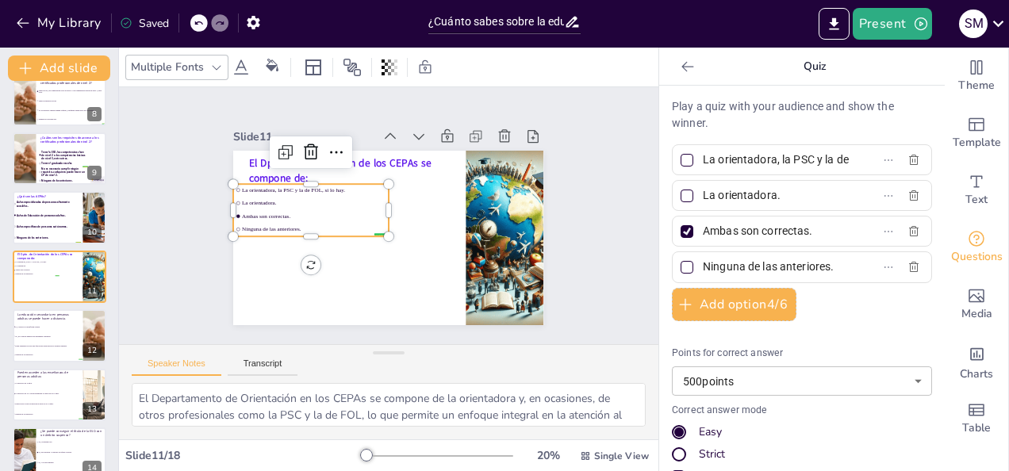
click at [216, 73] on icon at bounding box center [216, 67] width 13 height 13
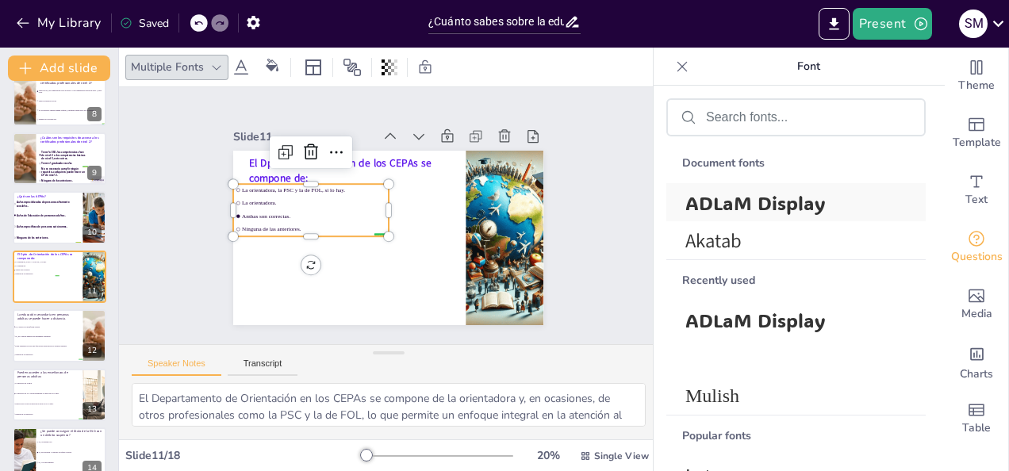
click at [794, 205] on span "ADLaM Display" at bounding box center [793, 202] width 215 height 25
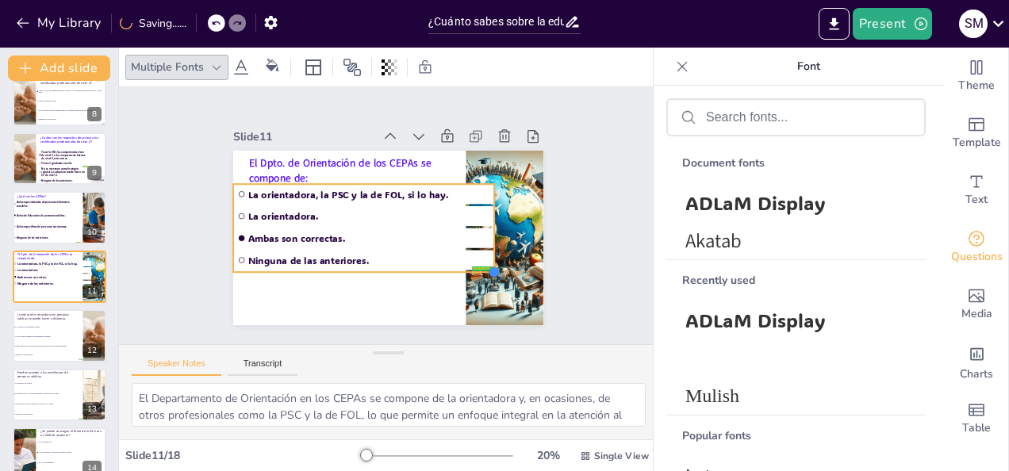
drag, startPoint x: 373, startPoint y: 228, endPoint x: 384, endPoint y: 263, distance: 37.4
click at [384, 263] on div "El Dpto. de Orientación de los CEPAs se compone de: false | editor La orientado…" at bounding box center [381, 237] width 349 height 262
drag, startPoint x: 482, startPoint y: 221, endPoint x: 441, endPoint y: 221, distance: 41.3
click at [441, 221] on div at bounding box center [452, 250] width 40 height 88
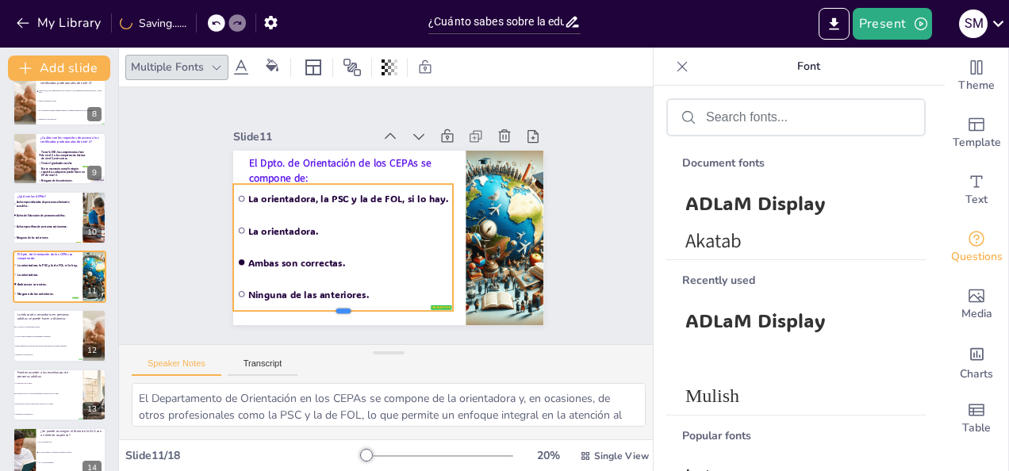
drag, startPoint x: 332, startPoint y: 266, endPoint x: 335, endPoint y: 305, distance: 39.0
click at [335, 305] on div at bounding box center [292, 272] width 185 height 140
click at [58, 344] on li "Están trabajando en ello para que pronto pueda hacerse a distancia también." at bounding box center [47, 347] width 71 height 10
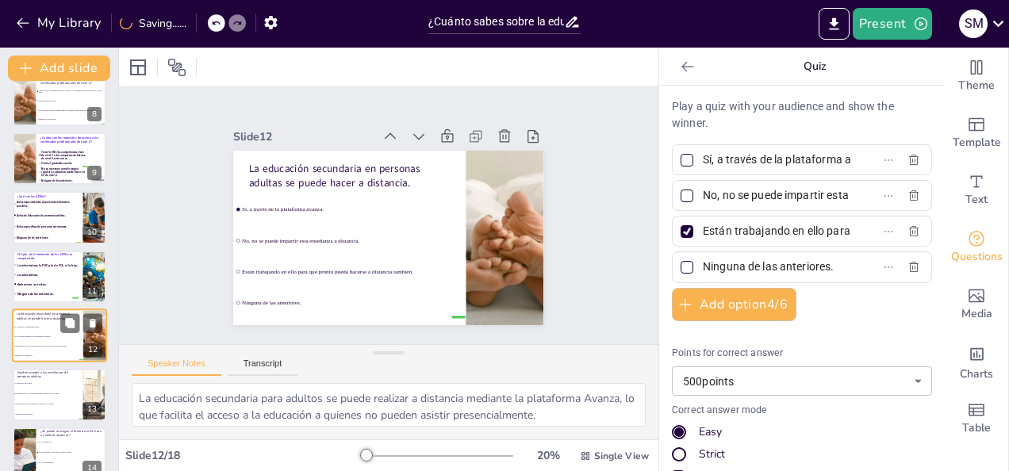
scroll to position [493, 0]
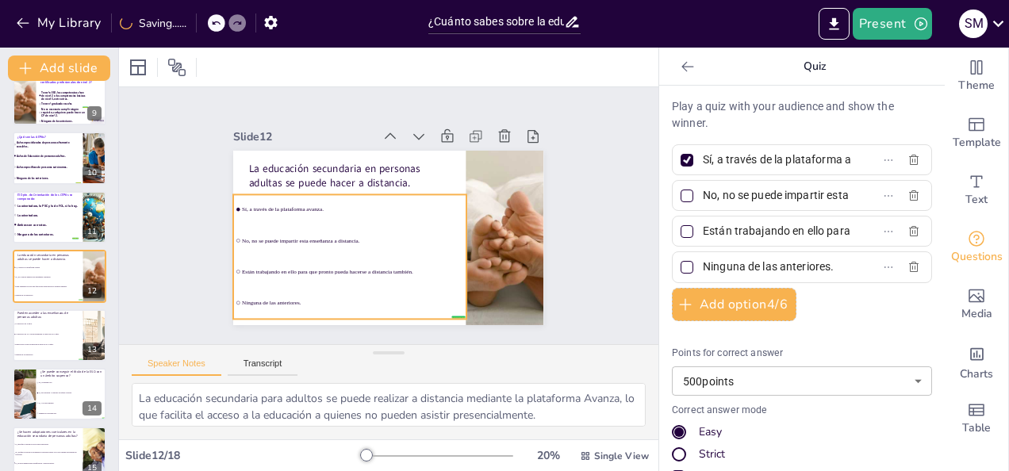
click at [333, 171] on p "La educación secundaria en personas adultas se puede hacer a distancia." at bounding box center [359, 168] width 203 height 71
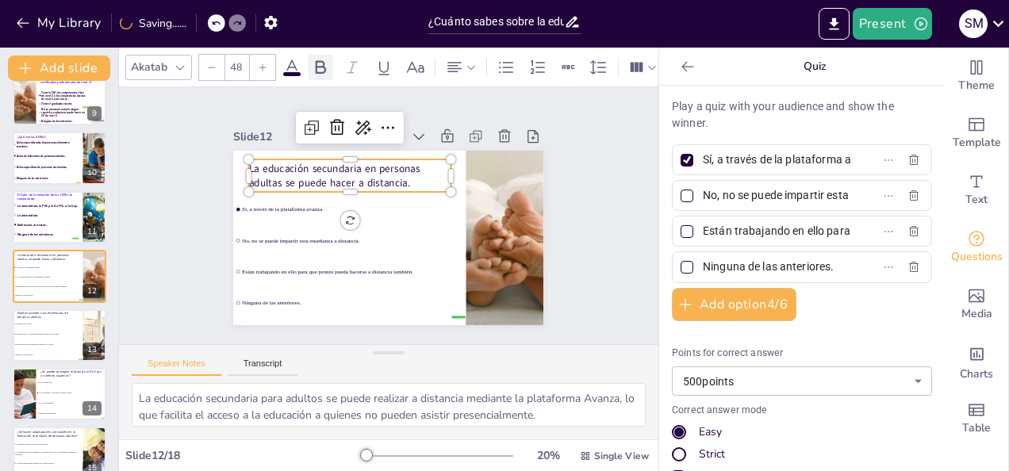
click at [322, 67] on icon at bounding box center [321, 66] width 10 height 13
click at [287, 72] on span at bounding box center [291, 74] width 17 height 4
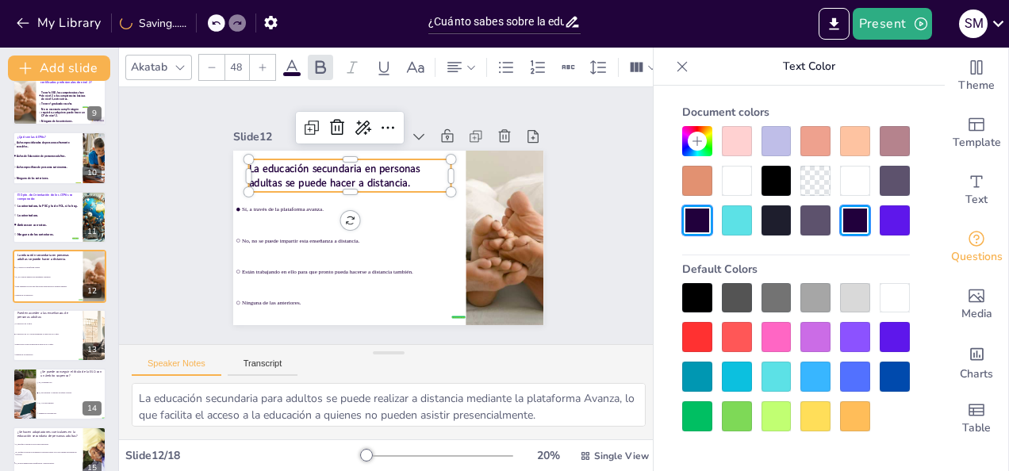
click at [906, 221] on div at bounding box center [895, 221] width 30 height 30
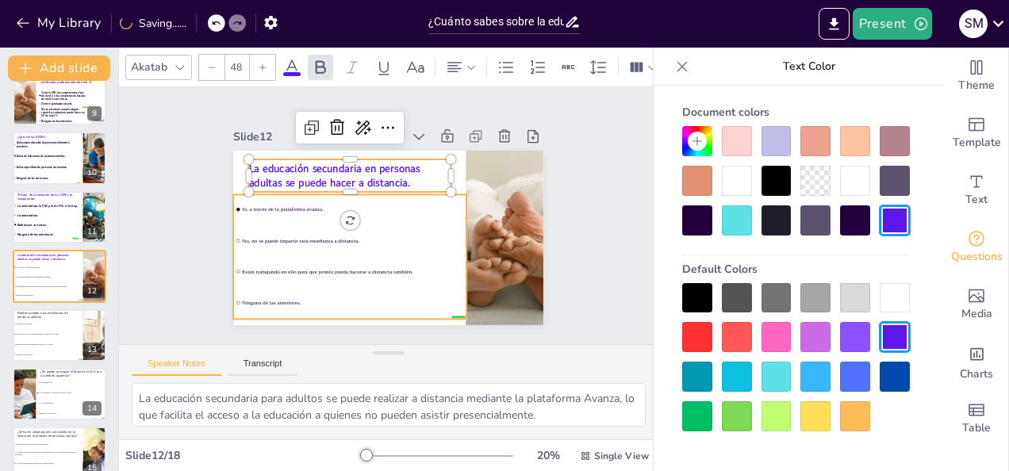
click at [346, 248] on li "No, no se puede impartir esta enseñanza a distancia." at bounding box center [346, 233] width 234 height 78
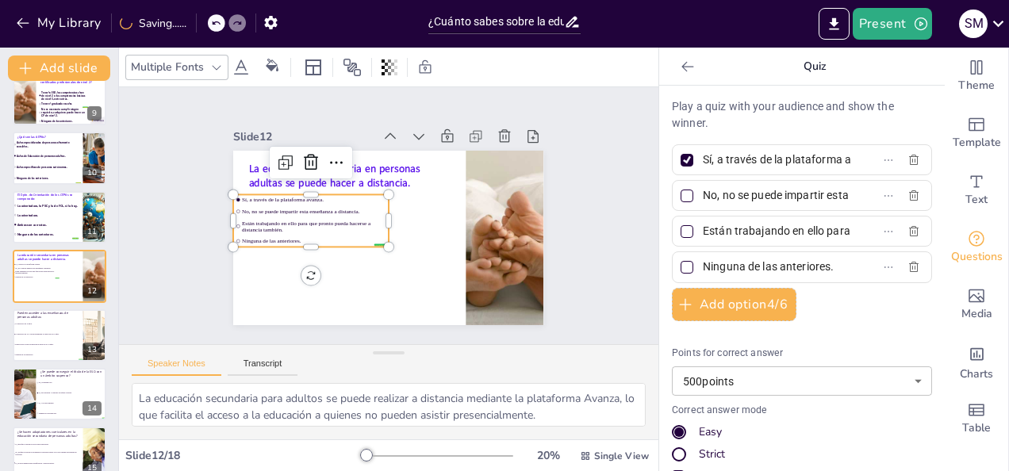
click at [213, 65] on icon at bounding box center [216, 67] width 13 height 13
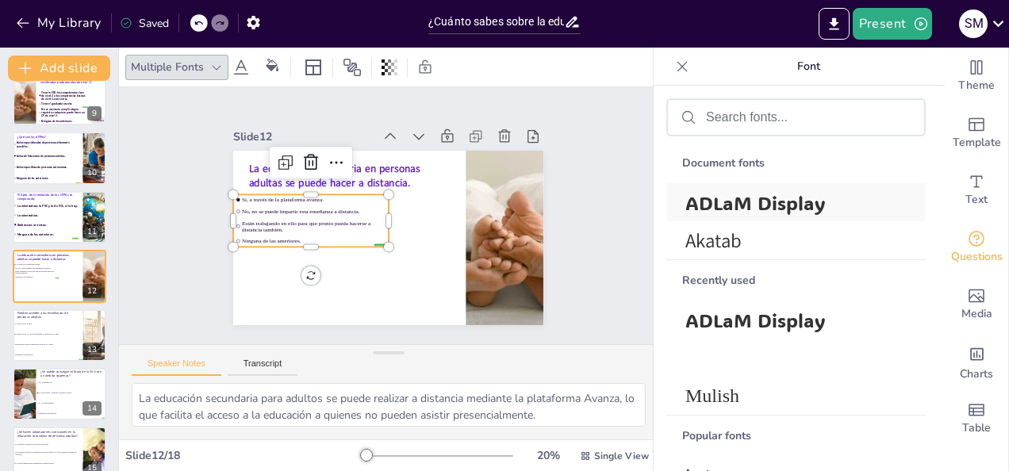
click at [754, 206] on span "ADLaM Display" at bounding box center [793, 202] width 215 height 25
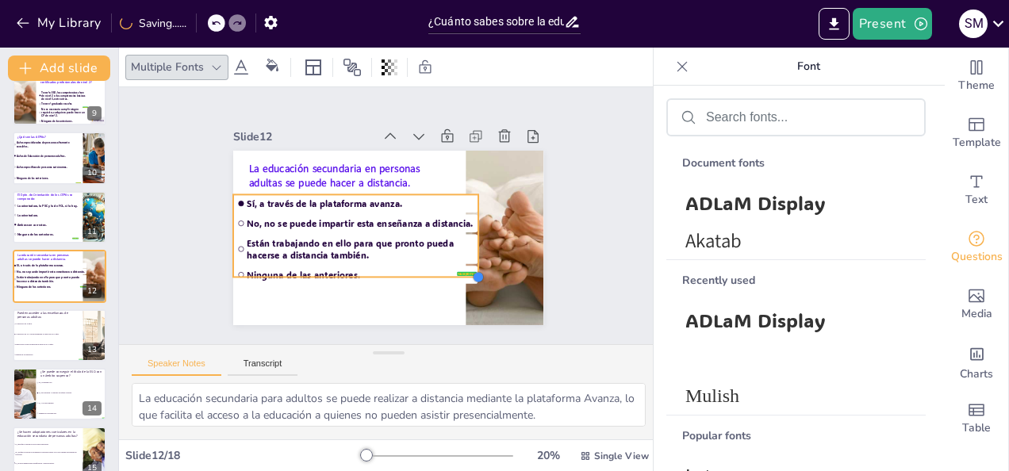
drag, startPoint x: 375, startPoint y: 241, endPoint x: 390, endPoint y: 271, distance: 34.1
click at [390, 271] on div "La educación secundaria en personas adultas se puede hacer a distancia. false |…" at bounding box center [381, 237] width 349 height 262
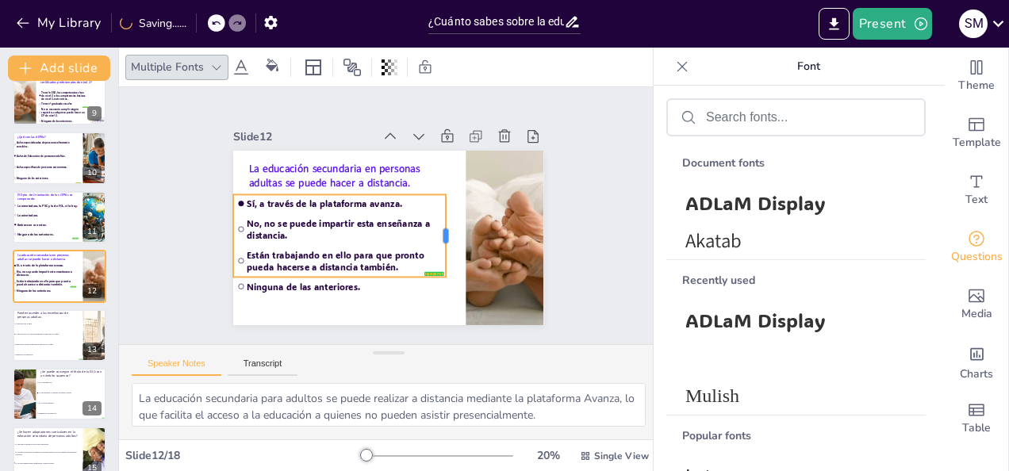
drag, startPoint x: 468, startPoint y: 227, endPoint x: 436, endPoint y: 228, distance: 32.5
click at [436, 228] on div at bounding box center [446, 248] width 29 height 83
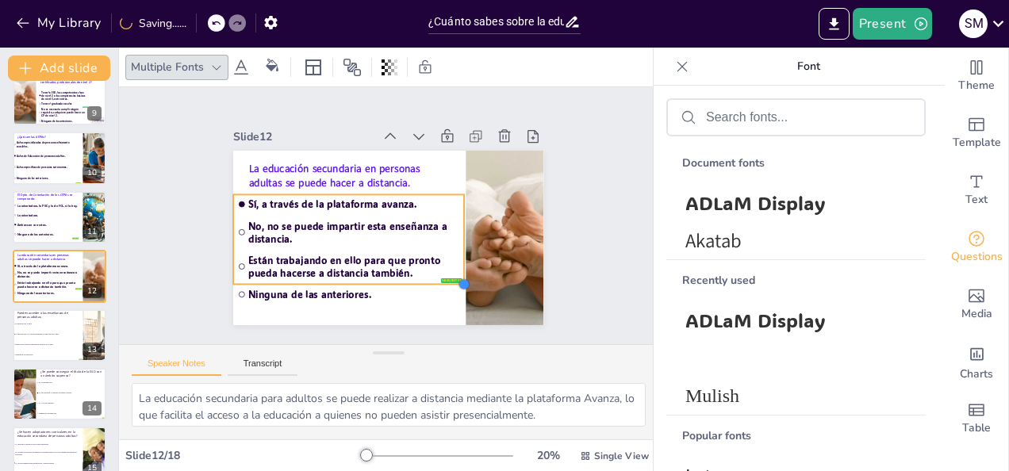
drag, startPoint x: 429, startPoint y: 268, endPoint x: 436, endPoint y: 275, distance: 10.1
click at [436, 275] on div "La educación secundaria en personas adultas se puede hacer a distancia. false |…" at bounding box center [388, 238] width 310 height 175
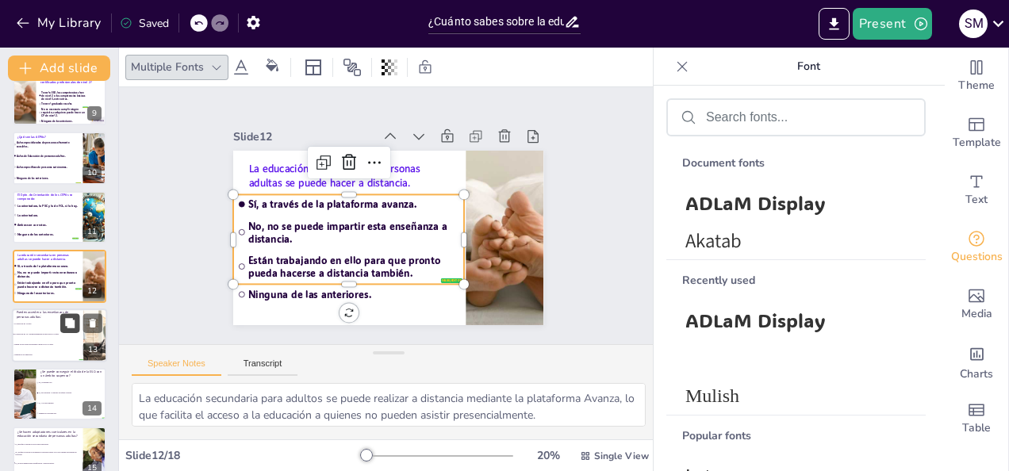
click at [60, 331] on button at bounding box center [69, 322] width 19 height 19
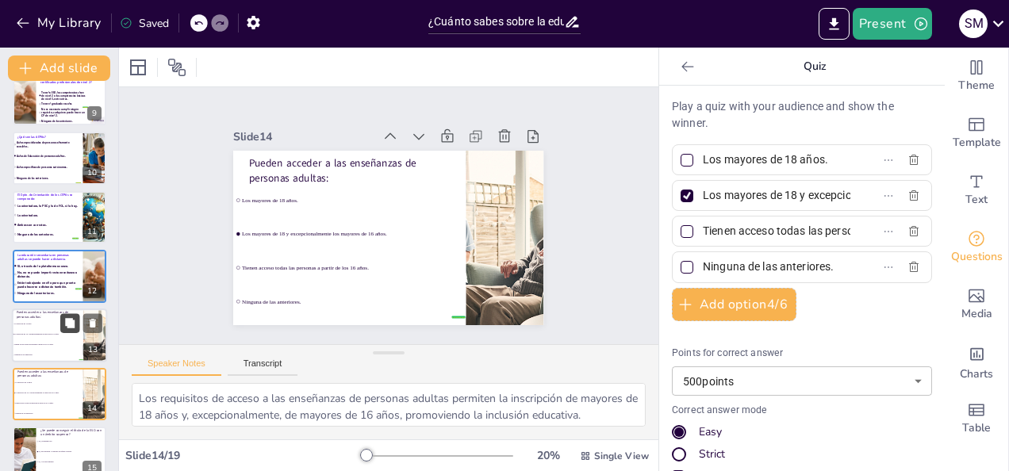
scroll to position [611, 0]
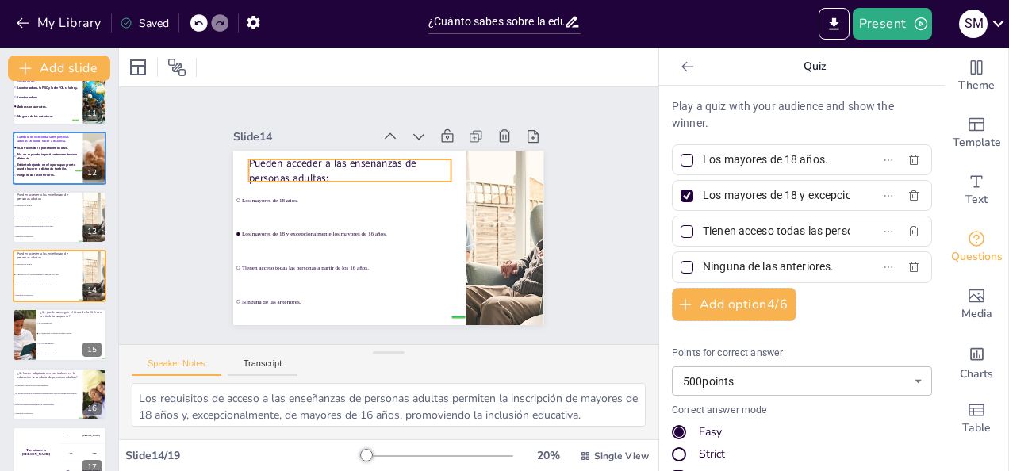
click at [344, 165] on p "Pueden acceder a las enseñanzas de personas adultas:" at bounding box center [366, 161] width 201 height 90
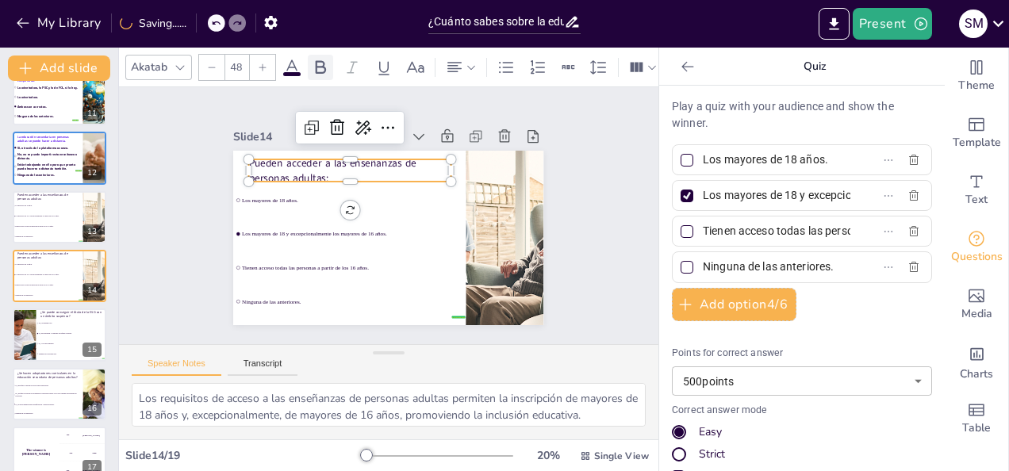
click at [324, 66] on icon at bounding box center [321, 66] width 10 height 13
click at [294, 63] on icon at bounding box center [291, 67] width 19 height 19
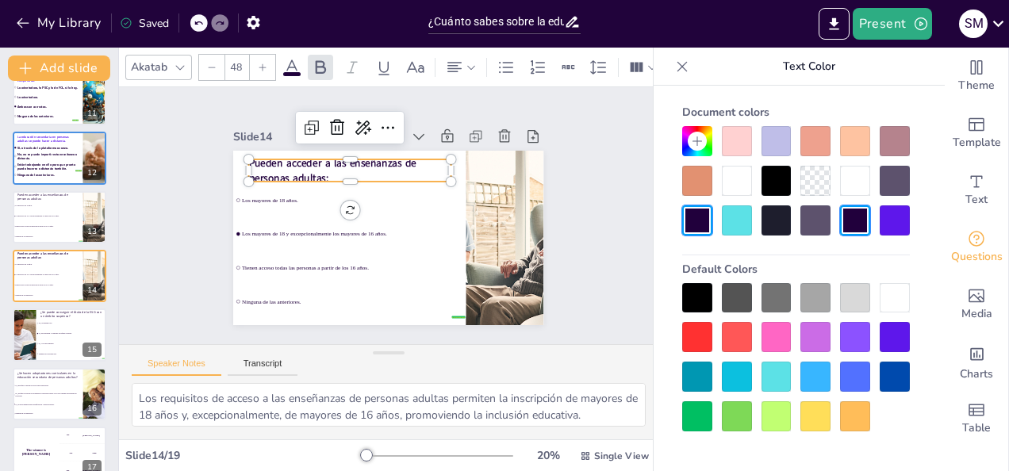
click at [894, 222] on div at bounding box center [895, 221] width 30 height 30
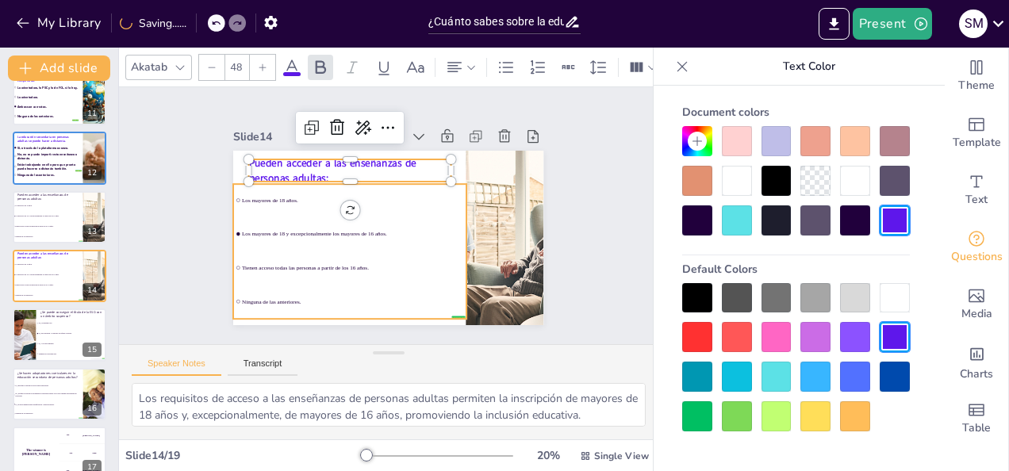
click at [367, 230] on span "Los mayores de 18 y excepcionalmente los mayores de 16 años." at bounding box center [350, 205] width 169 height 153
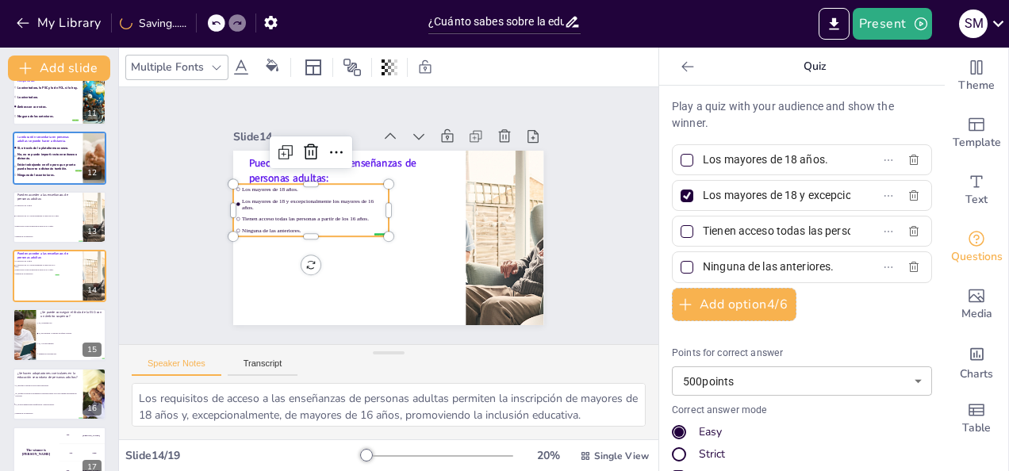
click at [218, 57] on div "Multiple Fonts" at bounding box center [176, 67] width 103 height 25
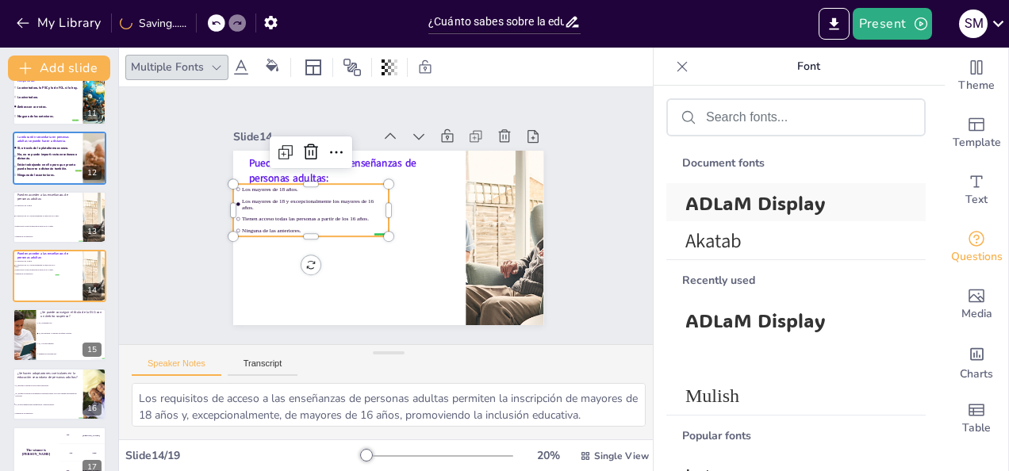
click at [771, 202] on span "ADLaM Display" at bounding box center [793, 202] width 215 height 25
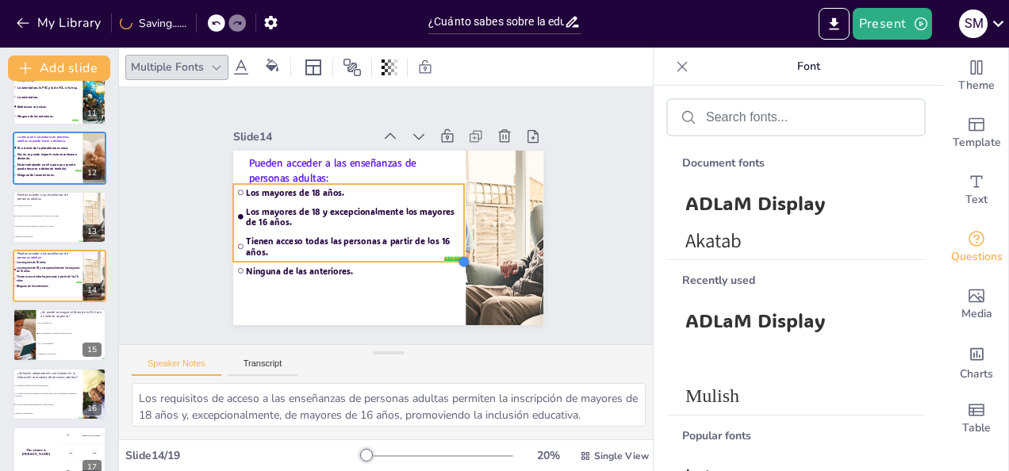
drag, startPoint x: 376, startPoint y: 229, endPoint x: 386, endPoint y: 255, distance: 27.1
click at [386, 255] on div "Pueden acceder a las enseñanzas de personas adultas: false | editor Los mayores…" at bounding box center [384, 237] width 340 height 235
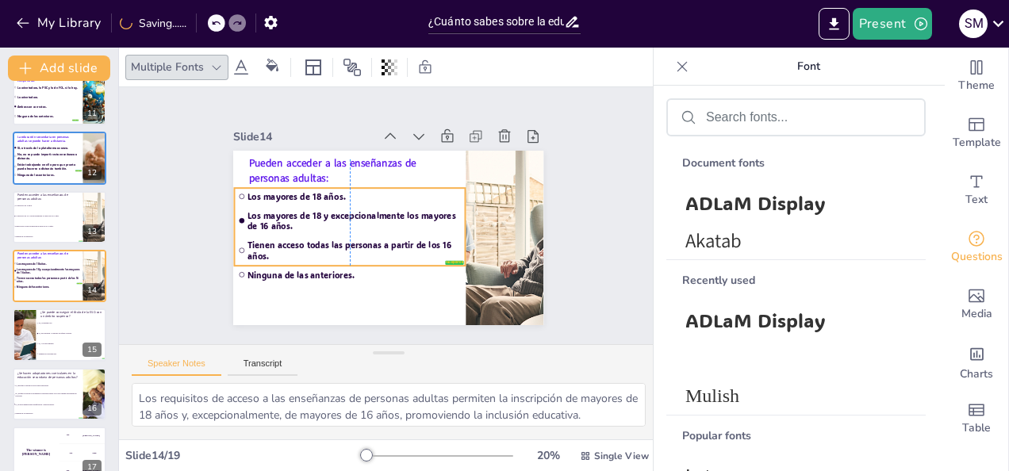
click at [332, 255] on span "Tienen acceso todas las personas a partir de los 16 años." at bounding box center [347, 242] width 213 height 66
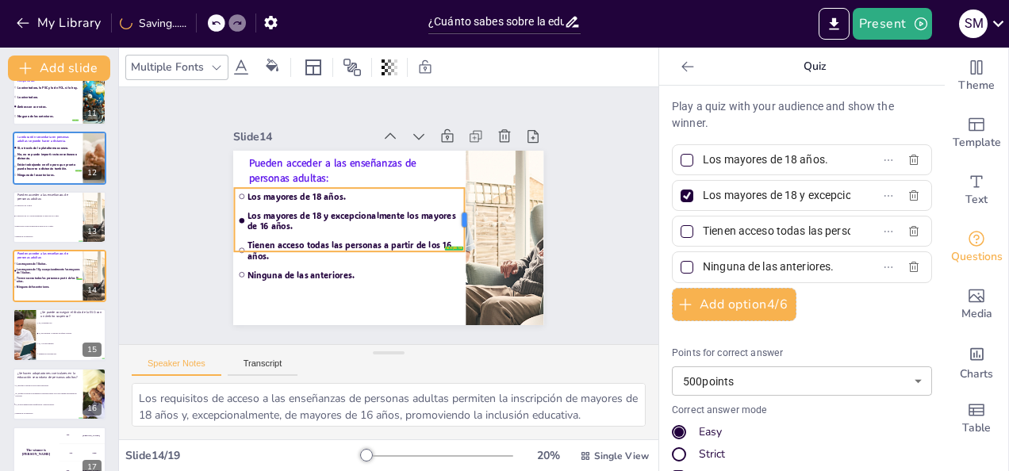
drag, startPoint x: 406, startPoint y: 217, endPoint x: 455, endPoint y: 217, distance: 49.2
click at [455, 217] on div at bounding box center [467, 237] width 25 height 64
click at [340, 244] on span "Tienen acceso todas las personas a partir de los 16 años." at bounding box center [343, 233] width 204 height 107
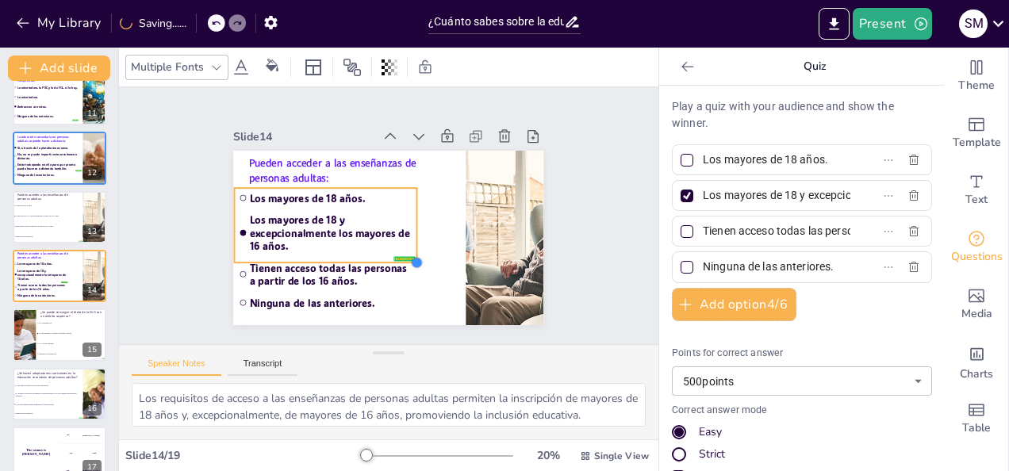
drag, startPoint x: 379, startPoint y: 244, endPoint x: 405, endPoint y: 243, distance: 26.2
click at [405, 243] on div "Pueden acceder a las enseñanzas de personas adultas: false | editor Los mayores…" at bounding box center [381, 237] width 349 height 262
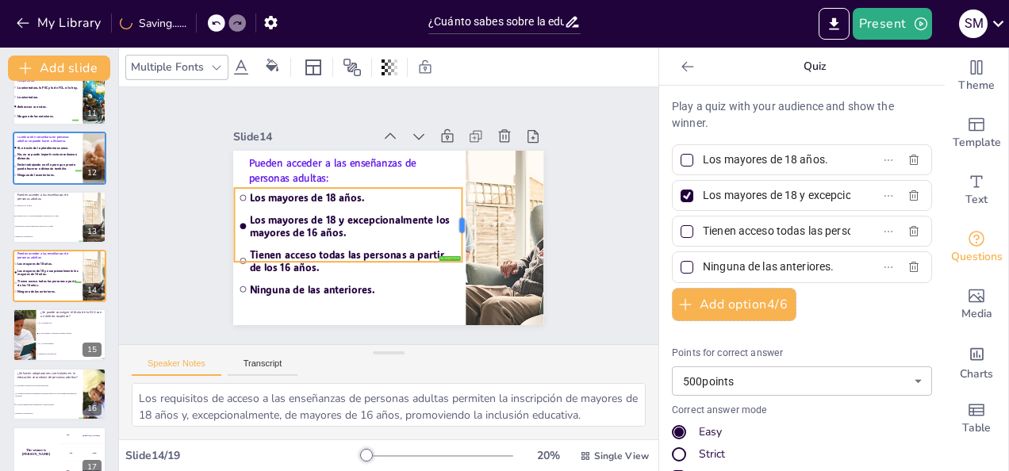
drag, startPoint x: 409, startPoint y: 222, endPoint x: 455, endPoint y: 221, distance: 46.0
click at [455, 221] on div at bounding box center [458, 257] width 42 height 73
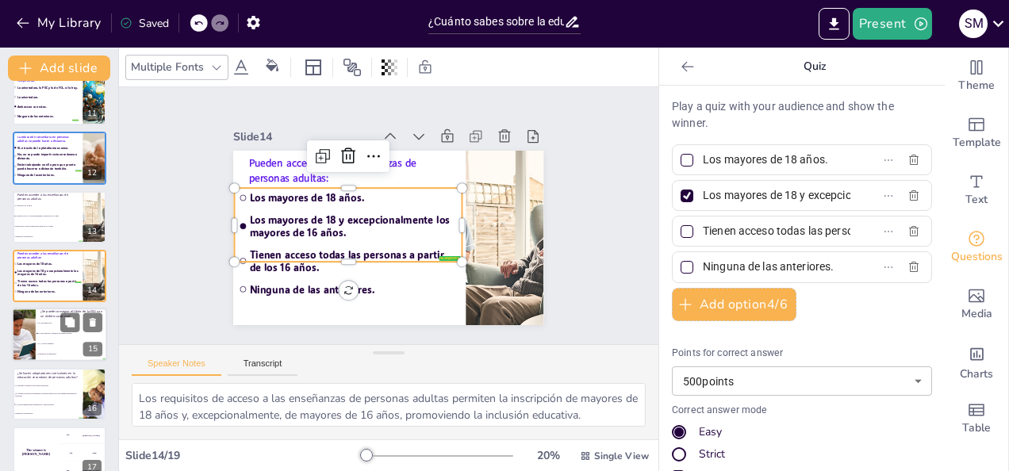
click at [56, 335] on li "Sí, bajo decisión y consenso del equipo docente." at bounding box center [71, 334] width 71 height 10
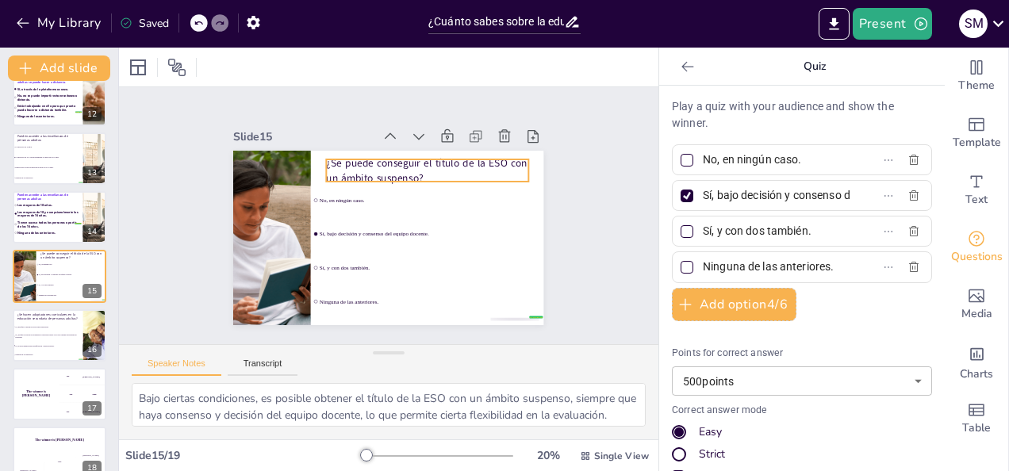
click at [356, 162] on p "¿Se puede conseguir el título de la ESO con un ámbito suspenso?" at bounding box center [442, 190] width 196 height 109
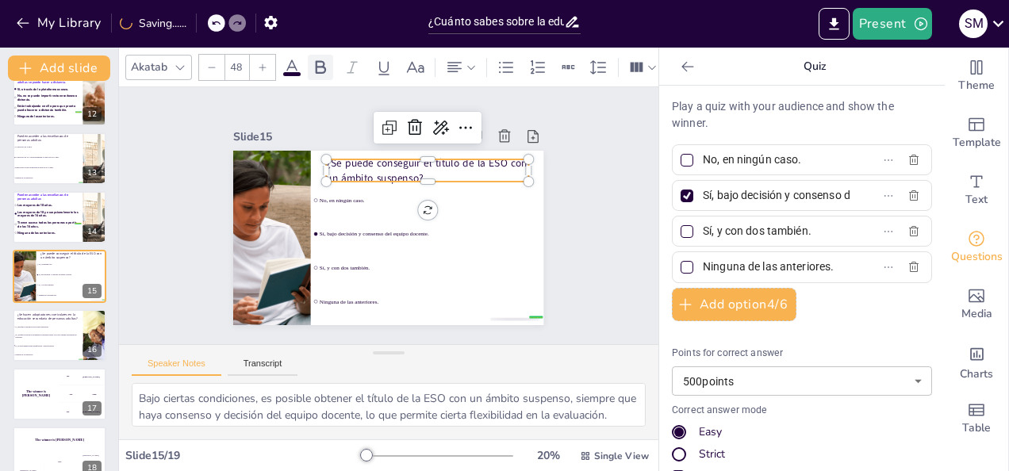
click at [316, 65] on icon at bounding box center [321, 66] width 10 height 13
click at [288, 71] on div "Akatab 48" at bounding box center [527, 67] width 805 height 27
click at [294, 62] on icon at bounding box center [291, 67] width 19 height 19
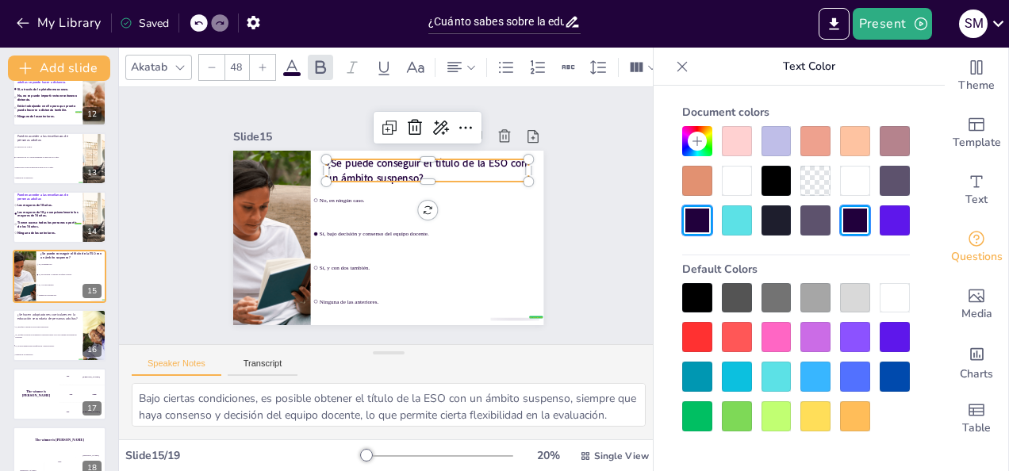
click at [895, 217] on div at bounding box center [895, 221] width 30 height 30
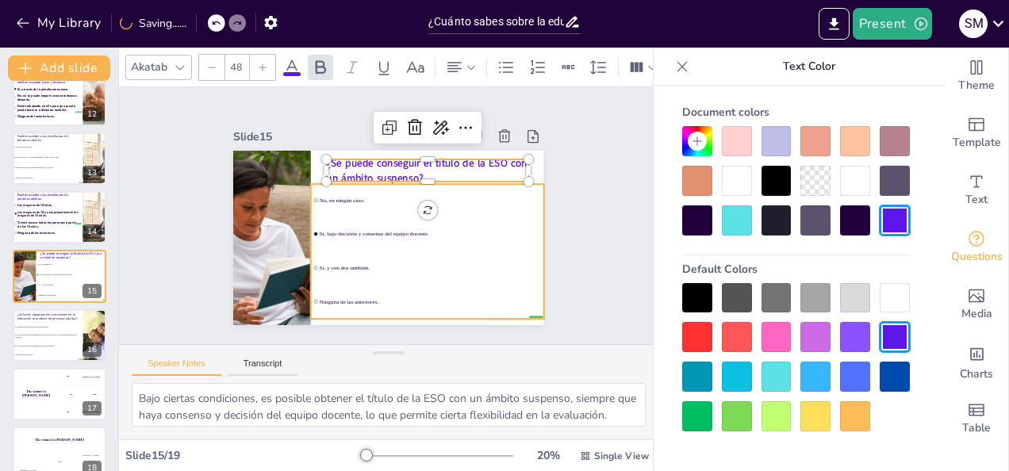
click at [409, 261] on span "Sí, y con dos también." at bounding box center [399, 282] width 195 height 116
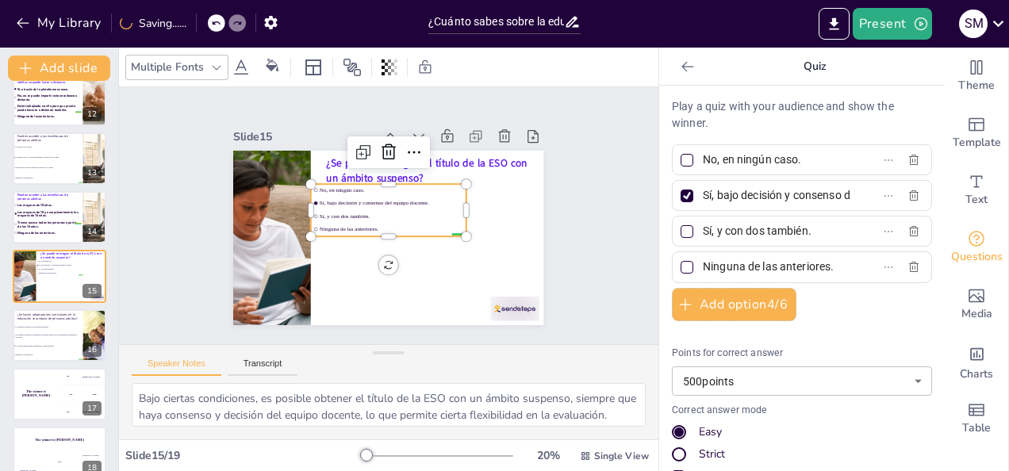
click at [210, 71] on icon at bounding box center [216, 67] width 13 height 13
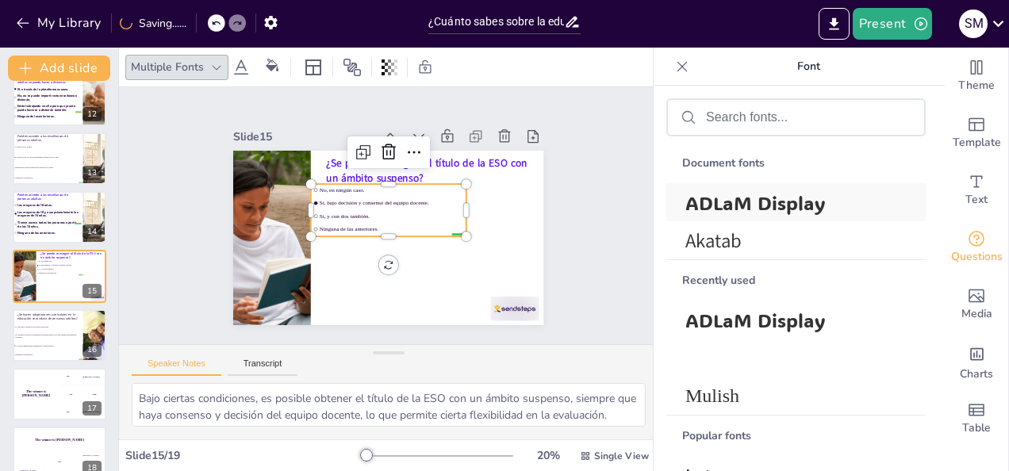
click at [698, 199] on span "ADLaM Display" at bounding box center [793, 202] width 215 height 25
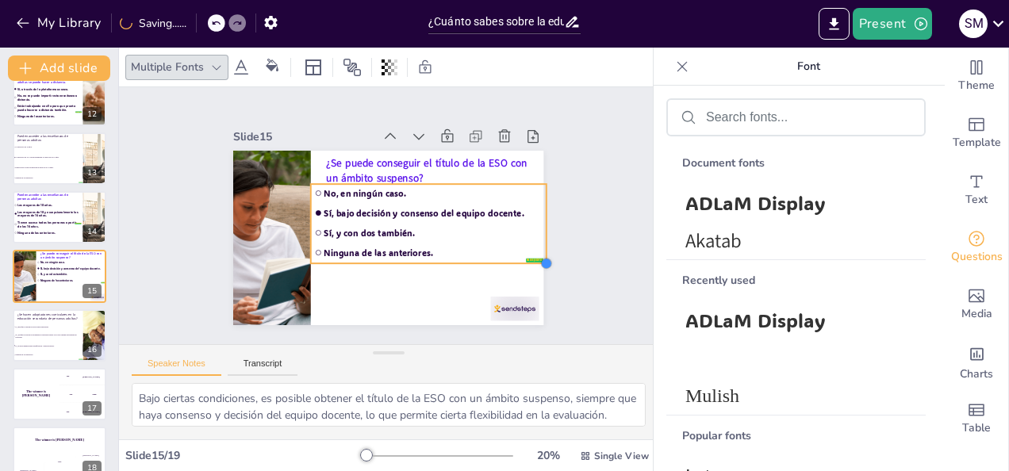
drag, startPoint x: 454, startPoint y: 229, endPoint x: 476, endPoint y: 256, distance: 35.0
click at [476, 256] on div "¿Se puede conseguir el título de la ESO con un ámbito suspenso? false | editor …" at bounding box center [371, 229] width 324 height 354
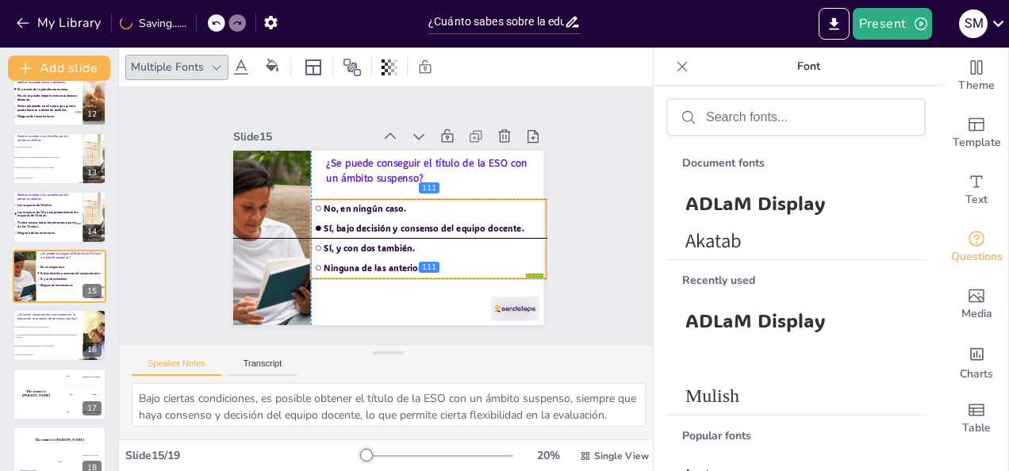
drag, startPoint x: 414, startPoint y: 252, endPoint x: 415, endPoint y: 271, distance: 19.9
click at [415, 271] on ul "No, en ningún caso. Sí, bajo decisión y consenso del equipo docente. Sí, y con …" at bounding box center [419, 250] width 248 height 148
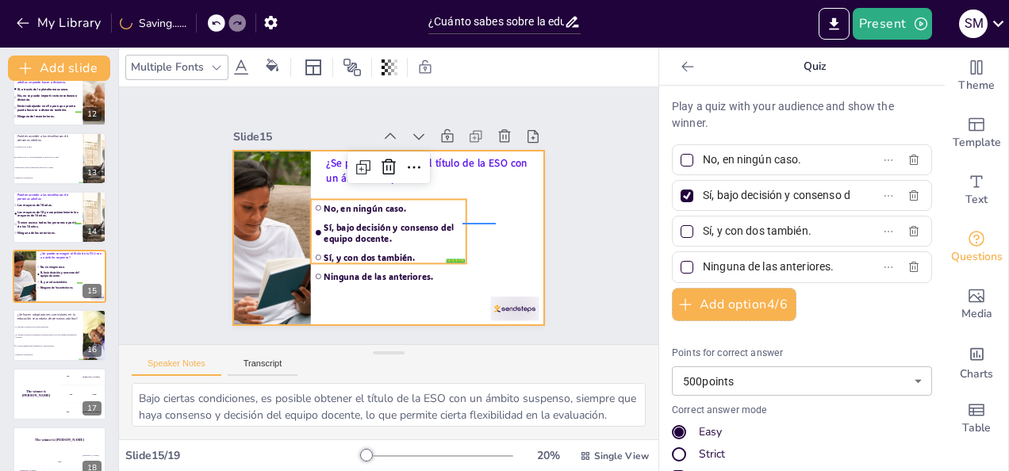
drag, startPoint x: 482, startPoint y: 224, endPoint x: 496, endPoint y: 224, distance: 14.3
click at [496, 224] on div at bounding box center [384, 238] width 340 height 236
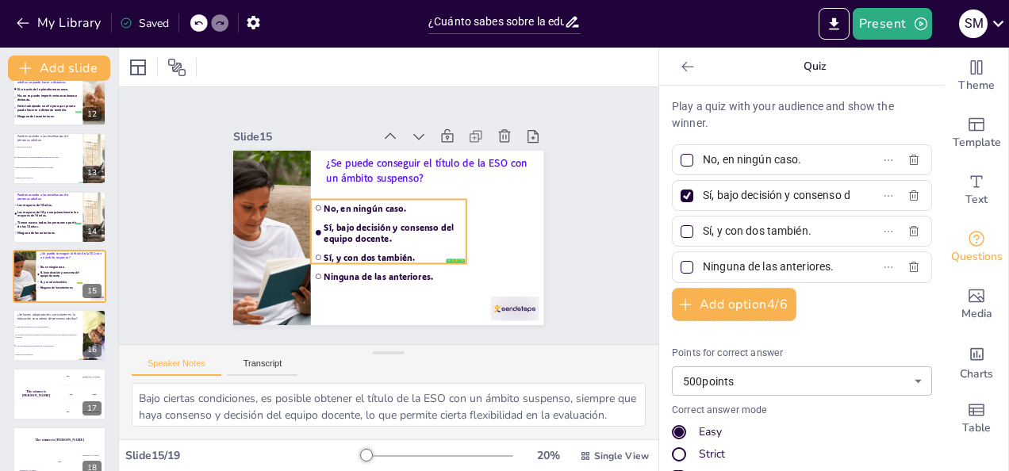
click at [433, 233] on span "Sí, bajo decisión y consenso del equipo docente." at bounding box center [380, 232] width 117 height 110
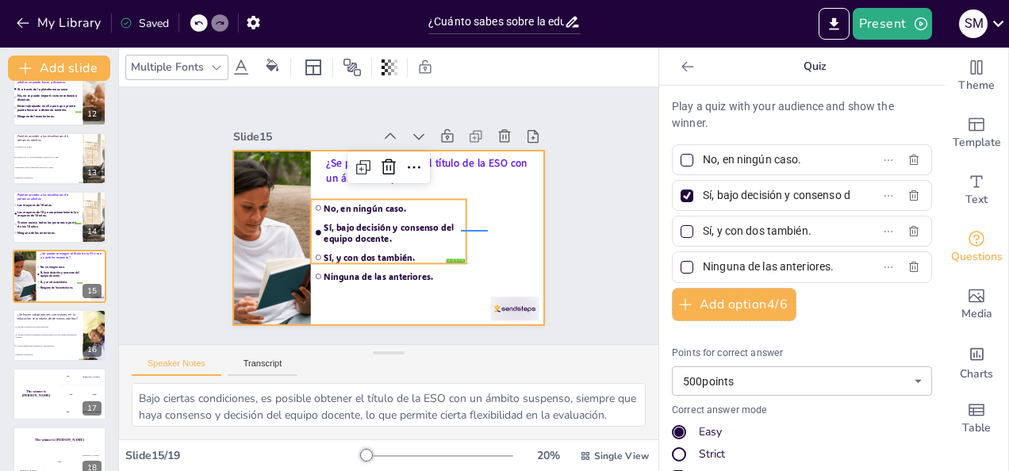
drag, startPoint x: 472, startPoint y: 230, endPoint x: 489, endPoint y: 230, distance: 16.7
click at [489, 230] on div at bounding box center [374, 199] width 348 height 337
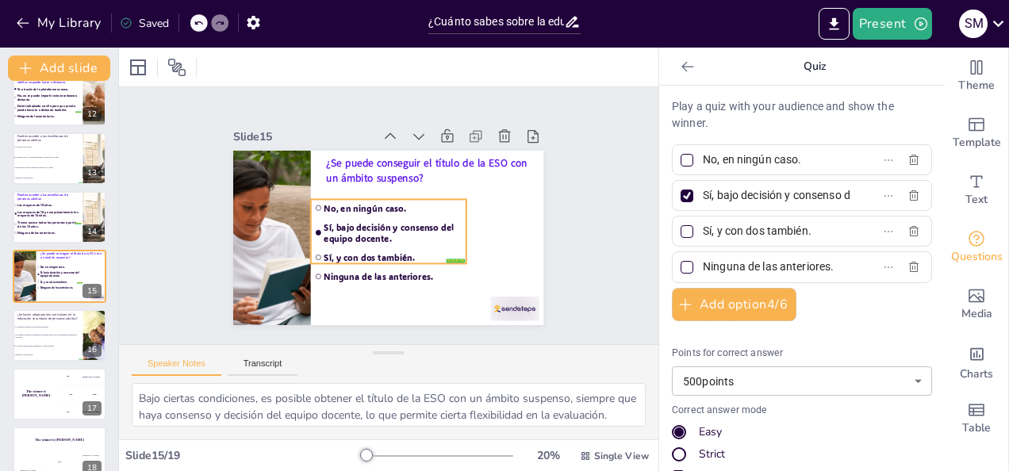
click at [438, 227] on span "Sí, bajo decisión y consenso del equipo docente." at bounding box center [386, 233] width 136 height 77
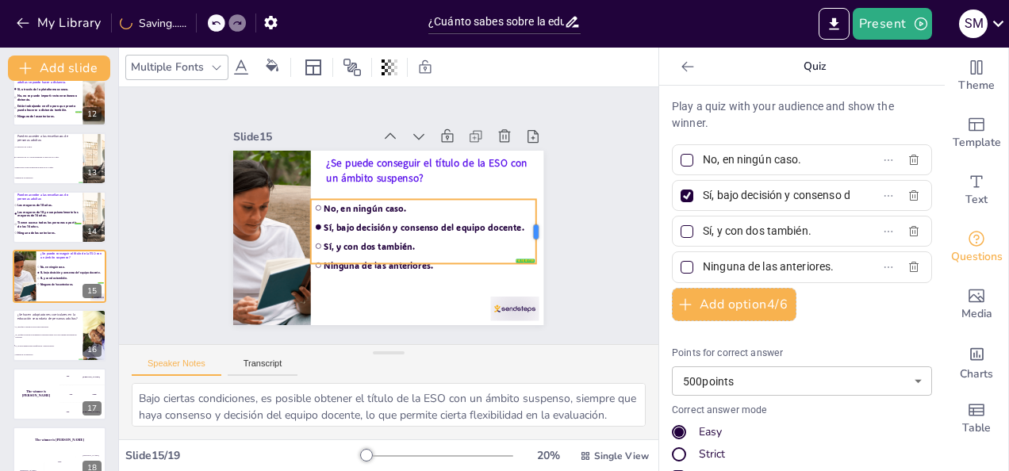
drag, startPoint x: 457, startPoint y: 224, endPoint x: 527, endPoint y: 225, distance: 69.8
click at [527, 246] on div at bounding box center [530, 278] width 32 height 65
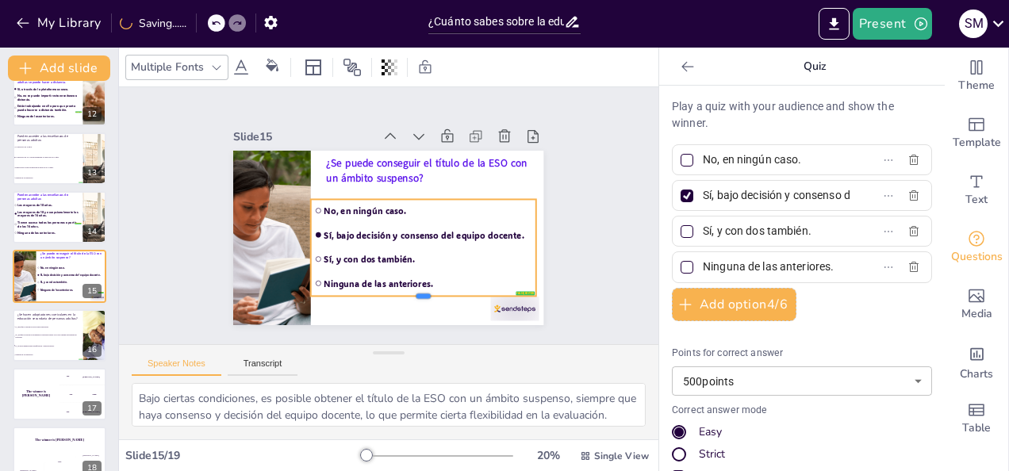
drag, startPoint x: 411, startPoint y: 259, endPoint x: 419, endPoint y: 292, distance: 33.5
click at [419, 292] on div at bounding box center [385, 309] width 211 height 103
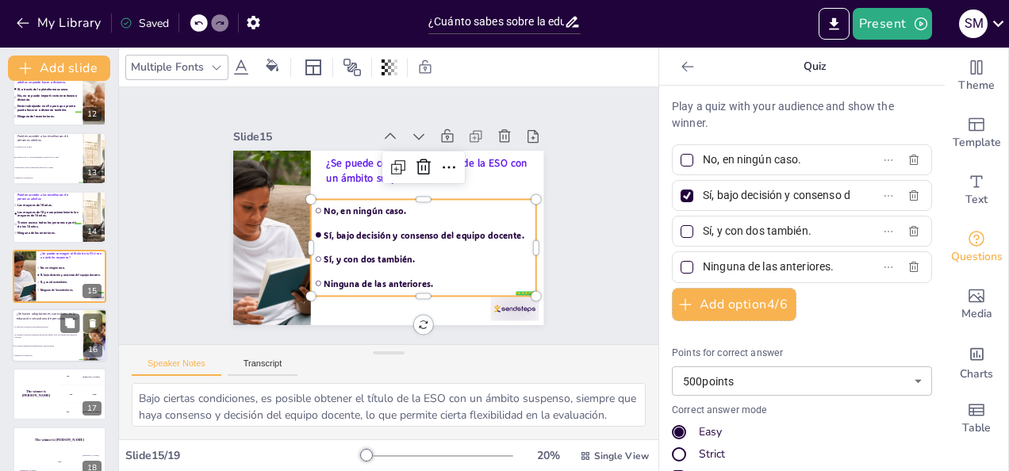
click at [42, 326] on span "Sí, igual que se hacen en otras etapas educativas." at bounding box center [48, 327] width 68 height 2
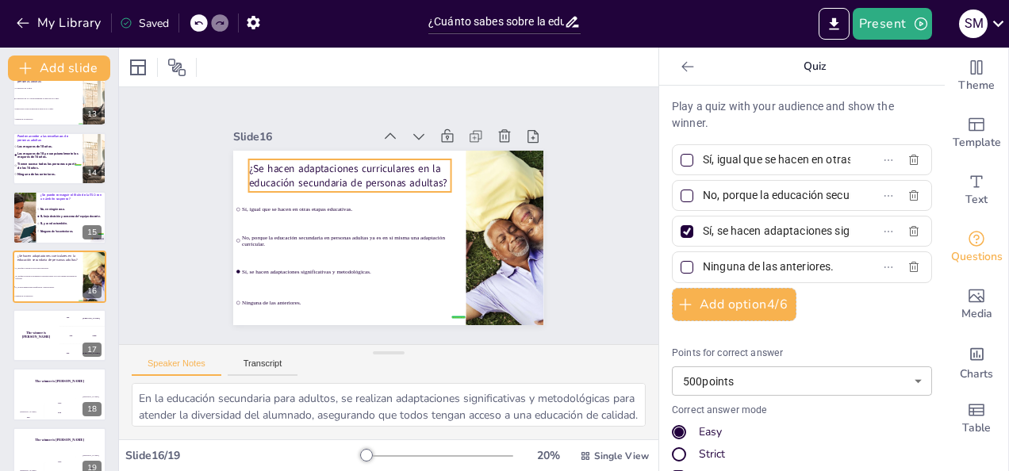
click at [296, 173] on p "¿Se hacen adaptaciones curriculares en la educación secundaria de personas adul…" at bounding box center [364, 166] width 201 height 90
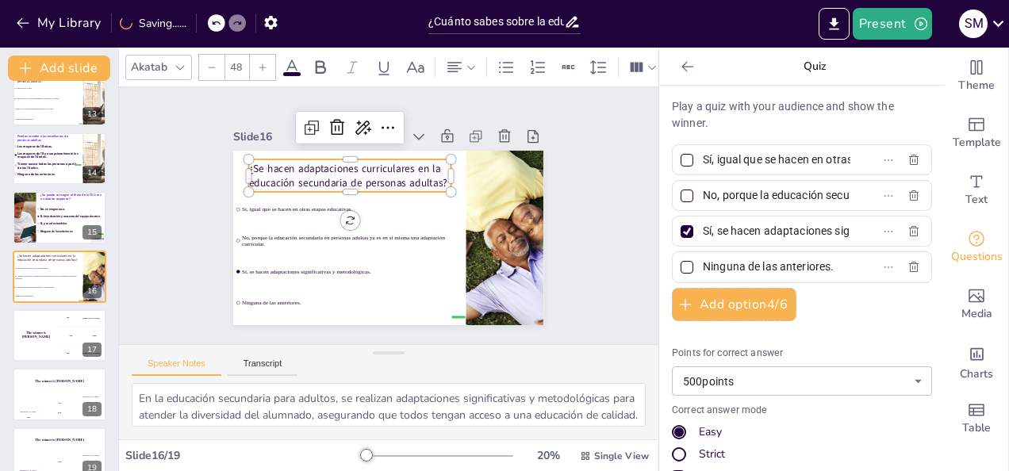
click at [282, 65] on icon at bounding box center [291, 67] width 19 height 19
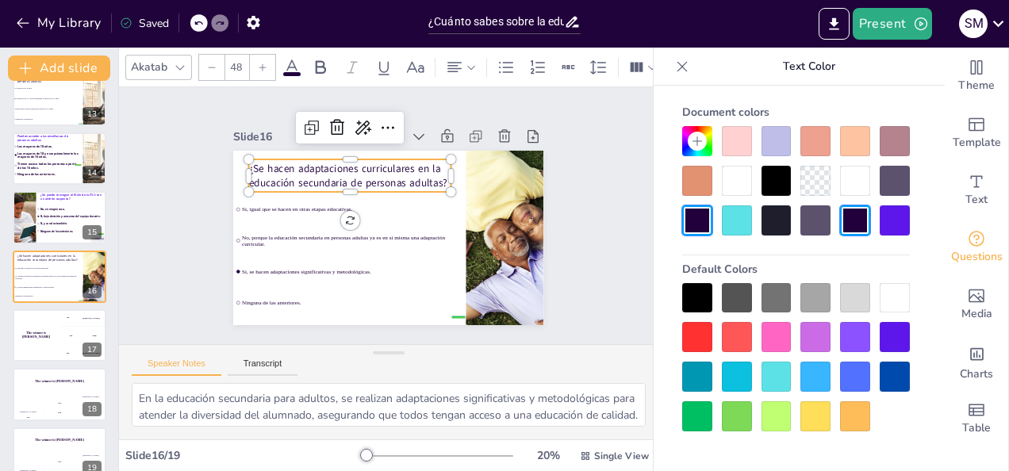
click at [903, 220] on div at bounding box center [895, 221] width 30 height 30
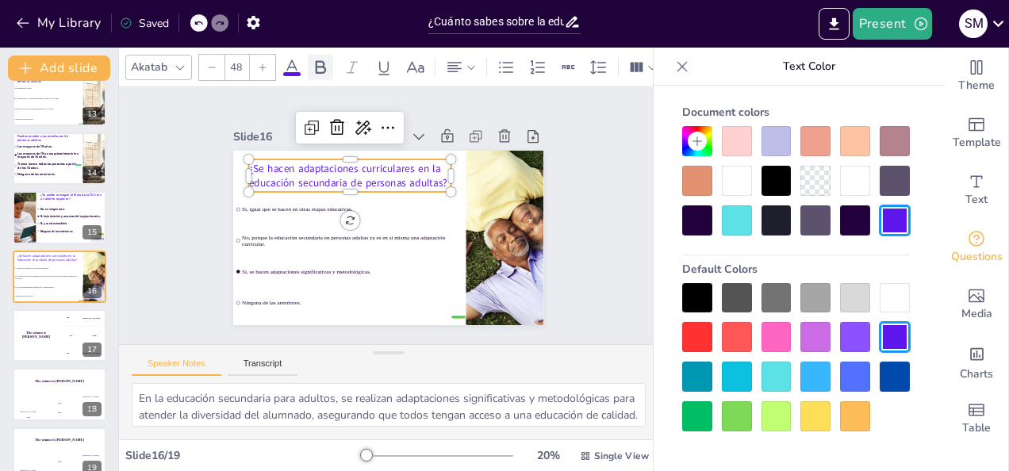
click at [317, 58] on icon at bounding box center [320, 67] width 19 height 19
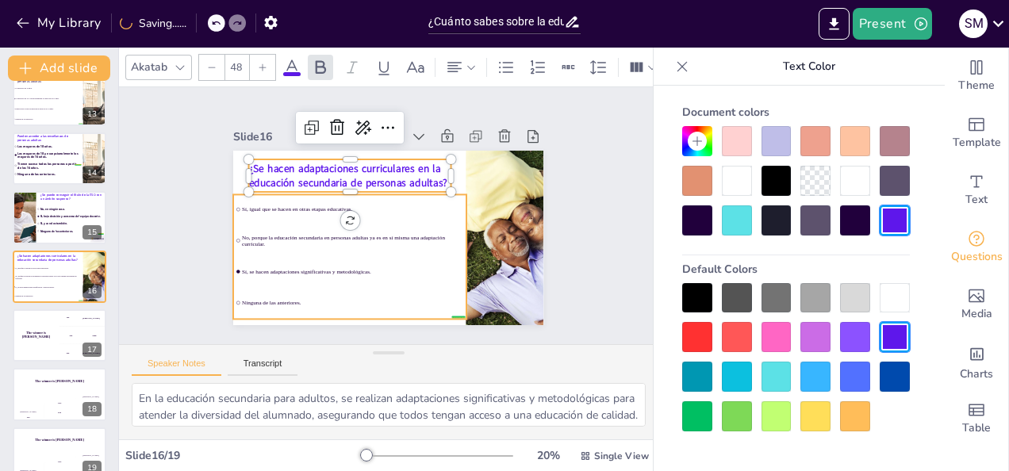
click at [302, 217] on li "Sí, igual que se hacen en otras etapas educativas." at bounding box center [361, 188] width 206 height 161
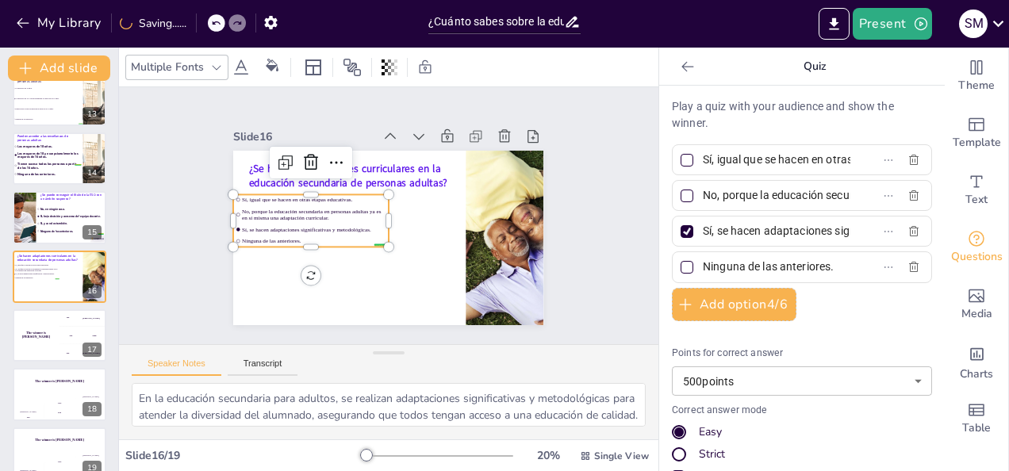
click at [212, 68] on icon at bounding box center [216, 67] width 13 height 13
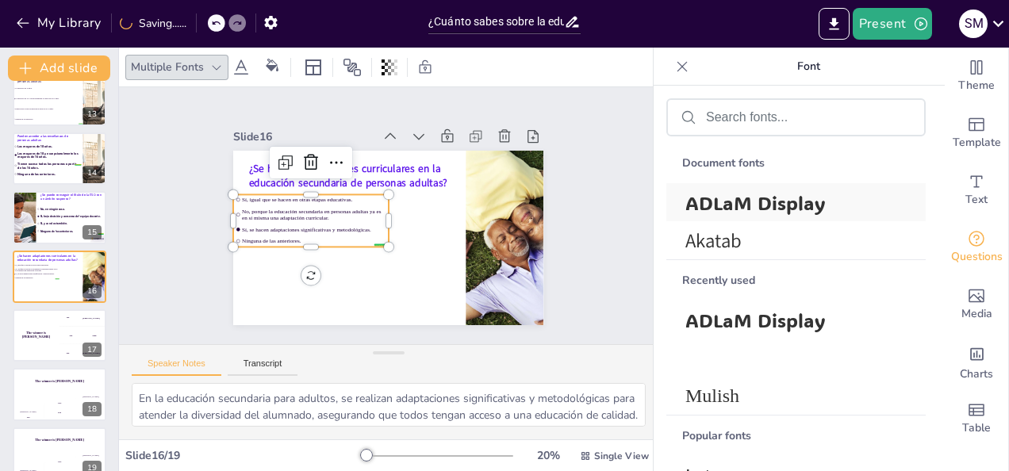
click at [694, 192] on span "ADLaM Display" at bounding box center [793, 202] width 215 height 25
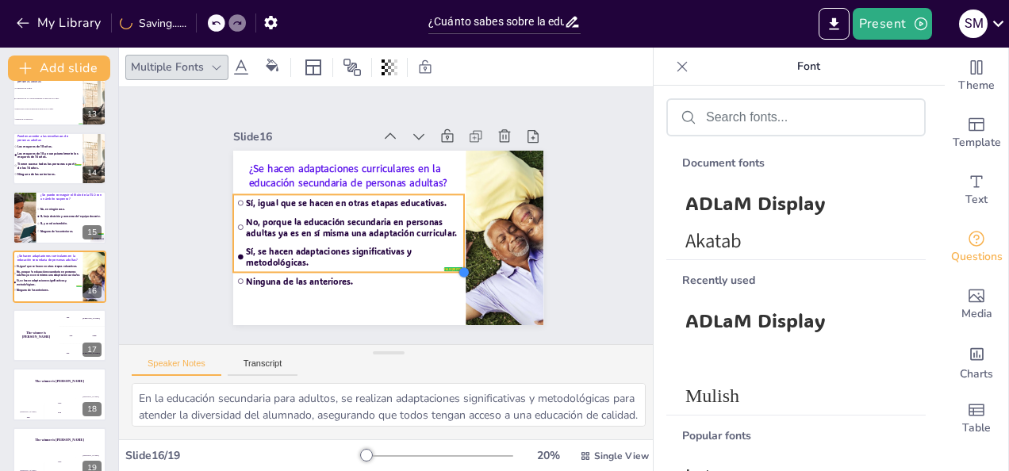
drag, startPoint x: 378, startPoint y: 243, endPoint x: 411, endPoint y: 268, distance: 41.9
click at [411, 268] on div "¿Se hacen adaptaciones curriculares en la educación secundaria de personas adul…" at bounding box center [384, 237] width 340 height 235
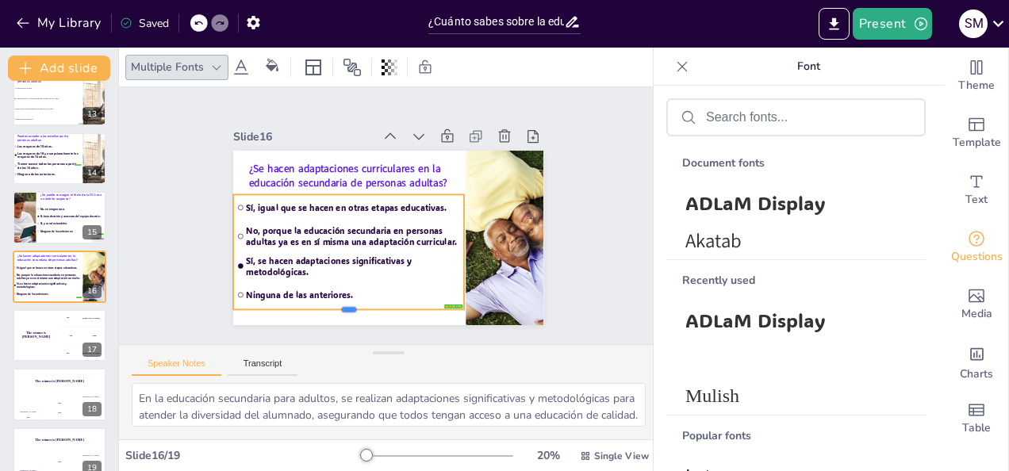
drag, startPoint x: 336, startPoint y: 267, endPoint x: 332, endPoint y: 304, distance: 37.5
click at [313, 304] on div at bounding box center [282, 197] width 60 height 228
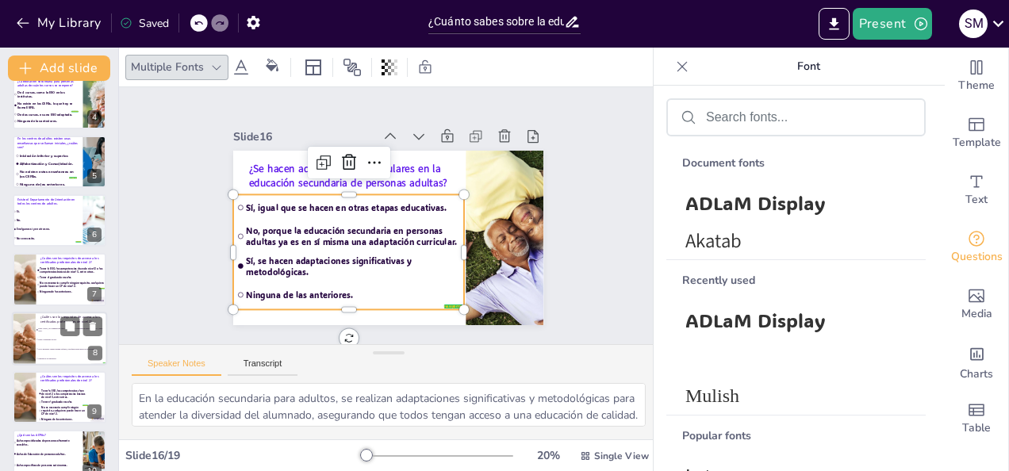
scroll to position [0, 0]
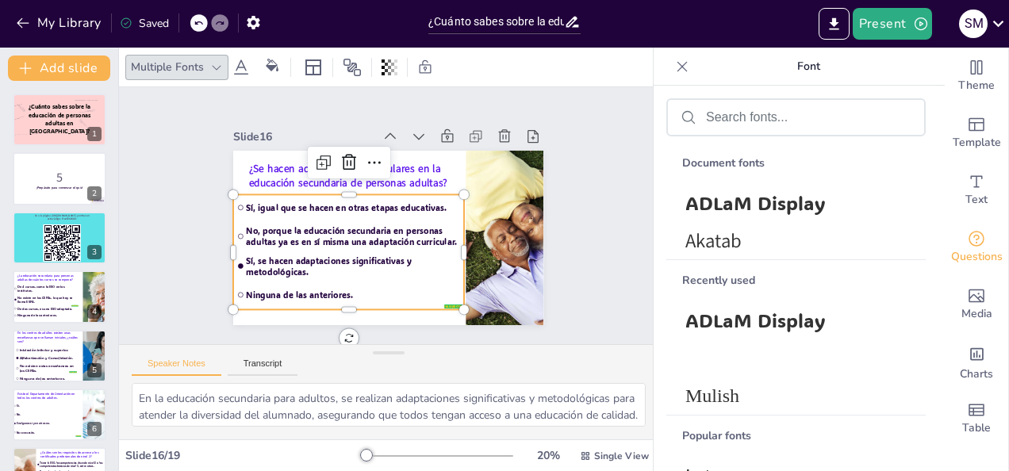
click at [21, 175] on p "5" at bounding box center [59, 176] width 84 height 17
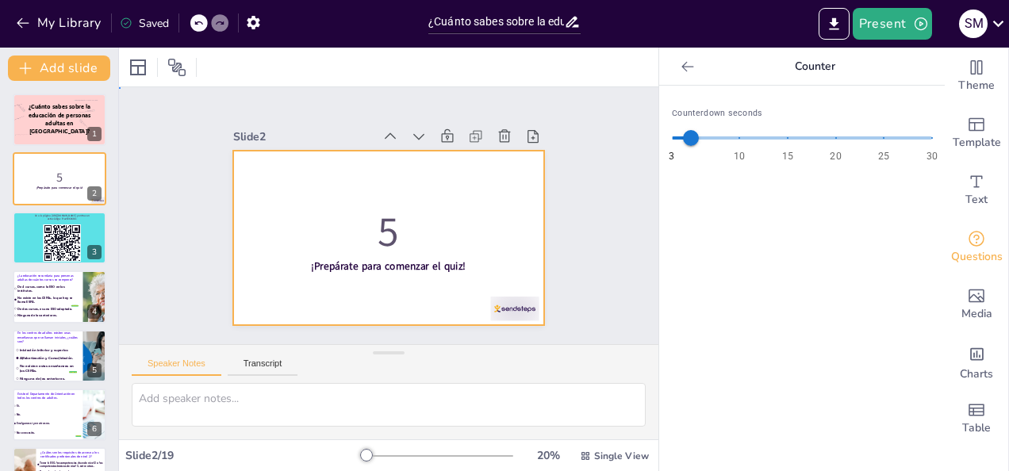
click at [367, 162] on div at bounding box center [376, 234] width 354 height 324
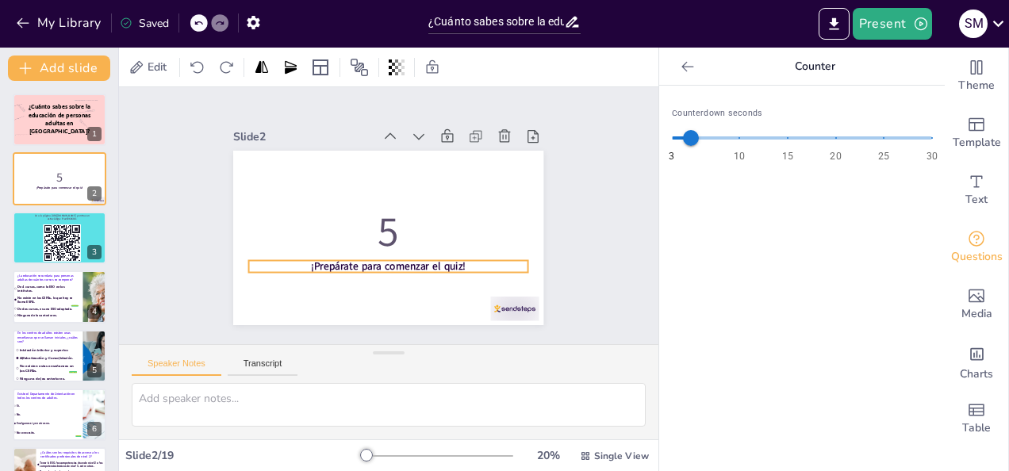
click at [425, 263] on strong "¡Prepárate para comenzar el quiz!" at bounding box center [358, 257] width 133 height 102
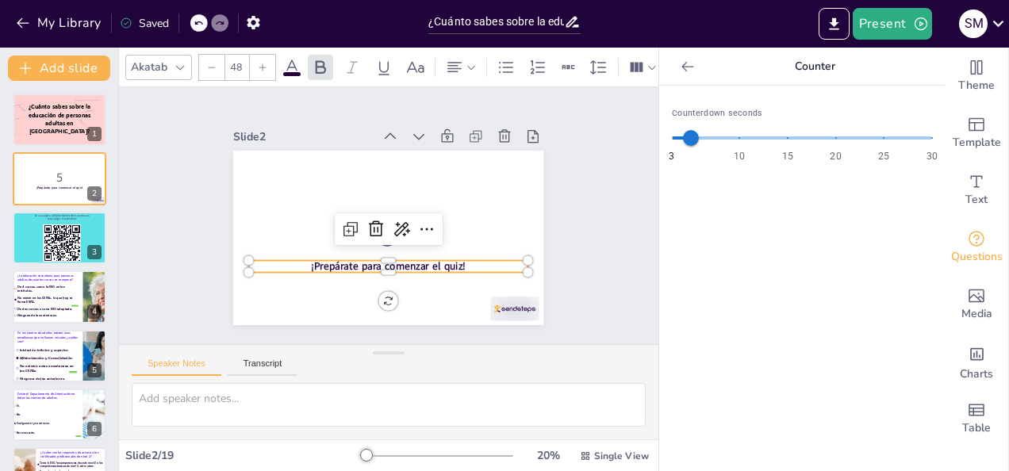
click at [448, 263] on strong "¡Prepárate para comenzar el quiz!" at bounding box center [374, 263] width 152 height 61
click at [434, 261] on span "¡Prepárate para comenzar el quiz!" at bounding box center [363, 260] width 141 height 90
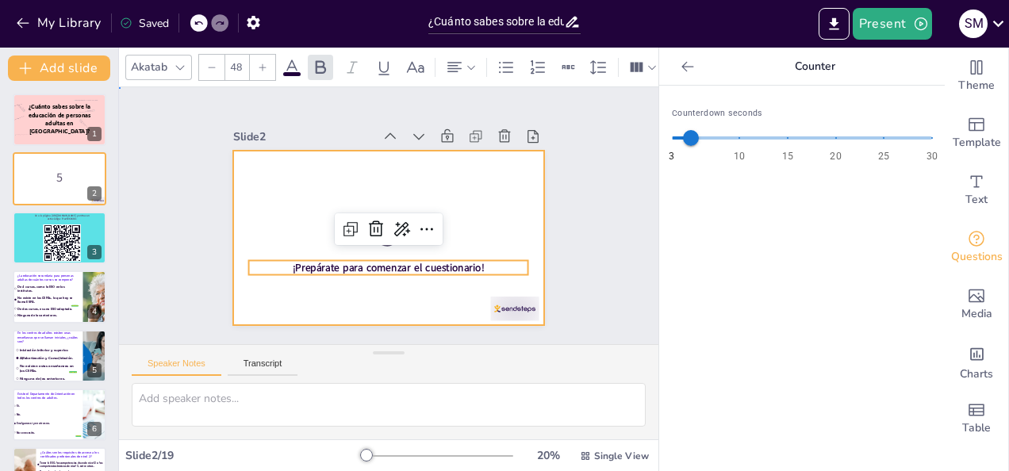
click at [424, 292] on div at bounding box center [379, 237] width 355 height 286
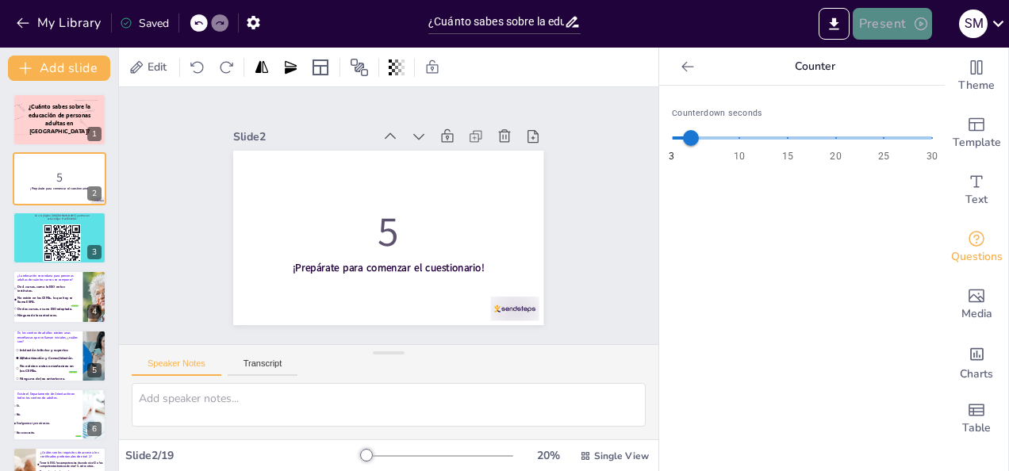
click at [895, 24] on button "Present" at bounding box center [892, 24] width 79 height 32
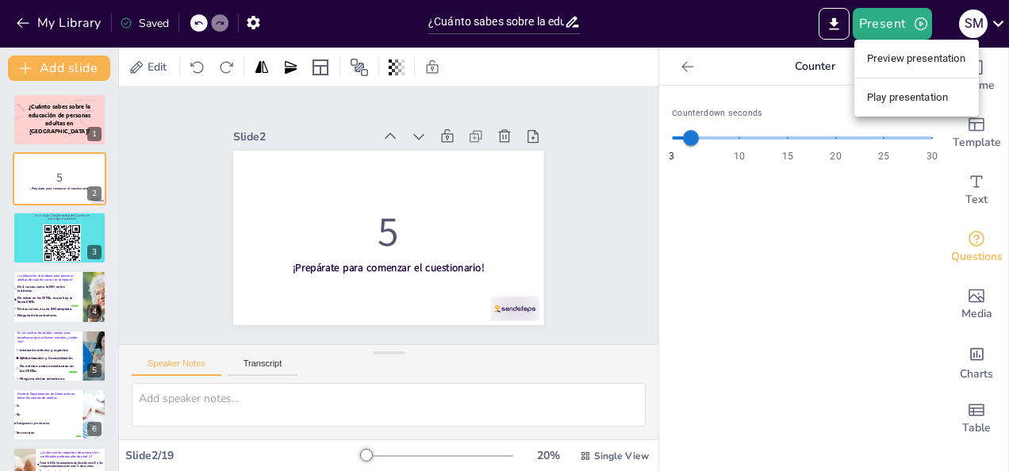
click at [911, 59] on li "Preview presentation" at bounding box center [917, 58] width 125 height 25
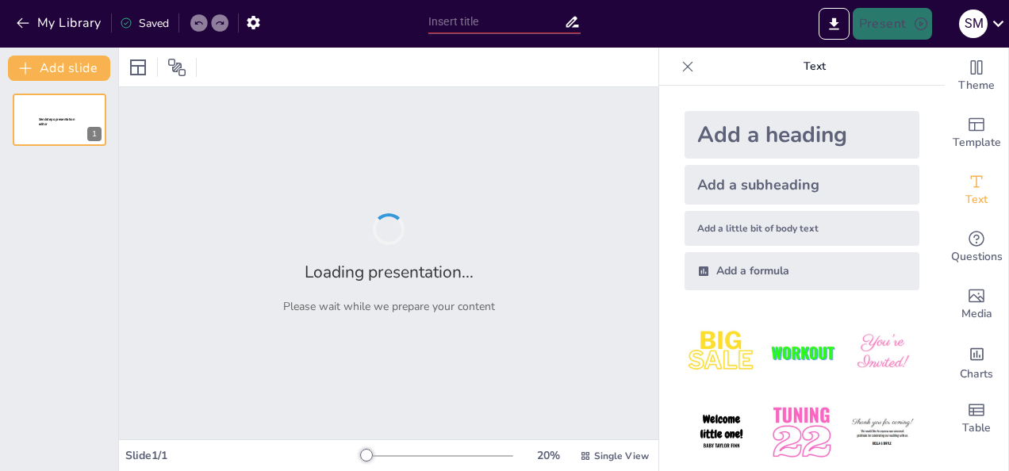
type input "¿Cuánto sabes sobre la educación de personas adultas?"
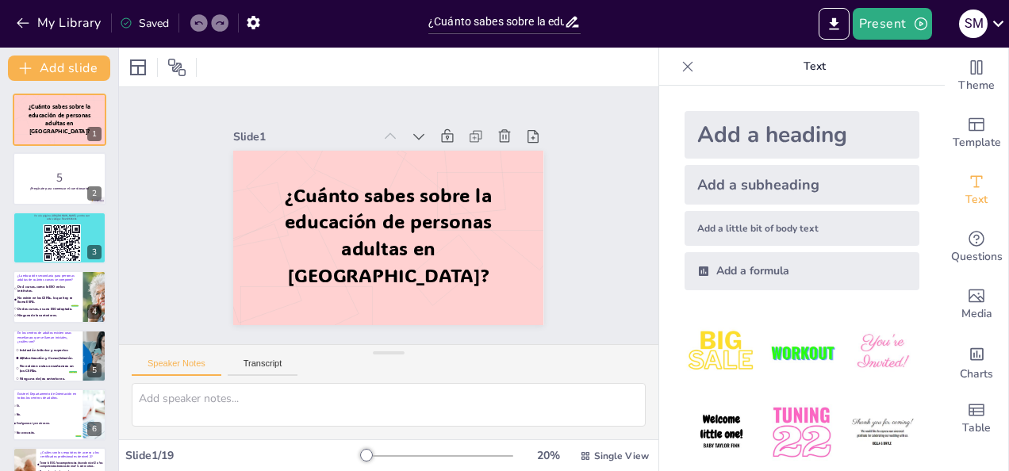
checkbox input "true"
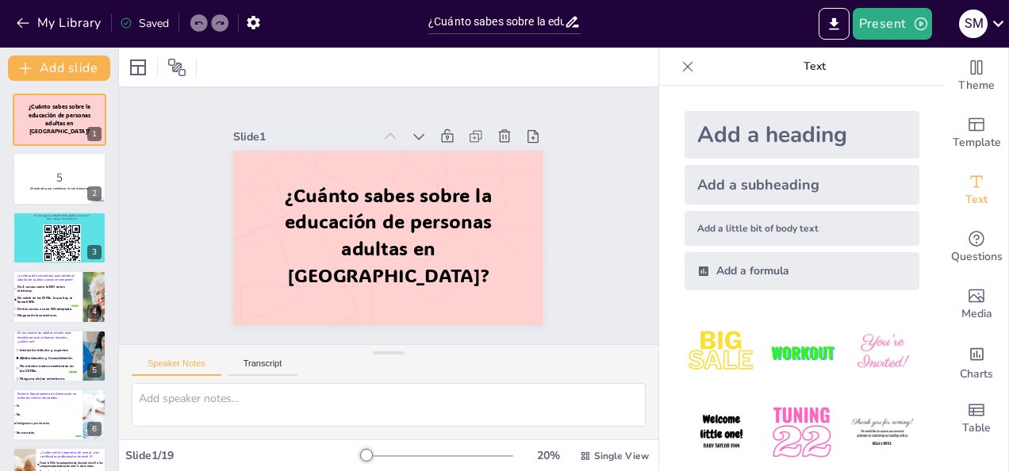
checkbox input "true"
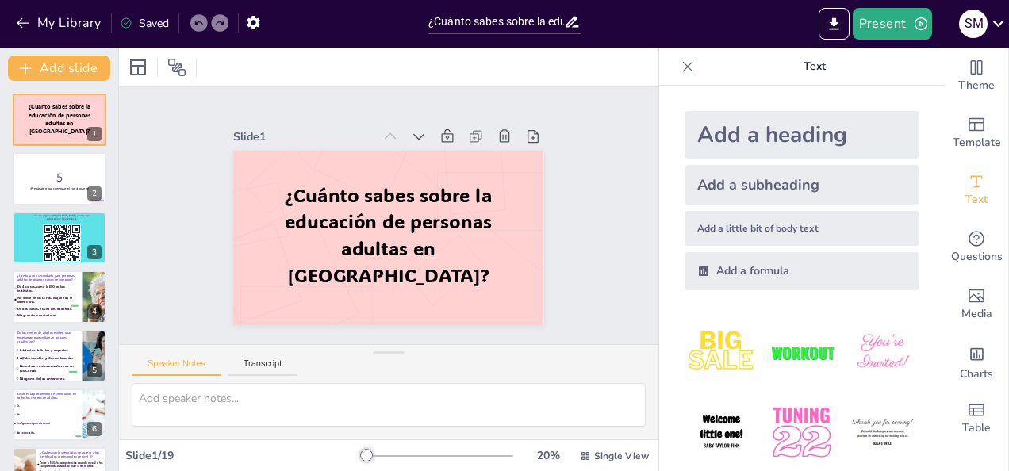
checkbox input "true"
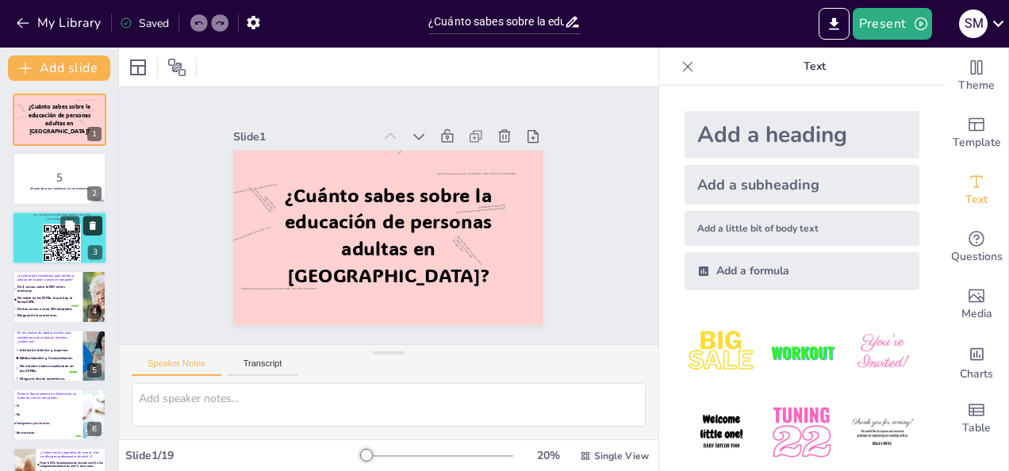
checkbox input "true"
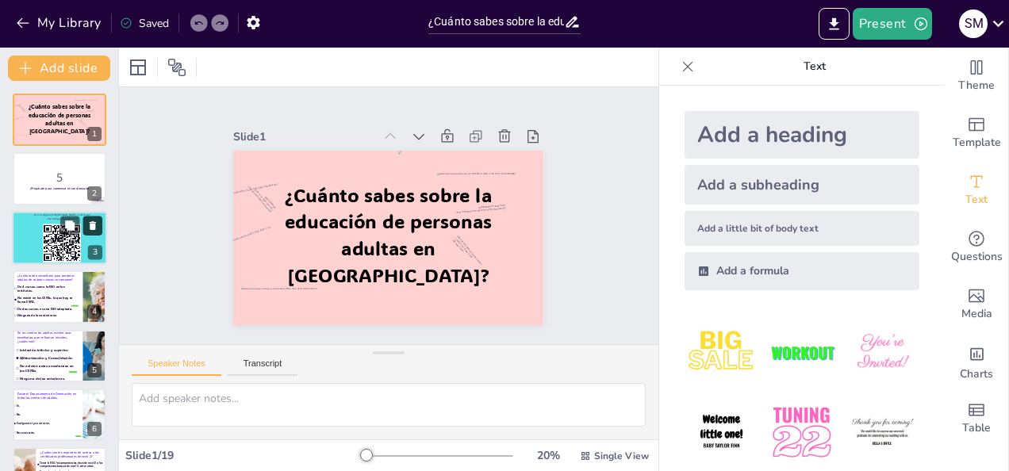
checkbox input "true"
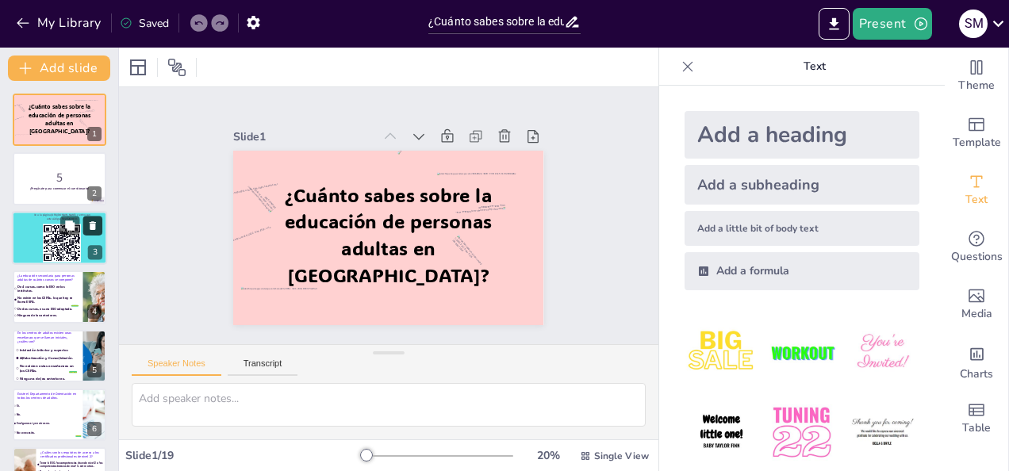
checkbox input "true"
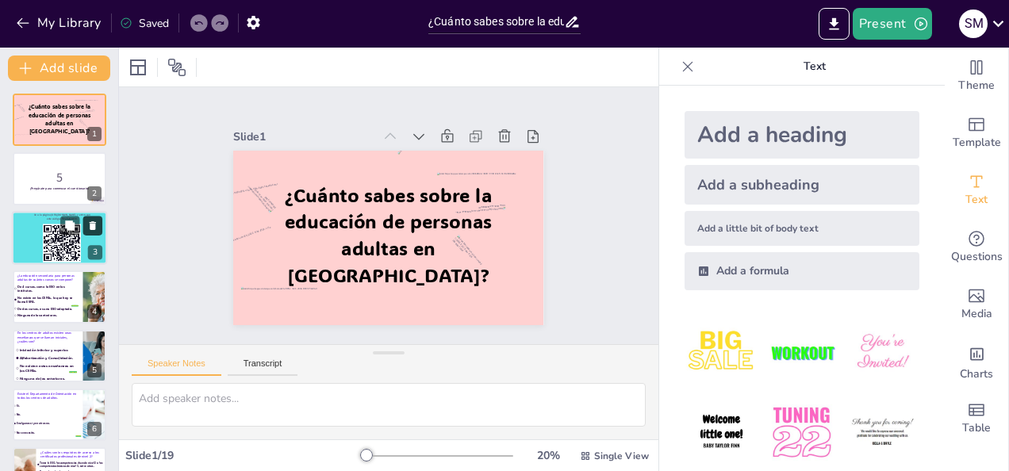
checkbox input "true"
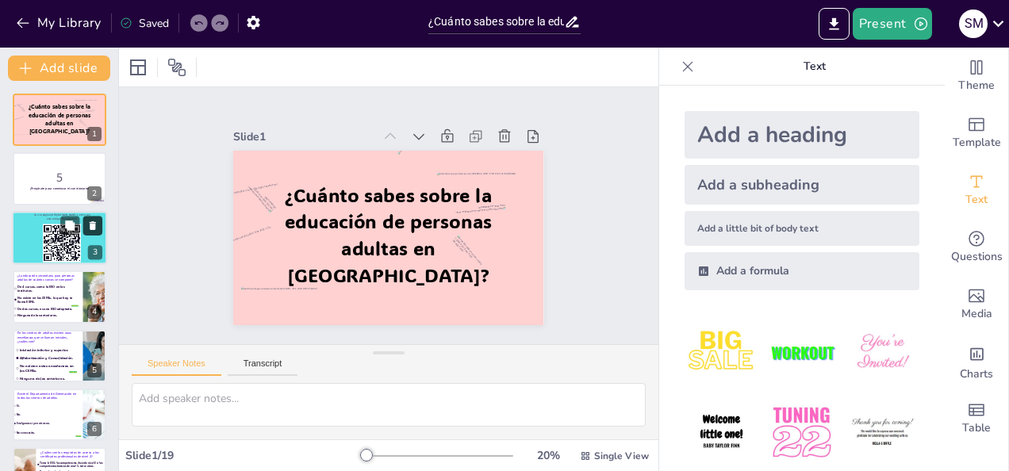
checkbox input "true"
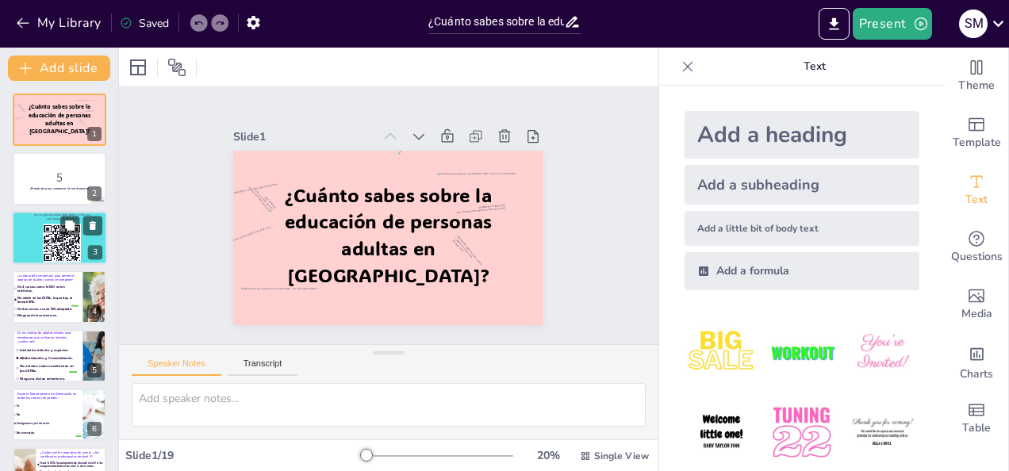
checkbox input "true"
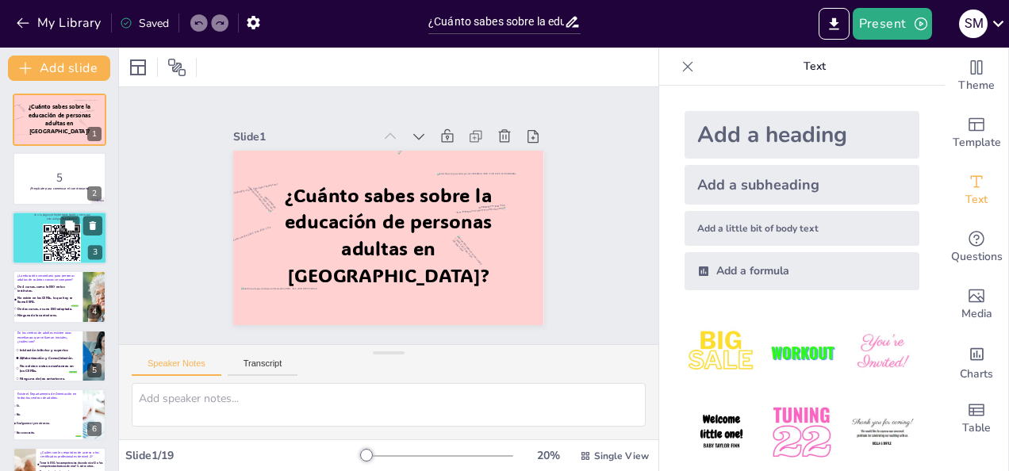
checkbox input "true"
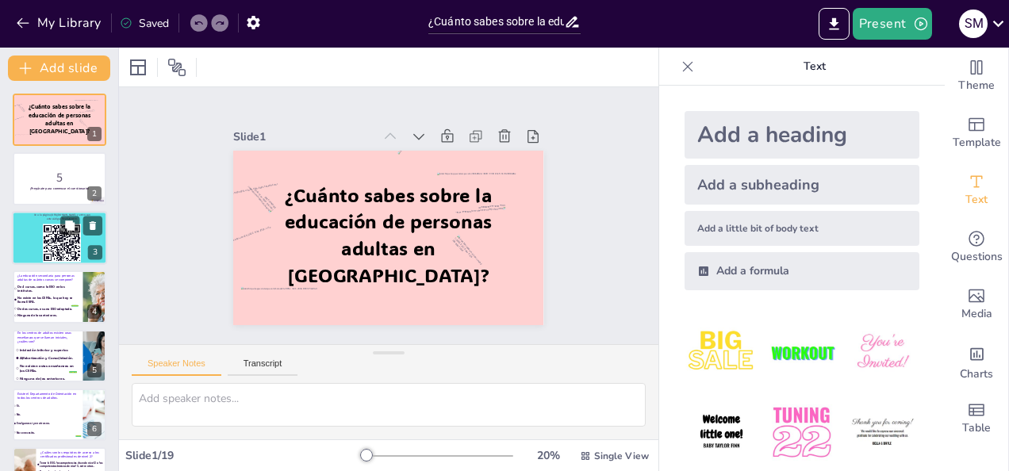
checkbox input "true"
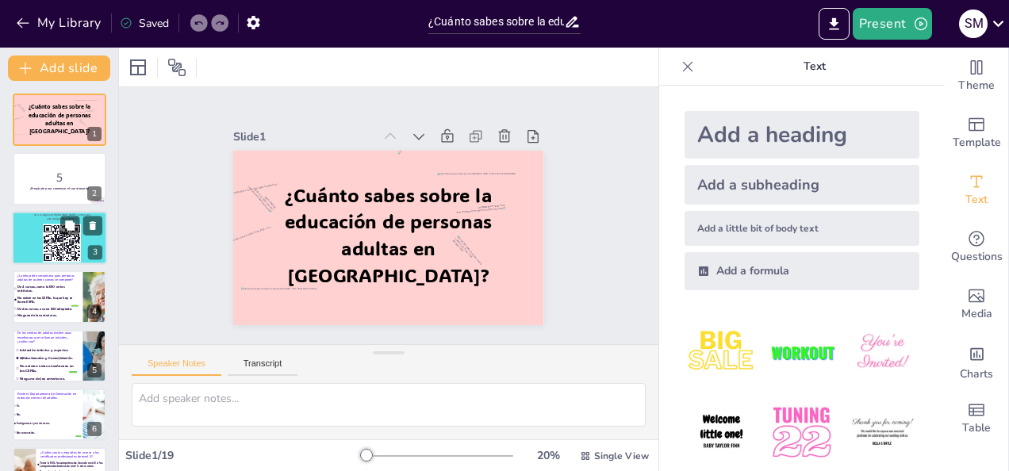
checkbox input "true"
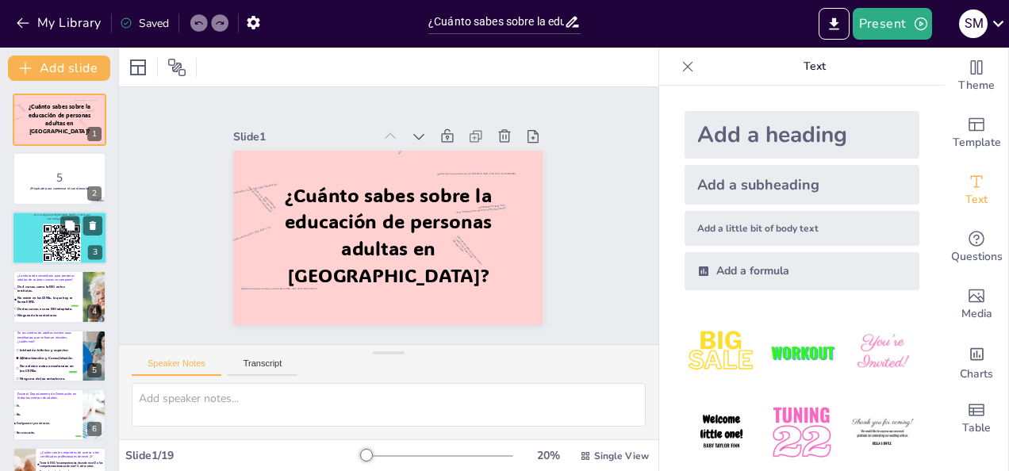
checkbox input "true"
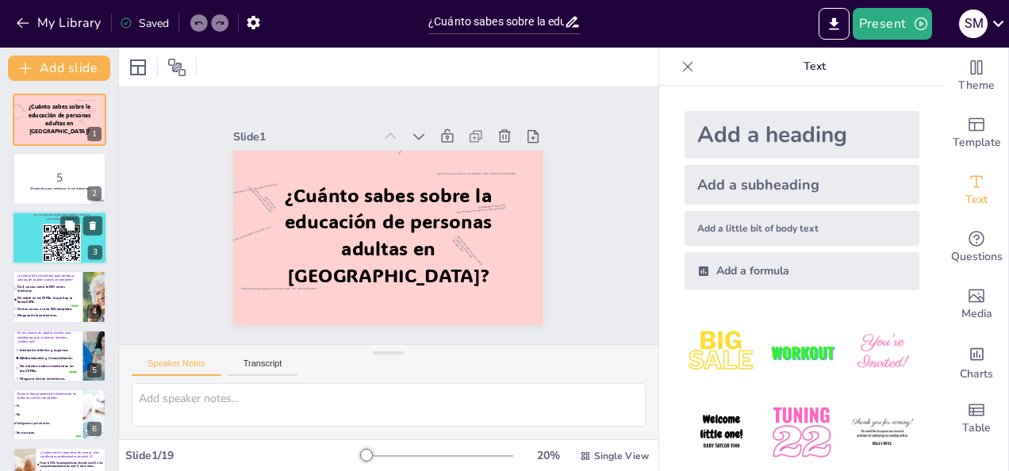
checkbox input "true"
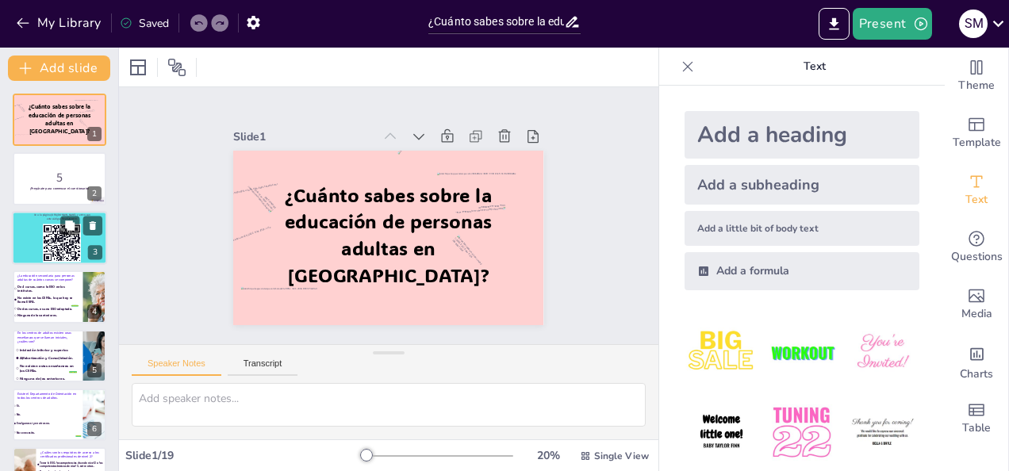
checkbox input "true"
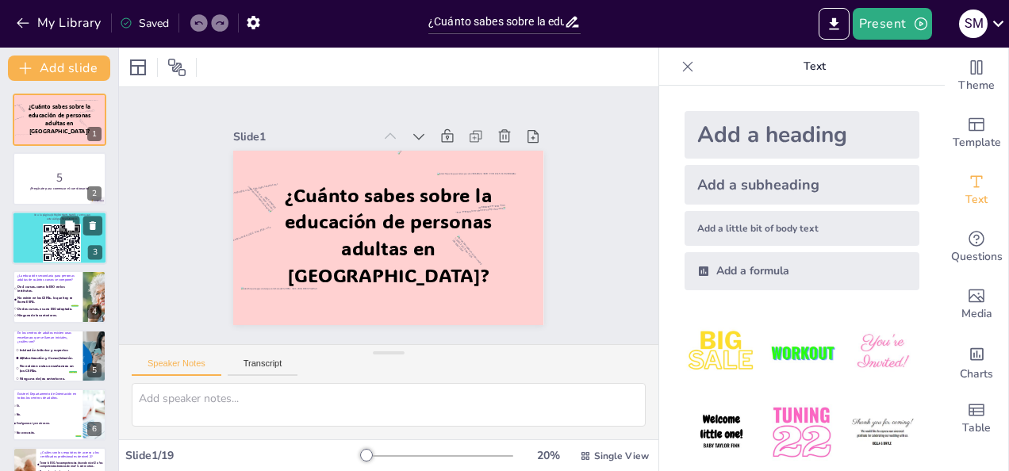
checkbox input "true"
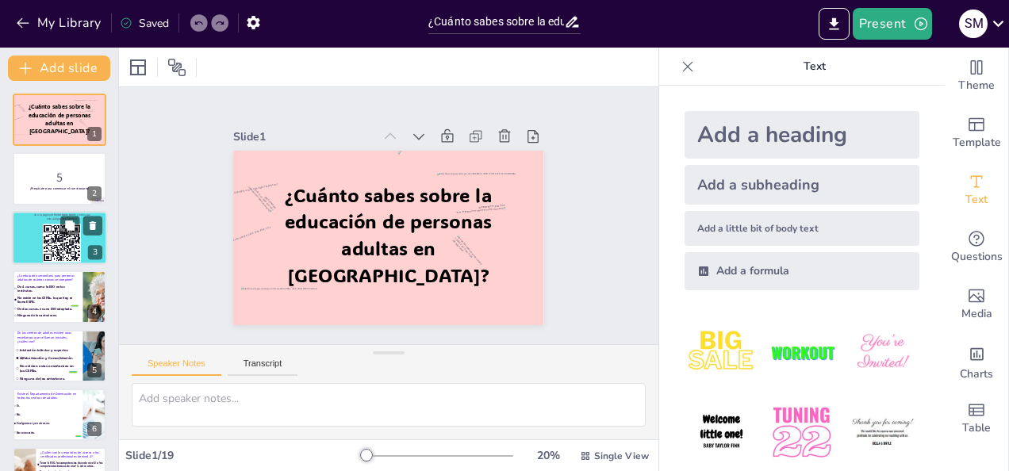
checkbox input "true"
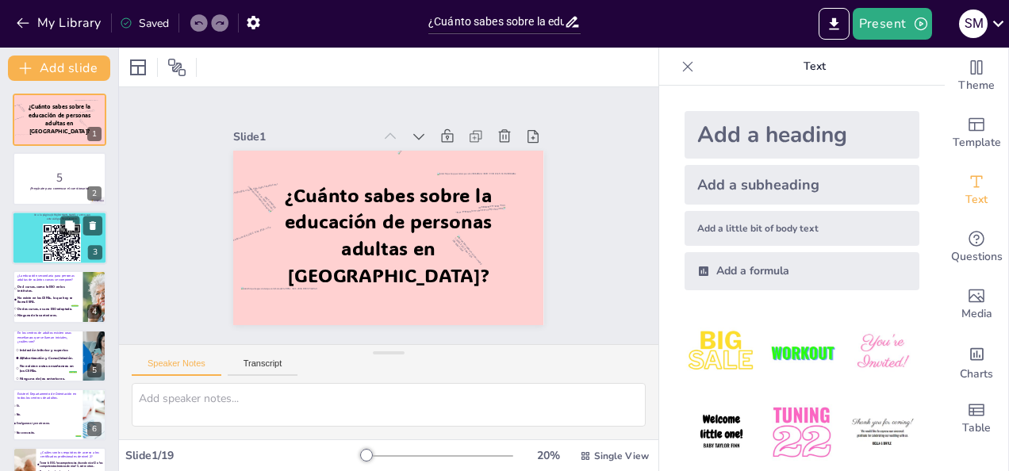
checkbox input "true"
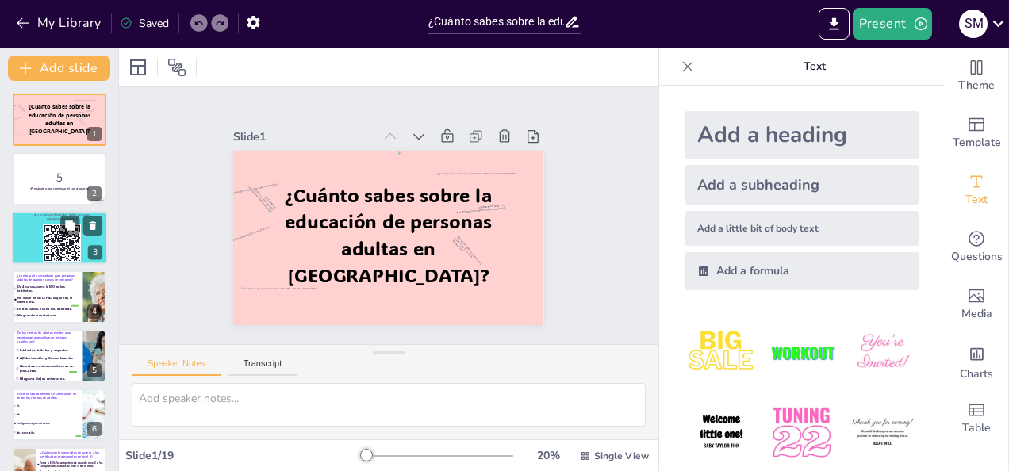
checkbox input "true"
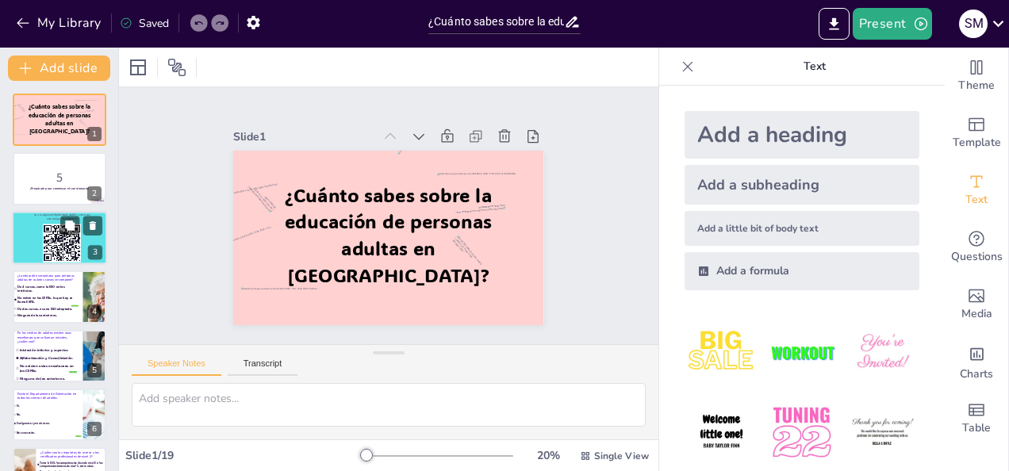
checkbox input "true"
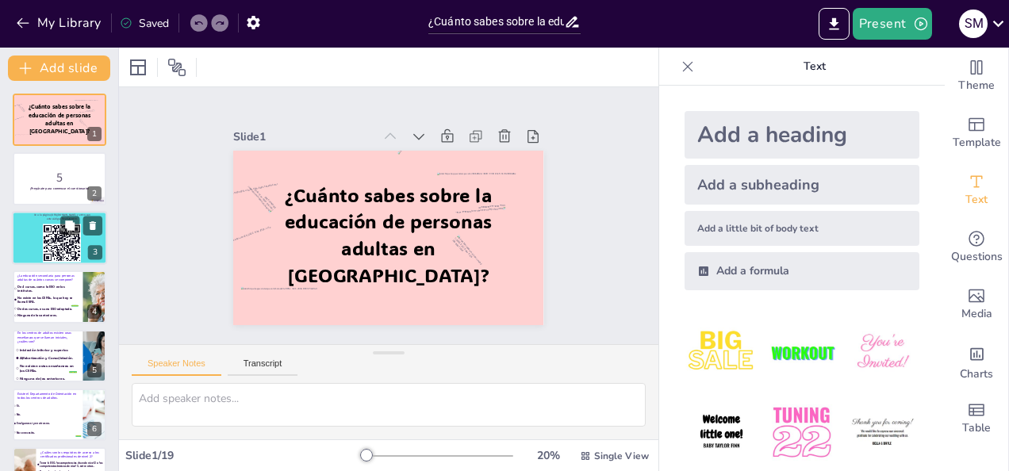
checkbox input "true"
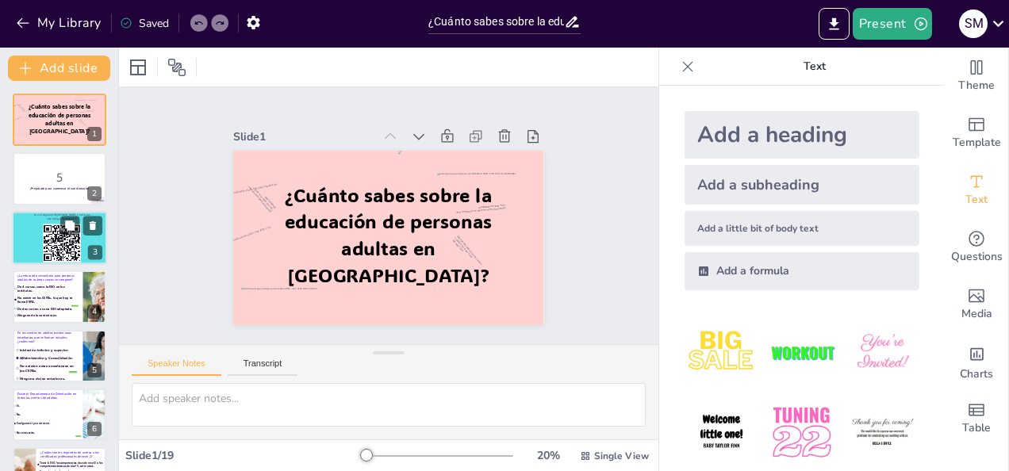
checkbox input "true"
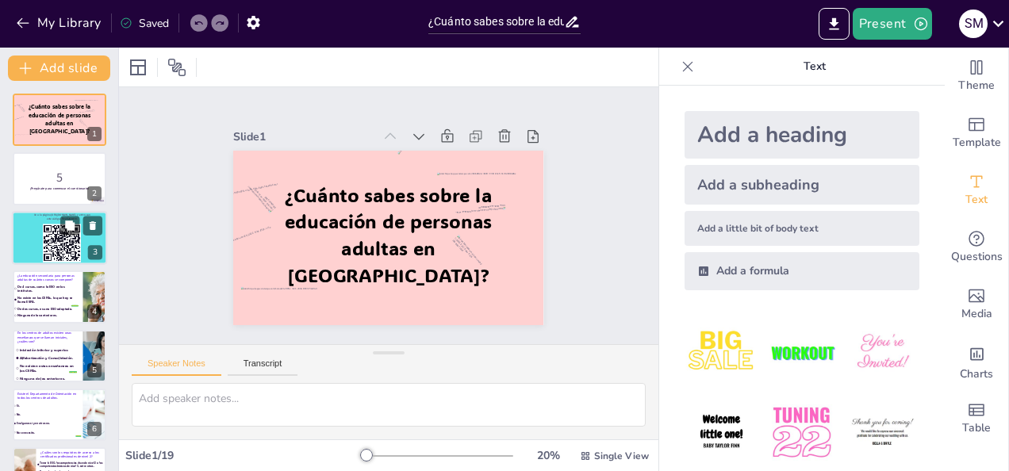
checkbox input "true"
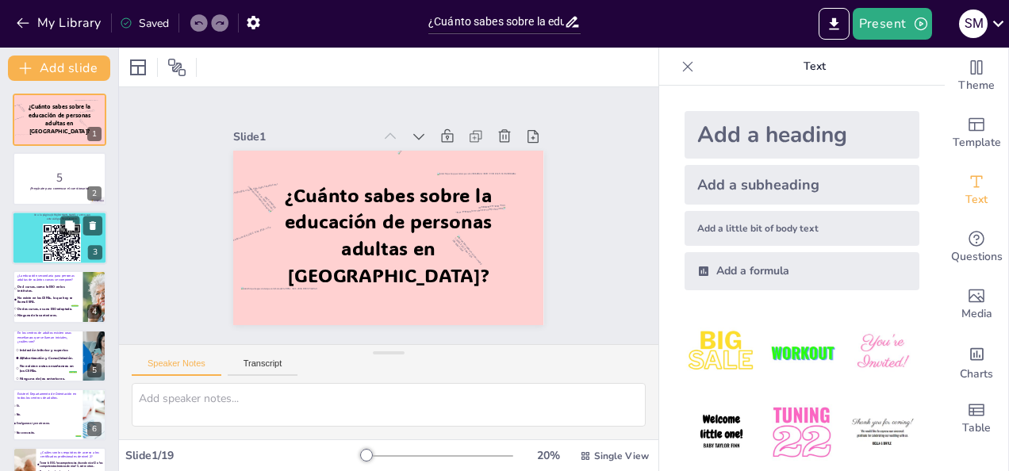
checkbox input "true"
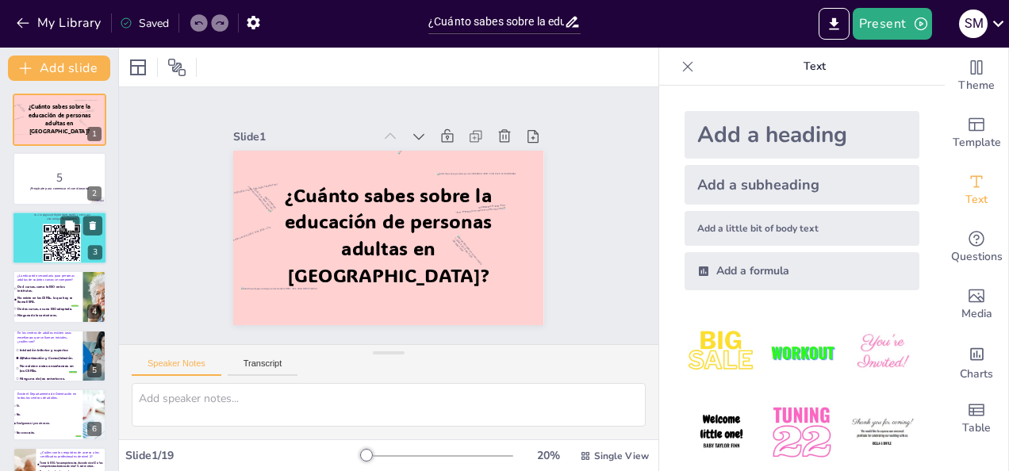
checkbox input "true"
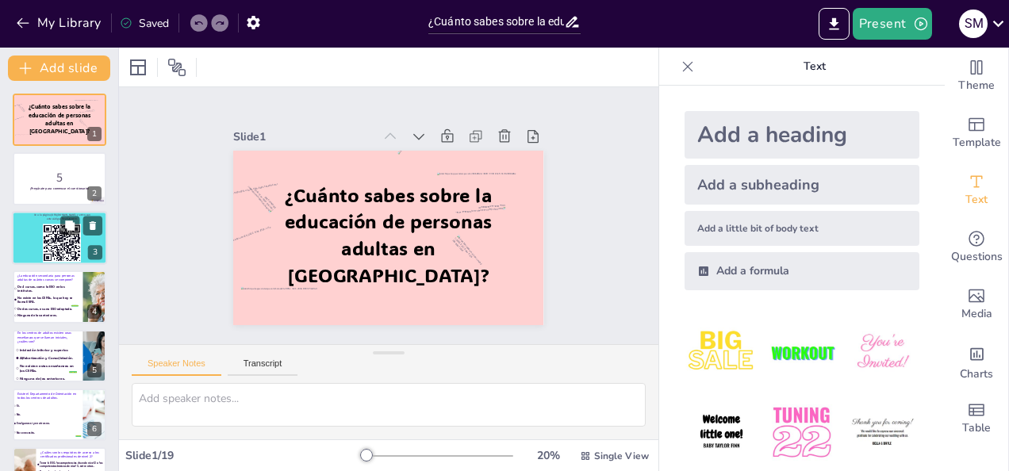
checkbox input "true"
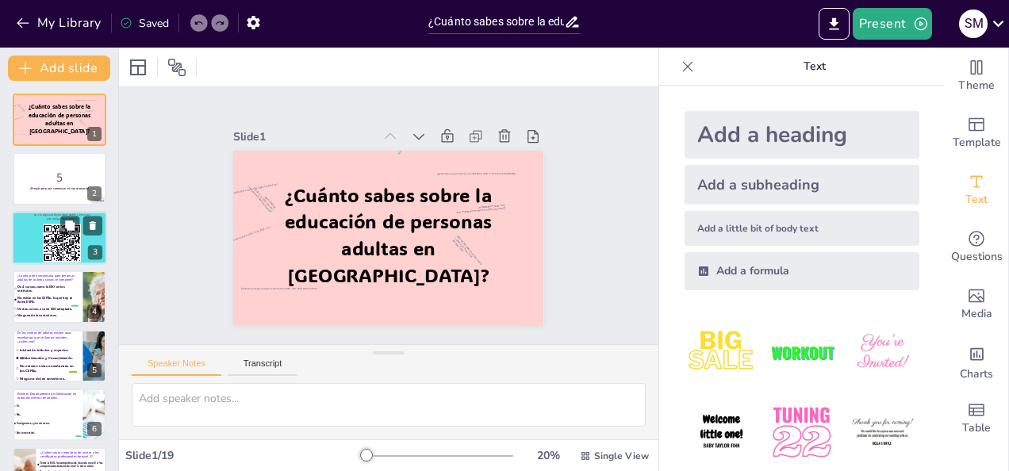
checkbox input "true"
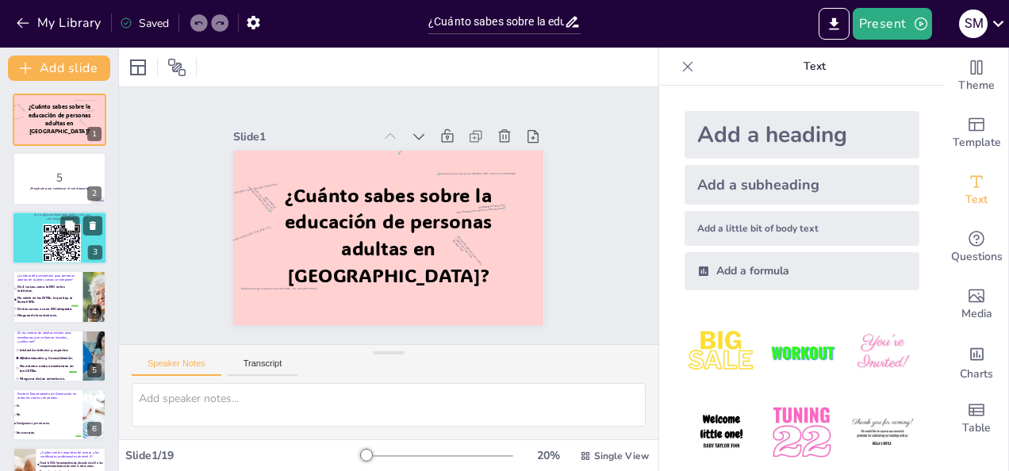
checkbox input "true"
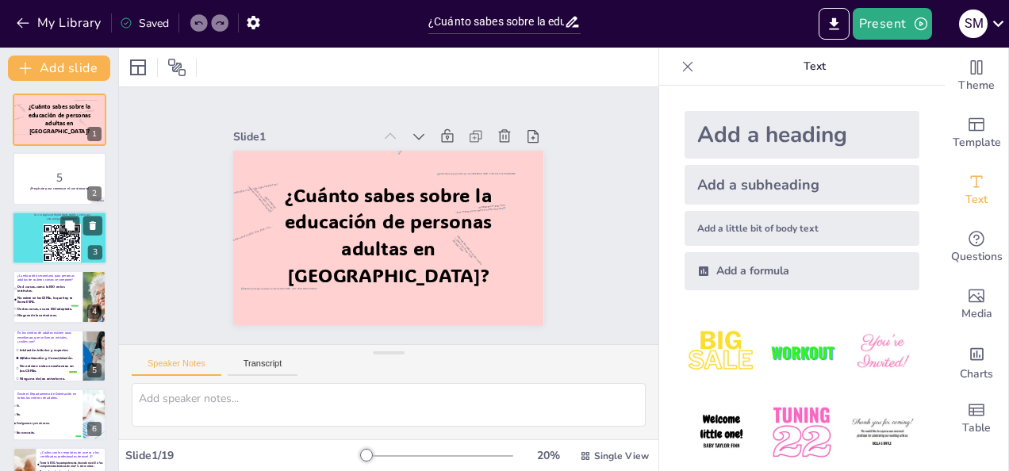
checkbox input "true"
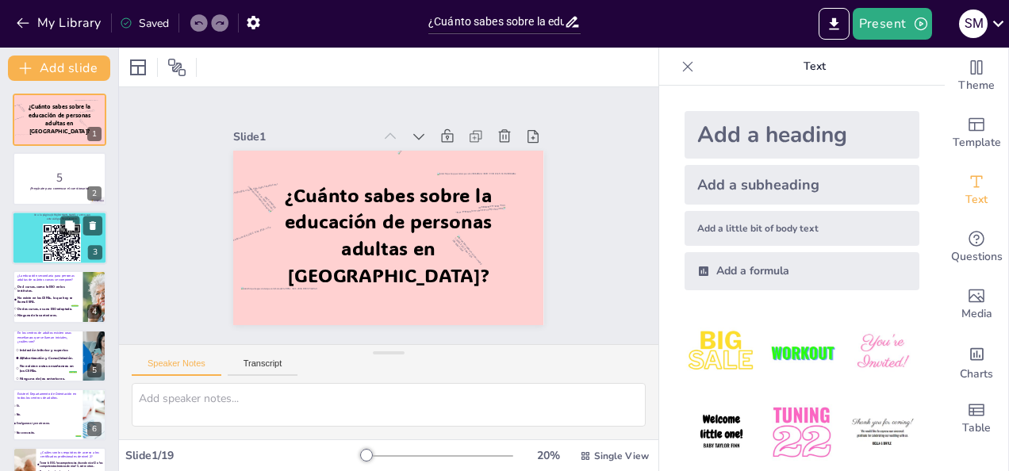
checkbox input "true"
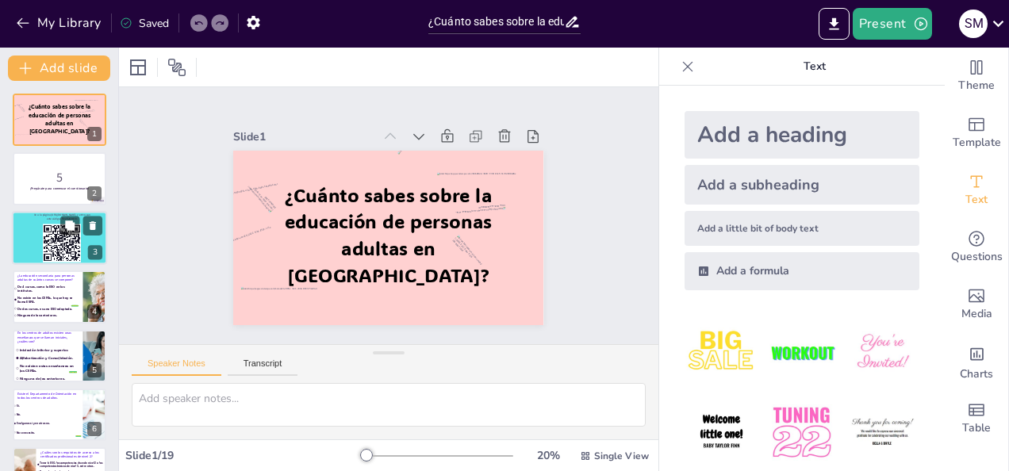
checkbox input "true"
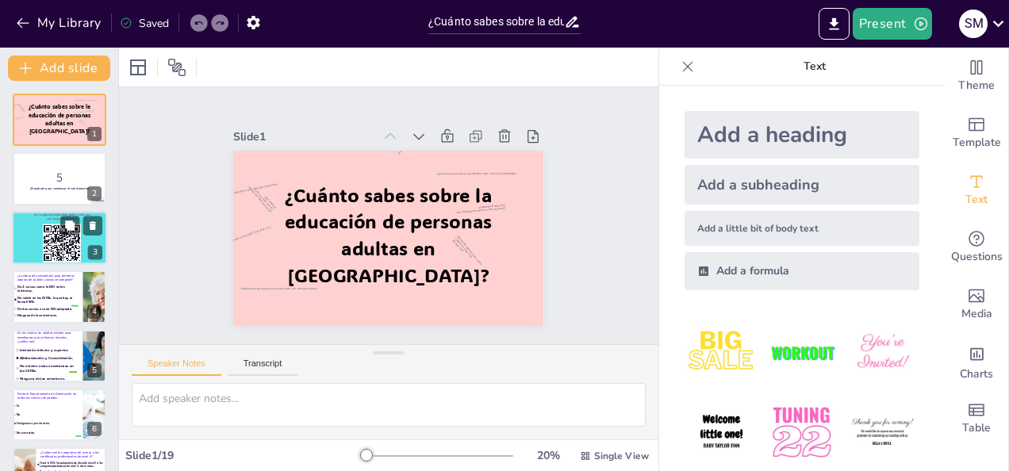
checkbox input "true"
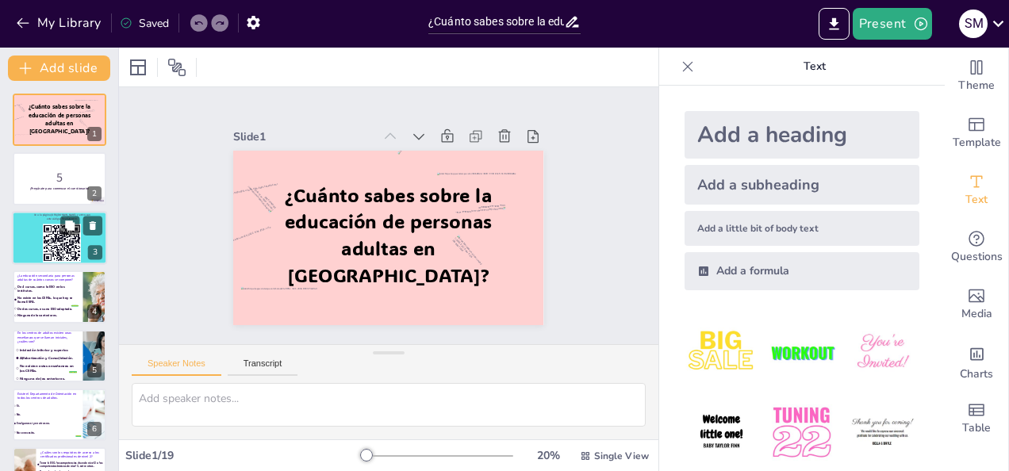
checkbox input "true"
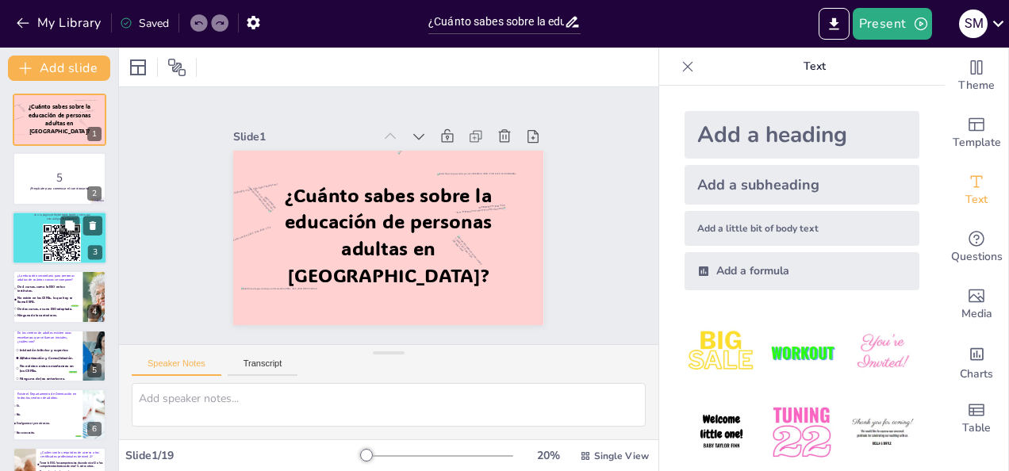
checkbox input "true"
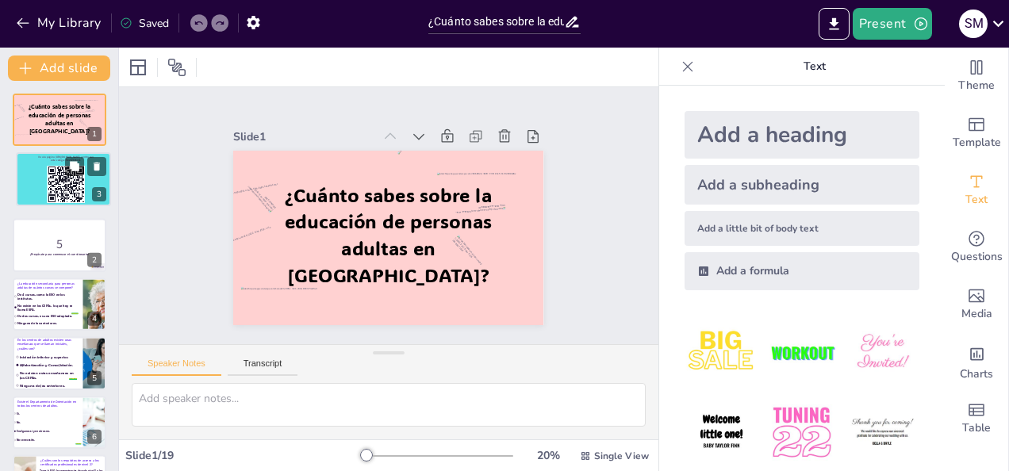
drag, startPoint x: 29, startPoint y: 244, endPoint x: 33, endPoint y: 181, distance: 63.6
click at [33, 181] on div at bounding box center [64, 179] width 94 height 52
checkbox input "true"
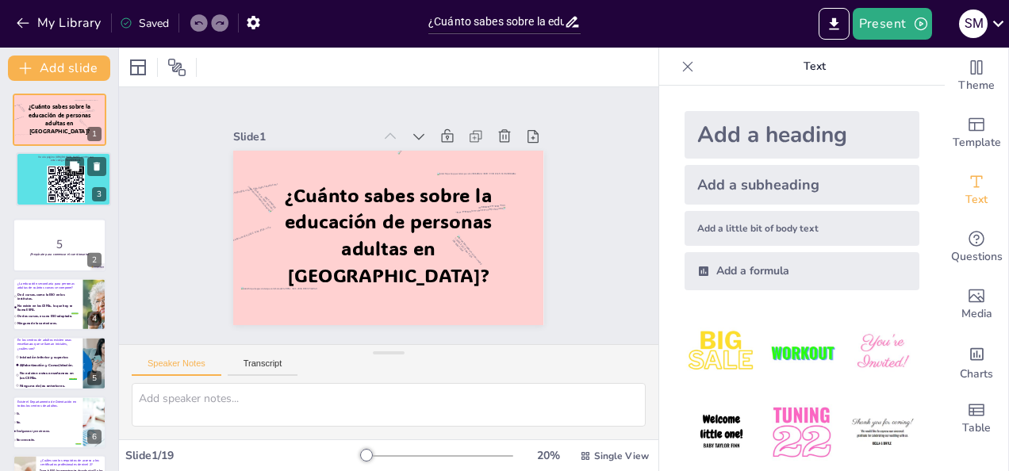
checkbox input "true"
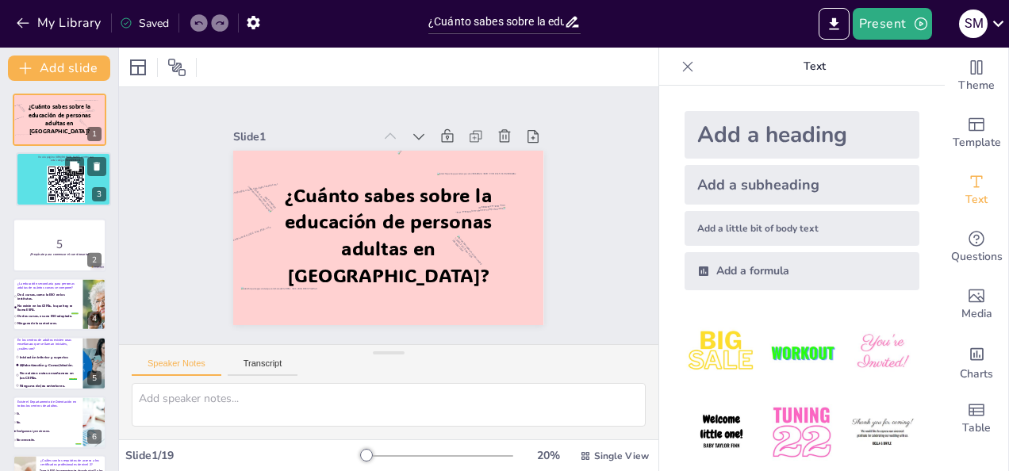
checkbox input "true"
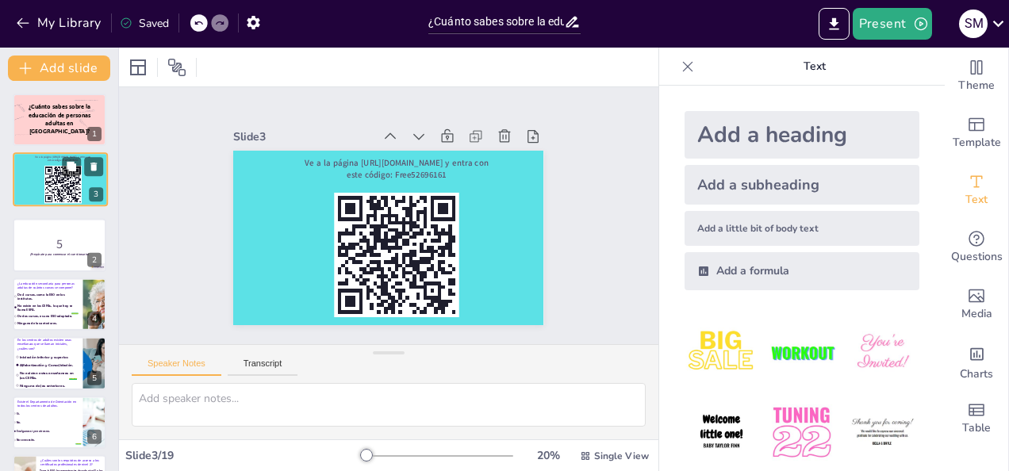
checkbox input "true"
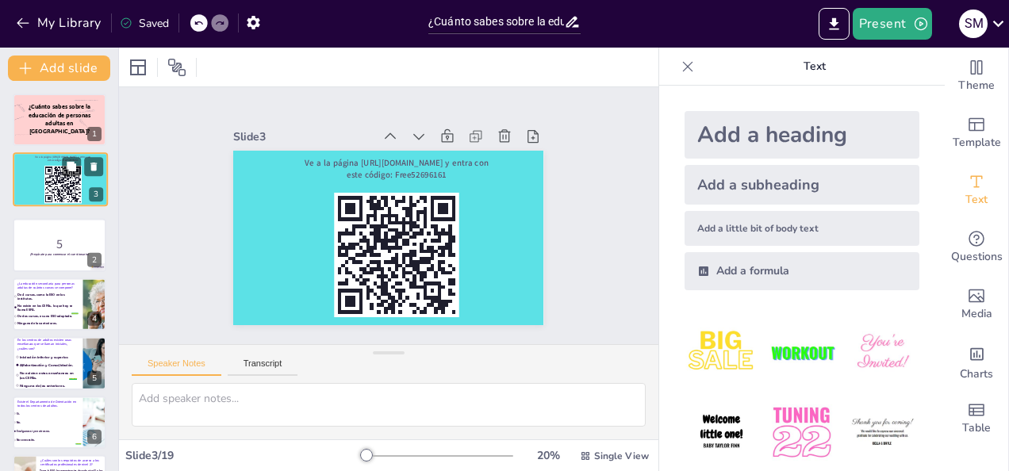
checkbox input "true"
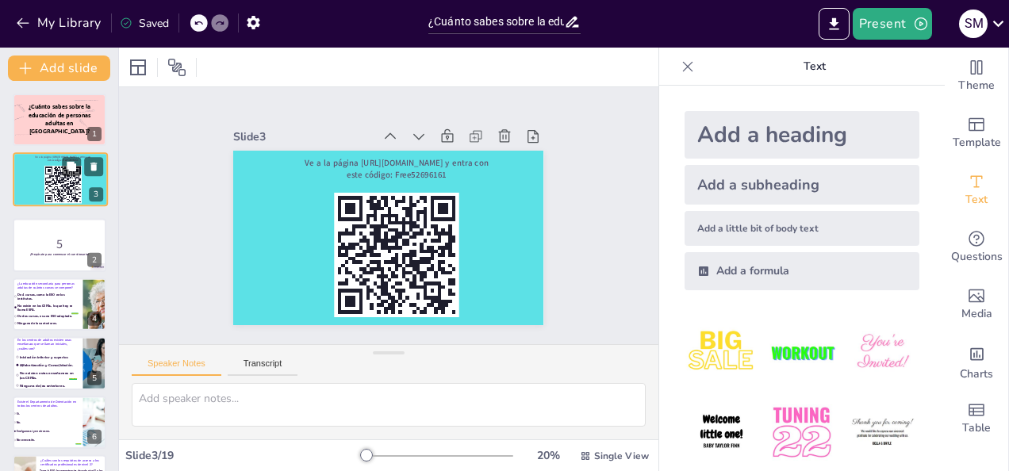
checkbox input "true"
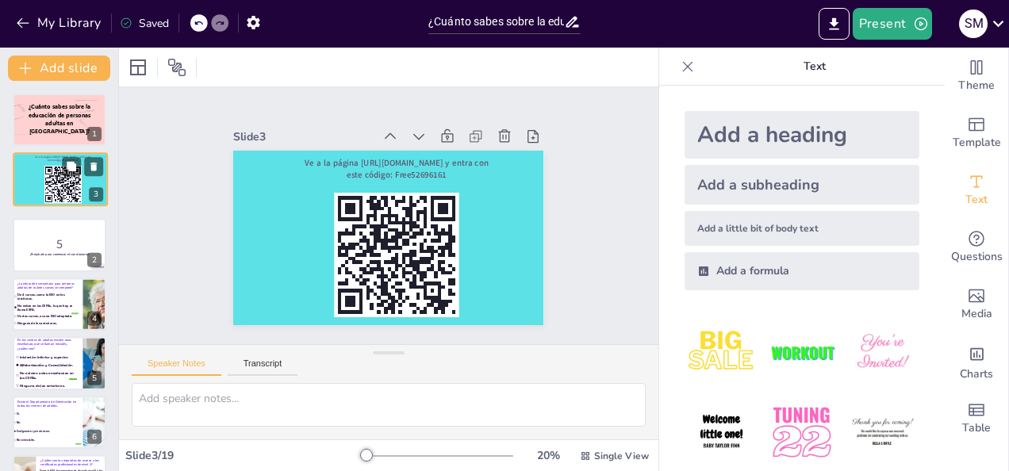
checkbox input "true"
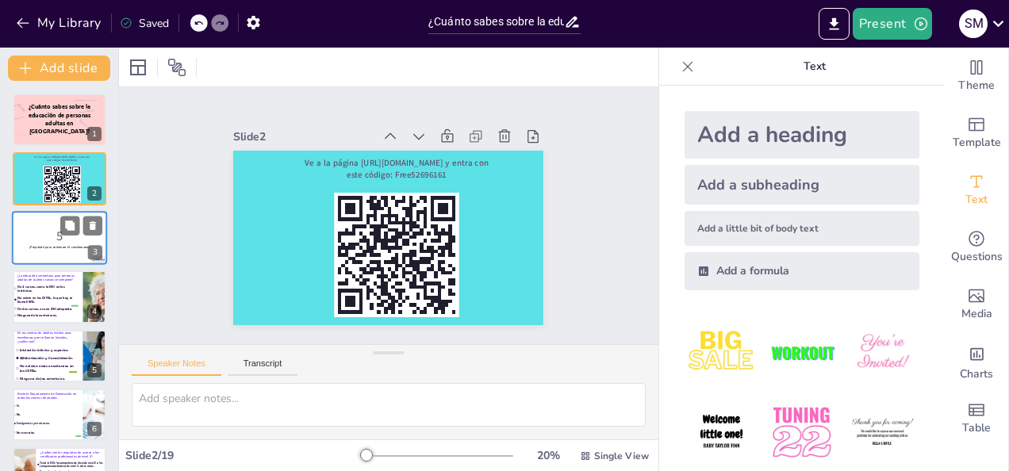
click at [24, 229] on p "5" at bounding box center [60, 235] width 86 height 17
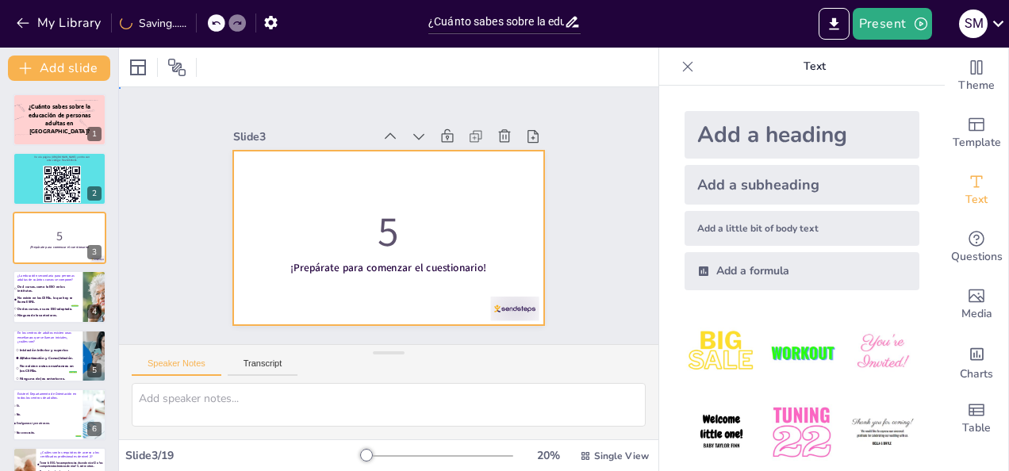
click at [267, 173] on div at bounding box center [367, 221] width 236 height 340
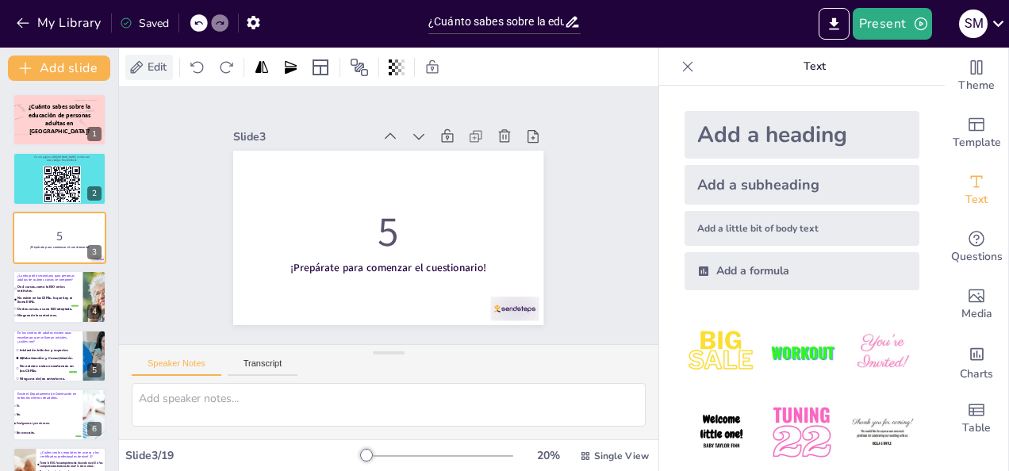
click at [158, 75] on div "Edit" at bounding box center [149, 67] width 48 height 25
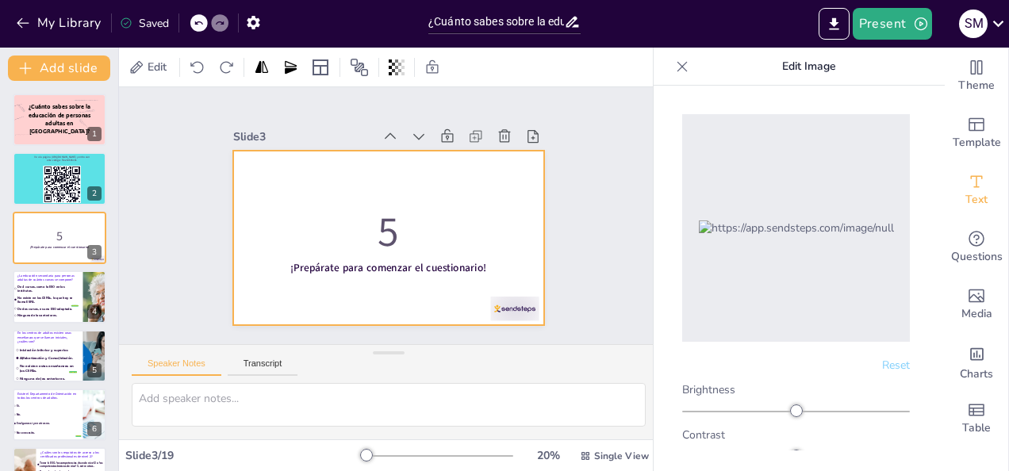
click at [440, 173] on div at bounding box center [376, 234] width 354 height 324
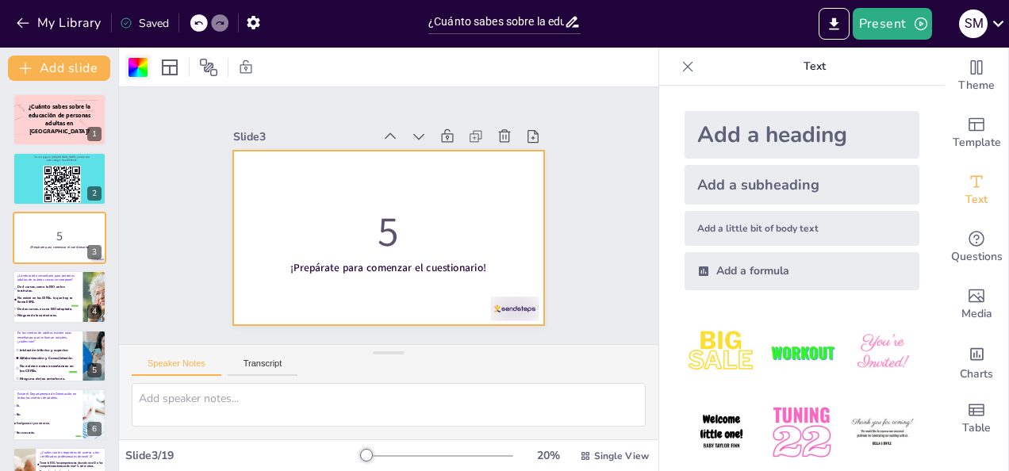
click at [137, 75] on div at bounding box center [138, 67] width 19 height 19
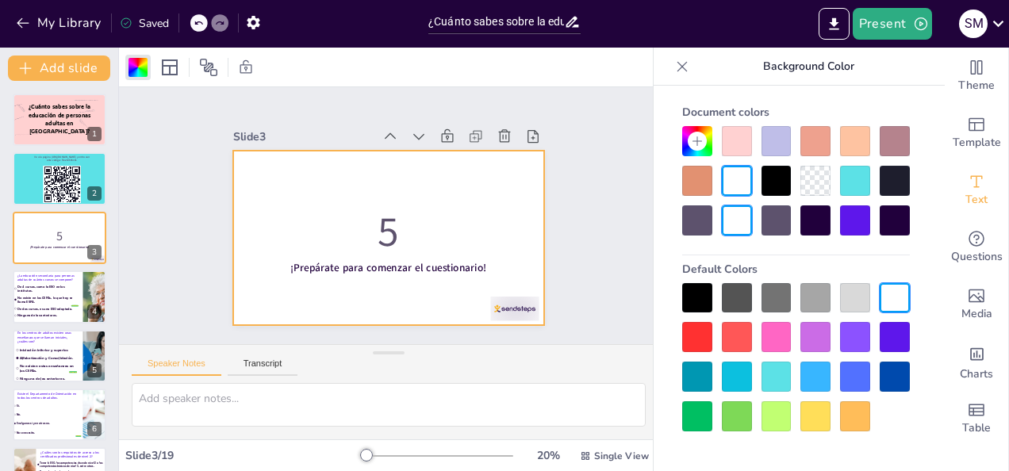
click at [786, 407] on div at bounding box center [777, 417] width 30 height 30
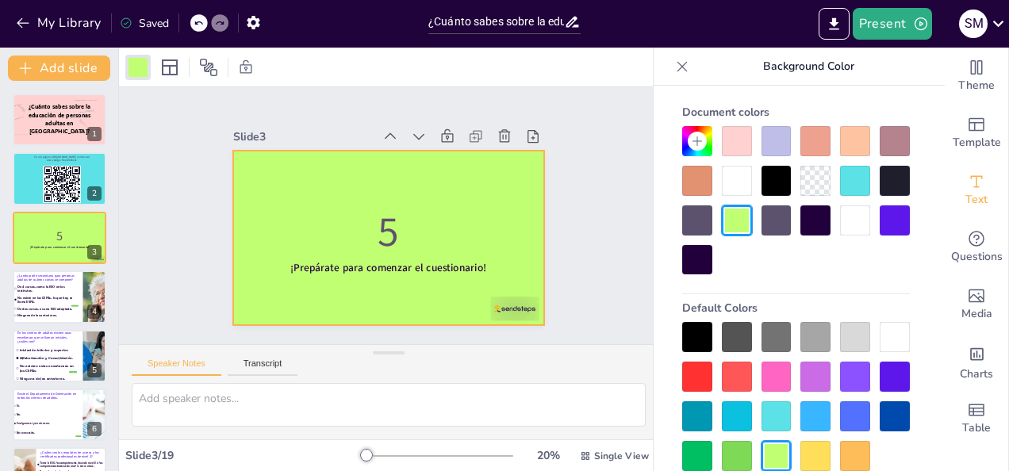
click at [823, 452] on div at bounding box center [816, 456] width 30 height 30
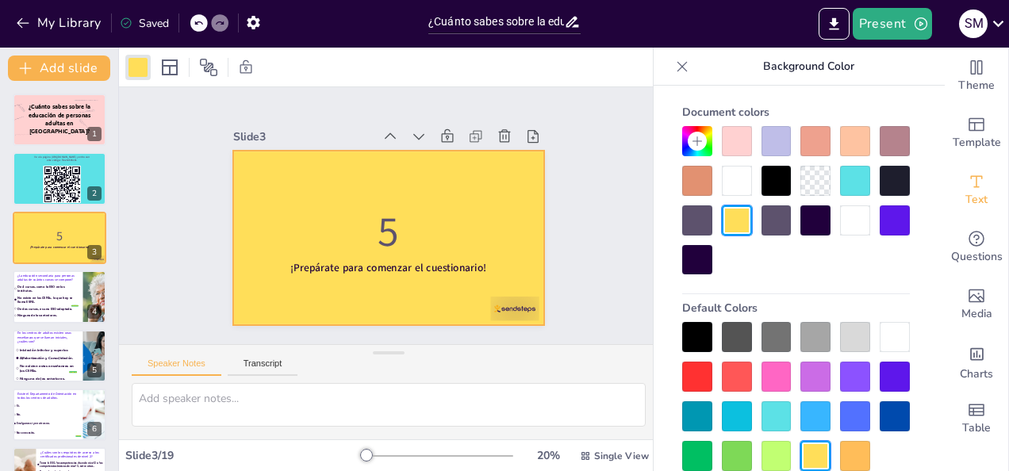
click at [614, 71] on div at bounding box center [389, 67] width 540 height 39
click at [680, 68] on icon at bounding box center [683, 66] width 10 height 10
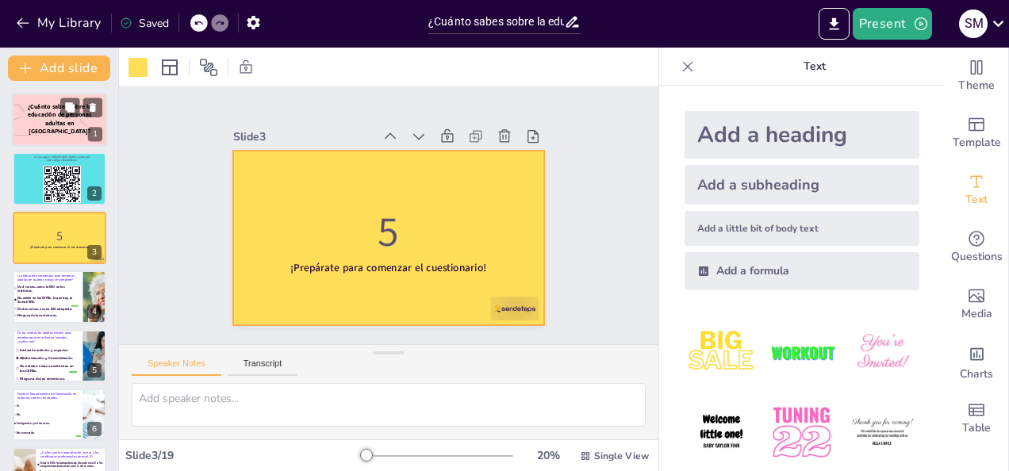
click at [32, 94] on div "¿Cuánto sabes sobre la educación de personas adultas en Extremadura? 1" at bounding box center [59, 120] width 95 height 54
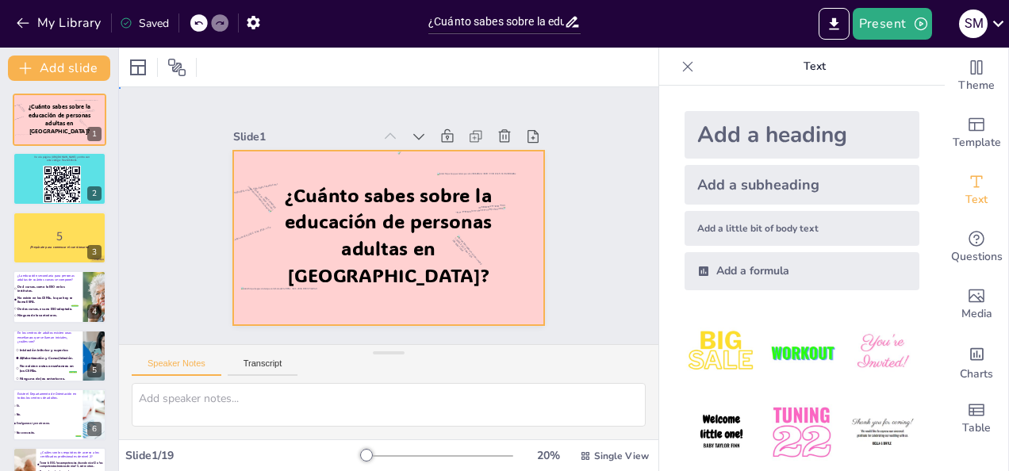
click at [514, 307] on div at bounding box center [372, 231] width 337 height 348
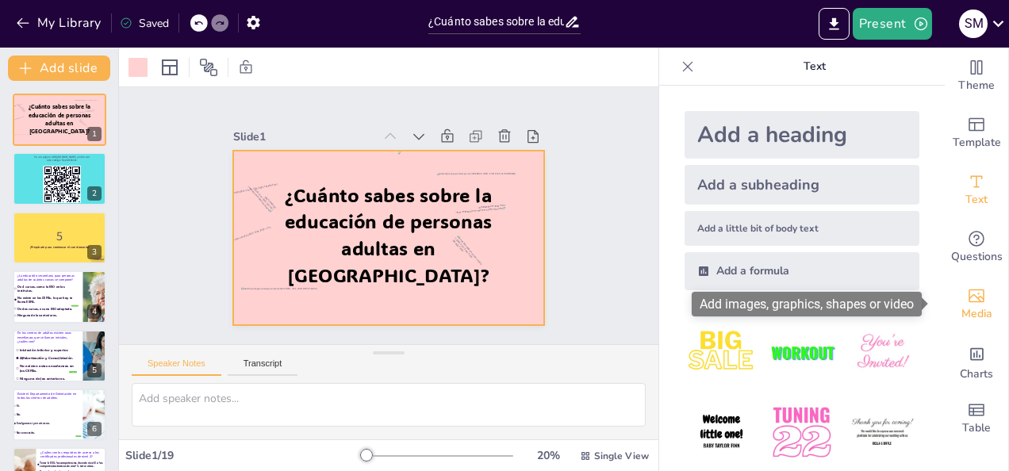
click at [969, 302] on icon "Add images, graphics, shapes or video" at bounding box center [977, 296] width 16 height 13
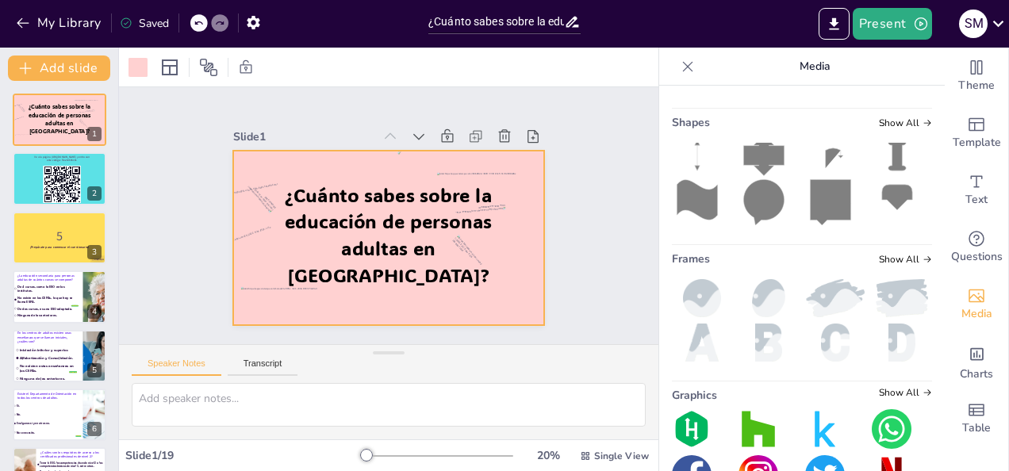
scroll to position [353, 0]
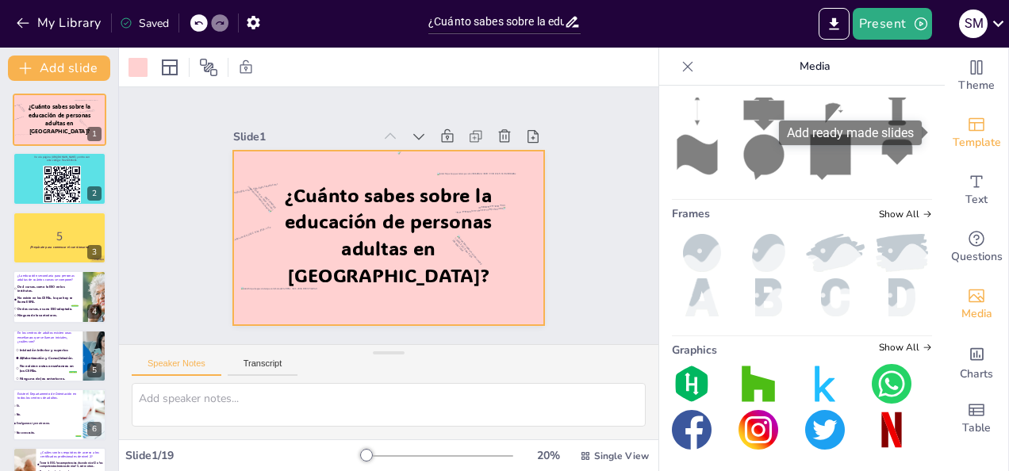
click at [970, 137] on span "Template" at bounding box center [977, 142] width 48 height 17
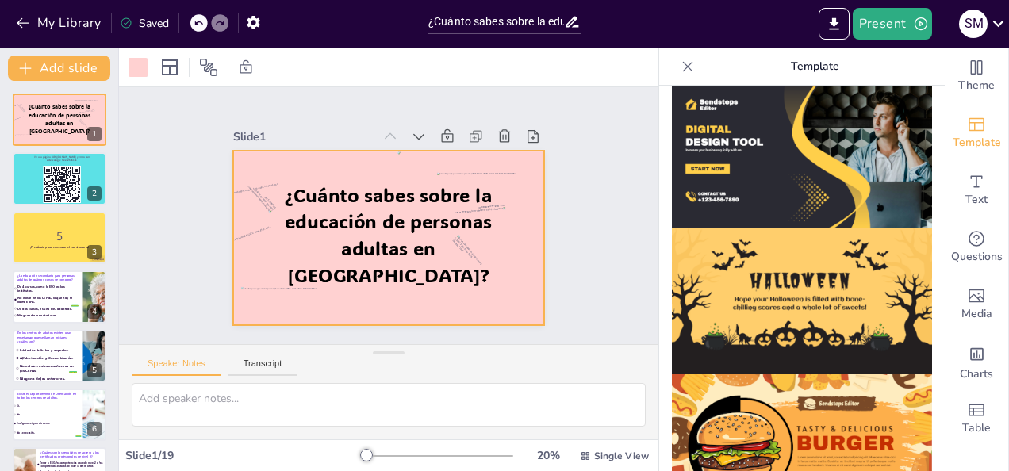
scroll to position [1392, 0]
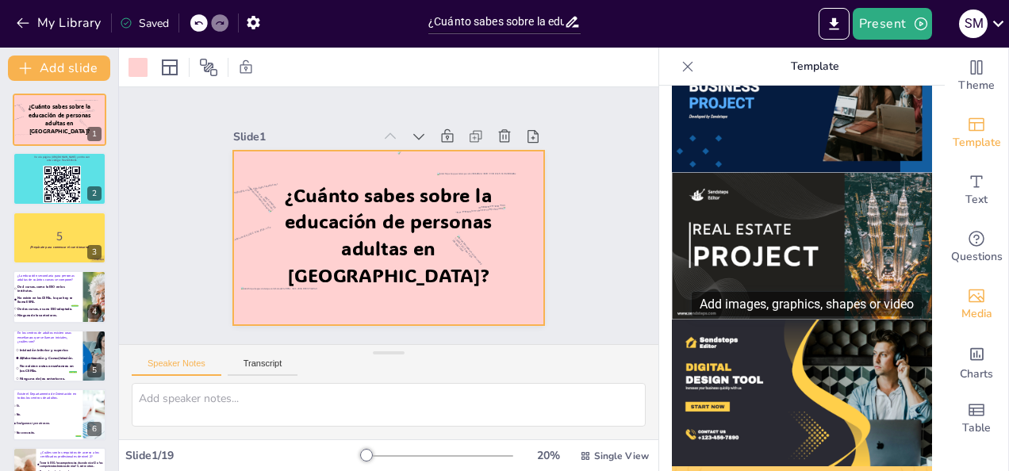
click at [978, 304] on div "Media" at bounding box center [976, 304] width 63 height 57
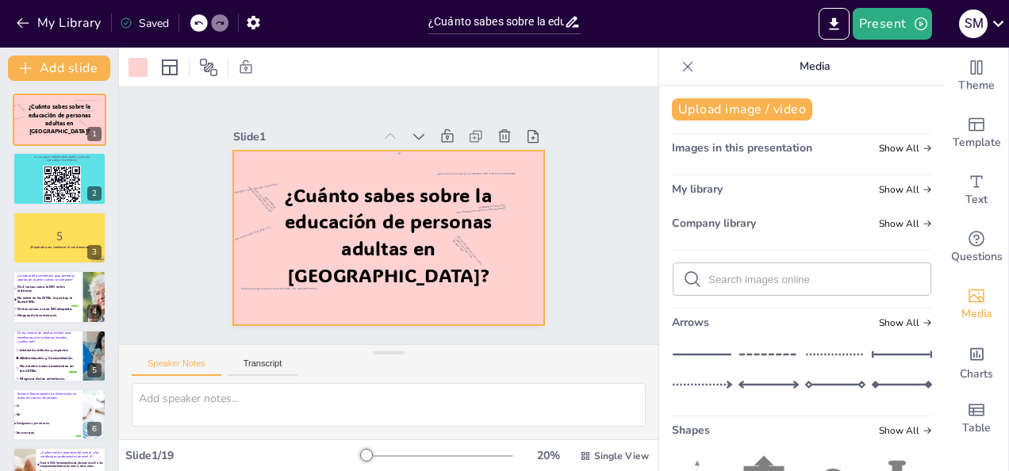
click at [808, 274] on input "text" at bounding box center [815, 280] width 213 height 12
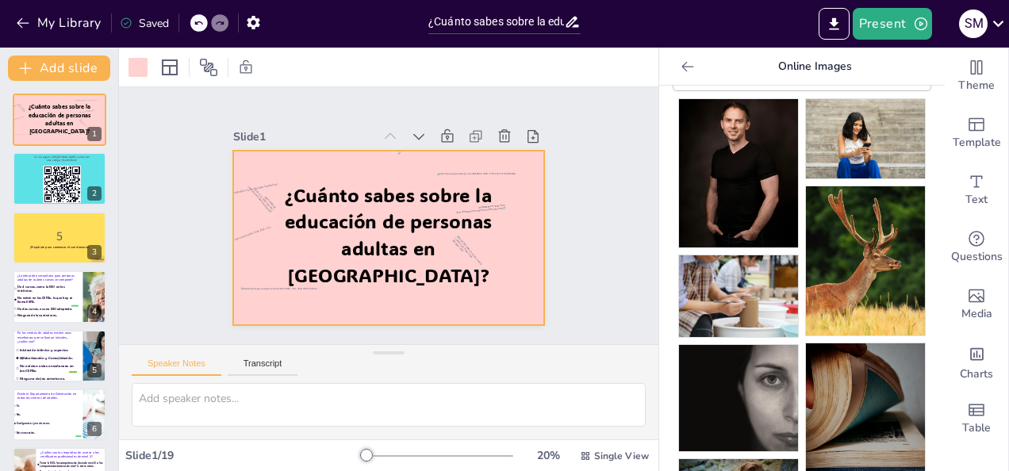
scroll to position [0, 0]
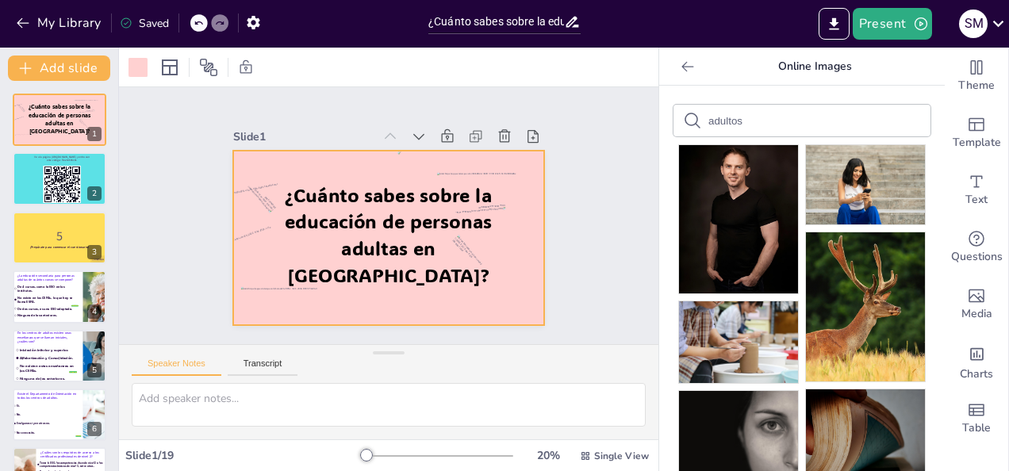
drag, startPoint x: 755, startPoint y: 121, endPoint x: 698, endPoint y: 125, distance: 57.3
click at [709, 125] on input "adultos" at bounding box center [776, 121] width 134 height 12
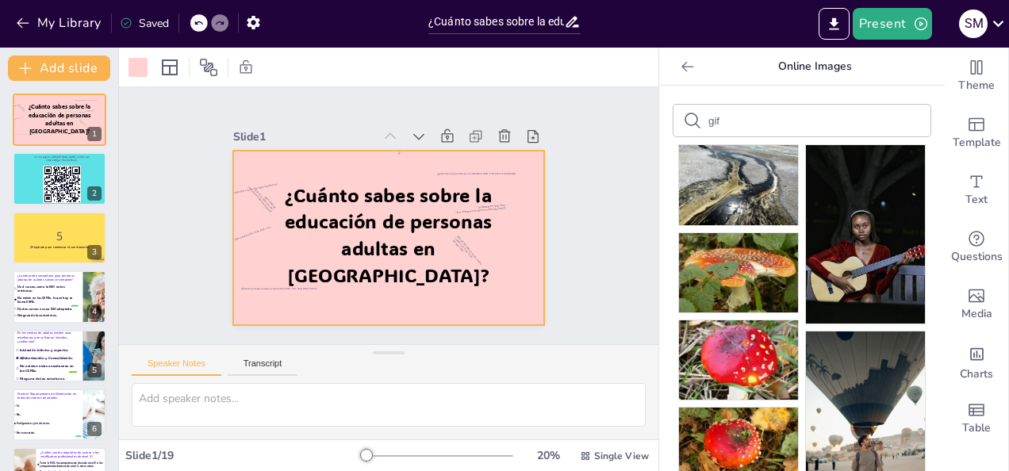
click at [713, 122] on input "gif" at bounding box center [776, 121] width 134 height 12
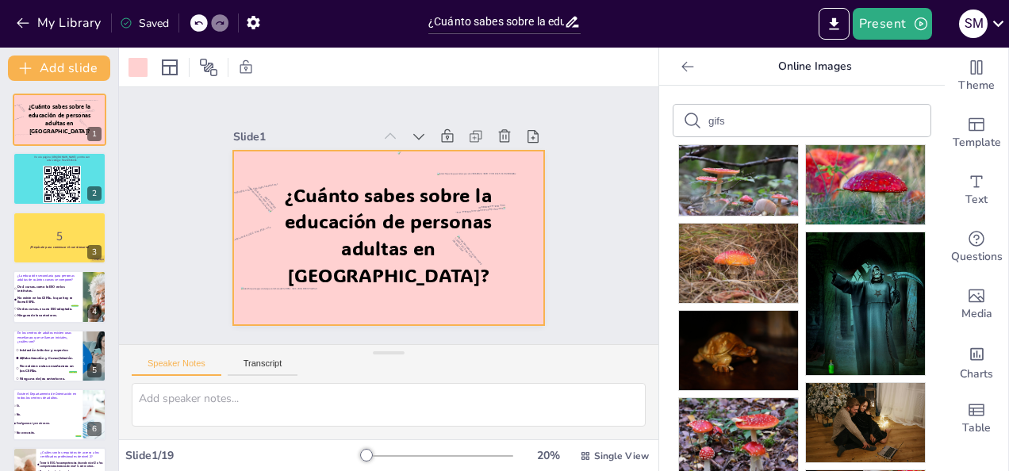
drag, startPoint x: 721, startPoint y: 121, endPoint x: 697, endPoint y: 121, distance: 23.8
click at [709, 121] on input "gifs" at bounding box center [776, 121] width 134 height 12
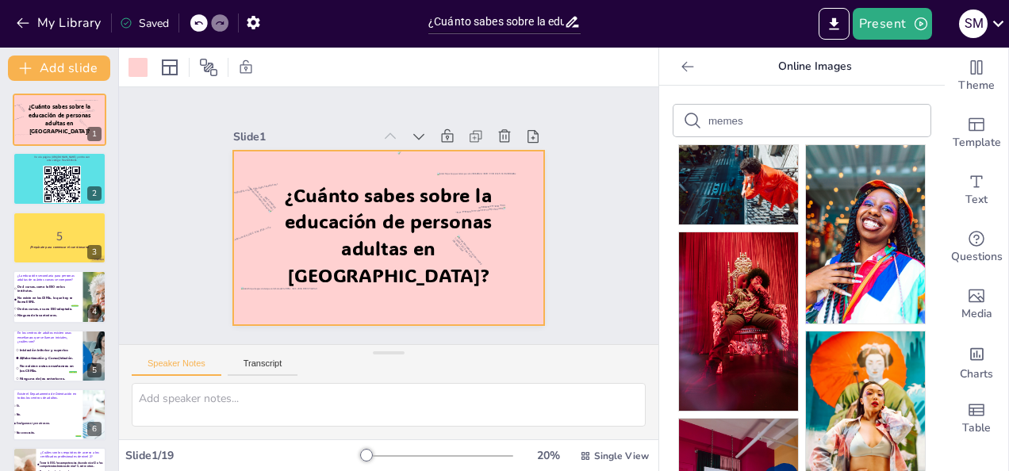
click at [680, 68] on icon at bounding box center [688, 67] width 16 height 16
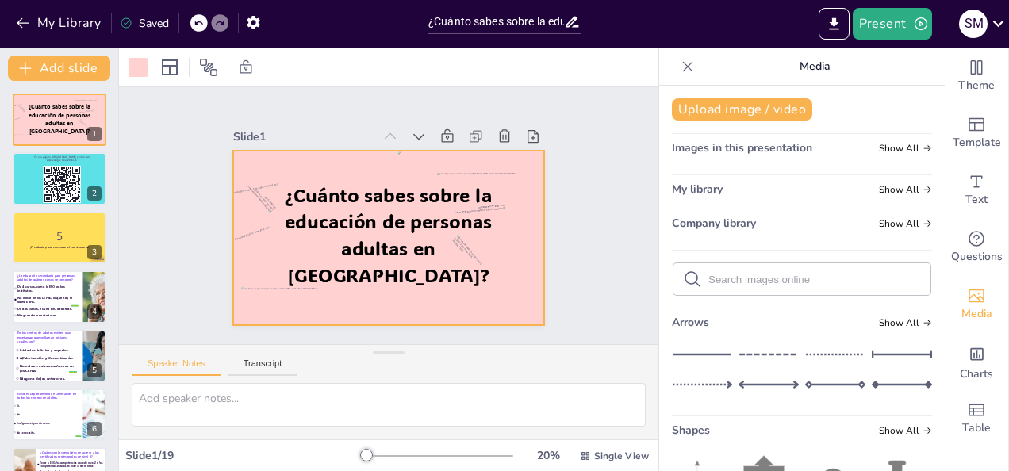
click at [795, 279] on input "text" at bounding box center [815, 280] width 213 height 12
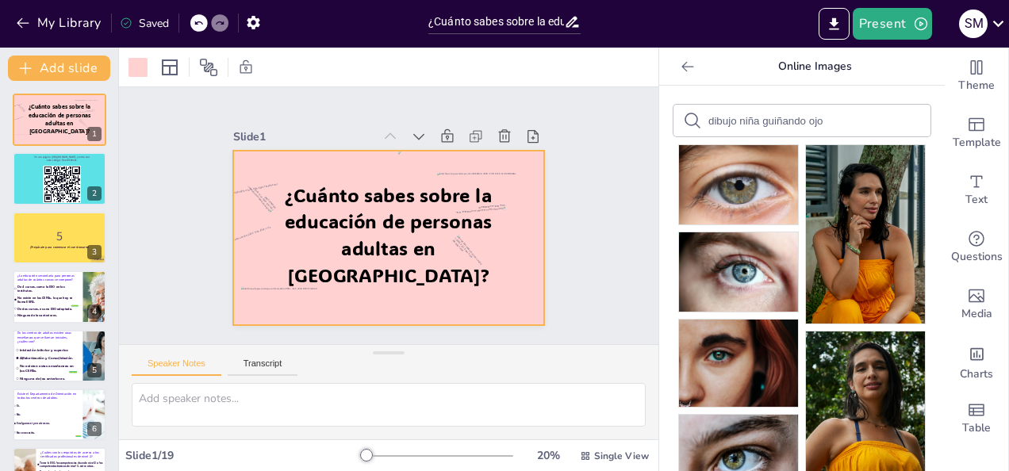
drag, startPoint x: 725, startPoint y: 121, endPoint x: 698, endPoint y: 125, distance: 27.4
click at [709, 125] on input "dibujo niña guiñando ojo" at bounding box center [776, 121] width 134 height 12
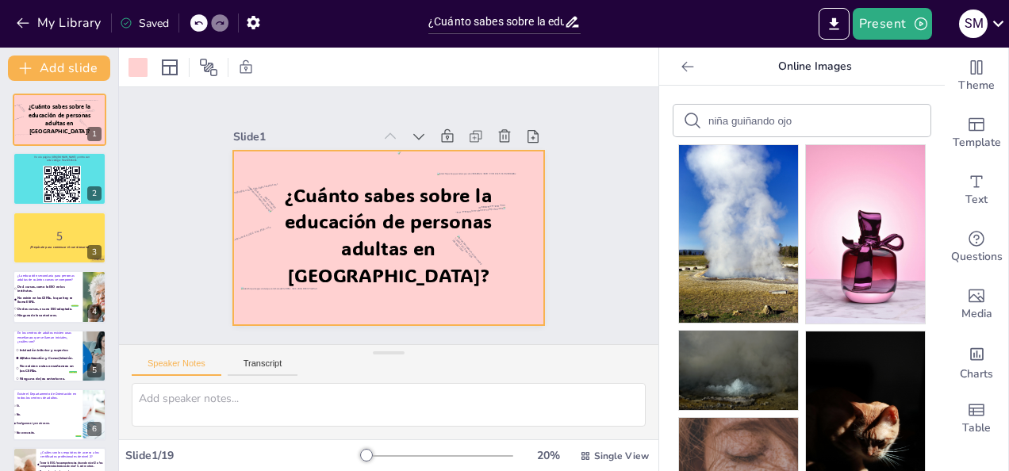
click at [680, 63] on icon at bounding box center [688, 67] width 16 height 16
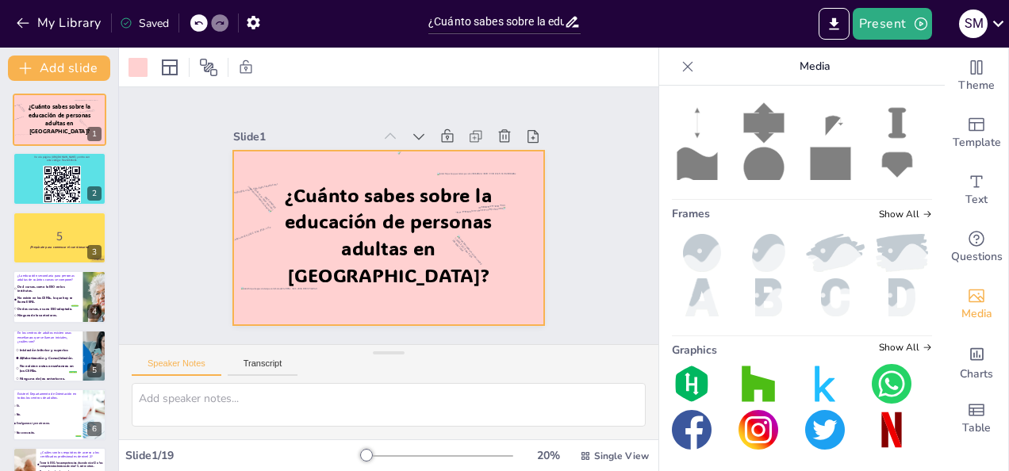
scroll to position [194, 0]
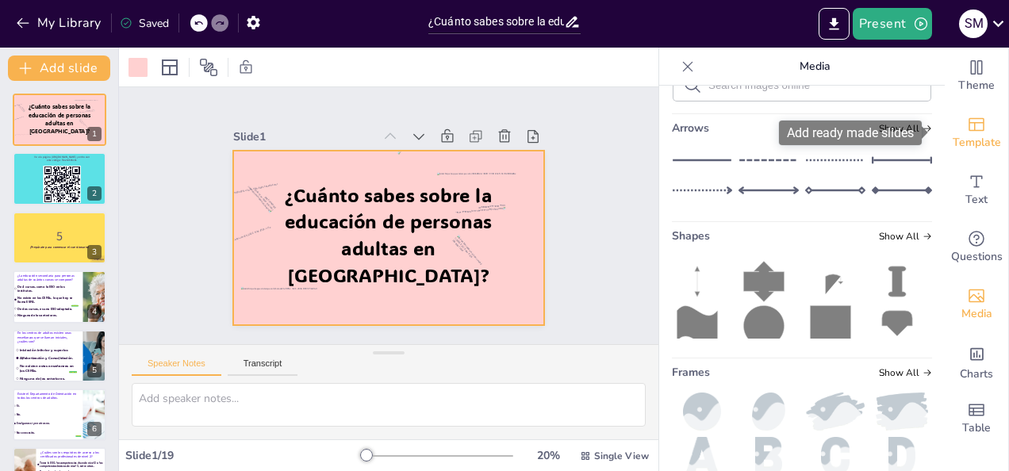
click at [973, 153] on div "Template" at bounding box center [976, 133] width 63 height 57
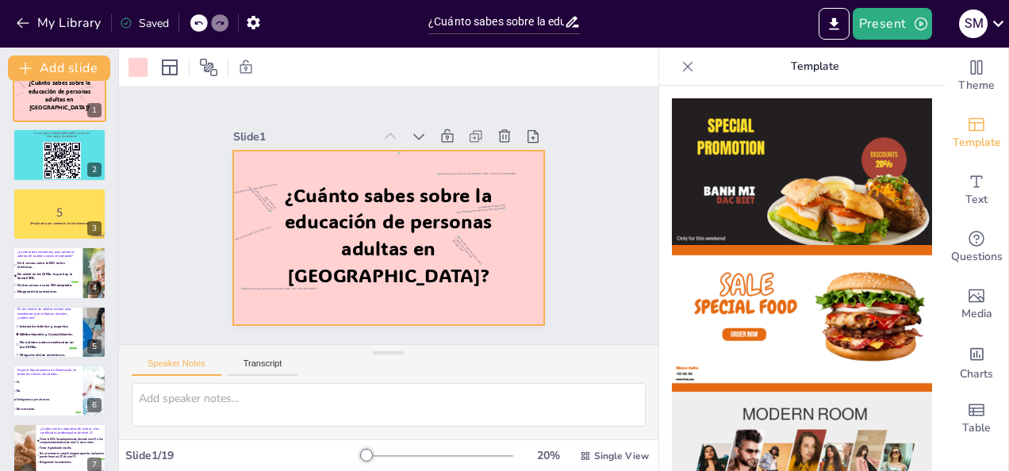
scroll to position [0, 0]
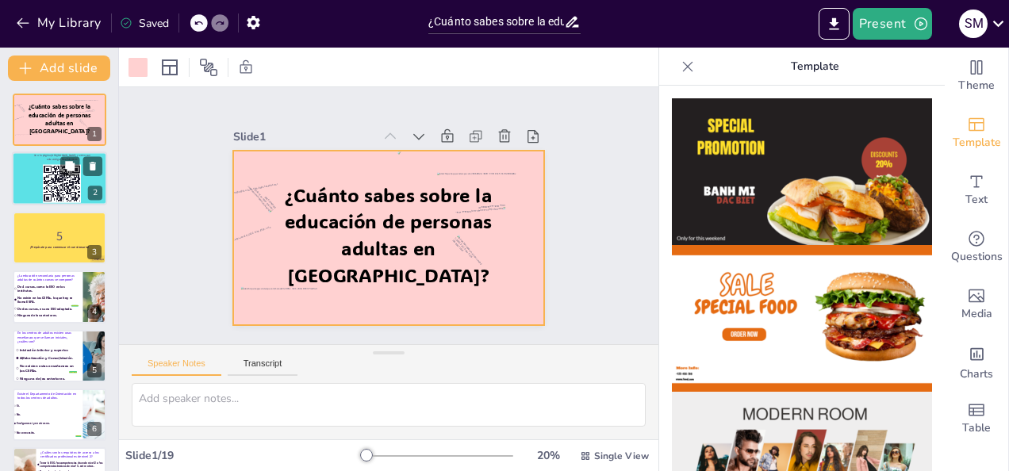
click at [37, 190] on div at bounding box center [59, 179] width 95 height 54
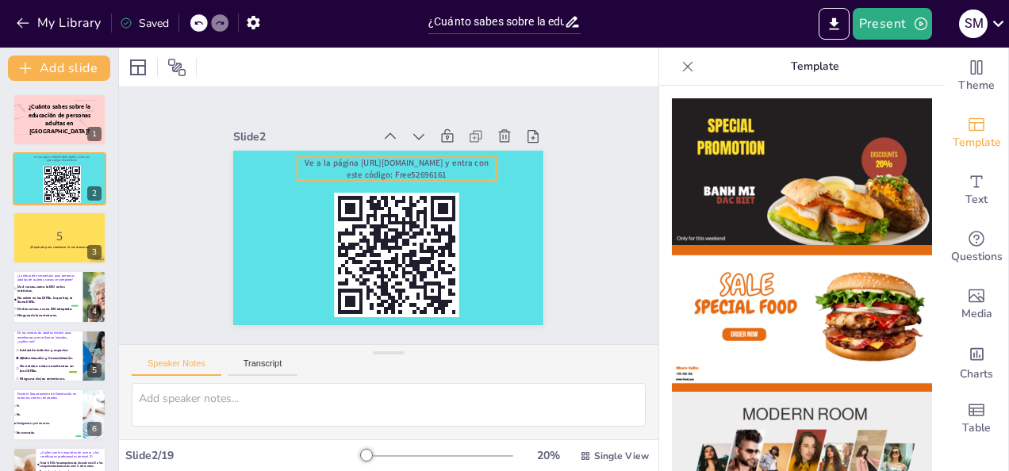
click at [409, 163] on span "Ve a la página [URL][DOMAIN_NAME] y entra con este código: Free52696161" at bounding box center [426, 177] width 155 height 117
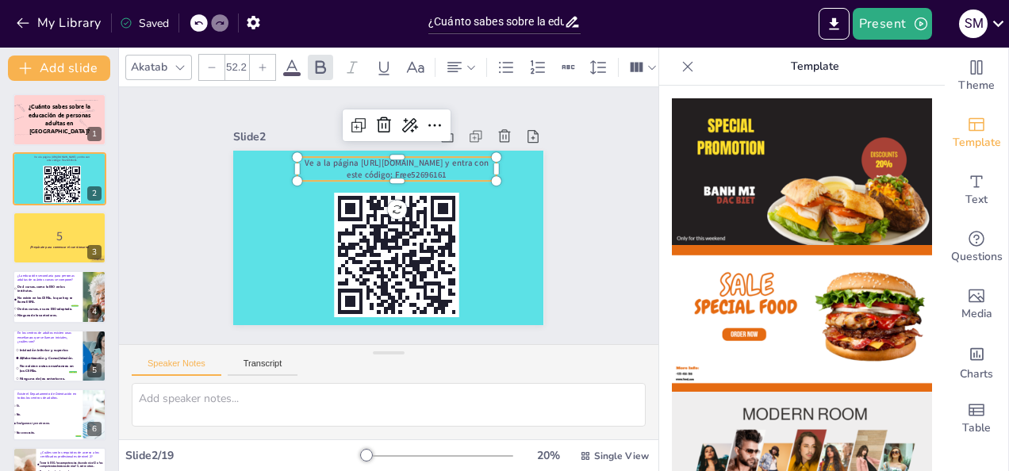
click at [432, 170] on span "Ve a la página [URL][DOMAIN_NAME] y entra con este código: Free52696161" at bounding box center [369, 166] width 164 height 102
click at [321, 65] on icon at bounding box center [321, 66] width 10 height 13
click at [291, 72] on span at bounding box center [291, 74] width 17 height 4
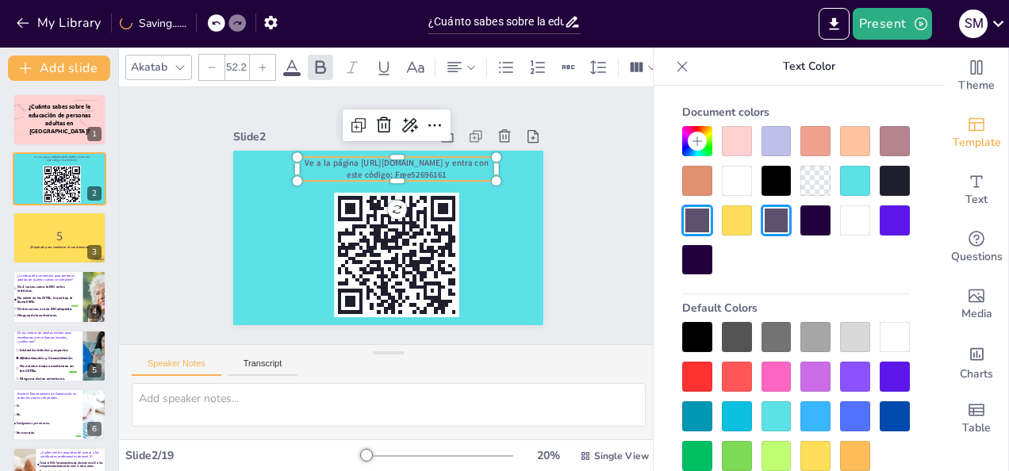
click at [686, 248] on div at bounding box center [697, 260] width 30 height 30
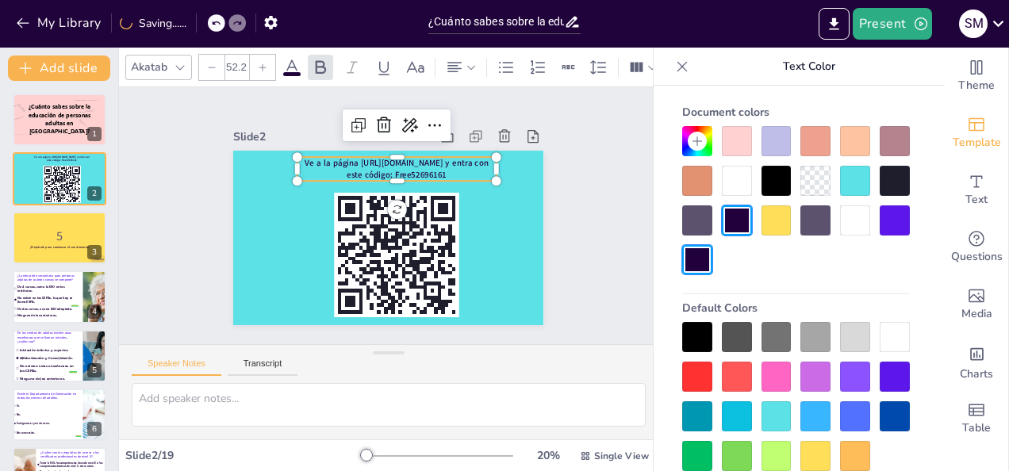
click at [260, 66] on div at bounding box center [262, 67] width 25 height 25
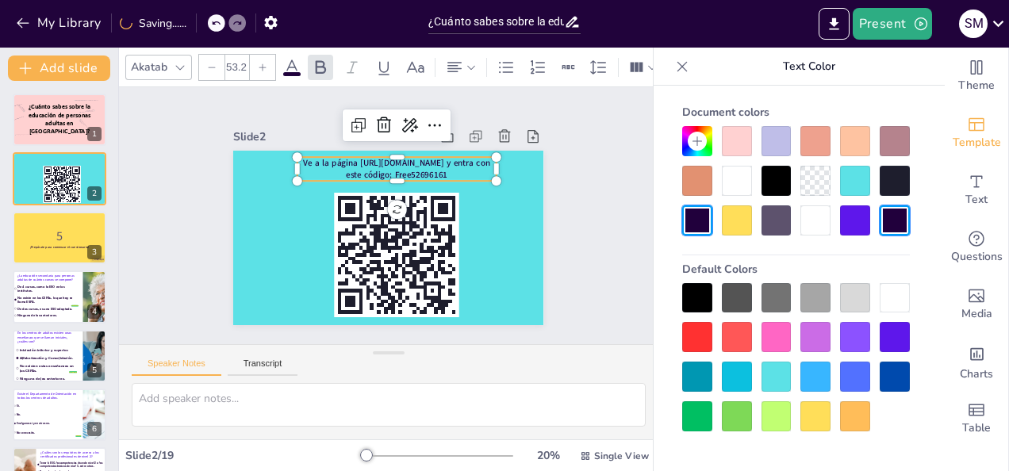
click at [260, 66] on div at bounding box center [262, 67] width 25 height 25
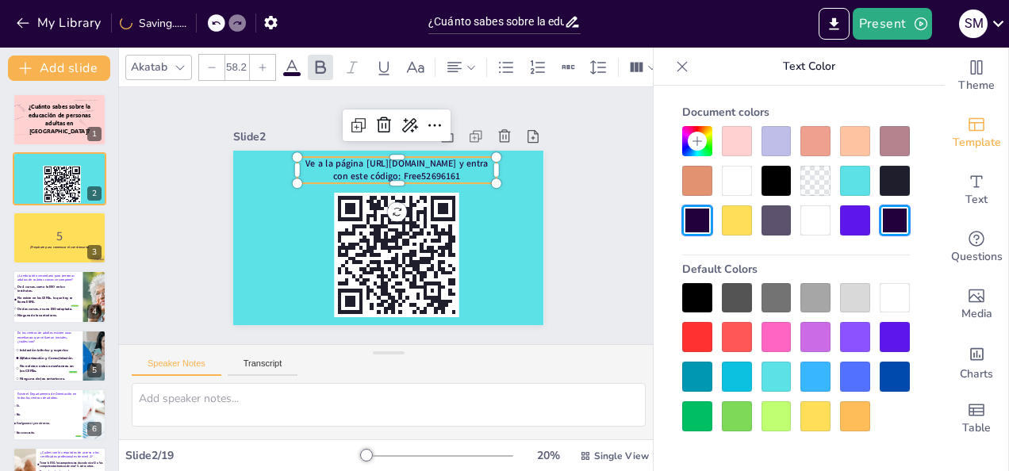
click at [260, 66] on div at bounding box center [262, 67] width 25 height 25
click at [390, 159] on span "Ve a la página [URL][DOMAIN_NAME] y entra con este código: Free52696161" at bounding box center [345, 188] width 90 height 182
click at [450, 160] on span "Ve a la página [URL][DOMAIN_NAME] y entra con este código: Free52696161" at bounding box center [433, 234] width 60 height 191
click at [443, 240] on span "Ve a la página [URL][DOMAIN_NAME] y entra con este código: Free52696161" at bounding box center [376, 262] width 194 height 44
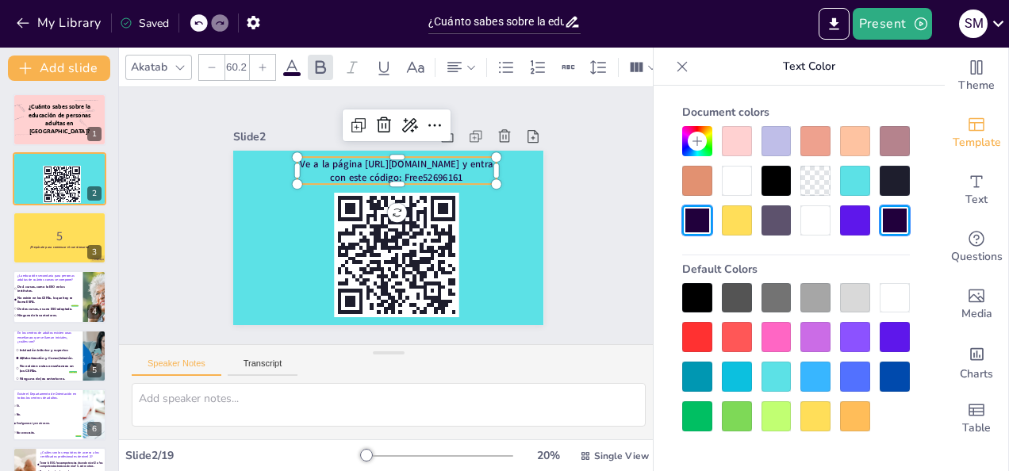
click at [290, 61] on icon at bounding box center [291, 67] width 19 height 19
click at [288, 61] on icon at bounding box center [292, 67] width 14 height 15
click at [265, 63] on icon at bounding box center [263, 68] width 10 height 10
click at [264, 63] on icon at bounding box center [263, 68] width 10 height 10
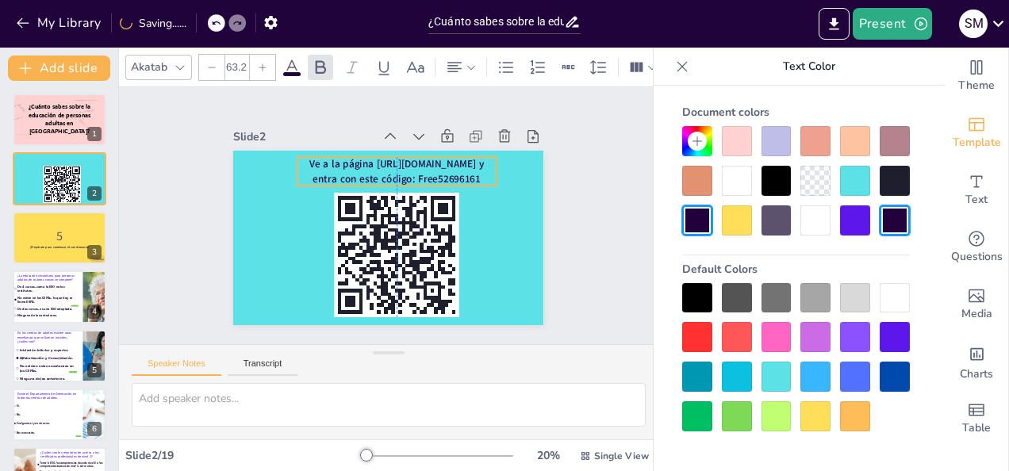
click at [367, 172] on span "Ve a la página [URL][DOMAIN_NAME] y entra con este código: Free52696161" at bounding box center [344, 212] width 46 height 175
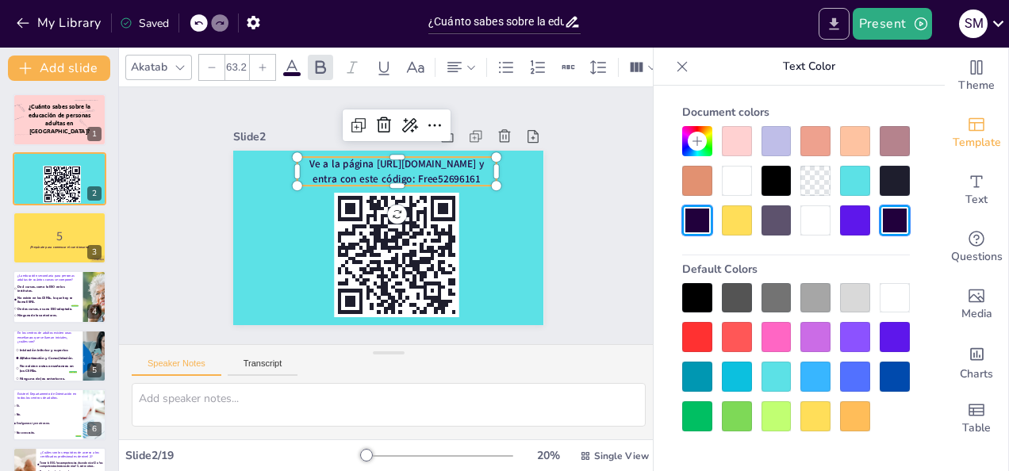
click at [843, 24] on icon "Export to PowerPoint" at bounding box center [834, 24] width 17 height 17
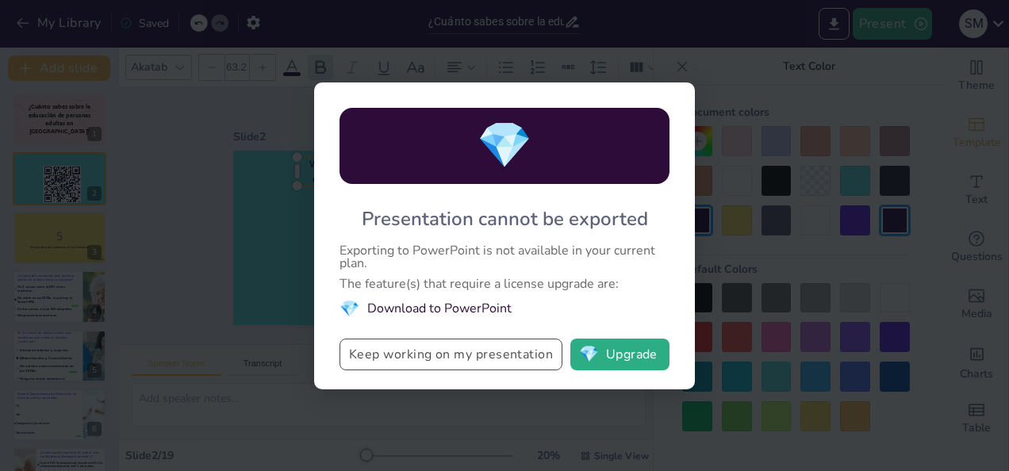
click at [513, 362] on button "Keep working on my presentation" at bounding box center [451, 355] width 223 height 32
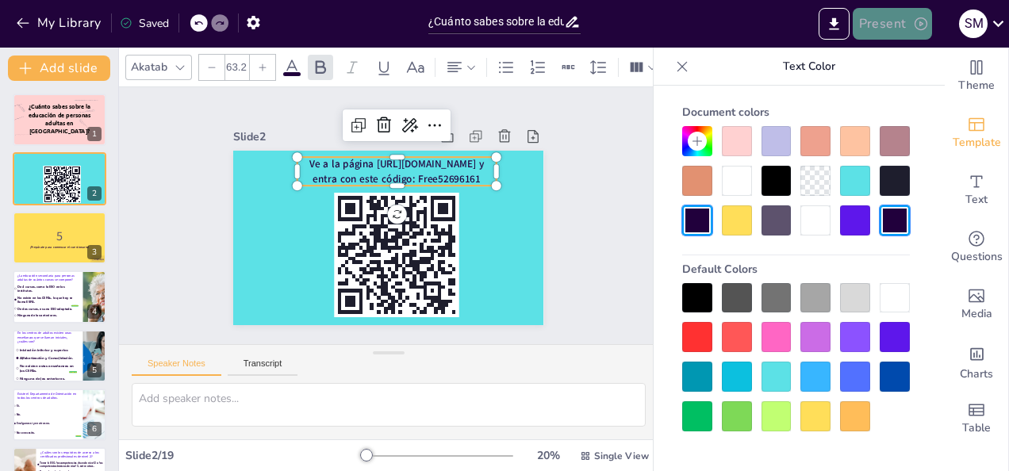
click at [914, 21] on icon "button" at bounding box center [921, 24] width 16 height 16
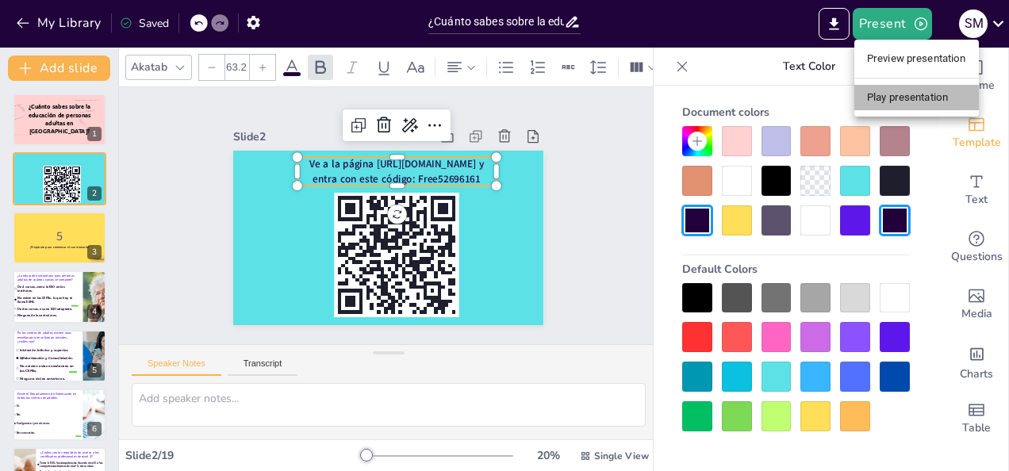
click at [906, 97] on li "Play presentation" at bounding box center [917, 97] width 125 height 25
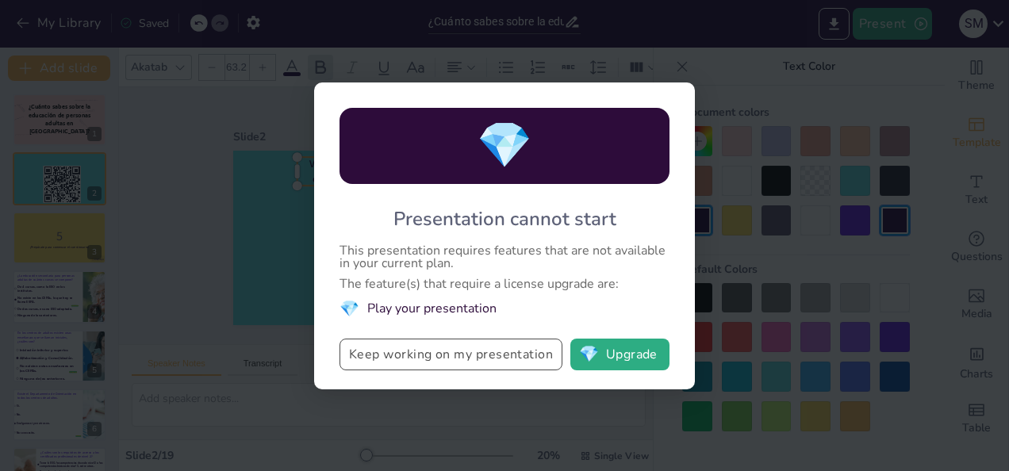
click at [509, 357] on button "Keep working on my presentation" at bounding box center [451, 355] width 223 height 32
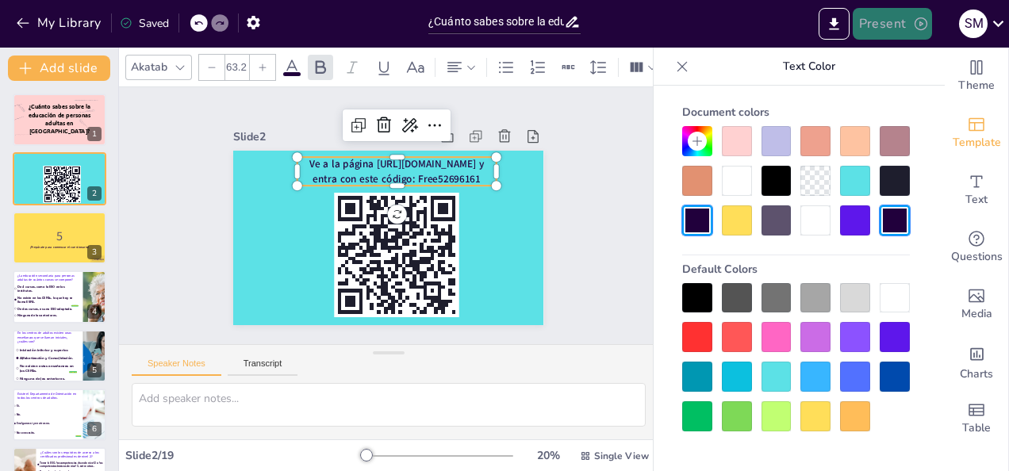
click at [873, 21] on button "Present" at bounding box center [892, 24] width 79 height 32
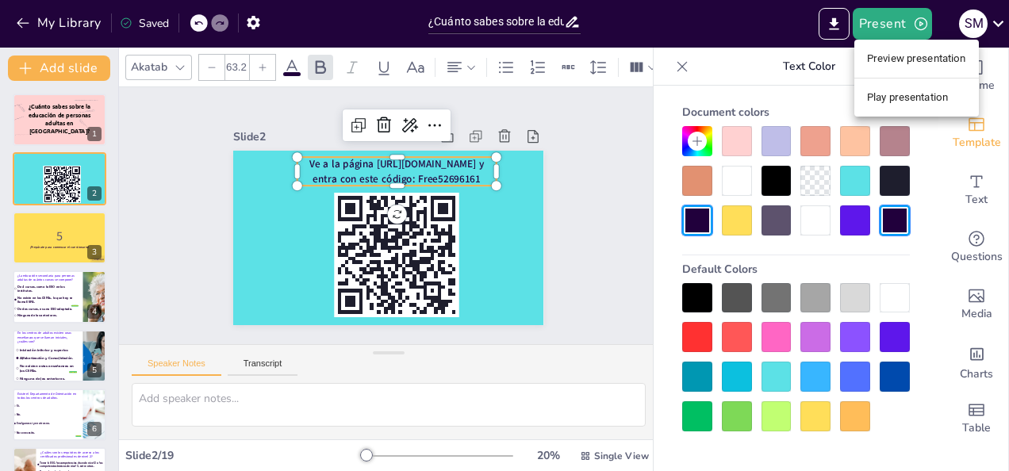
click at [881, 56] on li "Preview presentation" at bounding box center [917, 58] width 125 height 25
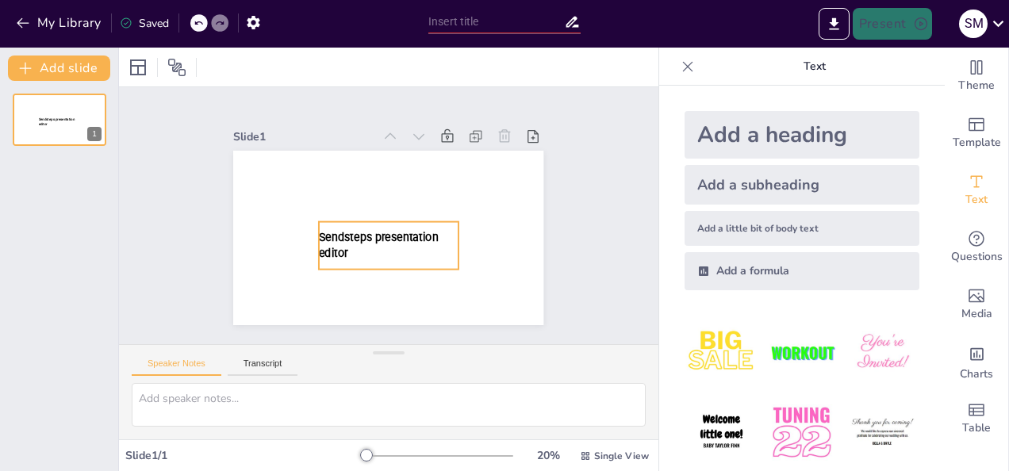
type input "¿Cuánto sabes sobre la educación de personas adultas?"
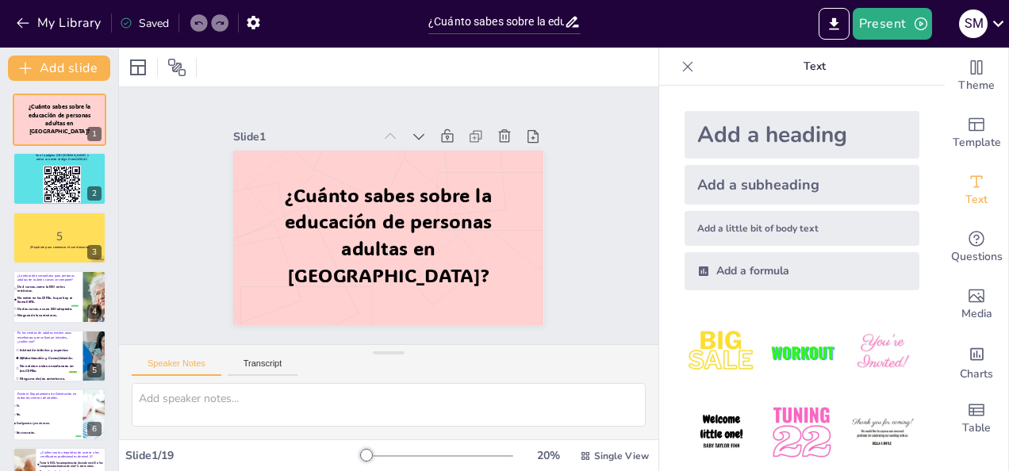
checkbox input "true"
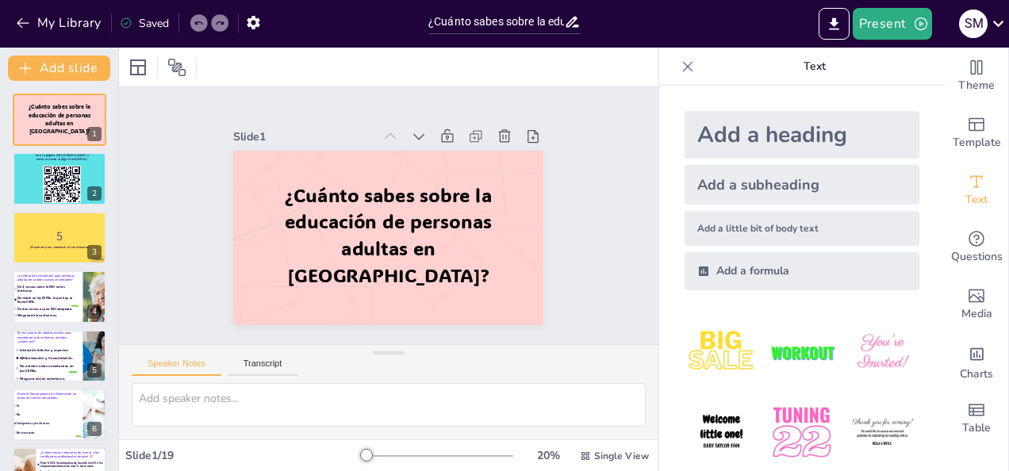
checkbox input "true"
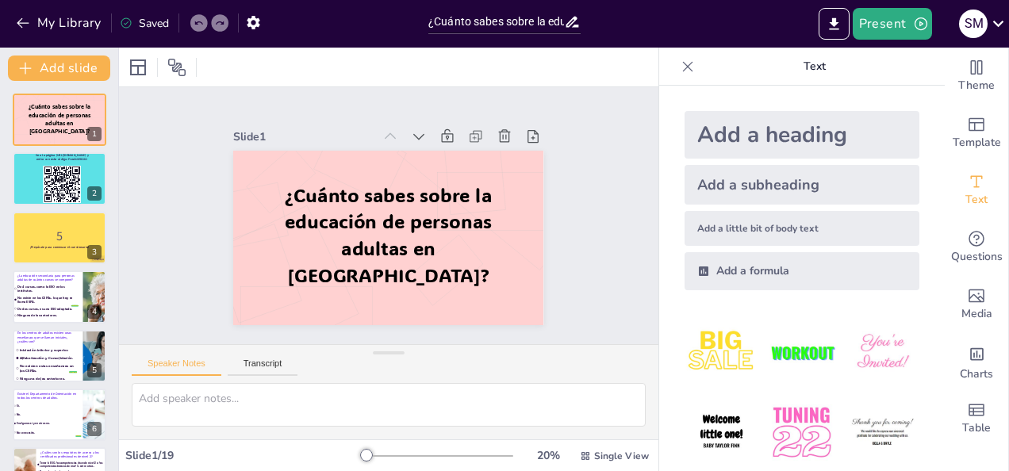
checkbox input "true"
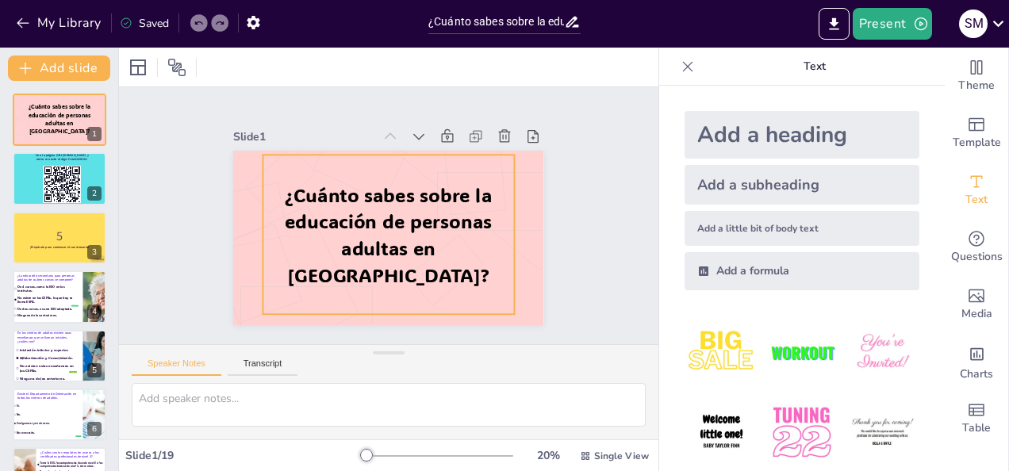
checkbox input "true"
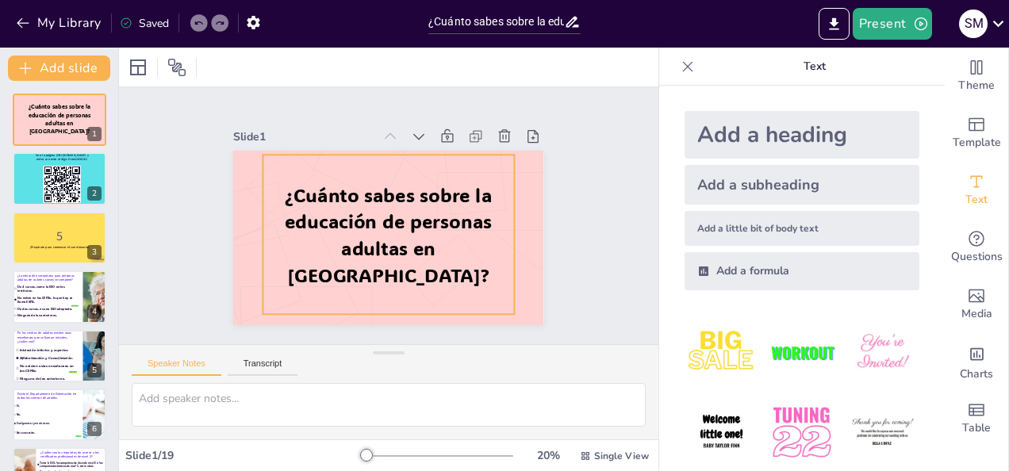
checkbox input "true"
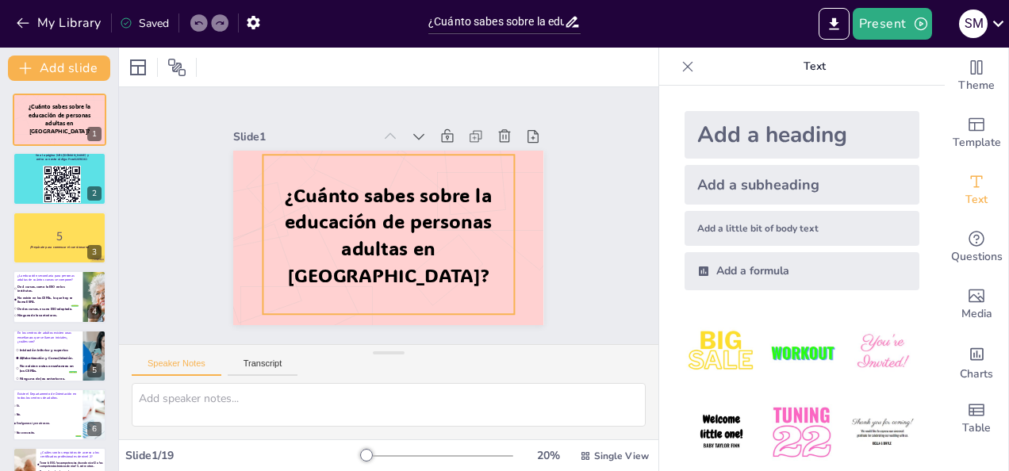
checkbox input "true"
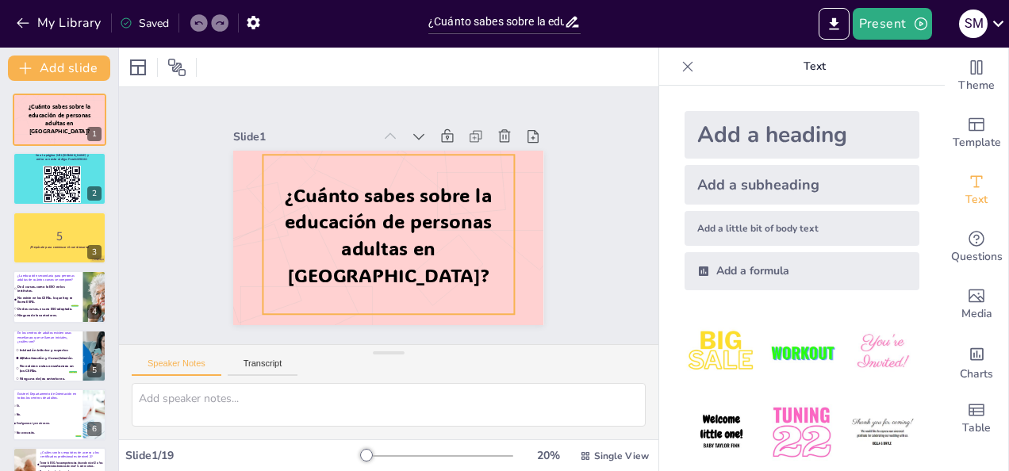
checkbox input "true"
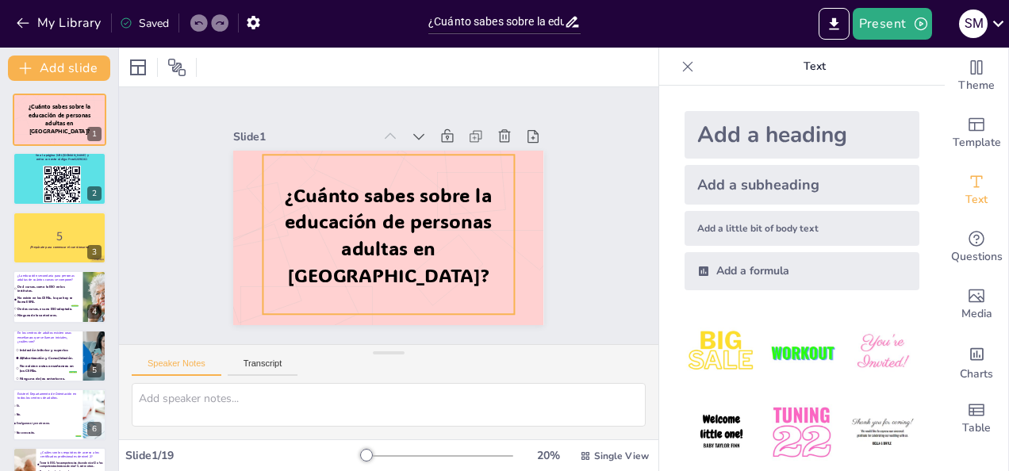
checkbox input "true"
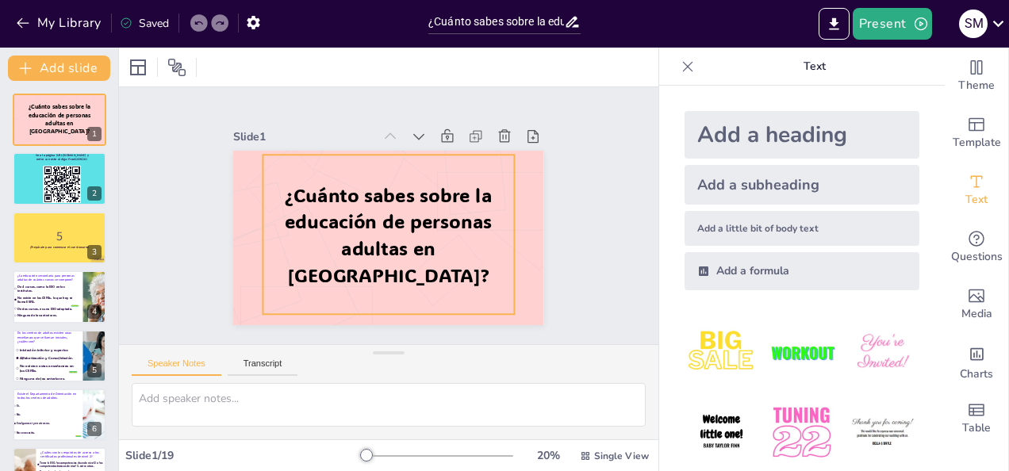
checkbox input "true"
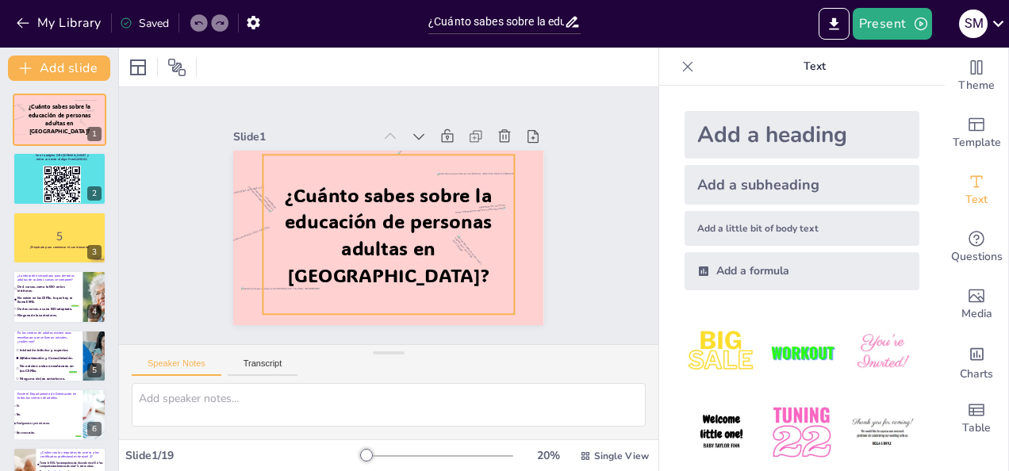
checkbox input "true"
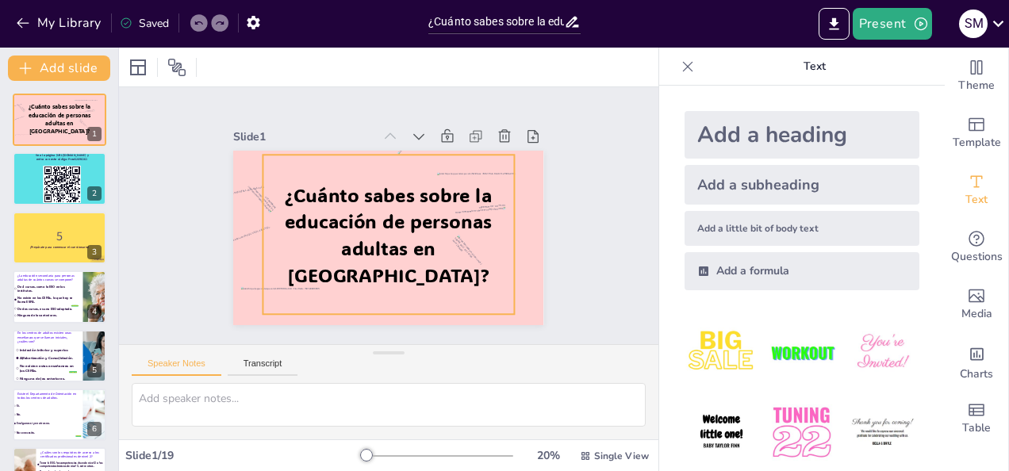
checkbox input "true"
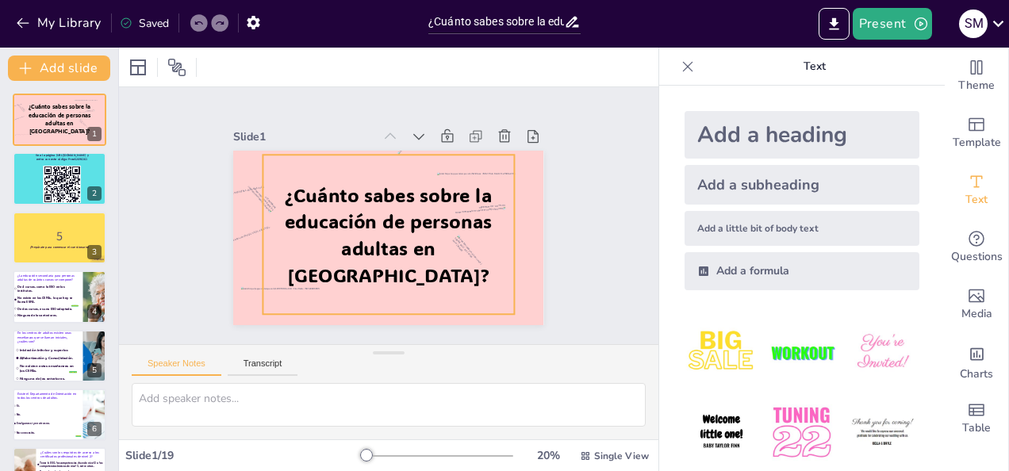
checkbox input "true"
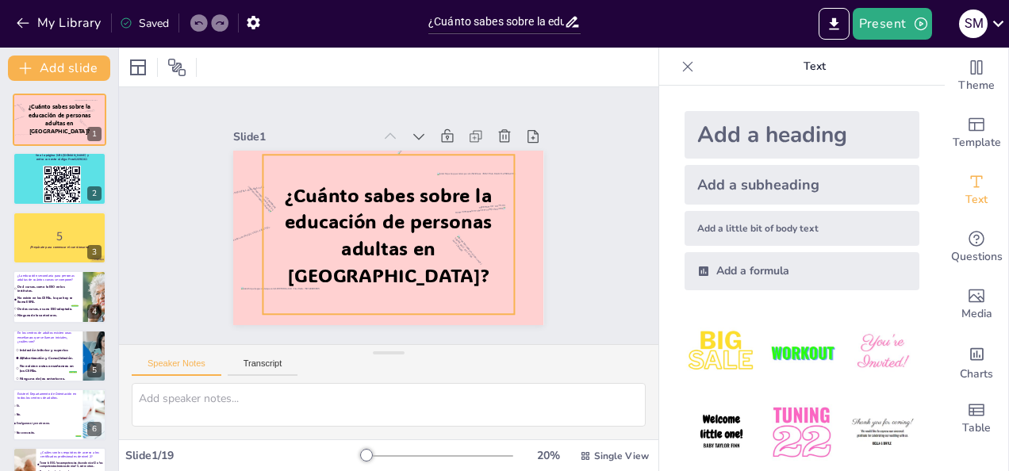
checkbox input "true"
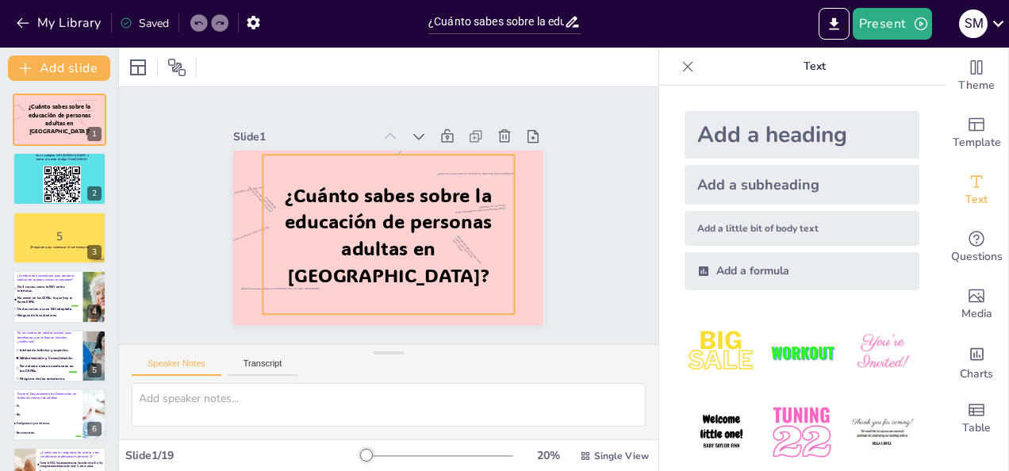
checkbox input "true"
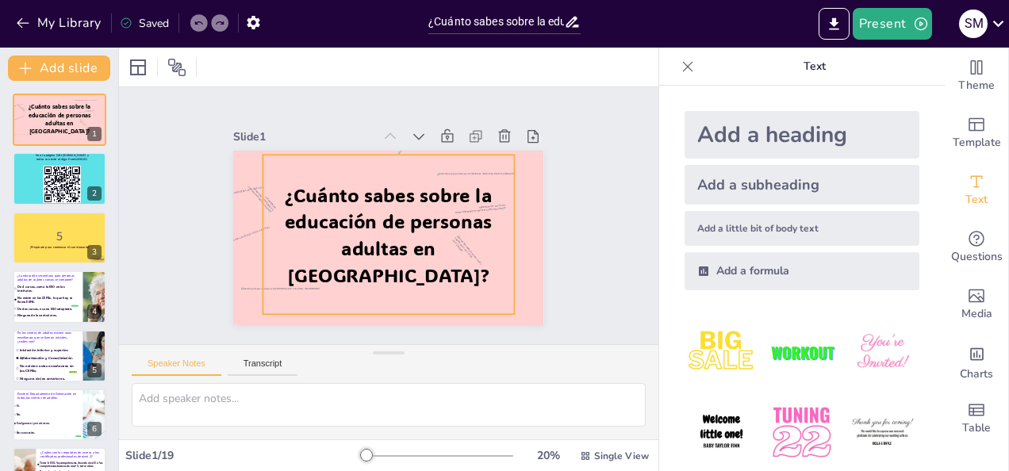
checkbox input "true"
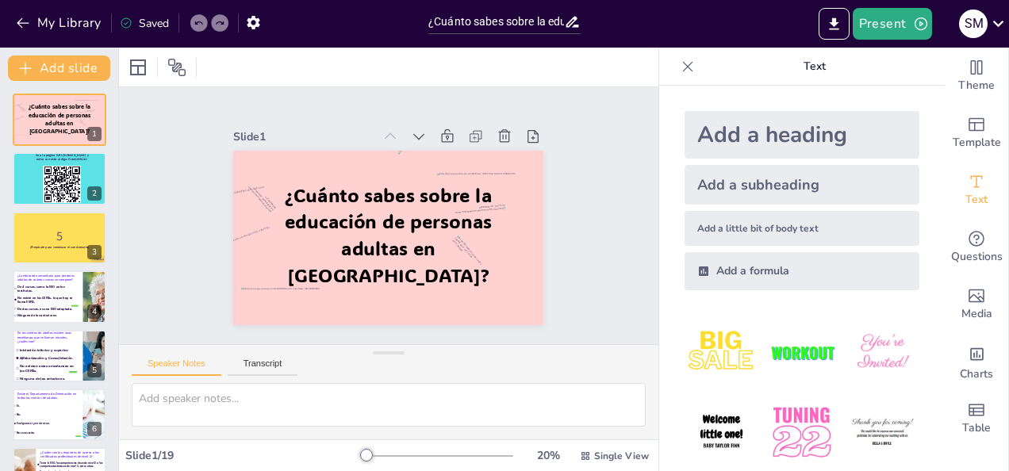
checkbox input "true"
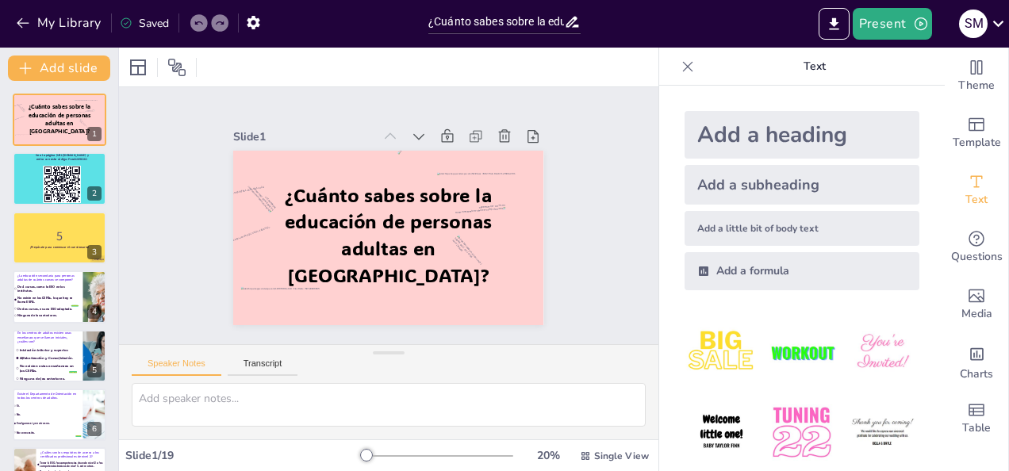
checkbox input "true"
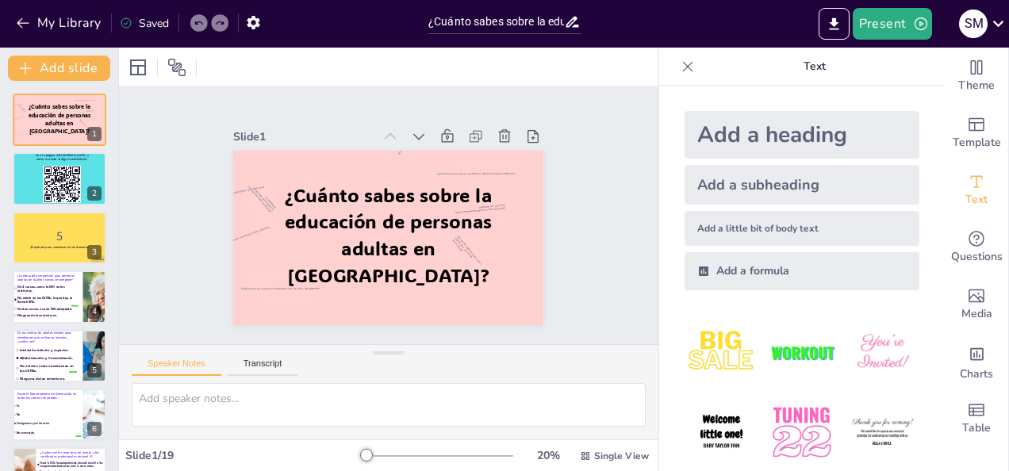
checkbox input "true"
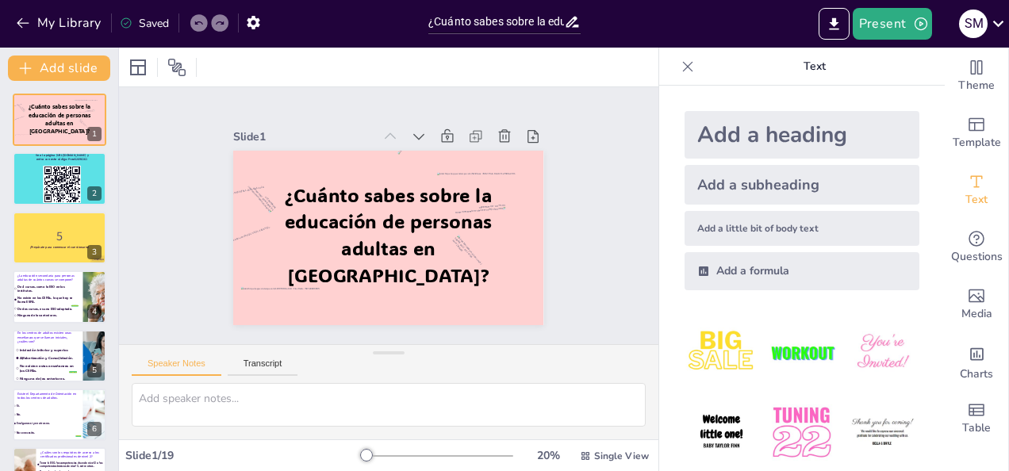
checkbox input "true"
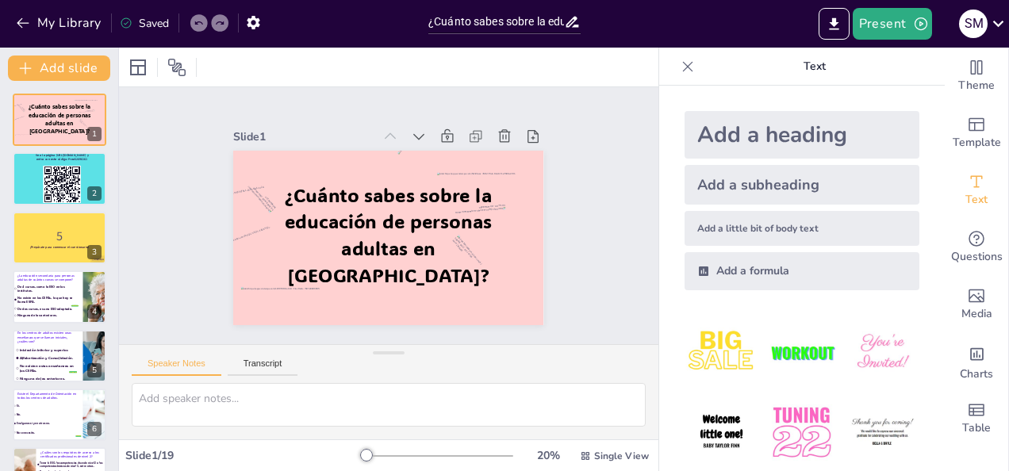
checkbox input "true"
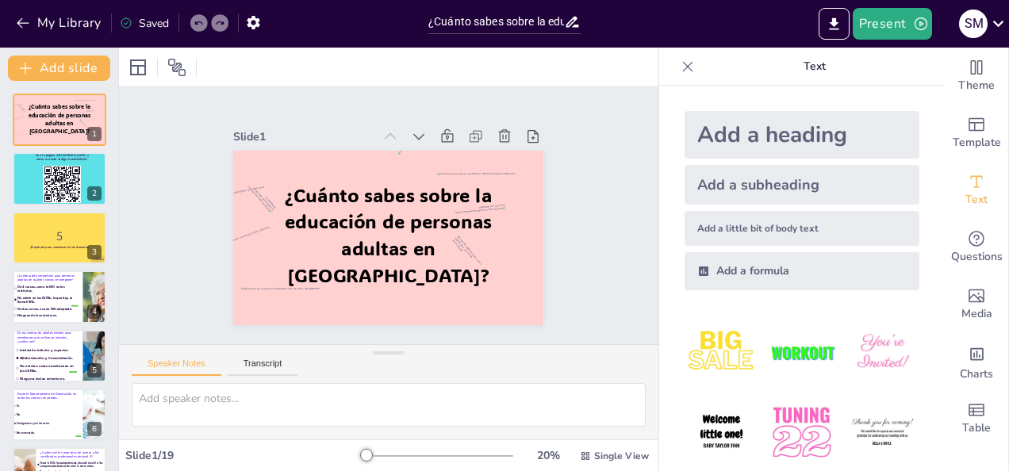
checkbox input "true"
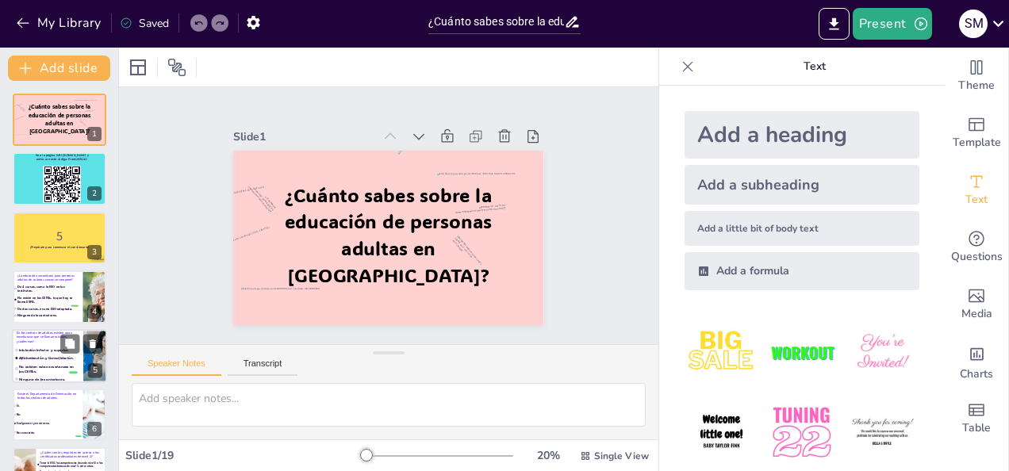
checkbox input "true"
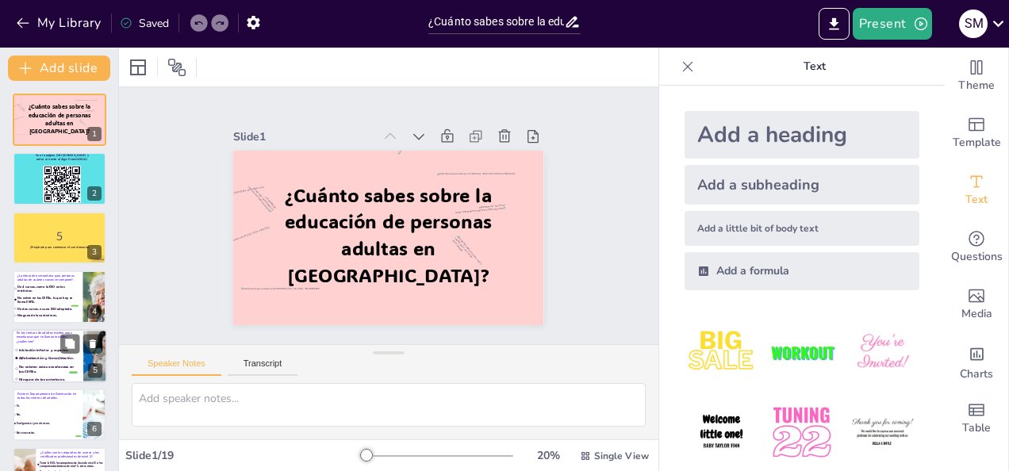
checkbox input "true"
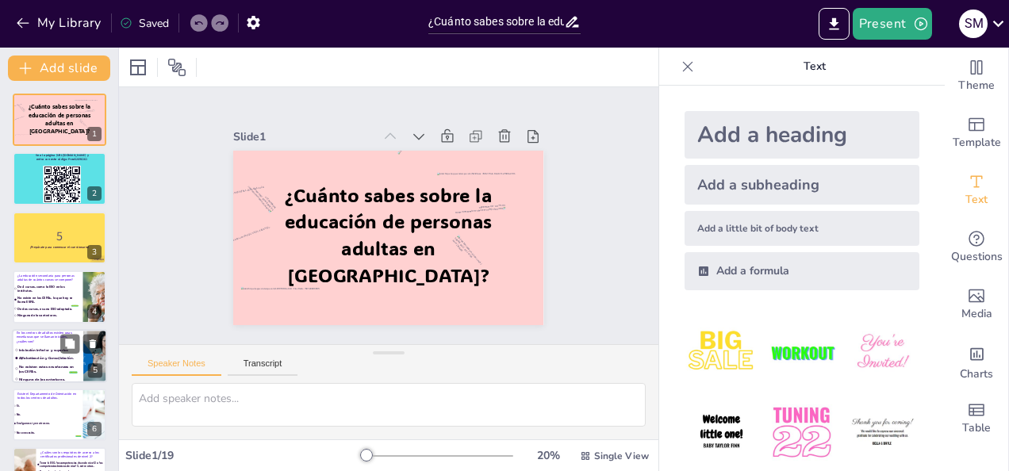
checkbox input "true"
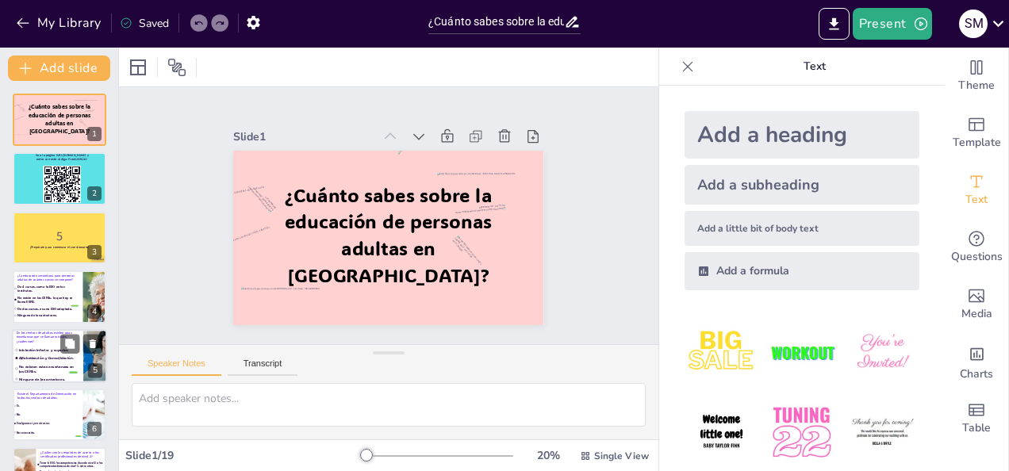
checkbox input "true"
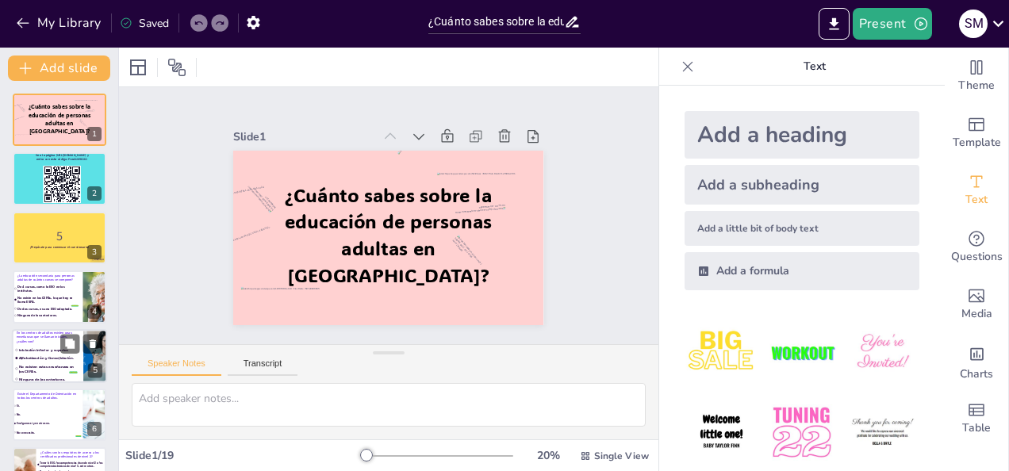
checkbox input "true"
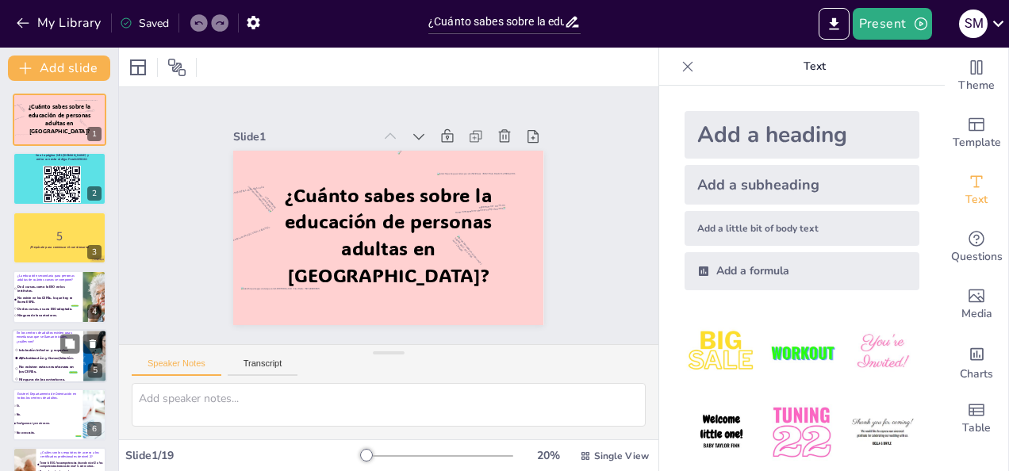
checkbox input "true"
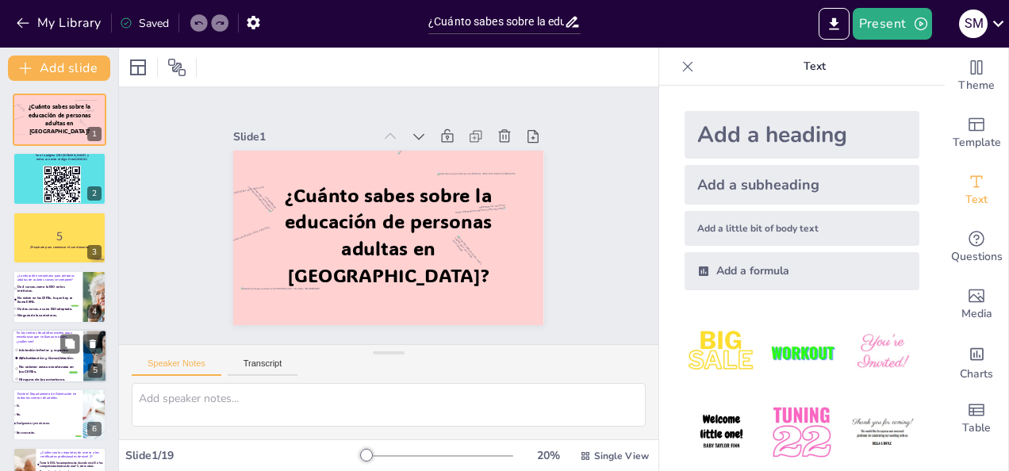
checkbox input "true"
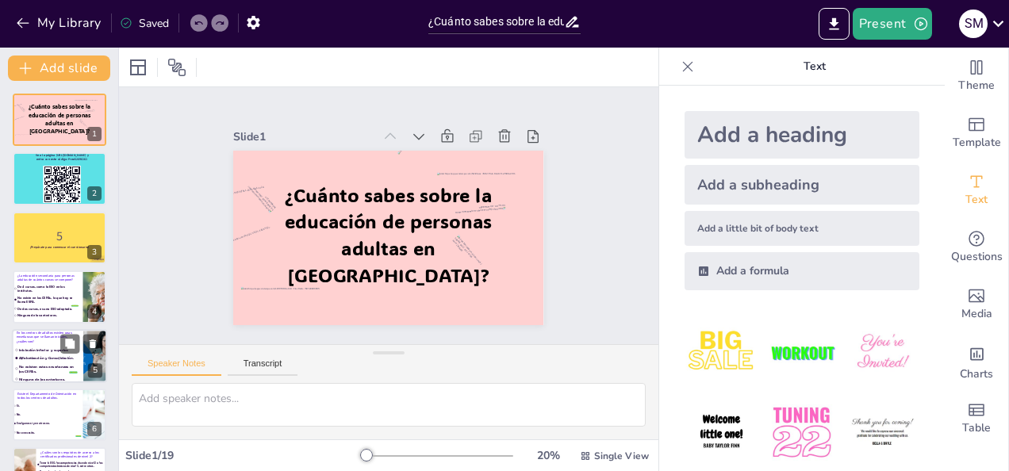
checkbox input "true"
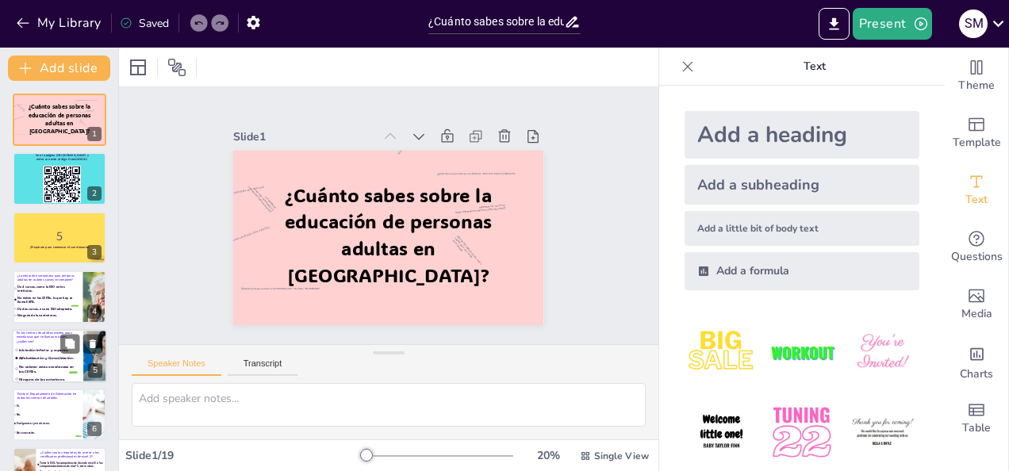
checkbox input "true"
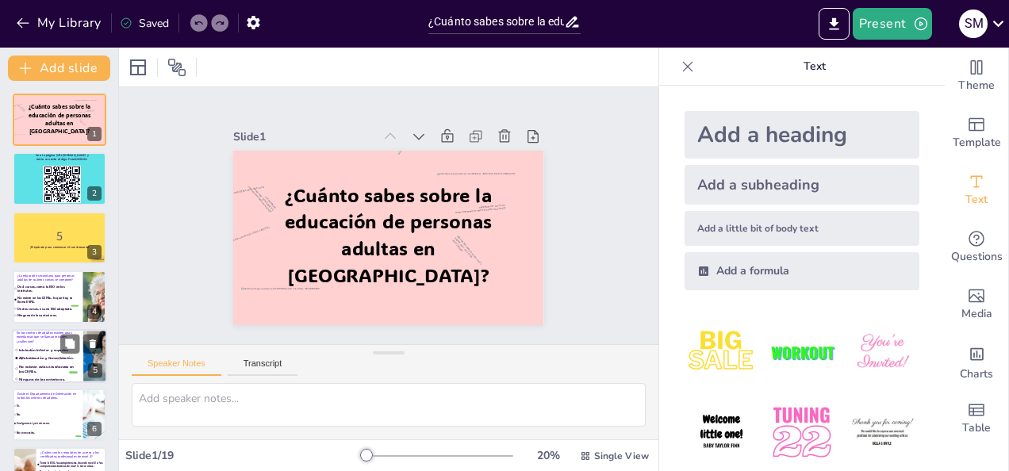
checkbox input "true"
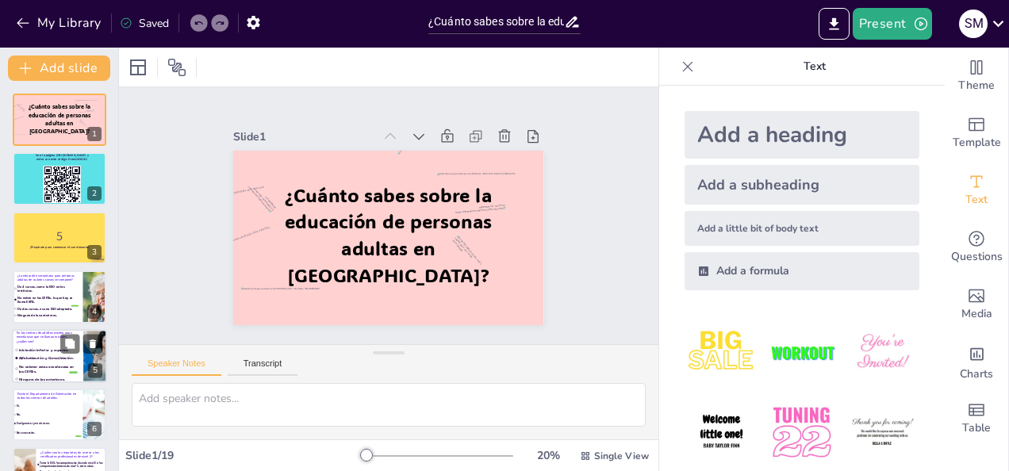
checkbox input "true"
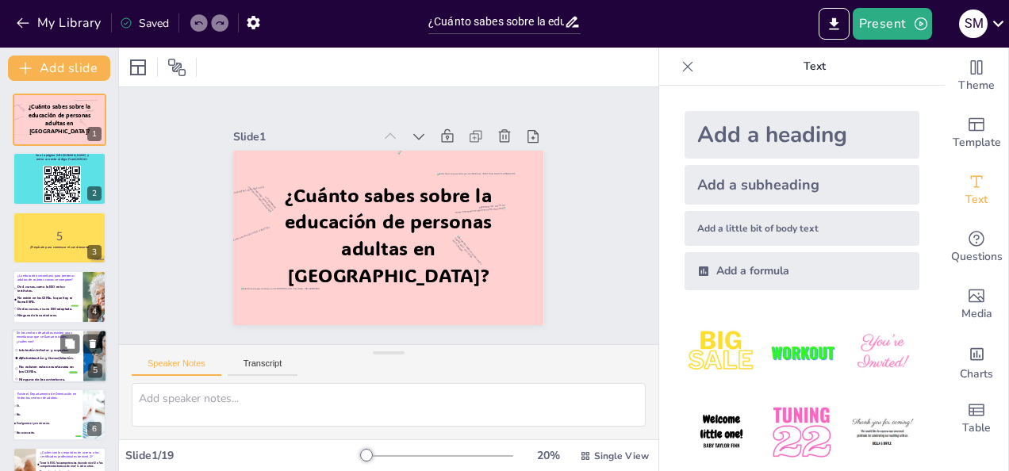
checkbox input "true"
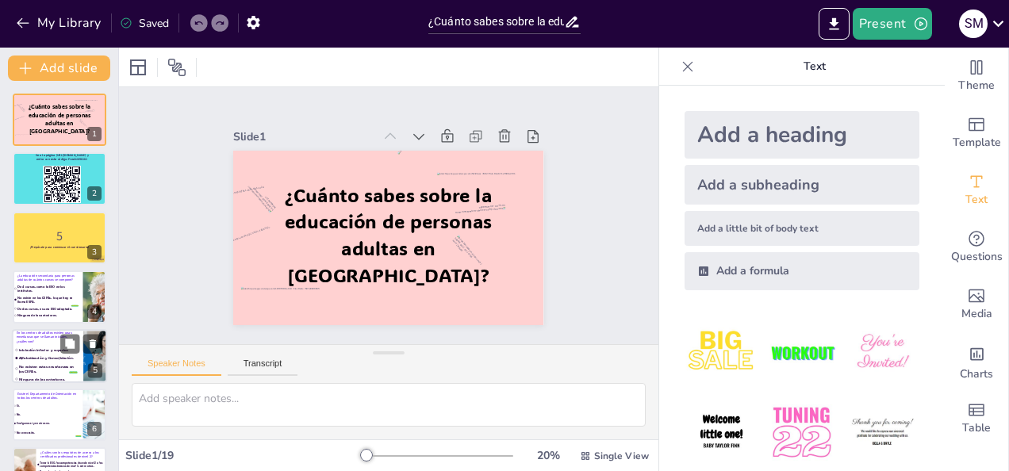
checkbox input "true"
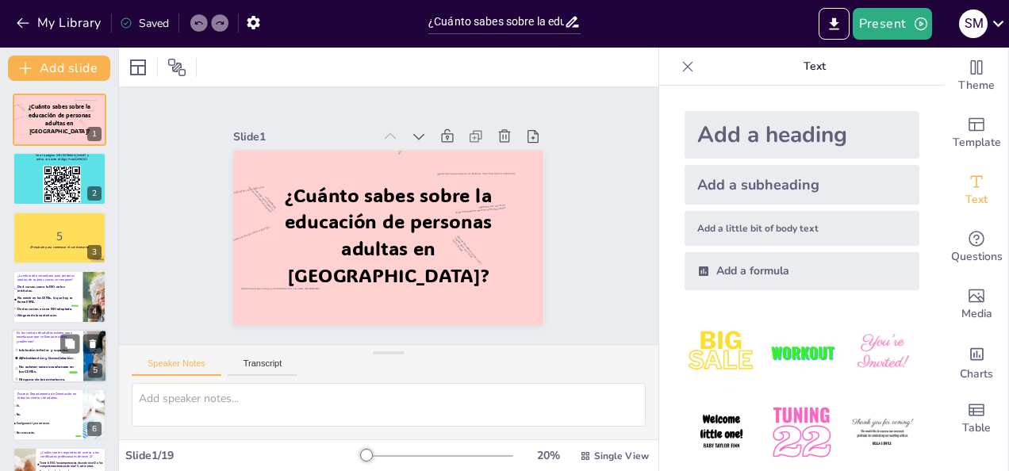
checkbox input "true"
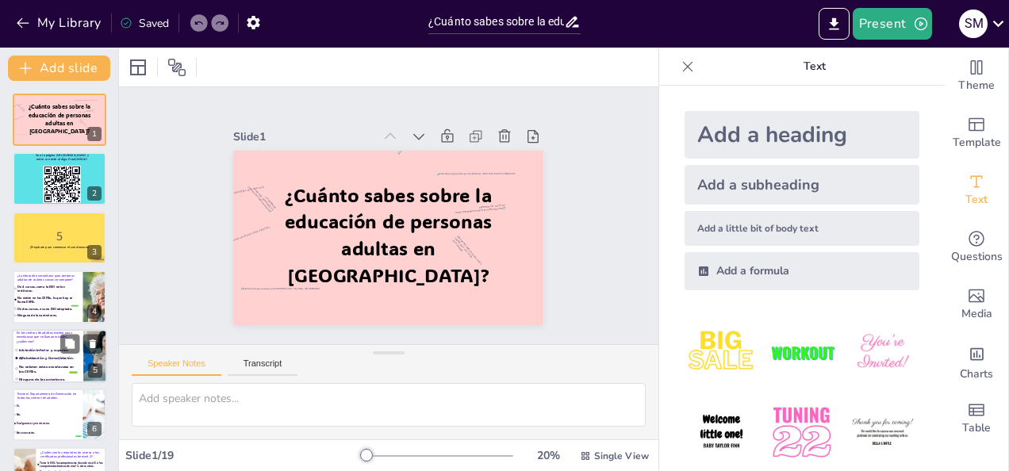
checkbox input "true"
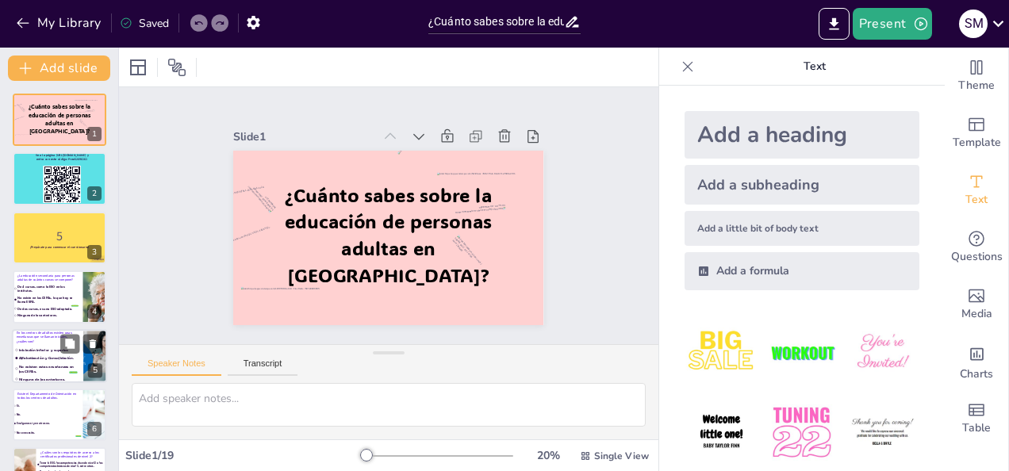
checkbox input "true"
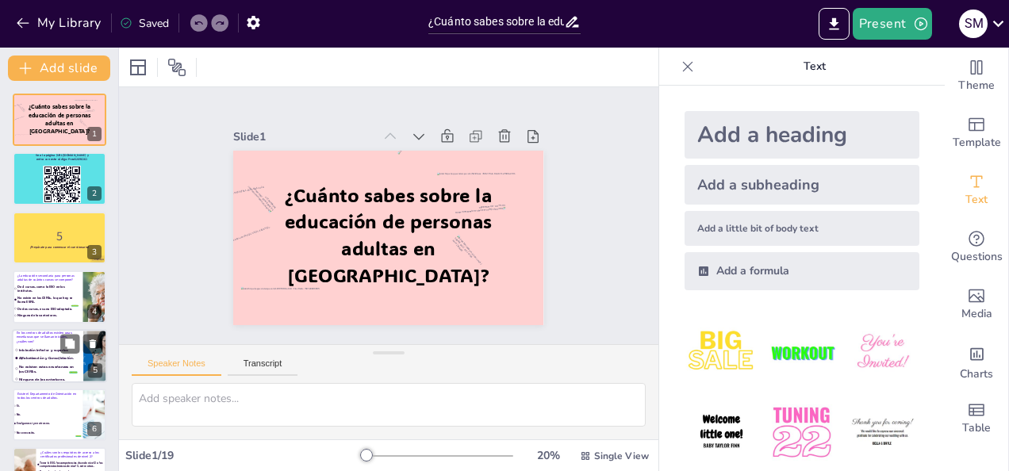
checkbox input "true"
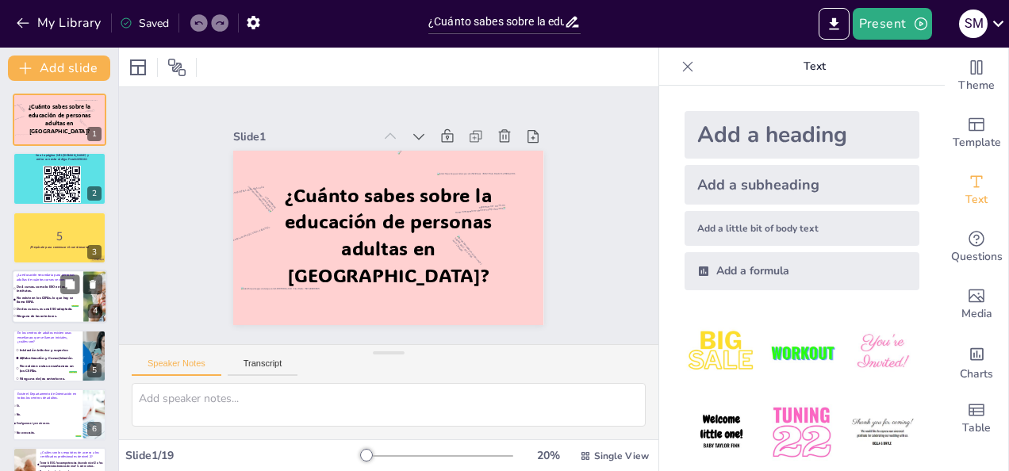
checkbox input "true"
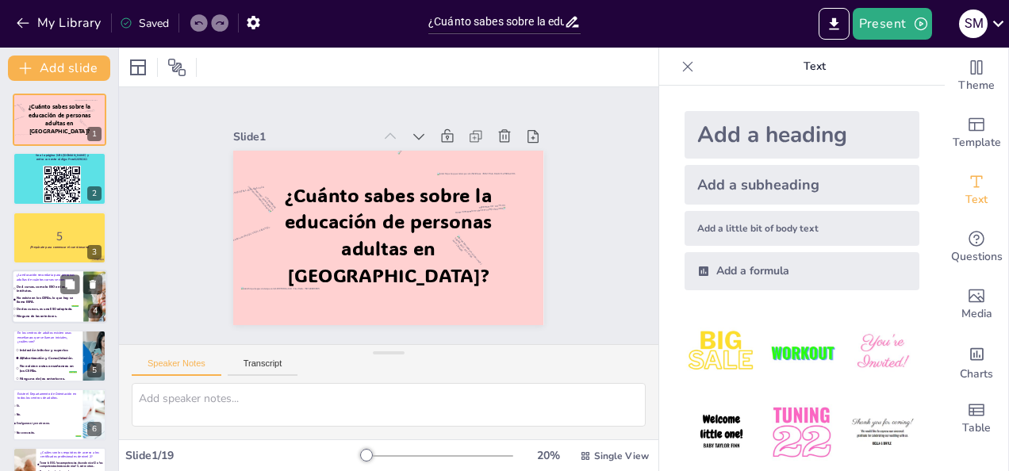
checkbox input "true"
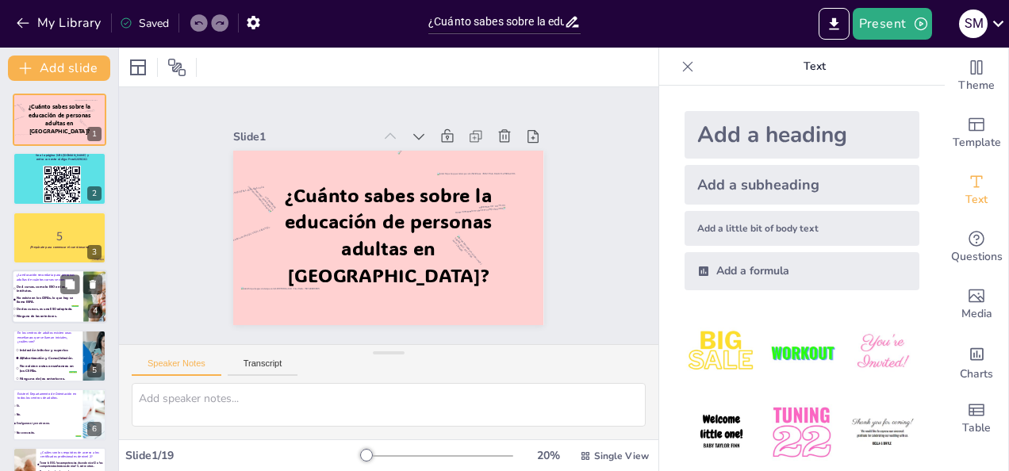
checkbox input "true"
click at [43, 313] on li "Ninguna de las anteriores." at bounding box center [45, 316] width 67 height 6
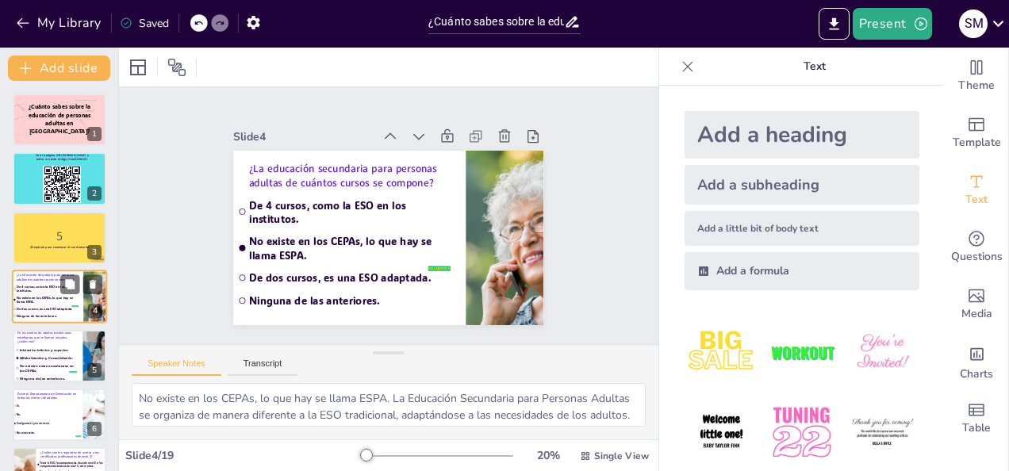
scroll to position [21, 0]
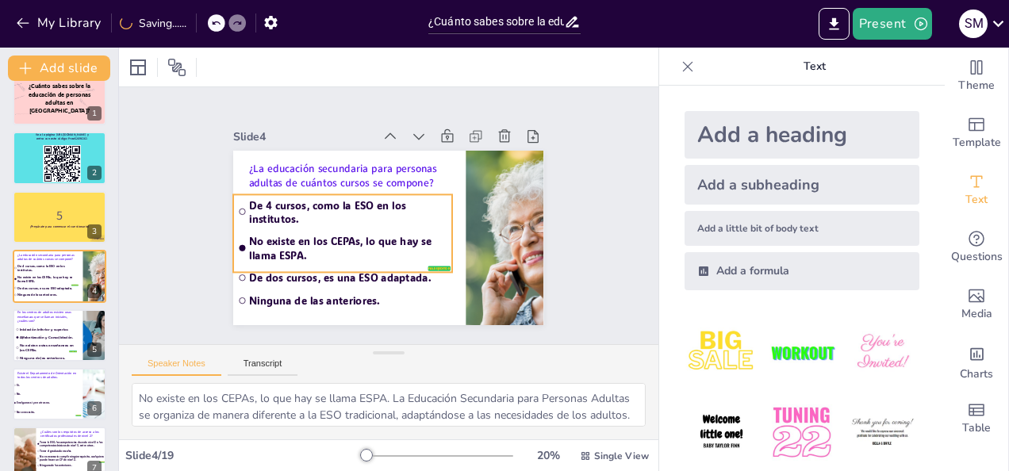
click at [240, 275] on input "checkbox" at bounding box center [243, 278] width 6 height 6
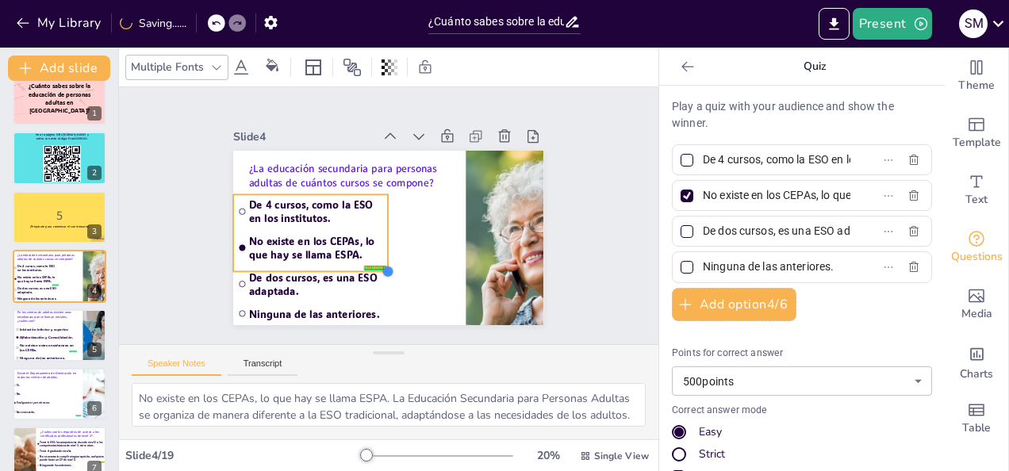
drag, startPoint x: 401, startPoint y: 276, endPoint x: 377, endPoint y: 251, distance: 34.8
click at [377, 251] on div "¿La educación secundaria para personas adultas de cuántos cursos se compone? fa…" at bounding box center [388, 238] width 310 height 175
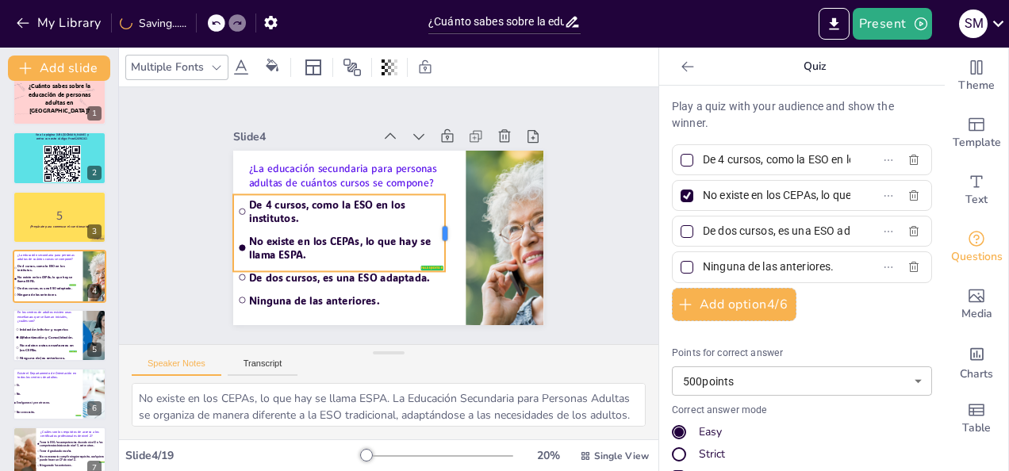
drag, startPoint x: 379, startPoint y: 229, endPoint x: 436, endPoint y: 232, distance: 57.2
click at [445, 232] on div at bounding box center [451, 232] width 13 height 77
click at [240, 275] on input "checkbox" at bounding box center [243, 278] width 6 height 6
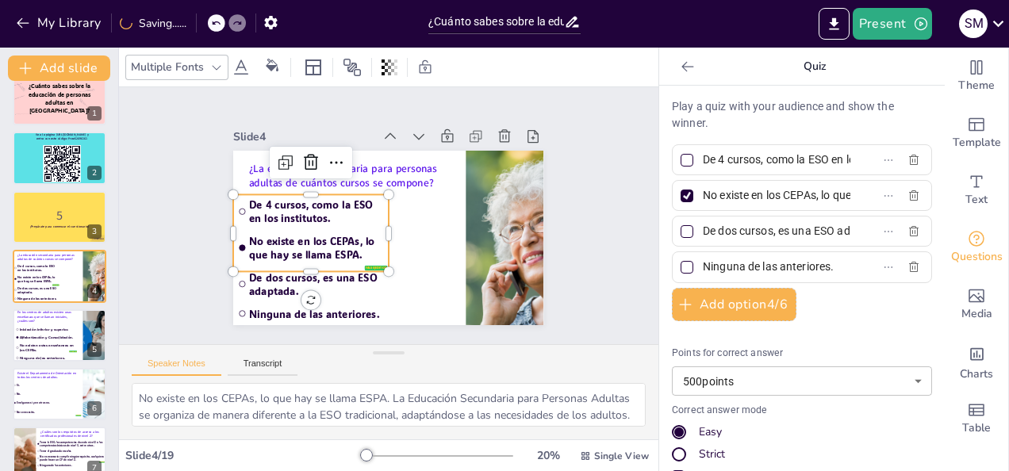
click at [240, 281] on input "checkbox" at bounding box center [243, 284] width 6 height 6
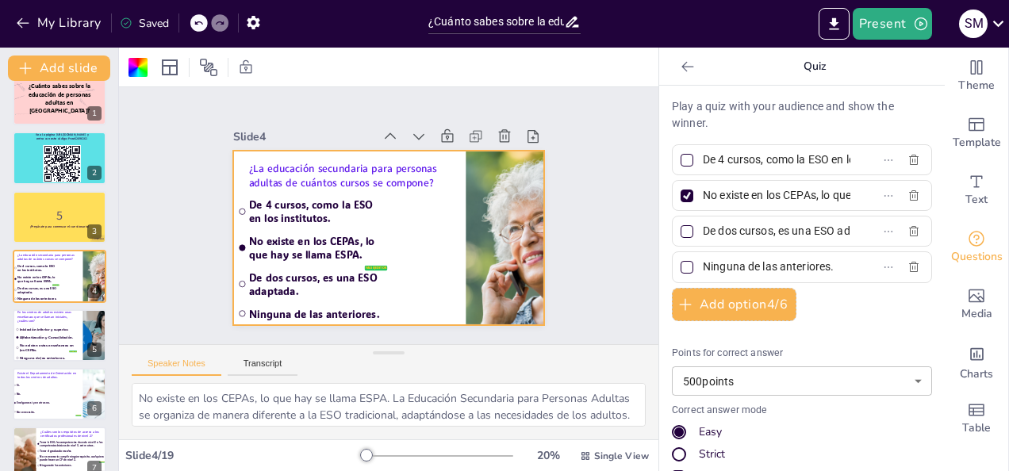
click at [240, 281] on input "checkbox" at bounding box center [243, 284] width 6 height 6
click at [681, 236] on div at bounding box center [687, 231] width 13 height 13
click at [703, 236] on input "De dos cursos, es una ESO adaptada." at bounding box center [777, 231] width 148 height 23
click at [681, 200] on div at bounding box center [687, 196] width 13 height 13
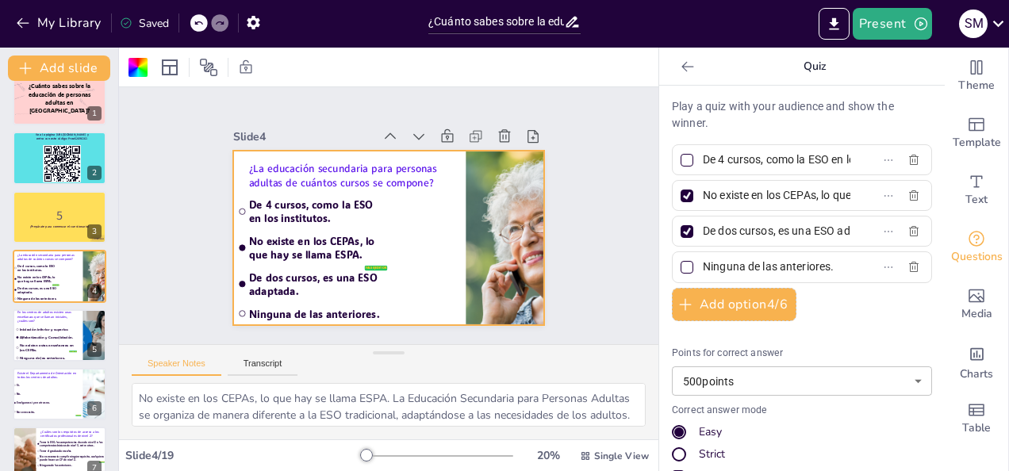
click at [703, 200] on input "No existe en los CEPAs, lo que hay se llama ESPA." at bounding box center [777, 195] width 148 height 23
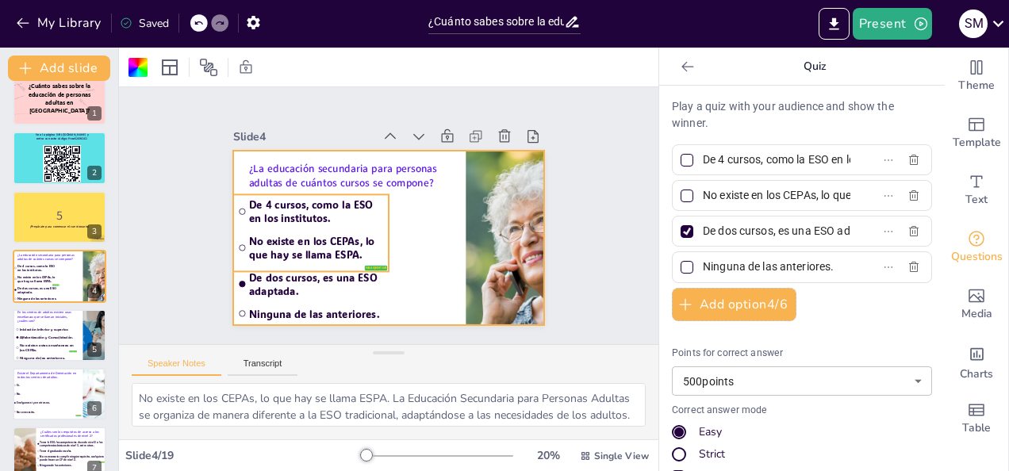
click at [363, 242] on span "No existe en los CEPAs, lo que hay se llama ESPA." at bounding box center [316, 248] width 135 height 27
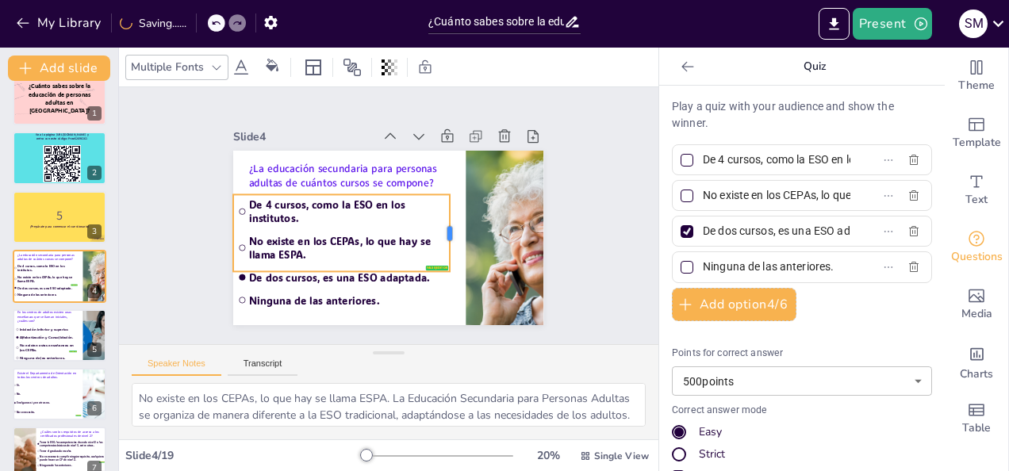
drag, startPoint x: 411, startPoint y: 230, endPoint x: 440, endPoint y: 231, distance: 28.6
click at [450, 231] on div at bounding box center [456, 232] width 13 height 77
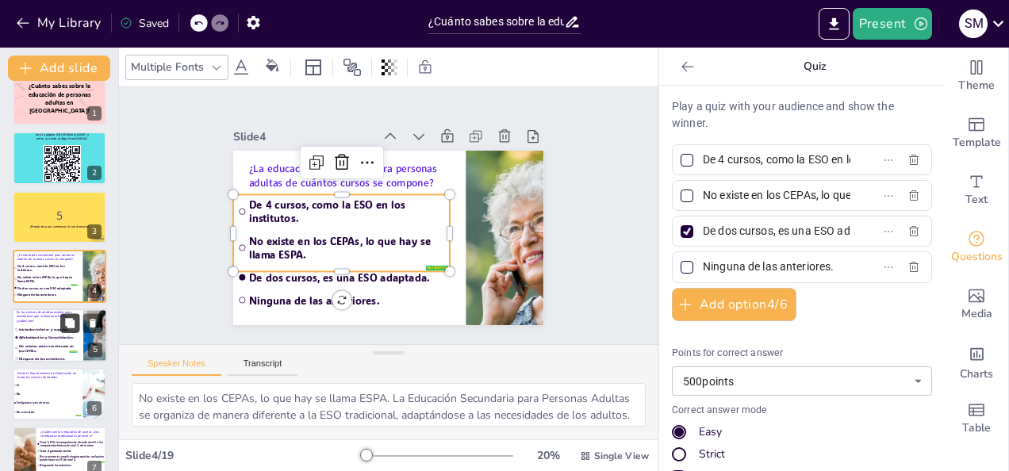
click at [71, 332] on button at bounding box center [69, 322] width 19 height 19
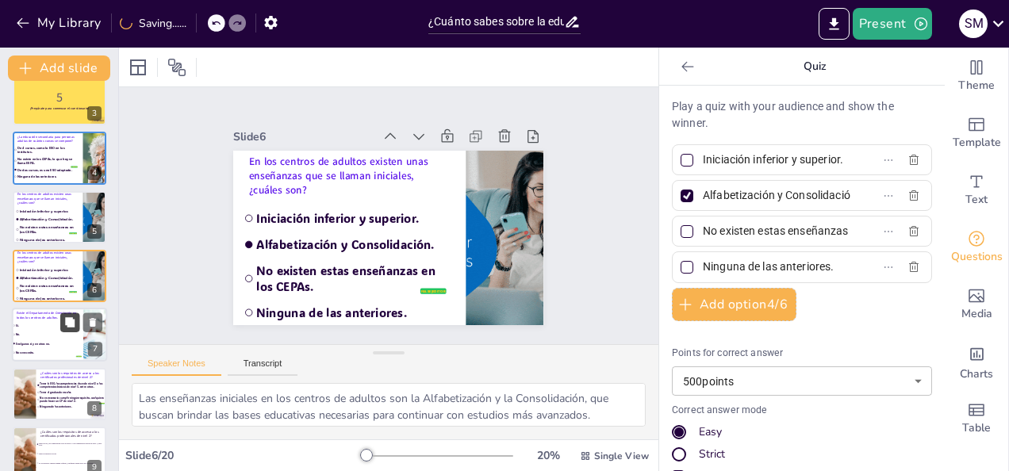
scroll to position [218, 0]
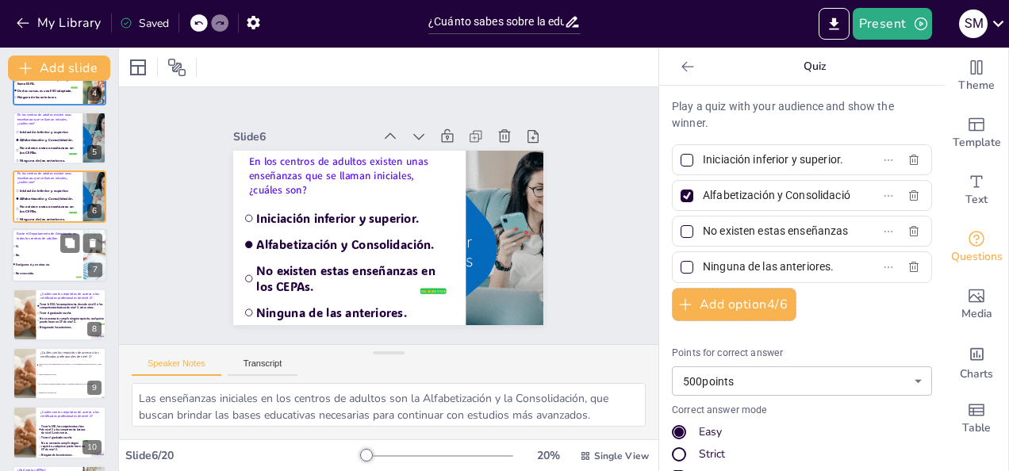
click at [45, 267] on li "En algunos sí y en otros no." at bounding box center [47, 264] width 70 height 9
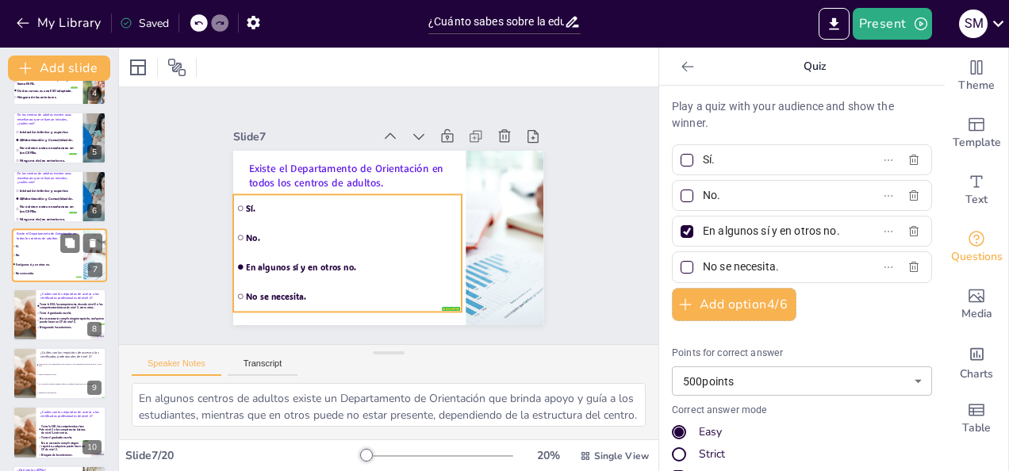
scroll to position [198, 0]
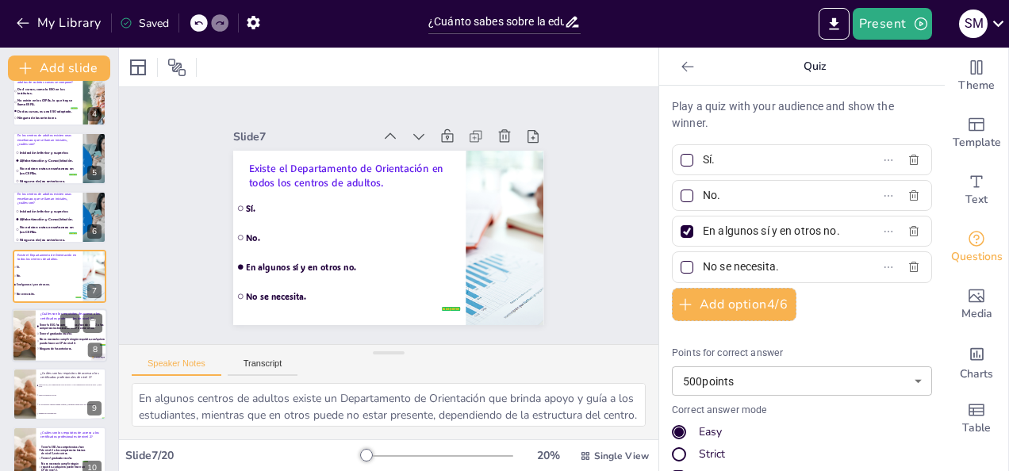
click at [67, 338] on span "No es necesario cumplir ningún requisito, cualquiera puede hacer un CP de nivel…" at bounding box center [72, 341] width 65 height 6
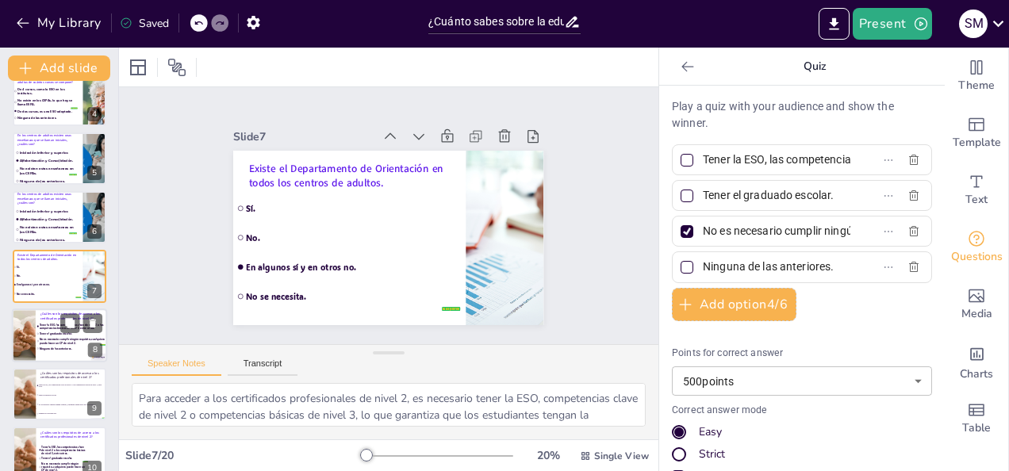
scroll to position [257, 0]
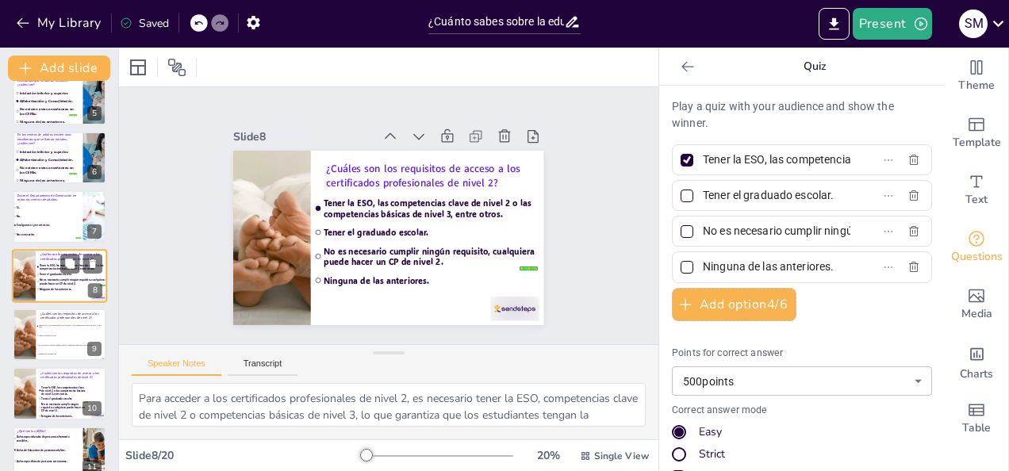
click at [67, 338] on li "Tener el graduado escolar." at bounding box center [72, 336] width 71 height 9
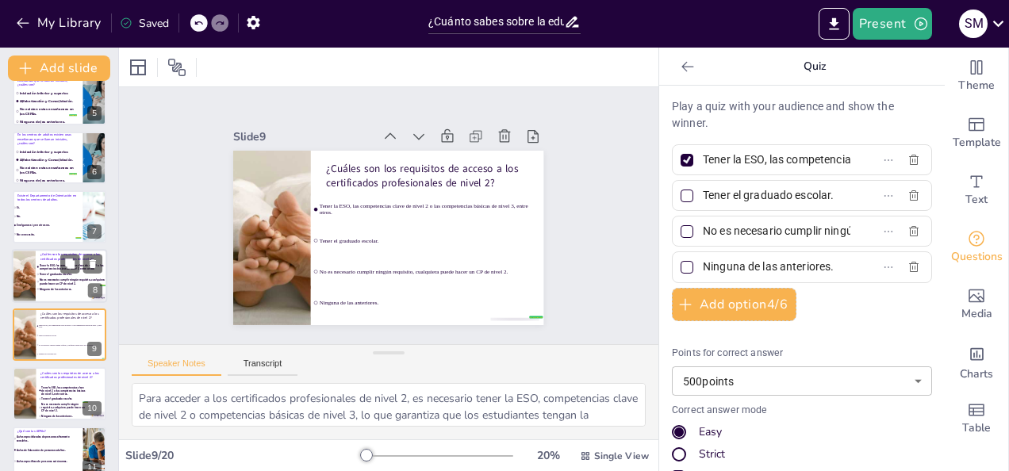
scroll to position [316, 0]
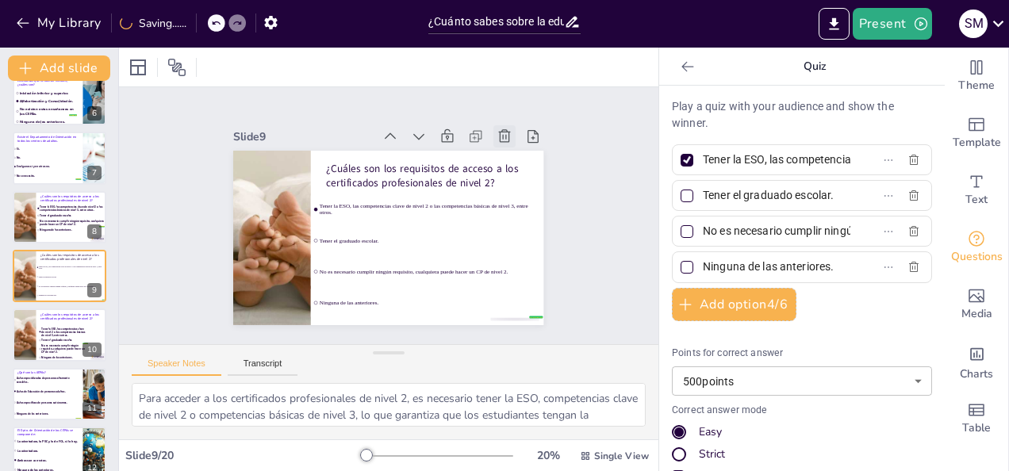
click at [498, 133] on icon at bounding box center [504, 135] width 12 height 13
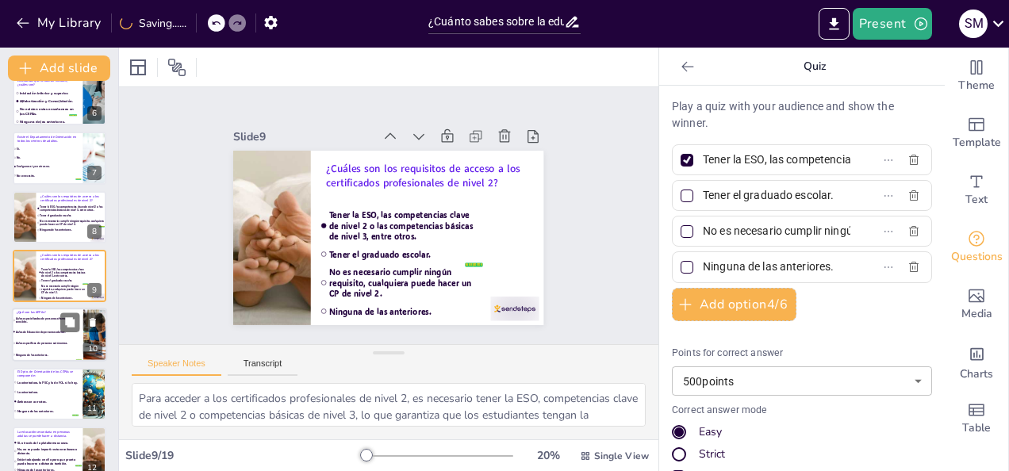
click at [66, 340] on li "Aulas específicas de personas autónomas." at bounding box center [47, 344] width 70 height 11
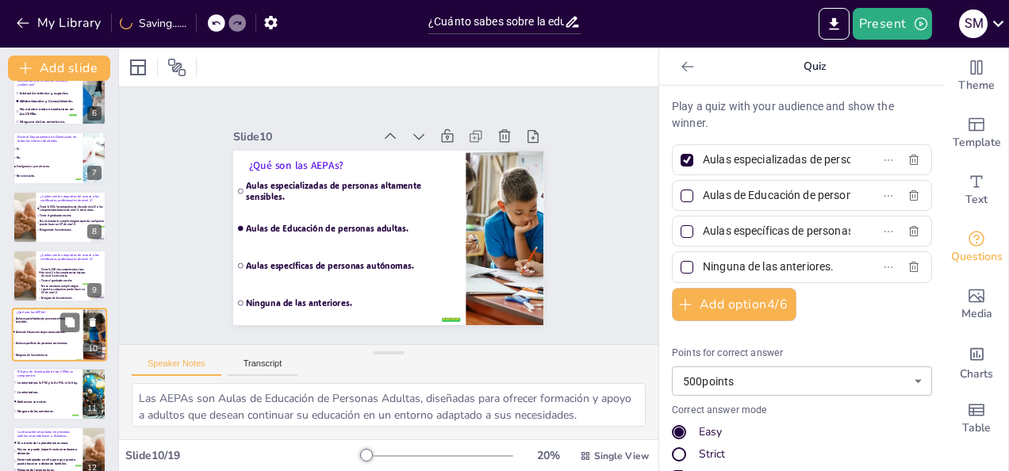
scroll to position [375, 0]
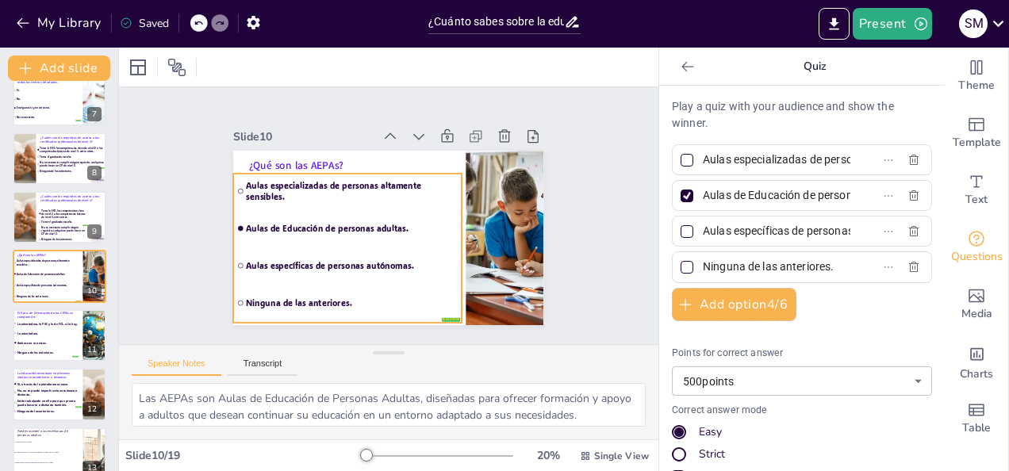
click at [332, 223] on span "Aulas de Educación de personas adultas." at bounding box center [352, 228] width 211 height 11
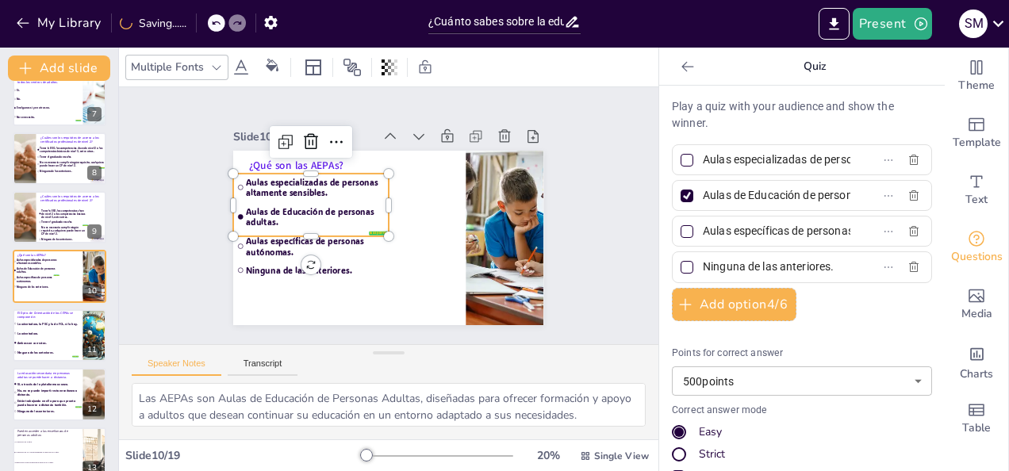
click at [329, 206] on span "Aulas de Educación de personas adultas." at bounding box center [316, 217] width 139 height 22
click at [210, 22] on div at bounding box center [216, 22] width 17 height 17
click at [214, 23] on icon at bounding box center [216, 23] width 8 height 4
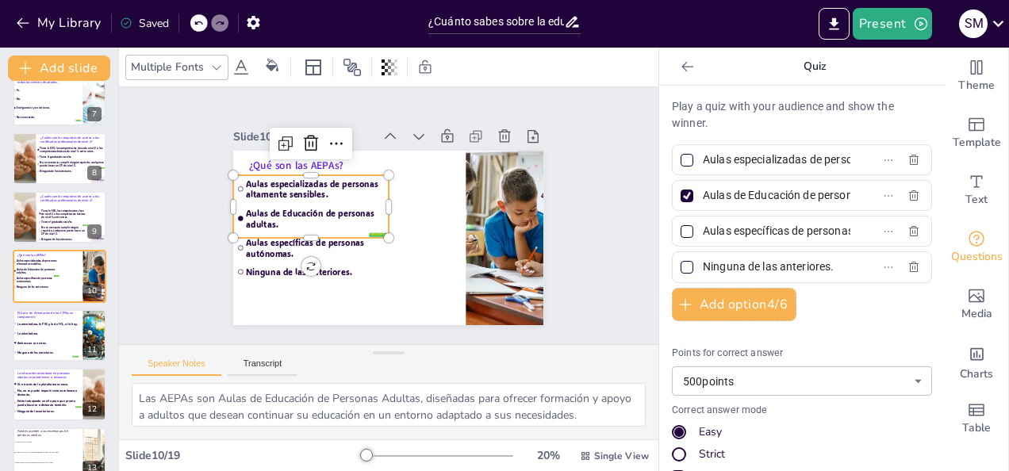
click at [194, 24] on div at bounding box center [198, 22] width 17 height 17
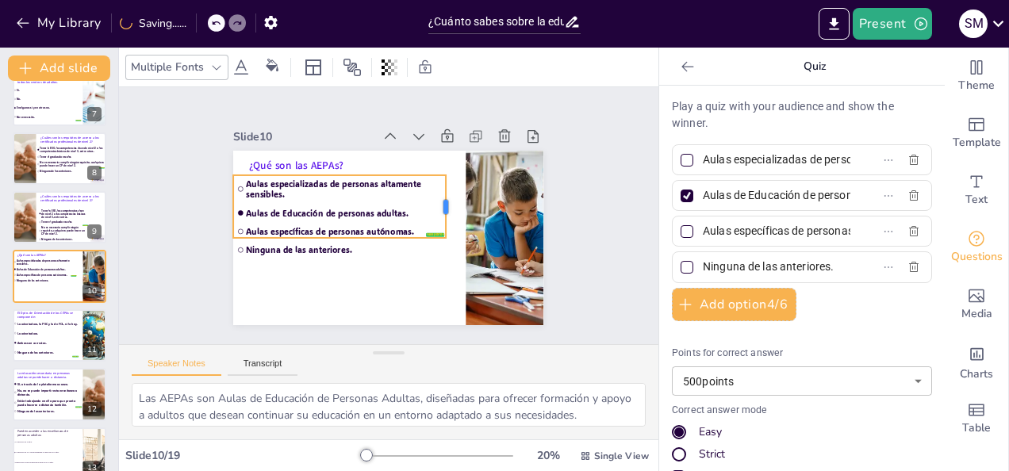
drag, startPoint x: 378, startPoint y: 203, endPoint x: 435, endPoint y: 206, distance: 57.2
click at [446, 206] on div at bounding box center [452, 206] width 13 height 63
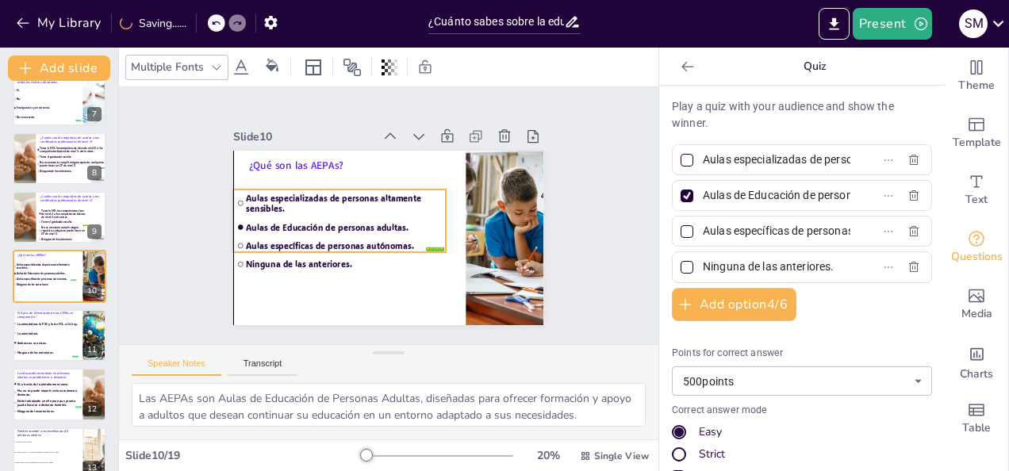
drag, startPoint x: 330, startPoint y: 229, endPoint x: 329, endPoint y: 243, distance: 14.4
click at [329, 243] on span "Aulas específicas de personas autónomas." at bounding box center [345, 245] width 196 height 11
drag, startPoint x: 382, startPoint y: 215, endPoint x: 436, endPoint y: 222, distance: 54.4
click at [443, 222] on div at bounding box center [449, 221] width 13 height 63
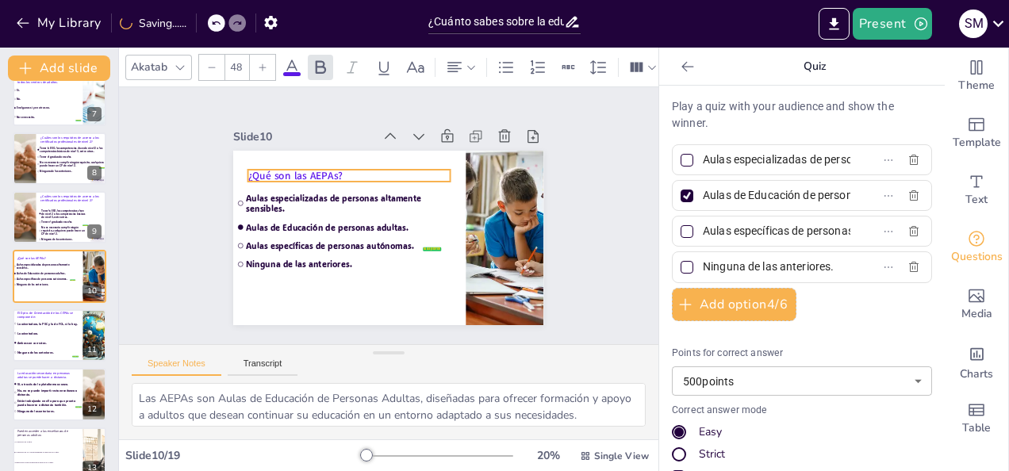
drag, startPoint x: 267, startPoint y: 162, endPoint x: 266, endPoint y: 172, distance: 10.3
click at [266, 172] on span "¿Qué son las AEPAs?" at bounding box center [295, 175] width 95 height 14
click at [56, 346] on li "Ambas son correctas." at bounding box center [45, 343] width 67 height 9
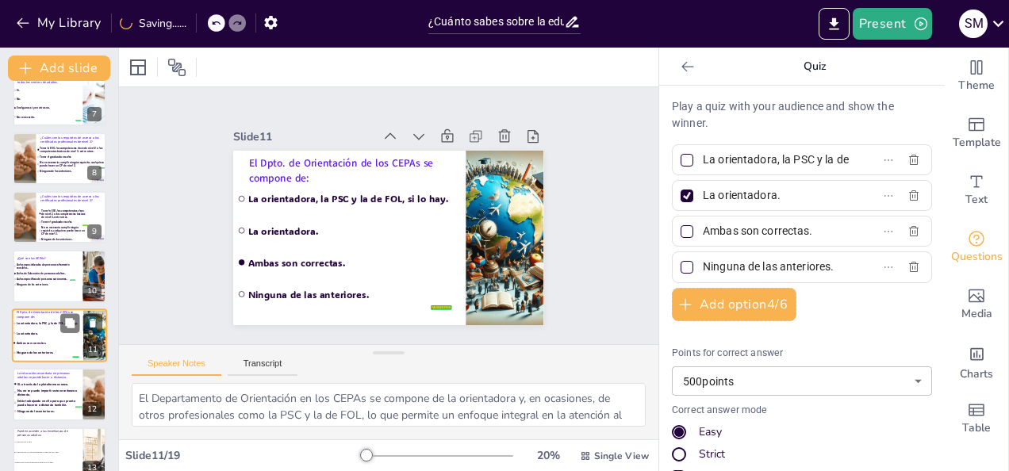
scroll to position [433, 0]
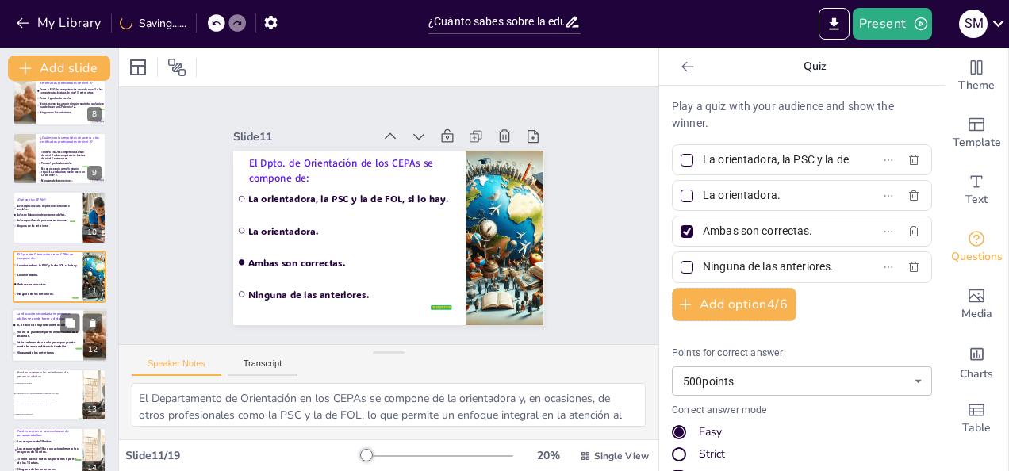
click at [56, 346] on span "Están trabajando en ello para que pronto pueda hacerse a distancia también." at bounding box center [49, 344] width 65 height 8
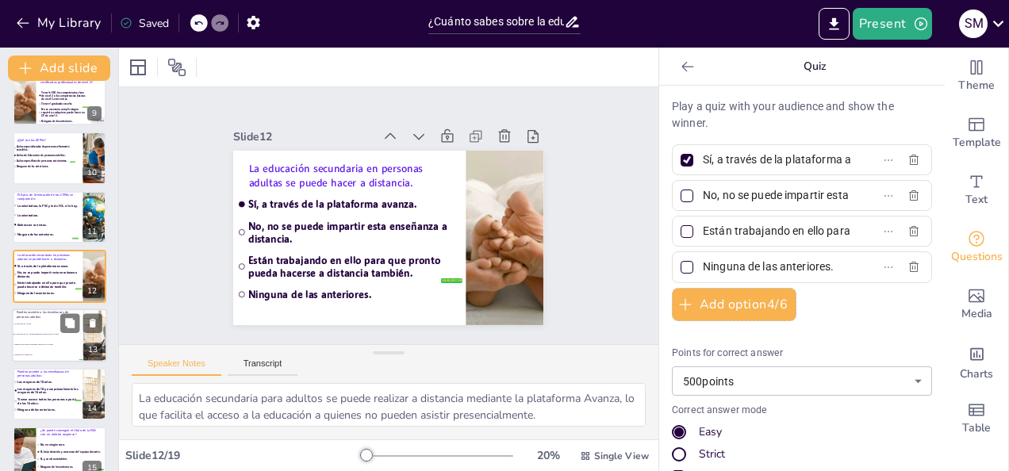
click at [56, 352] on li "Ninguna de las anteriores." at bounding box center [47, 355] width 71 height 10
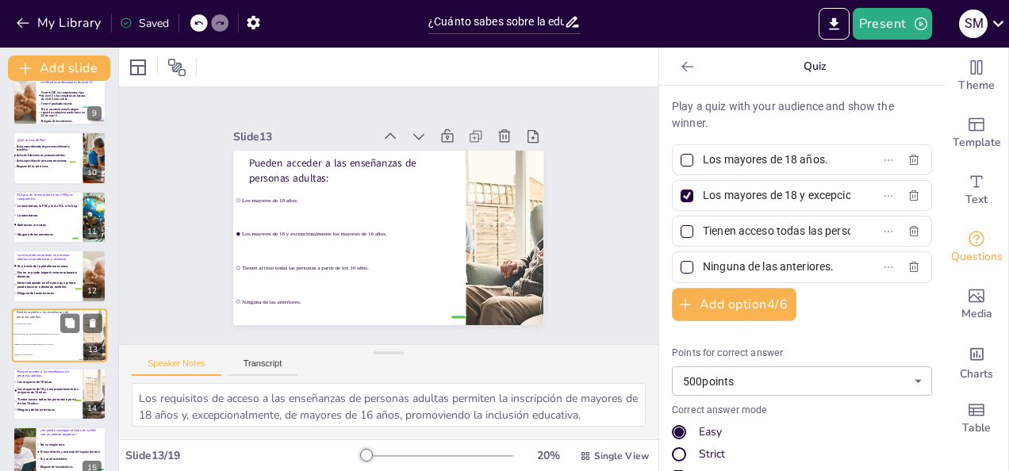
scroll to position [552, 0]
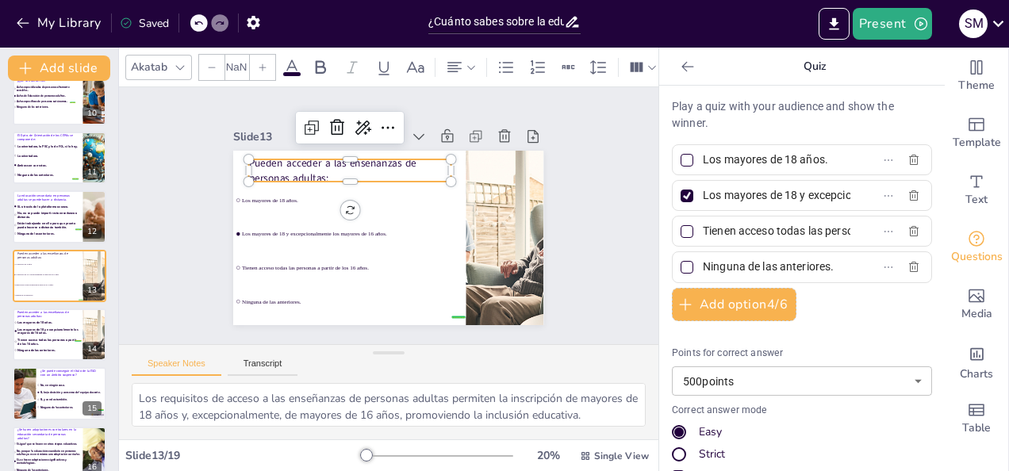
click at [308, 168] on p "Pueden acceder a las enseñanzas de personas adultas:" at bounding box center [350, 170] width 202 height 29
click at [292, 72] on span at bounding box center [291, 74] width 17 height 4
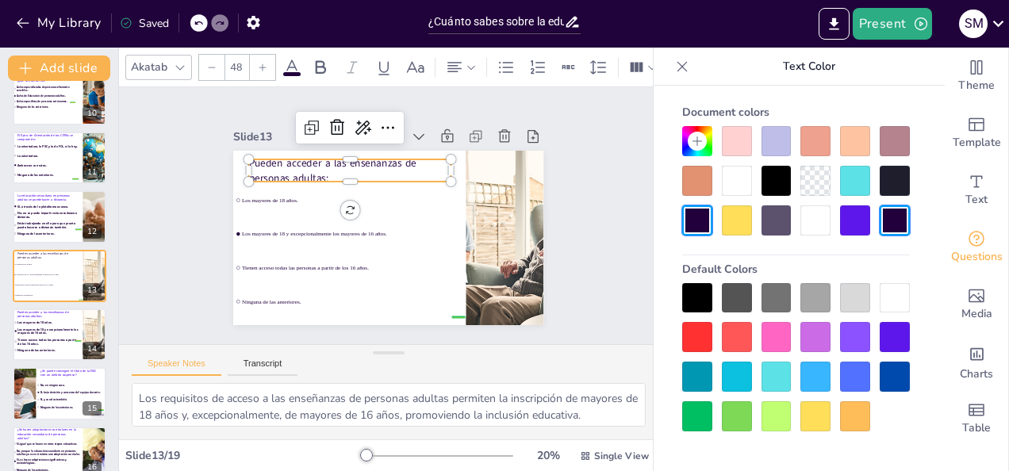
click at [905, 336] on div at bounding box center [895, 337] width 30 height 30
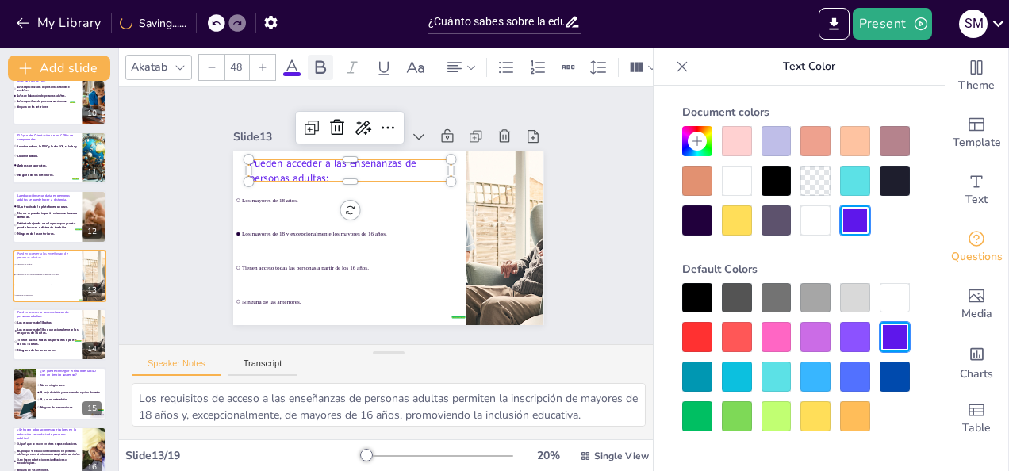
click at [319, 63] on icon at bounding box center [320, 67] width 19 height 19
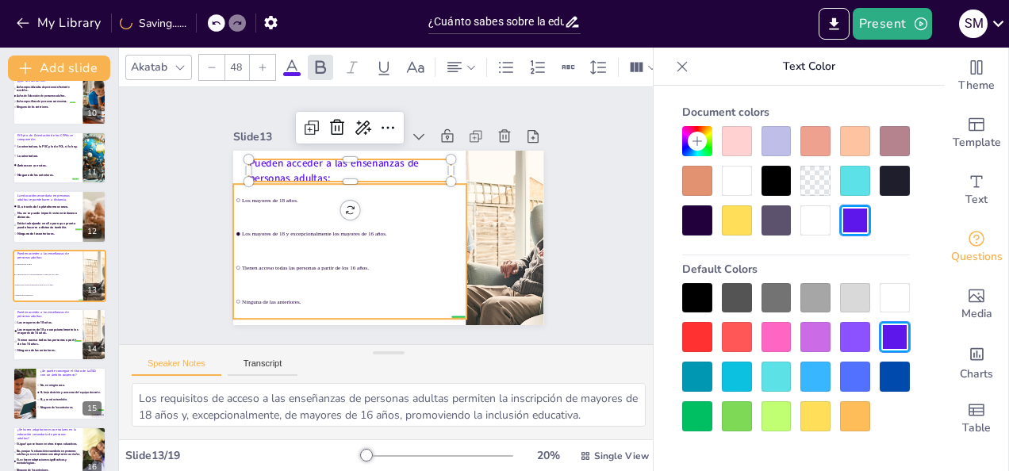
click at [296, 218] on li "Los mayores de 18 y excepcionalmente los mayores de 16 años." at bounding box center [349, 234] width 233 height 33
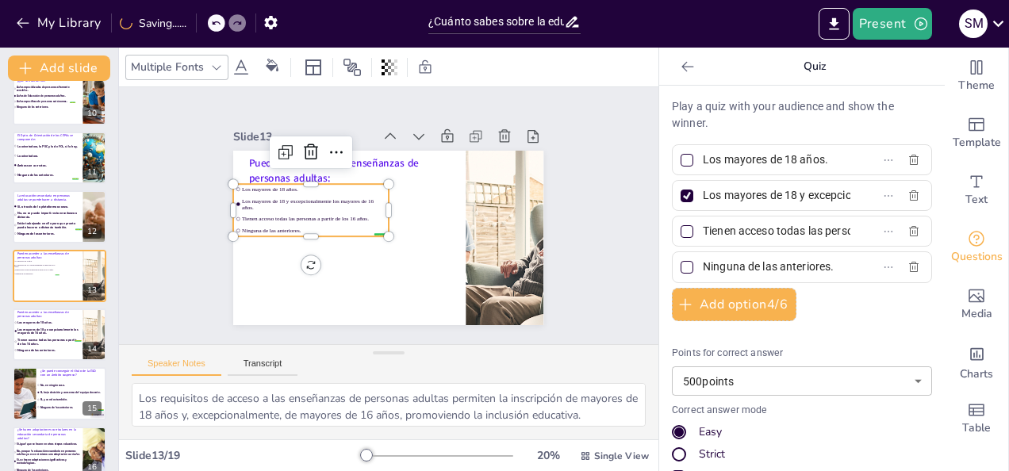
click at [206, 71] on div "Multiple Fonts" at bounding box center [167, 66] width 79 height 21
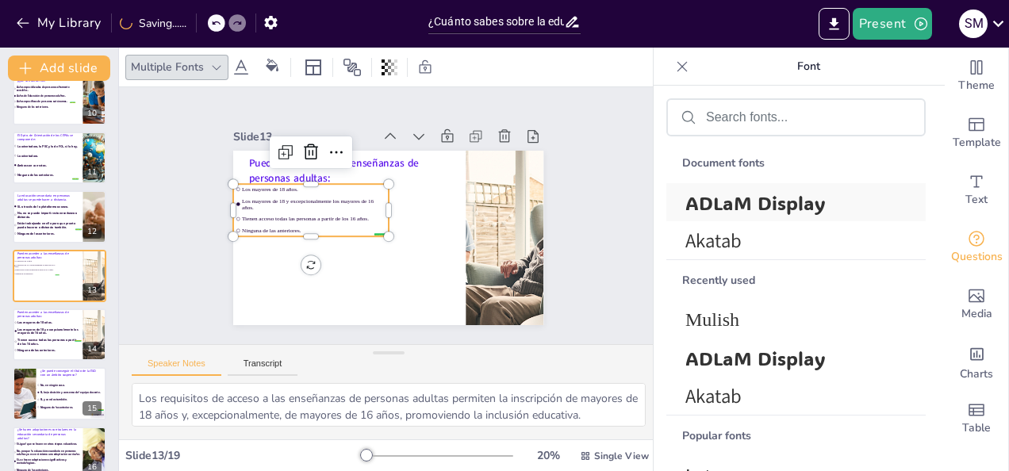
click at [700, 195] on span "ADLaM Display" at bounding box center [793, 202] width 215 height 25
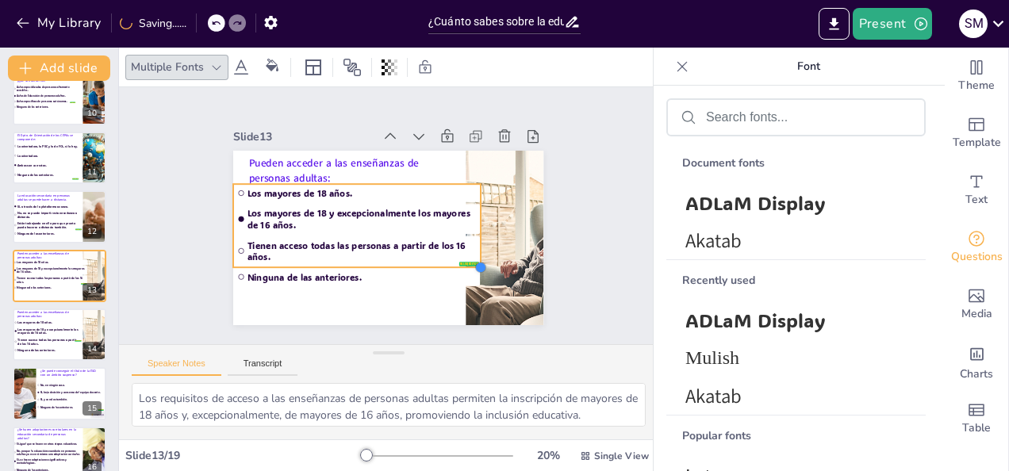
drag, startPoint x: 376, startPoint y: 232, endPoint x: 381, endPoint y: 263, distance: 31.3
click at [381, 263] on div "Pueden acceder a las enseñanzas de personas adultas: false | editor Los mayores…" at bounding box center [388, 238] width 310 height 175
drag, startPoint x: 470, startPoint y: 216, endPoint x: 451, endPoint y: 218, distance: 19.2
click at [462, 218] on div at bounding box center [468, 225] width 13 height 83
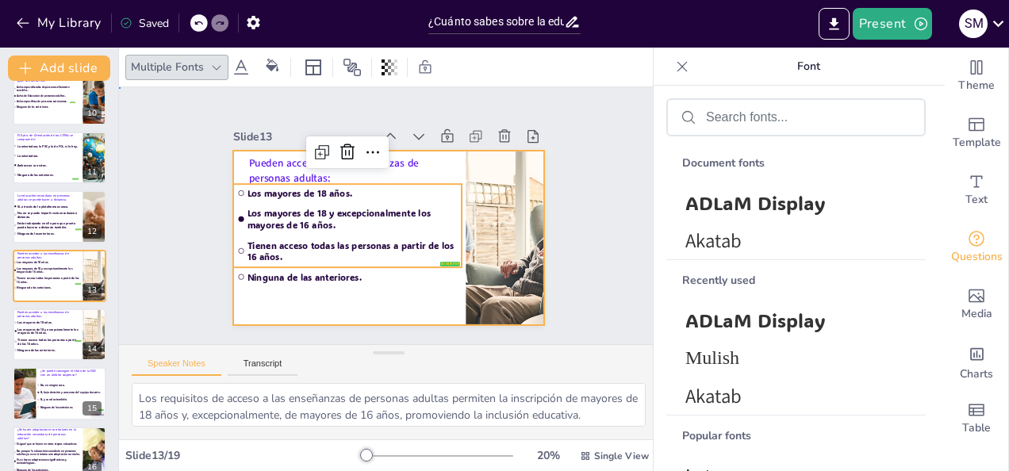
click at [376, 304] on div at bounding box center [388, 238] width 310 height 175
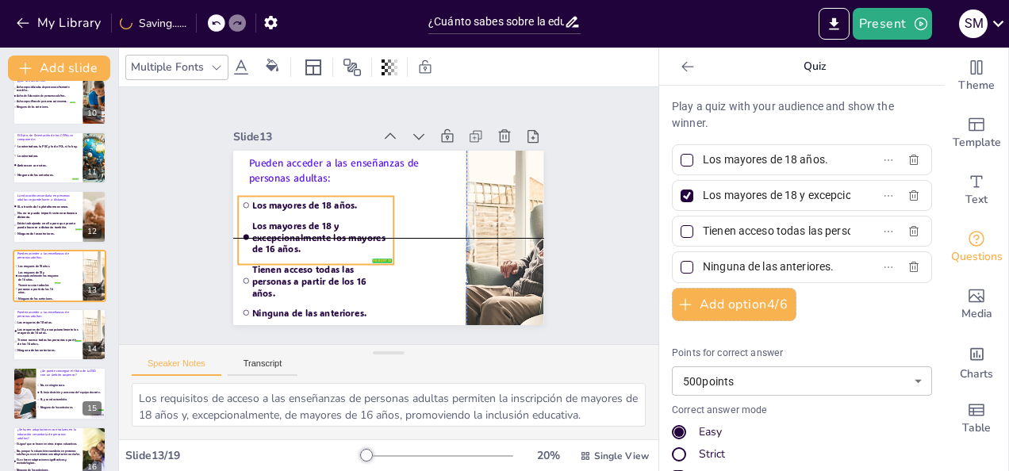
drag, startPoint x: 367, startPoint y: 259, endPoint x: 367, endPoint y: 268, distance: 8.7
click at [367, 268] on li "Tienen acceso todas las personas a partir de los 16 años." at bounding box center [316, 281] width 155 height 42
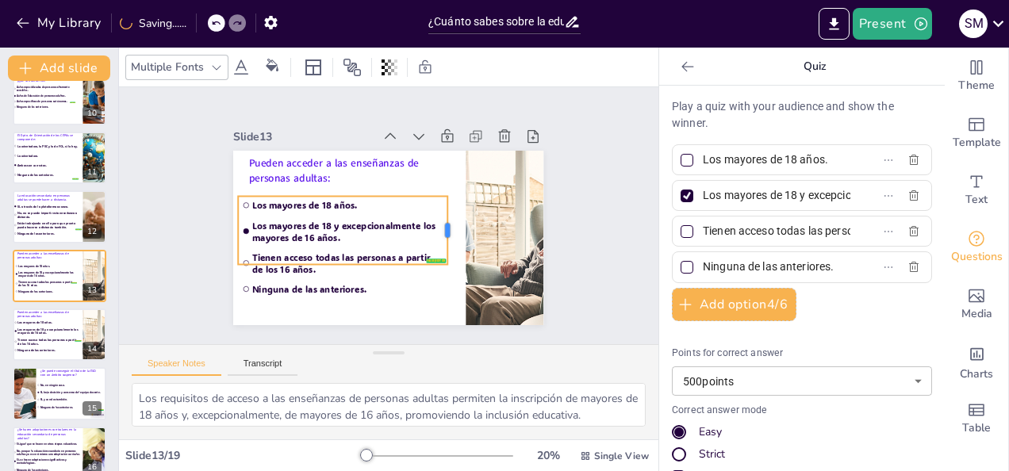
drag, startPoint x: 399, startPoint y: 232, endPoint x: 439, endPoint y: 235, distance: 39.8
click at [448, 235] on div at bounding box center [454, 231] width 13 height 68
click at [48, 345] on span "Tienen acceso todas las personas a partir de los 16 años." at bounding box center [49, 342] width 64 height 8
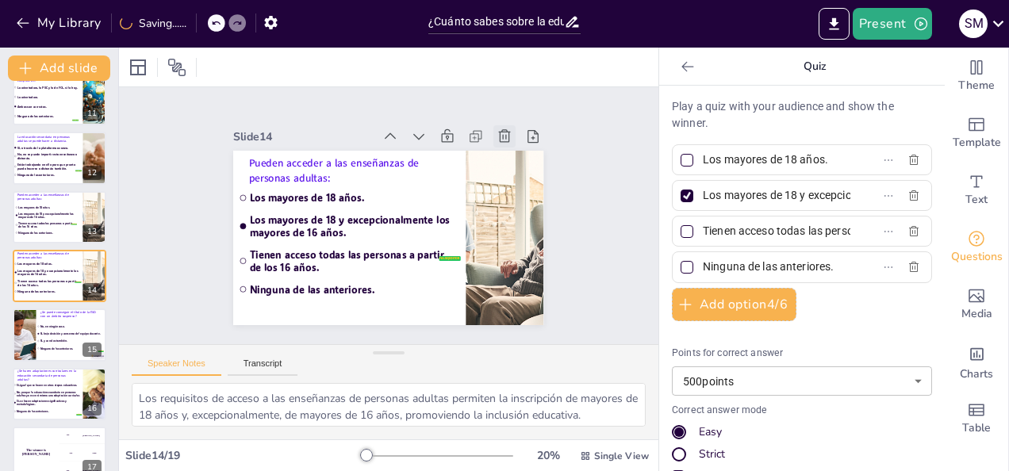
click at [497, 129] on icon at bounding box center [505, 137] width 16 height 16
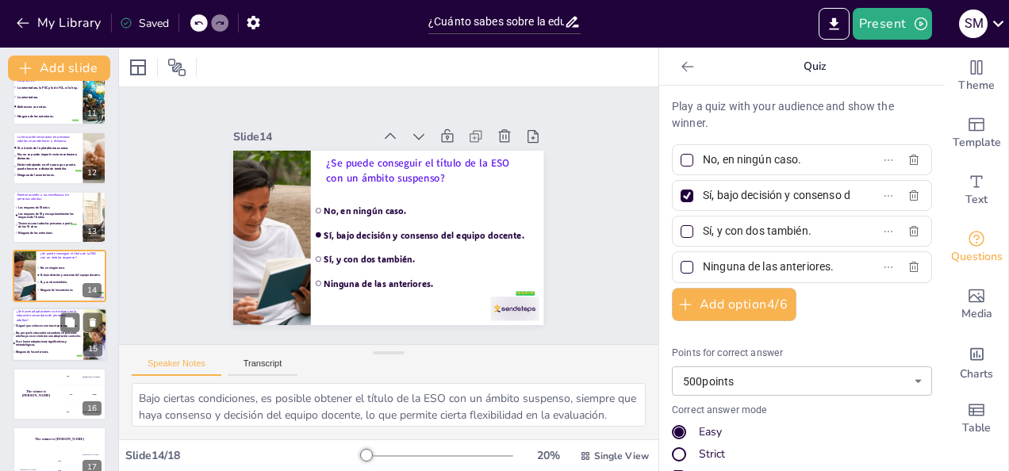
click at [55, 336] on span "No, porque la educación secundaria en personas adultas ya es en sí misma una ad…" at bounding box center [49, 335] width 66 height 7
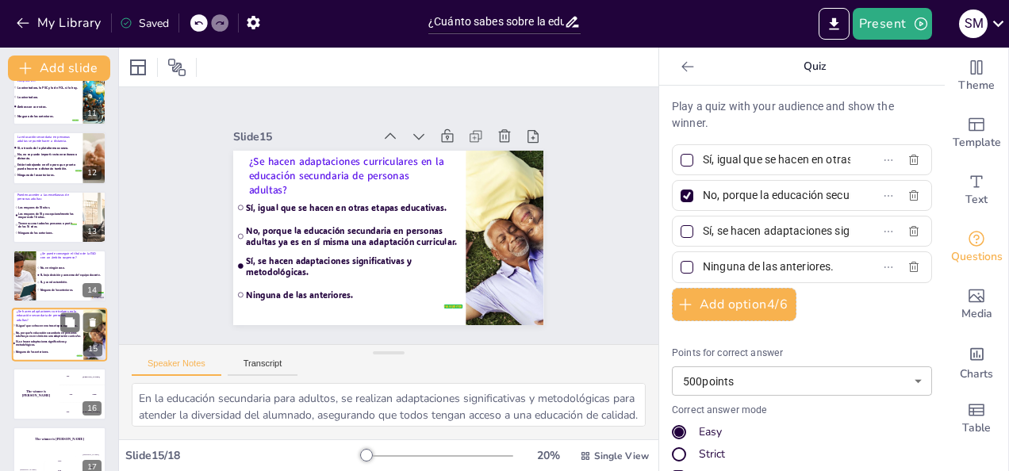
scroll to position [670, 0]
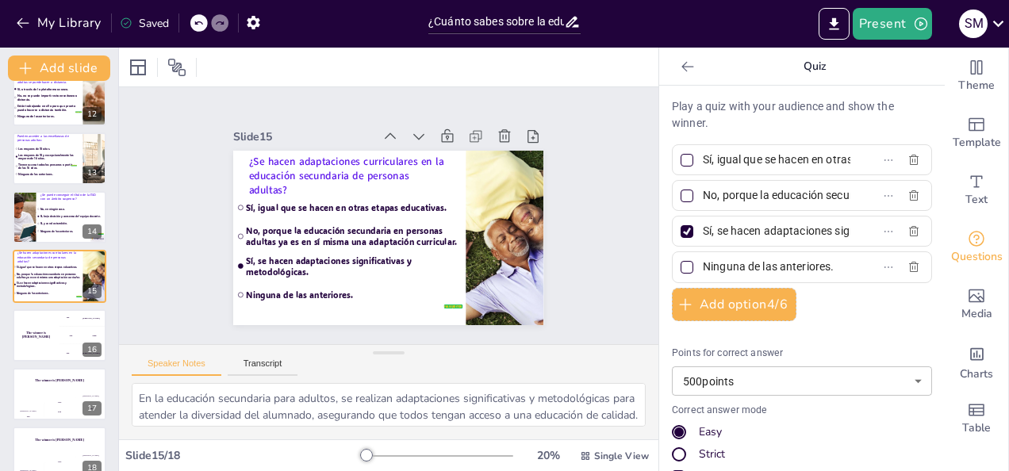
click at [683, 195] on div at bounding box center [687, 196] width 8 height 8
click at [703, 195] on input "No, porque la educación secundaria en personas adultas ya es en sí misma una ad…" at bounding box center [777, 195] width 148 height 23
click at [681, 231] on div at bounding box center [687, 231] width 13 height 13
click at [703, 231] on input "Sí, se hacen adaptaciones significativas y metodológicas." at bounding box center [777, 231] width 148 height 23
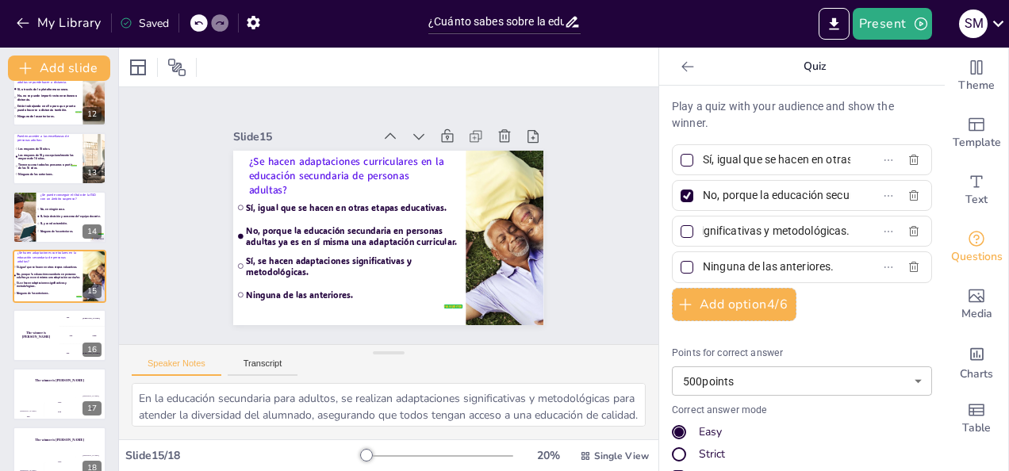
scroll to position [0, 0]
click at [913, 24] on icon "button" at bounding box center [921, 24] width 16 height 16
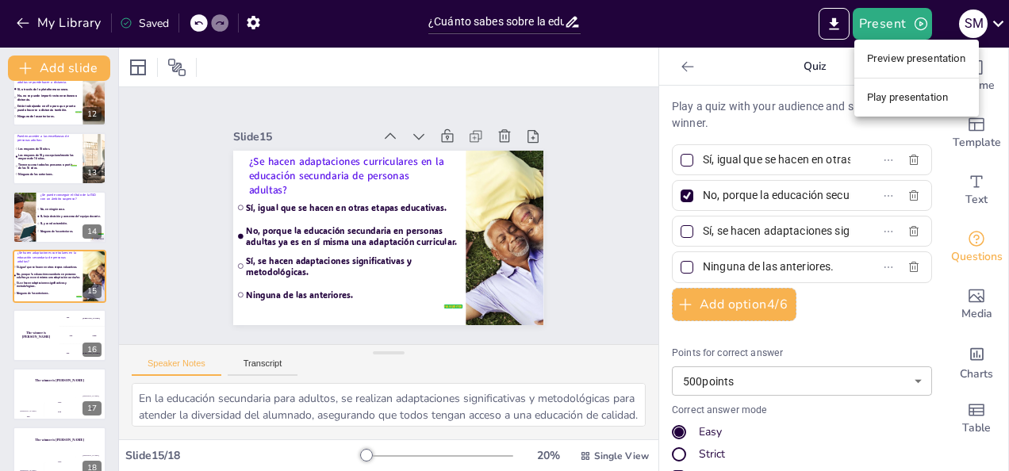
click at [906, 92] on li "Play presentation" at bounding box center [917, 97] width 125 height 25
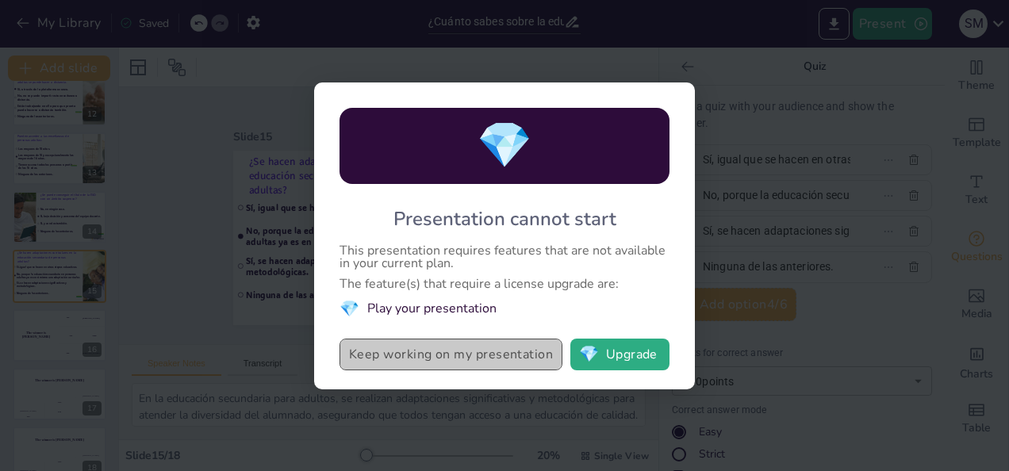
click at [514, 359] on button "Keep working on my presentation" at bounding box center [451, 355] width 223 height 32
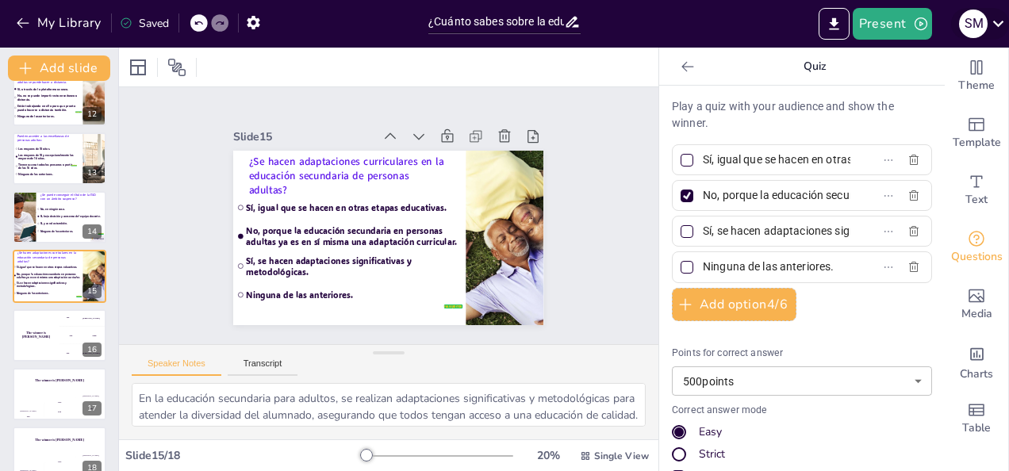
click at [998, 25] on icon at bounding box center [999, 24] width 11 height 6
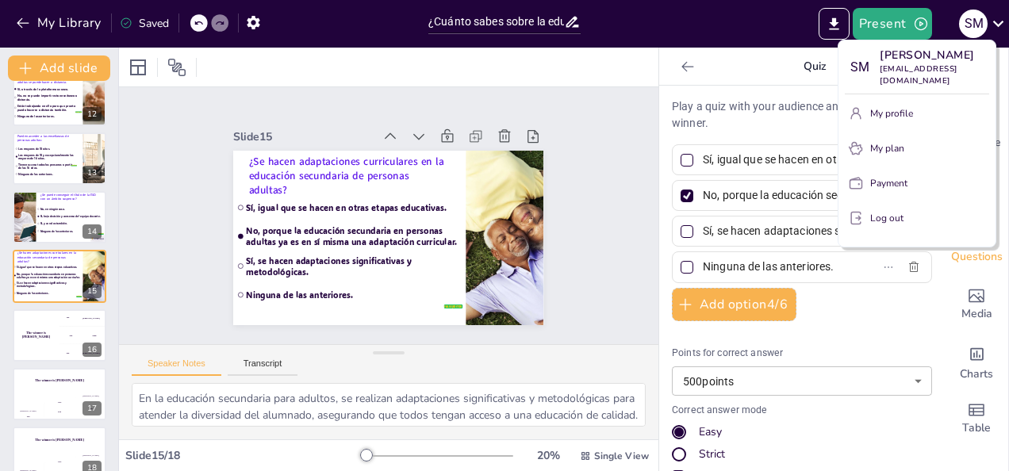
click at [840, 29] on div at bounding box center [504, 235] width 1009 height 471
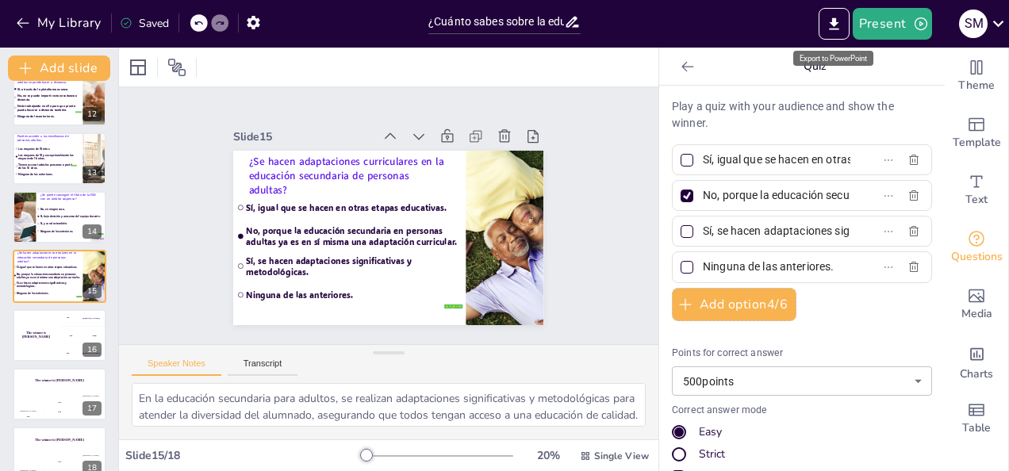
click at [839, 29] on icon "Export to PowerPoint" at bounding box center [834, 23] width 10 height 12
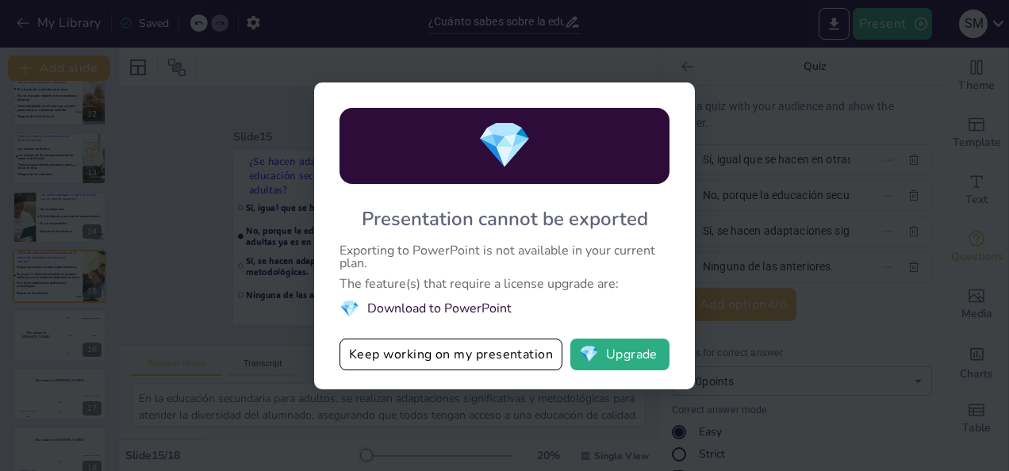
click at [771, 27] on div "💎 Presentation cannot be exported Exporting to PowerPoint is not available in y…" at bounding box center [504, 235] width 1009 height 471
click at [617, 63] on div "💎 Presentation cannot be exported Exporting to PowerPoint is not available in y…" at bounding box center [504, 235] width 1009 height 471
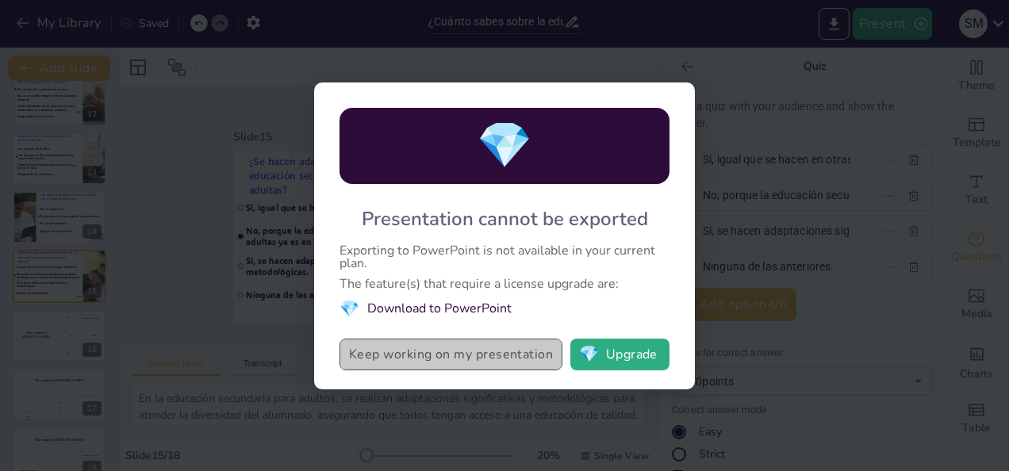
click at [527, 351] on button "Keep working on my presentation" at bounding box center [451, 355] width 223 height 32
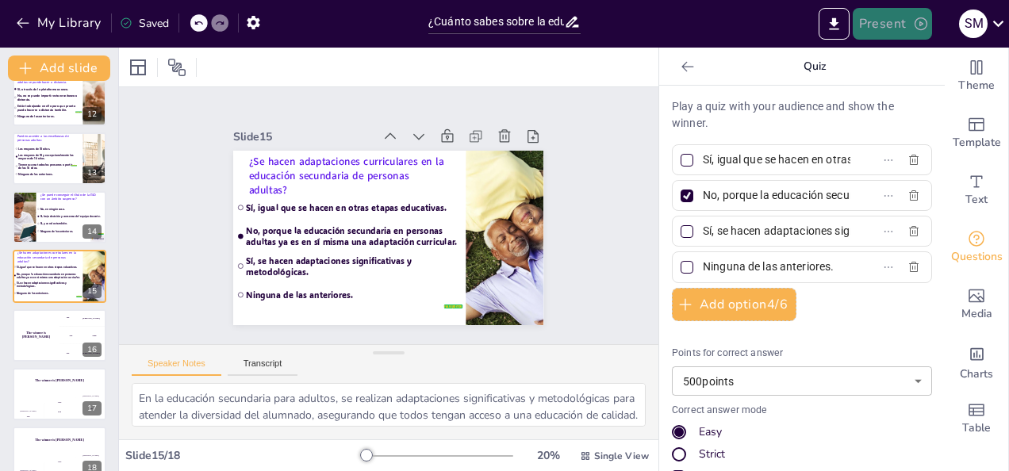
click at [863, 17] on button "Present" at bounding box center [892, 24] width 79 height 32
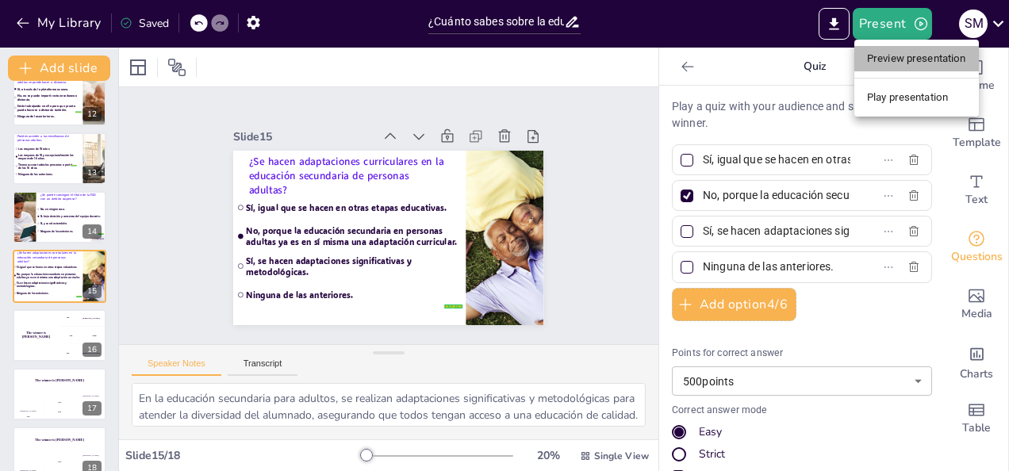
click at [890, 63] on li "Preview presentation" at bounding box center [917, 58] width 125 height 25
